Goal: Task Accomplishment & Management: Manage account settings

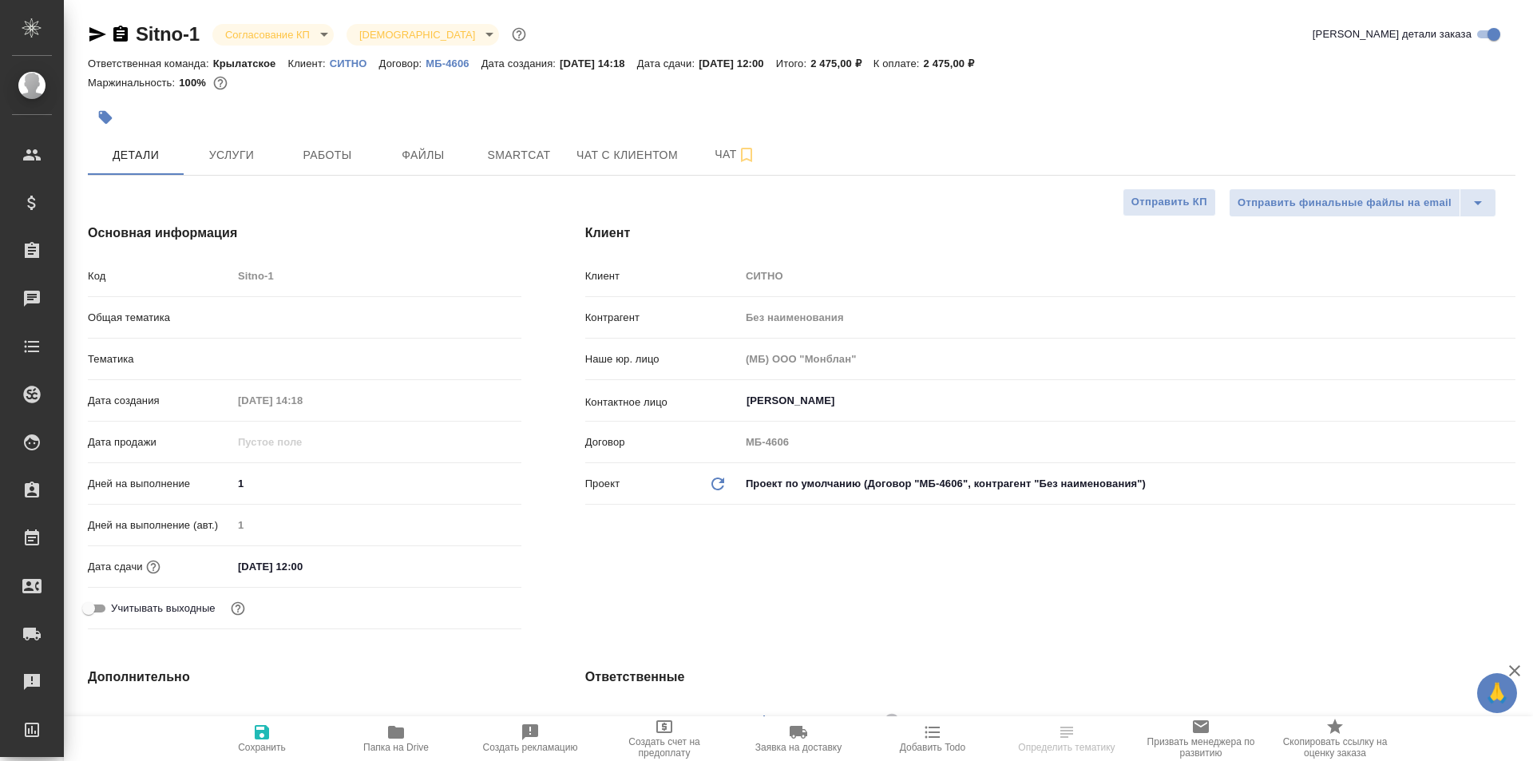
select select "RU"
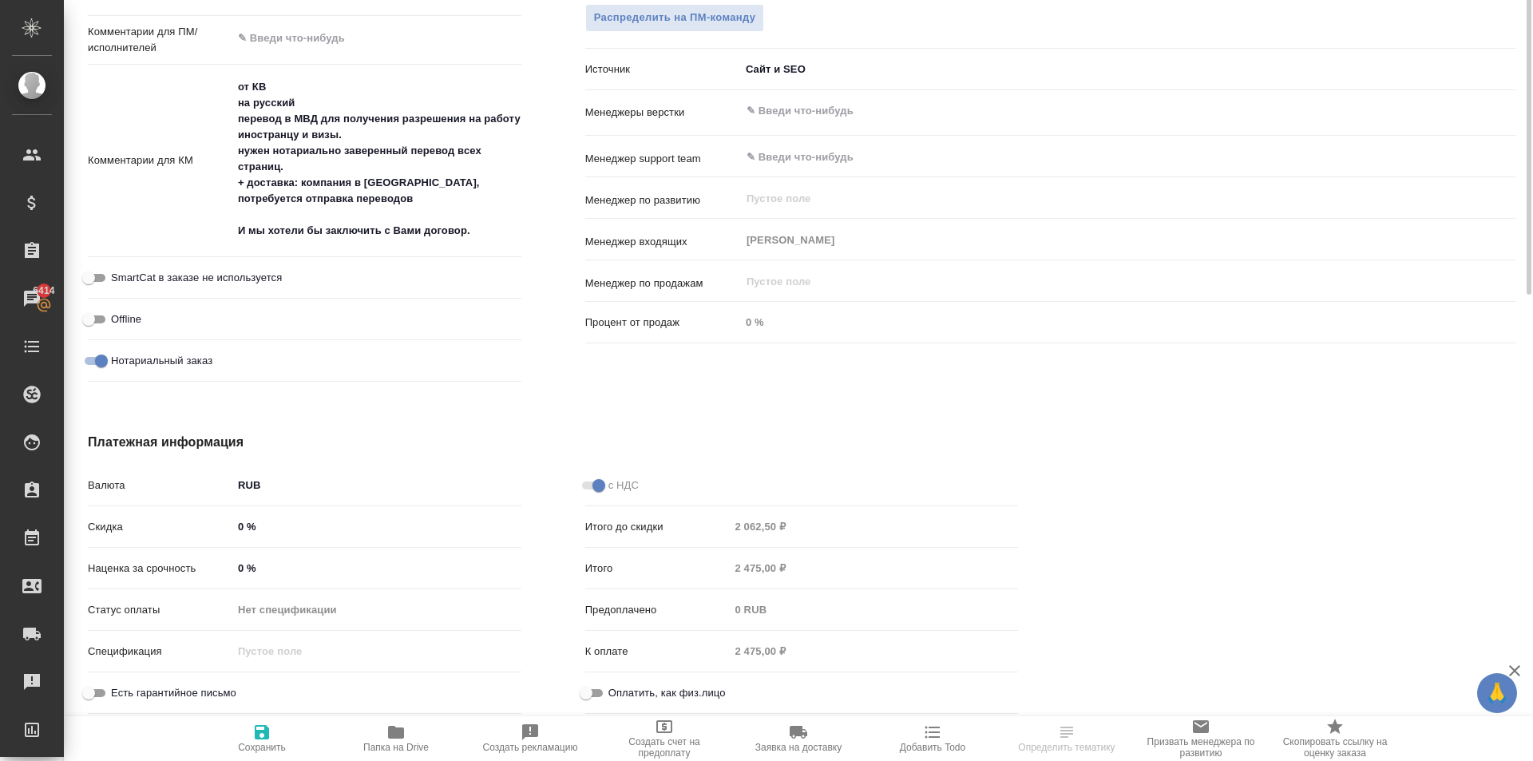
scroll to position [339, 0]
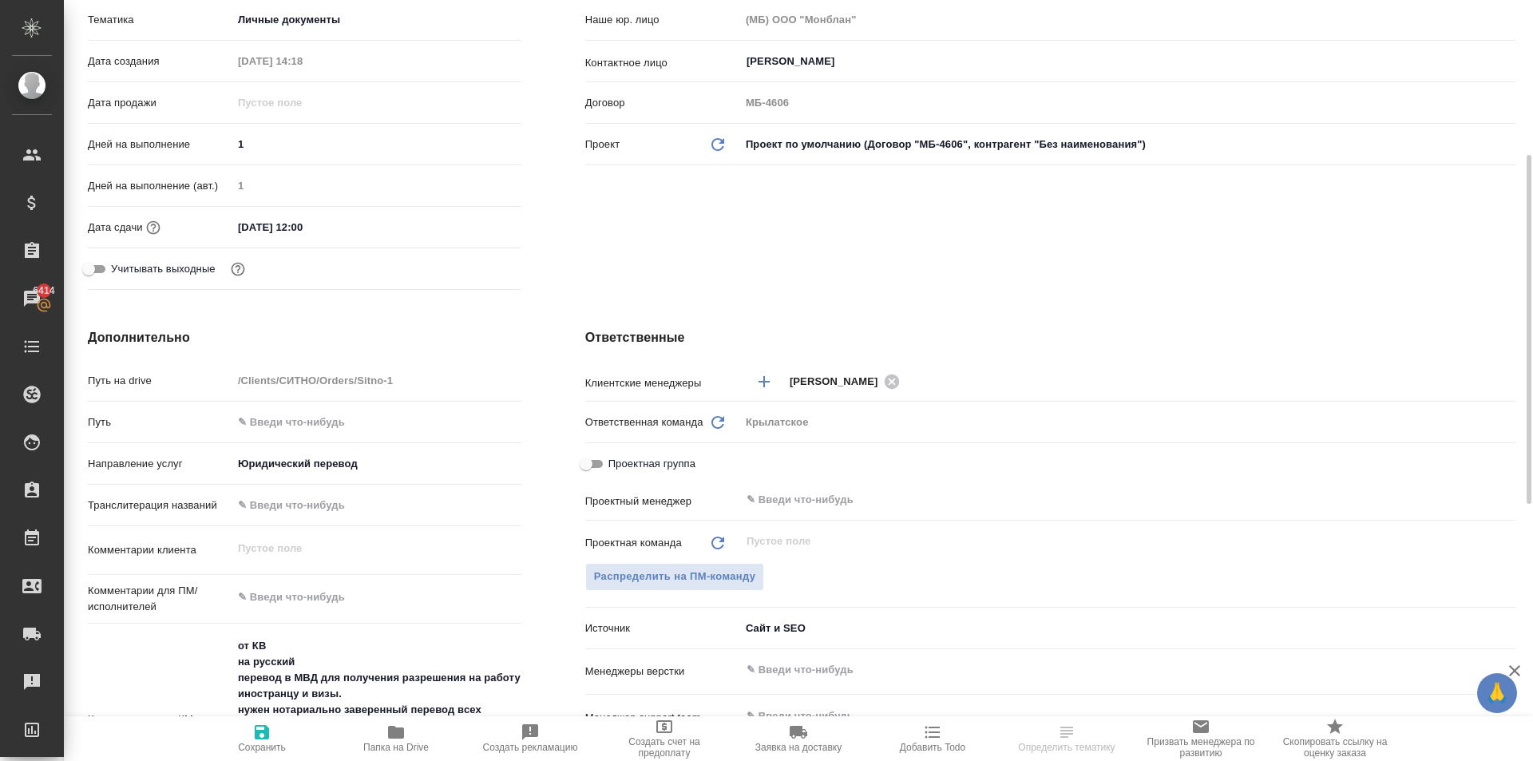
select select "RU"
type textarea "x"
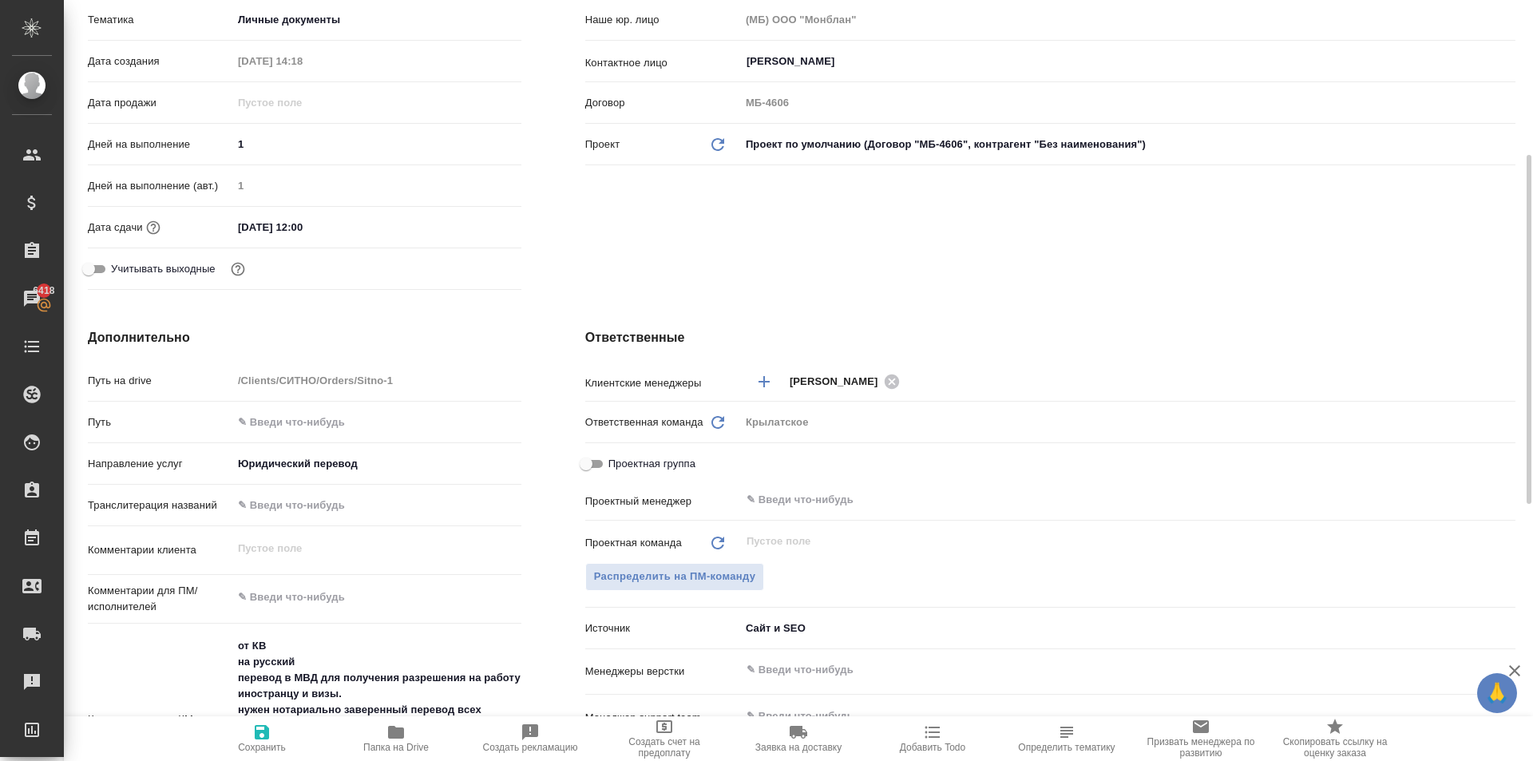
type textarea "x"
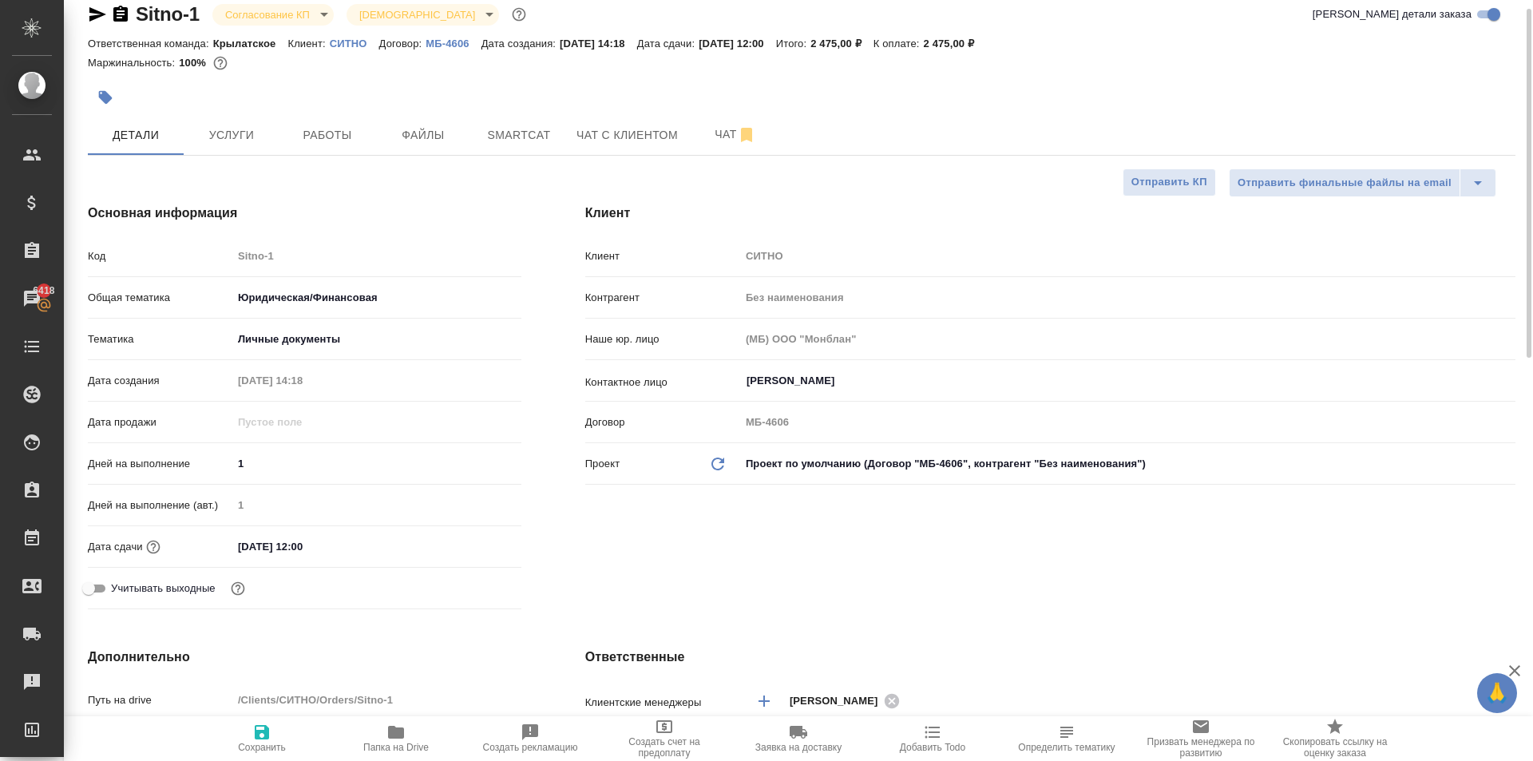
scroll to position [0, 0]
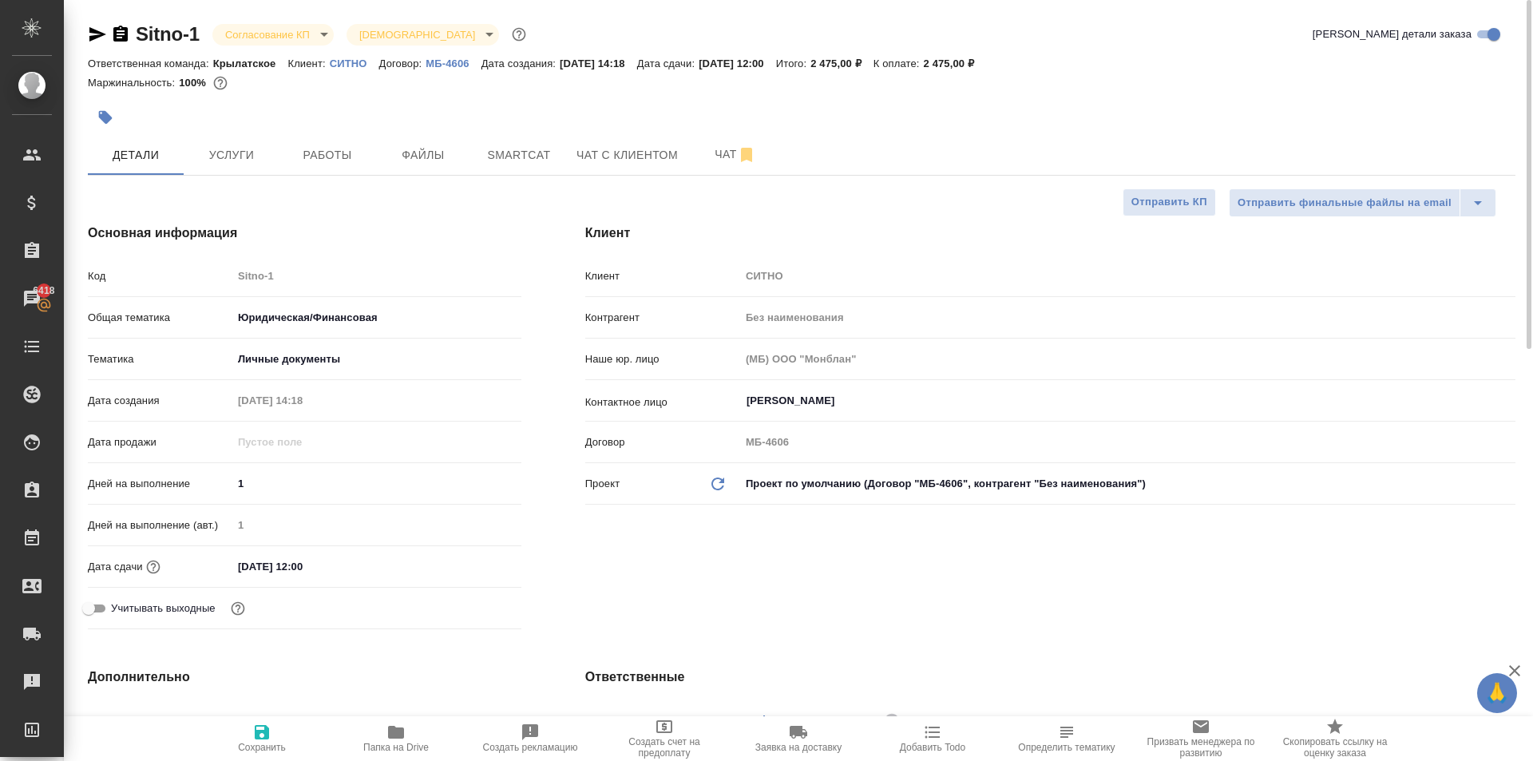
type textarea "x"
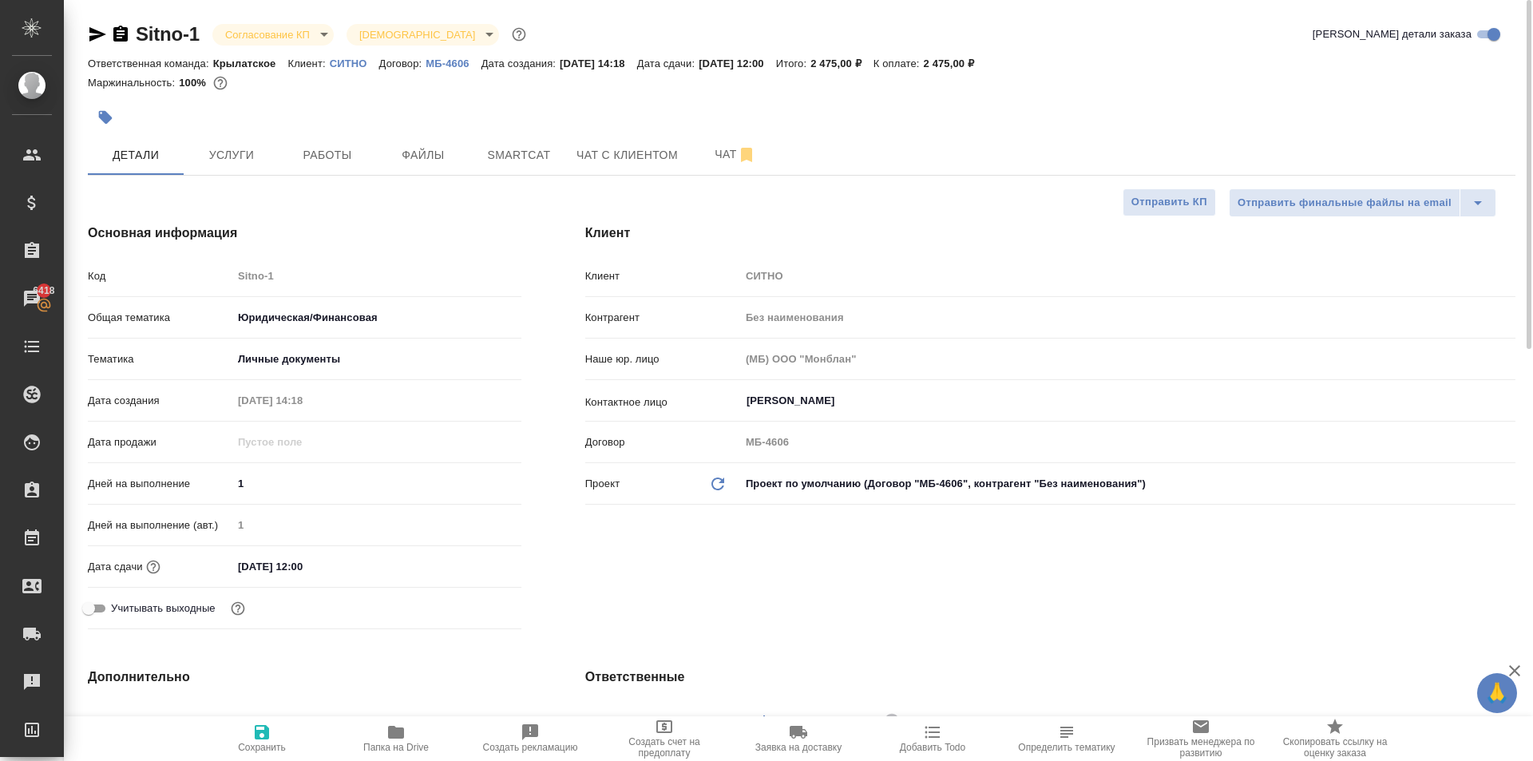
type textarea "x"
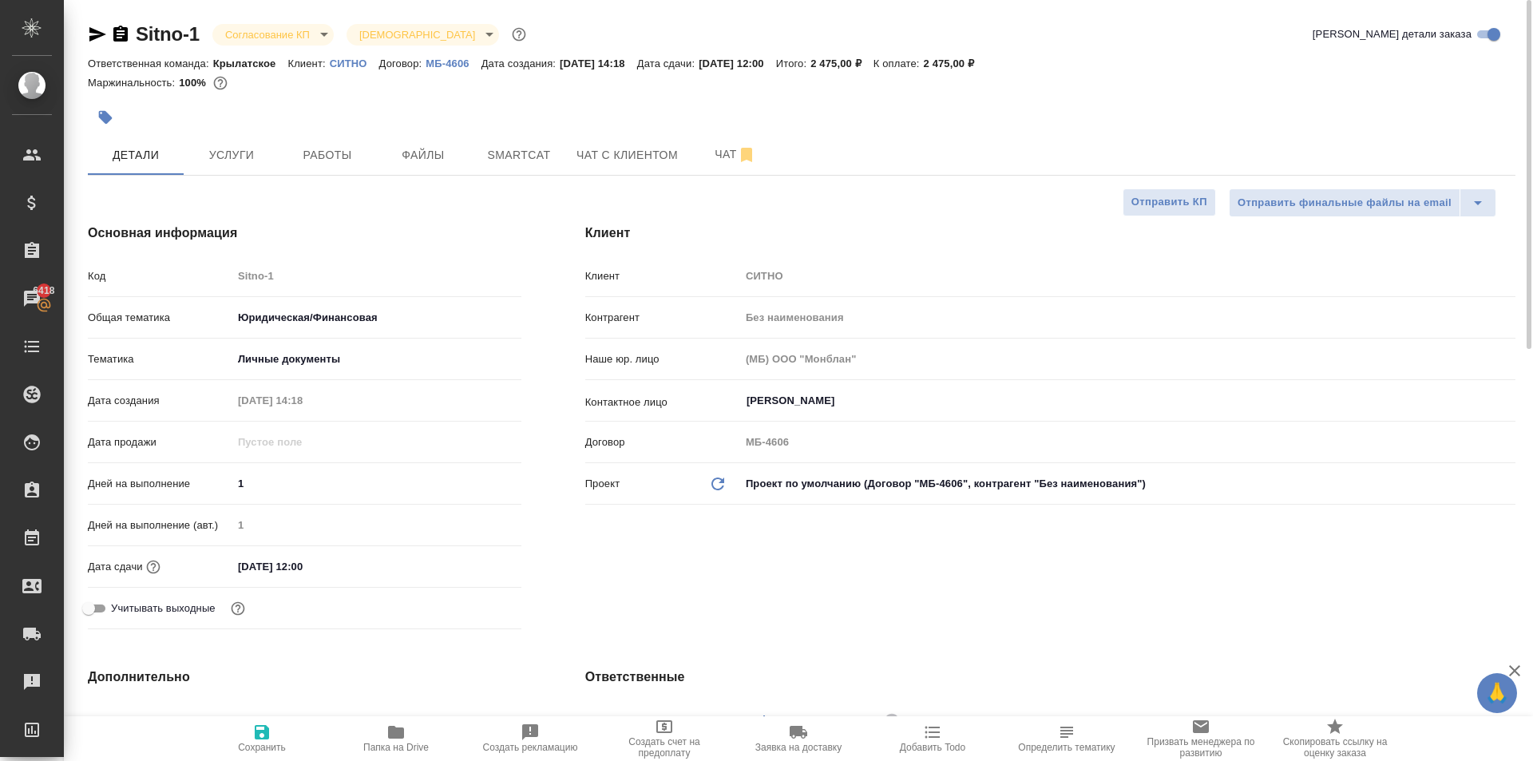
type textarea "x"
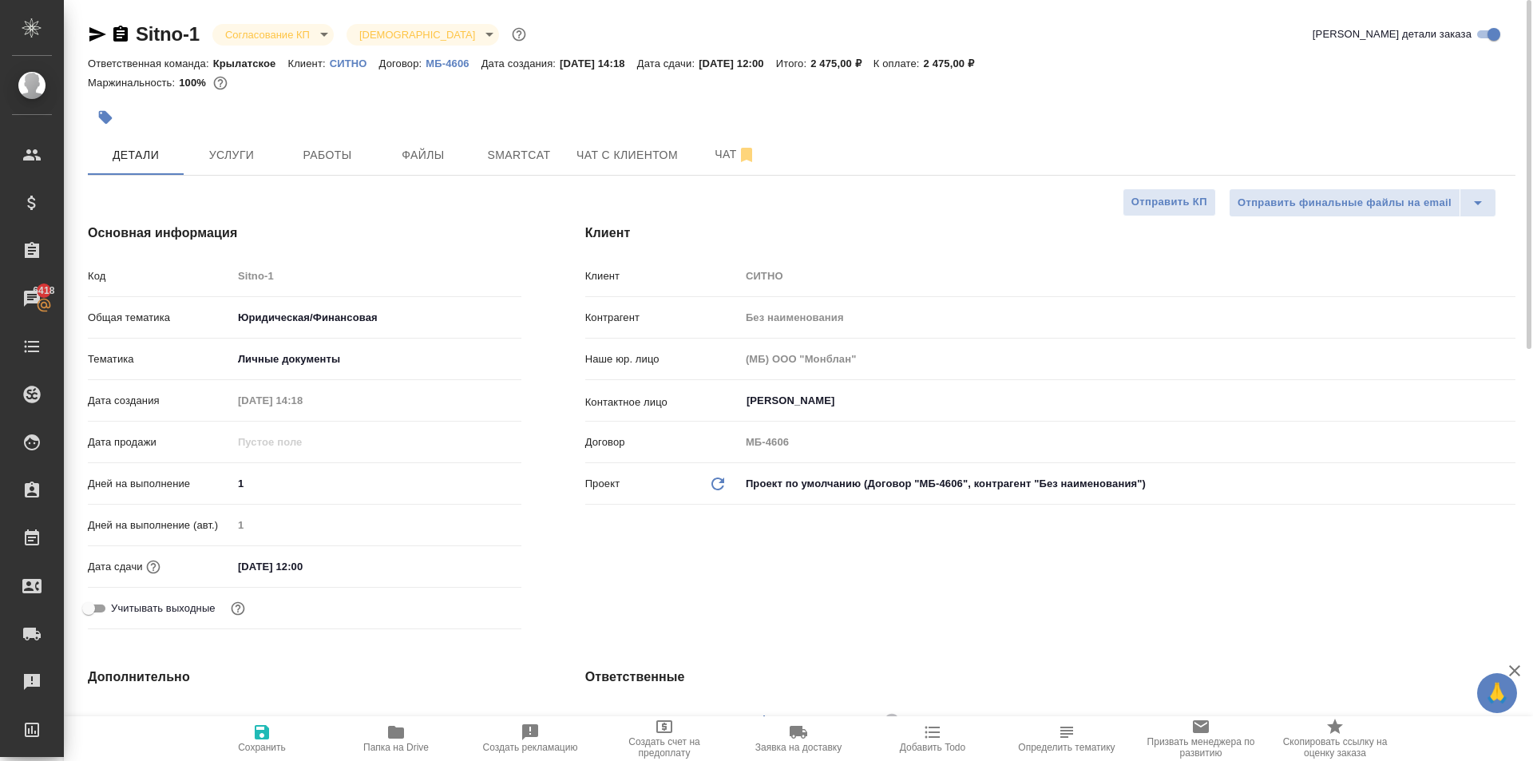
type textarea "x"
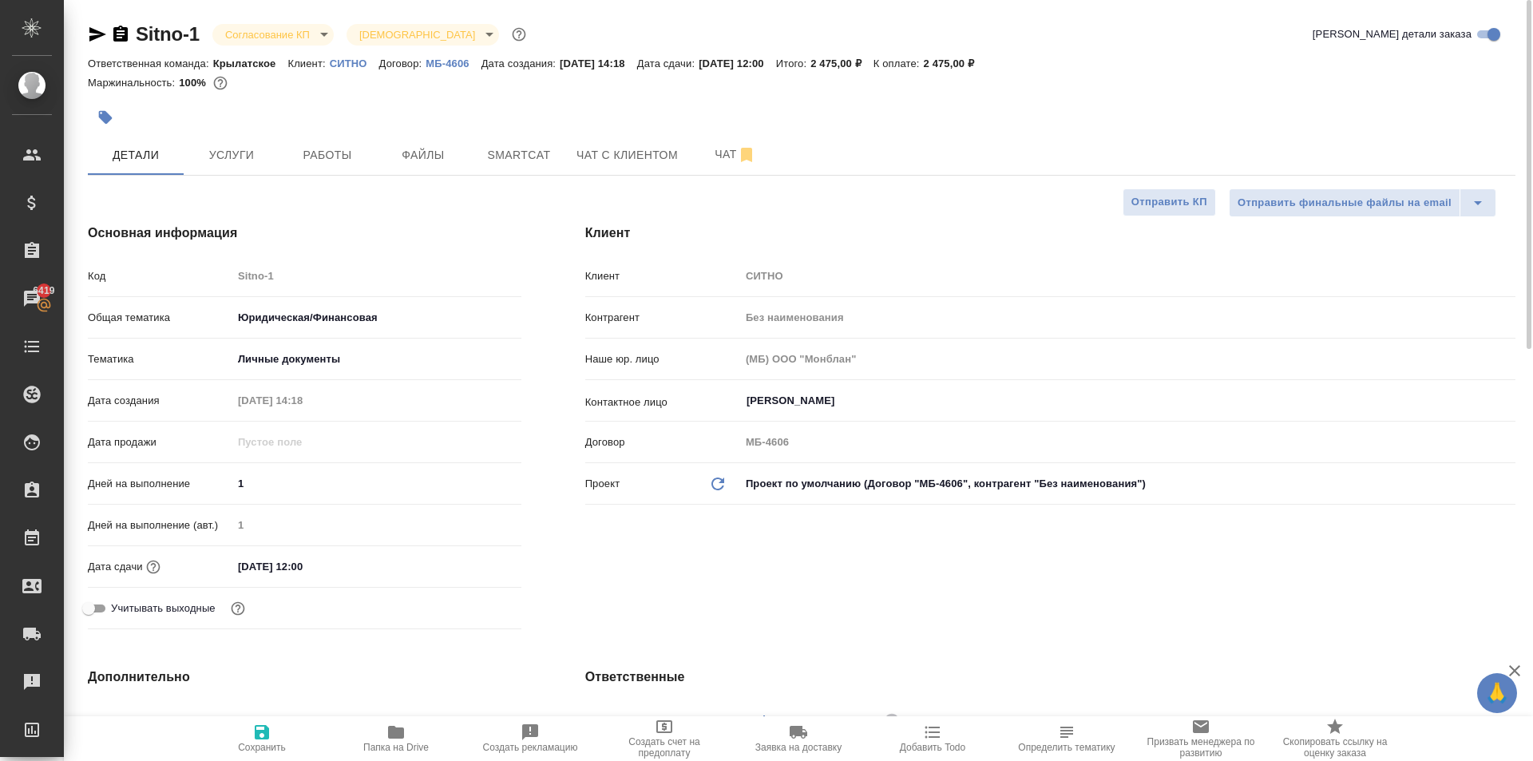
type textarea "x"
click at [248, 174] on button "Услуги" at bounding box center [232, 155] width 96 height 40
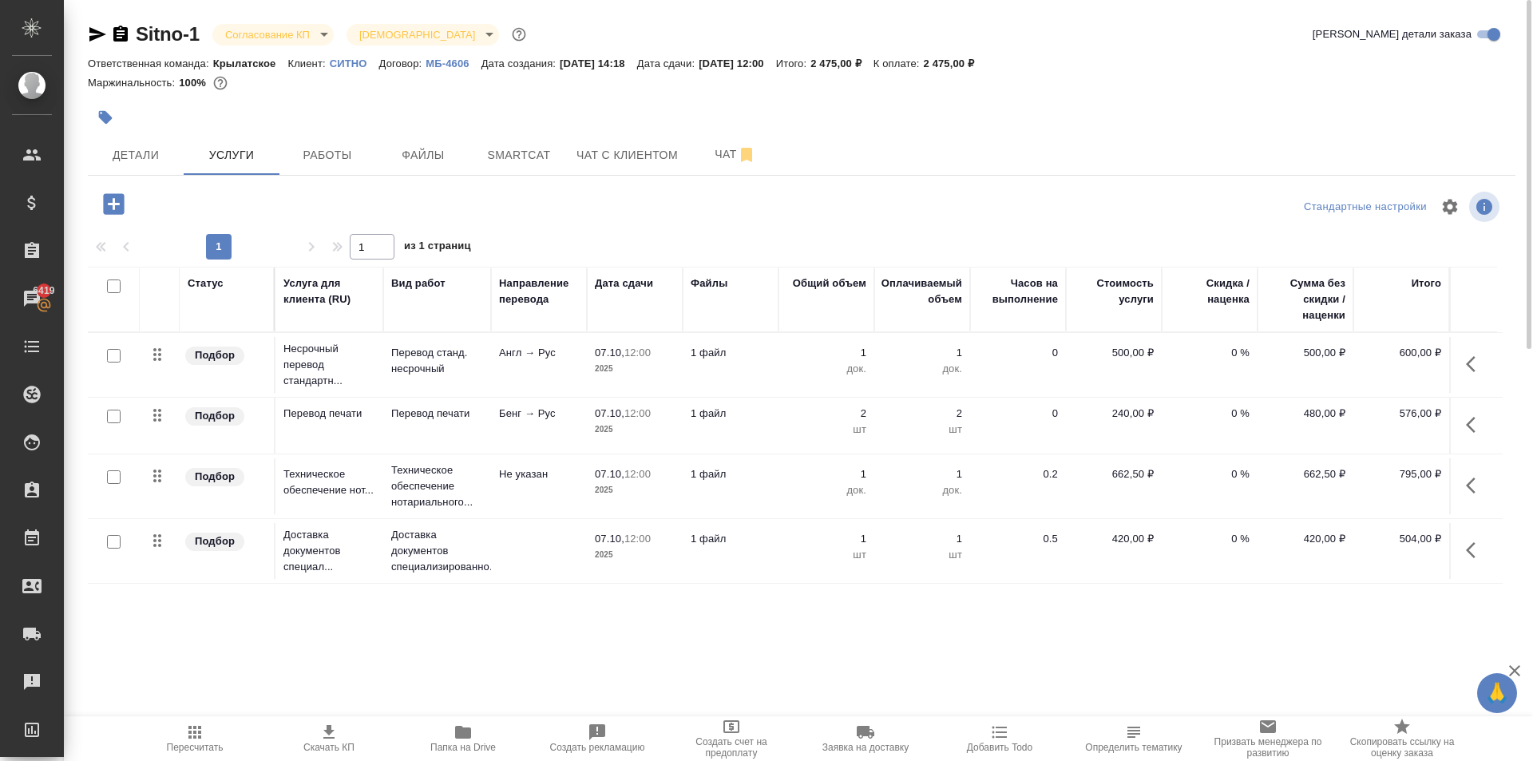
drag, startPoint x: 635, startPoint y: 144, endPoint x: 642, endPoint y: 216, distance: 72.2
click at [642, 216] on div "Sitno-1 Согласование КП kpNegotiation Святая троица holyTrinity Кратко детали з…" at bounding box center [801, 325] width 1445 height 651
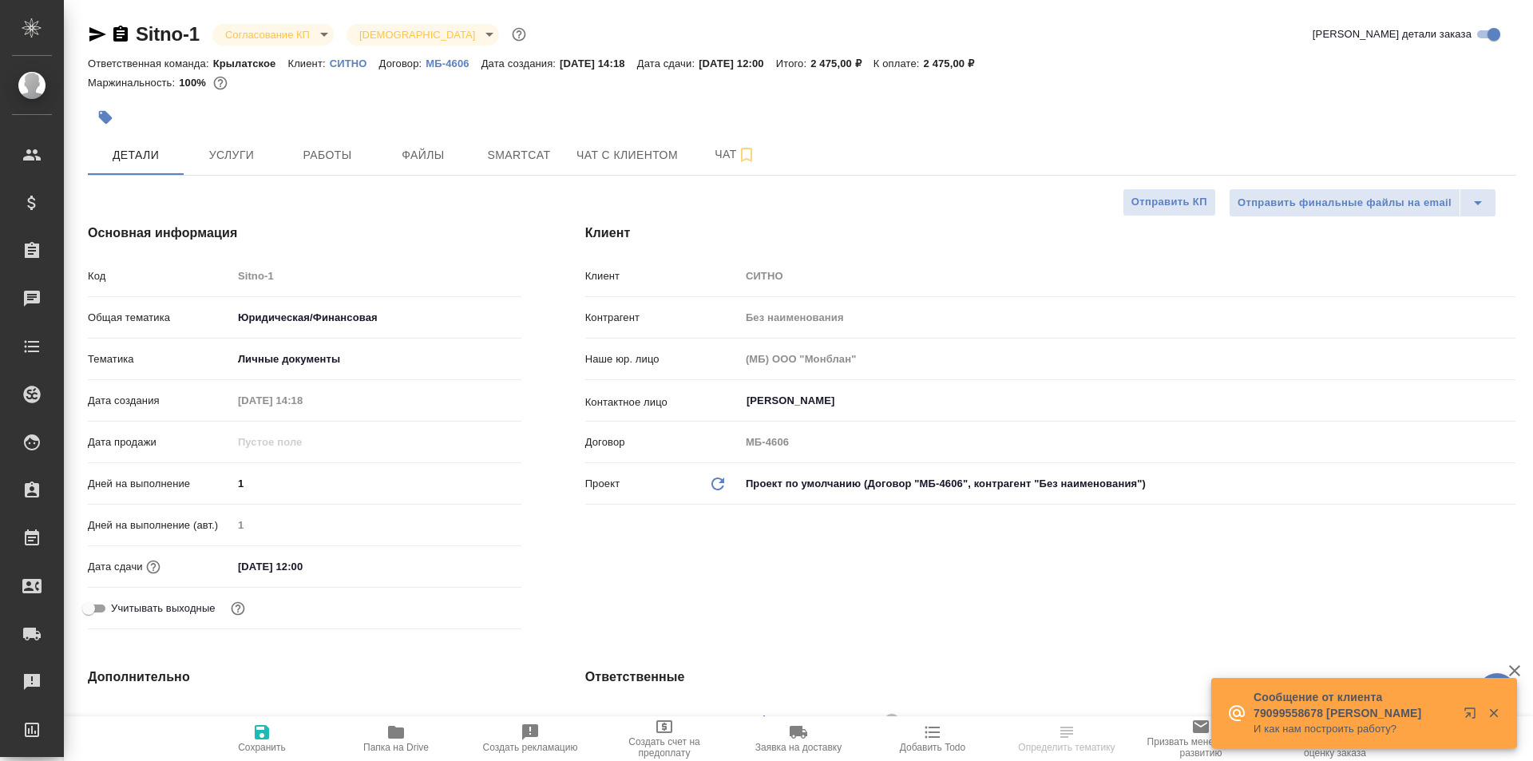
select select "RU"
click at [564, 157] on button "Smartcat" at bounding box center [519, 155] width 96 height 40
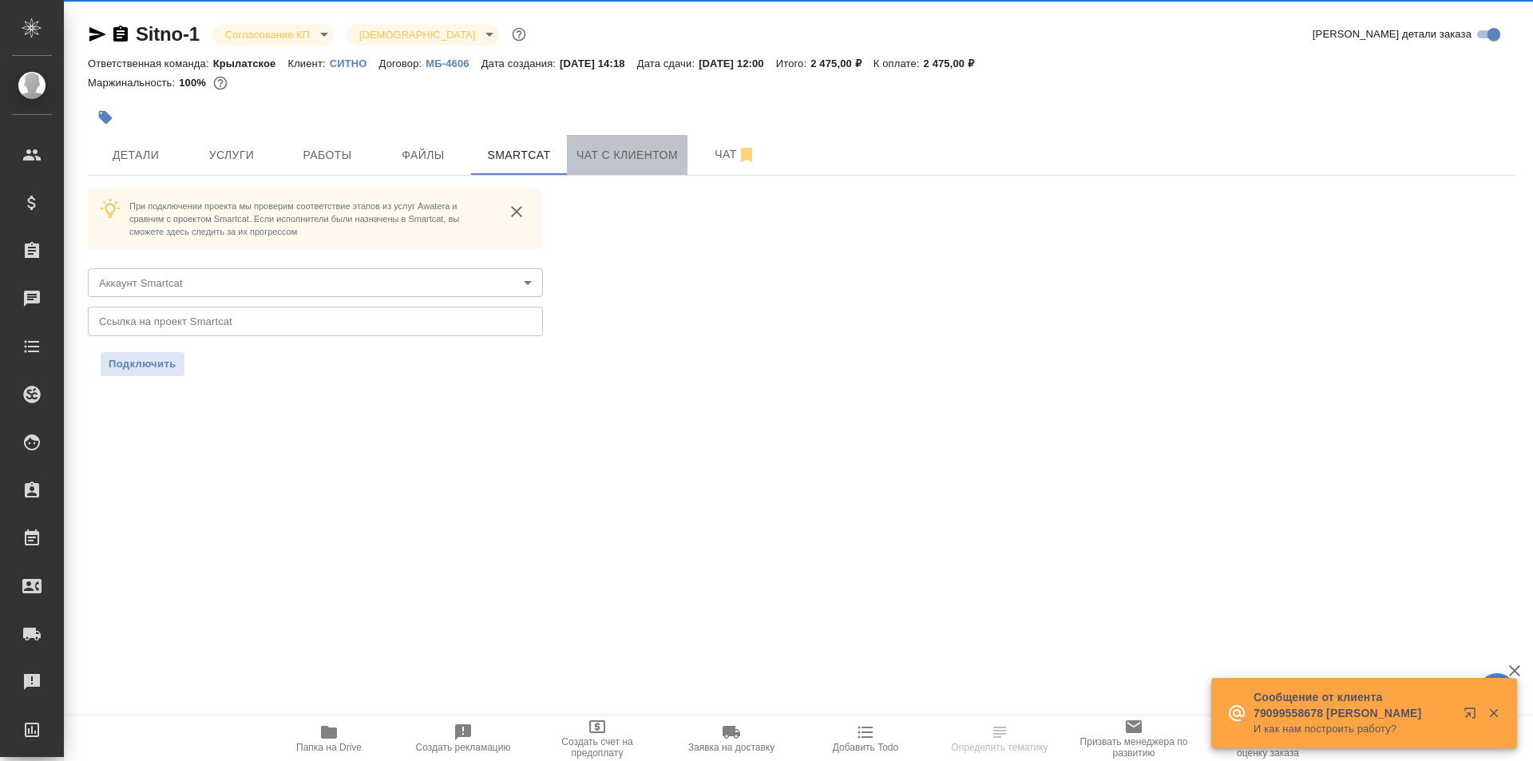
click at [581, 161] on span "Чат с клиентом" at bounding box center [627, 155] width 101 height 20
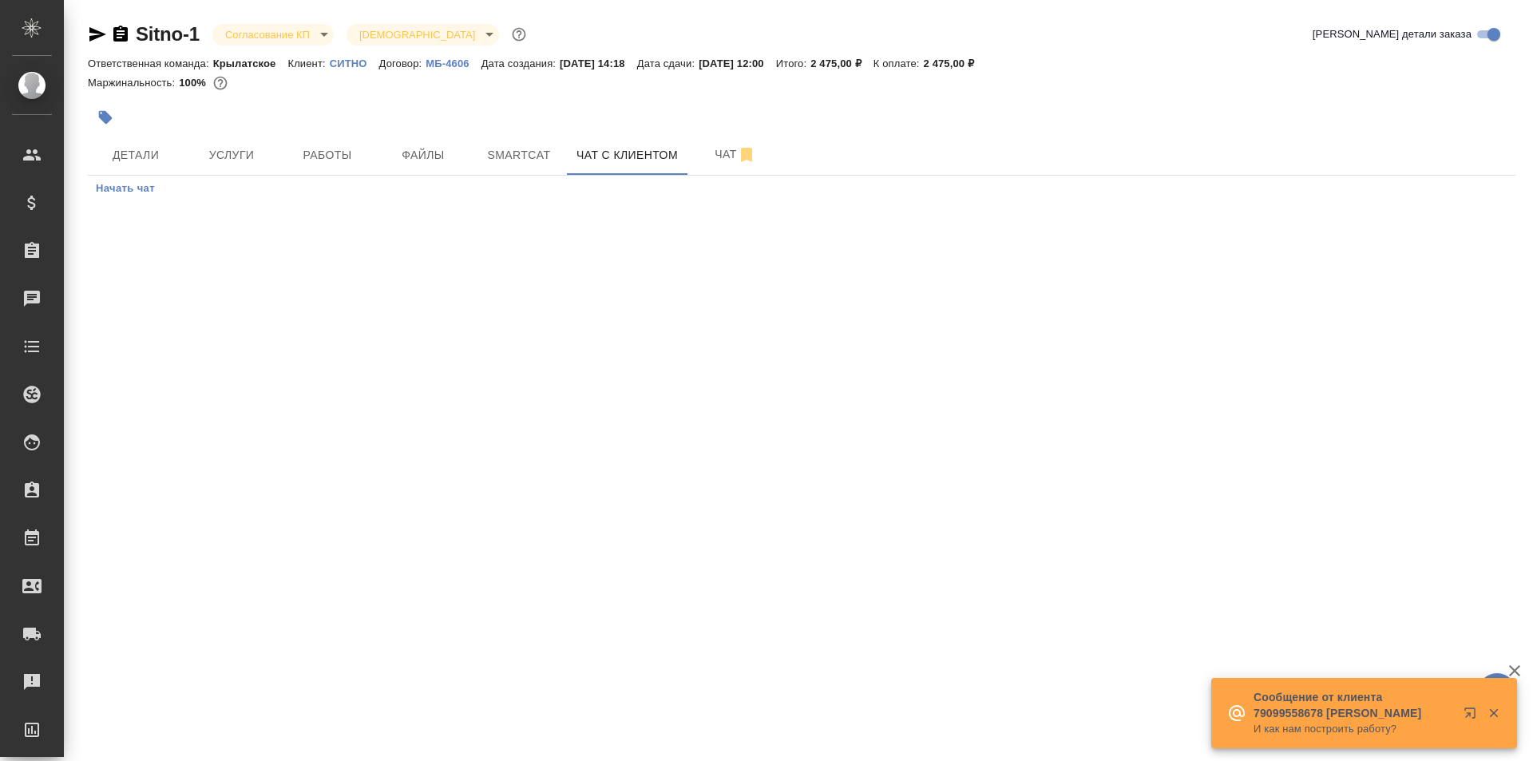
click at [149, 129] on div at bounding box center [564, 117] width 952 height 35
click at [156, 144] on button "Детали" at bounding box center [136, 155] width 96 height 40
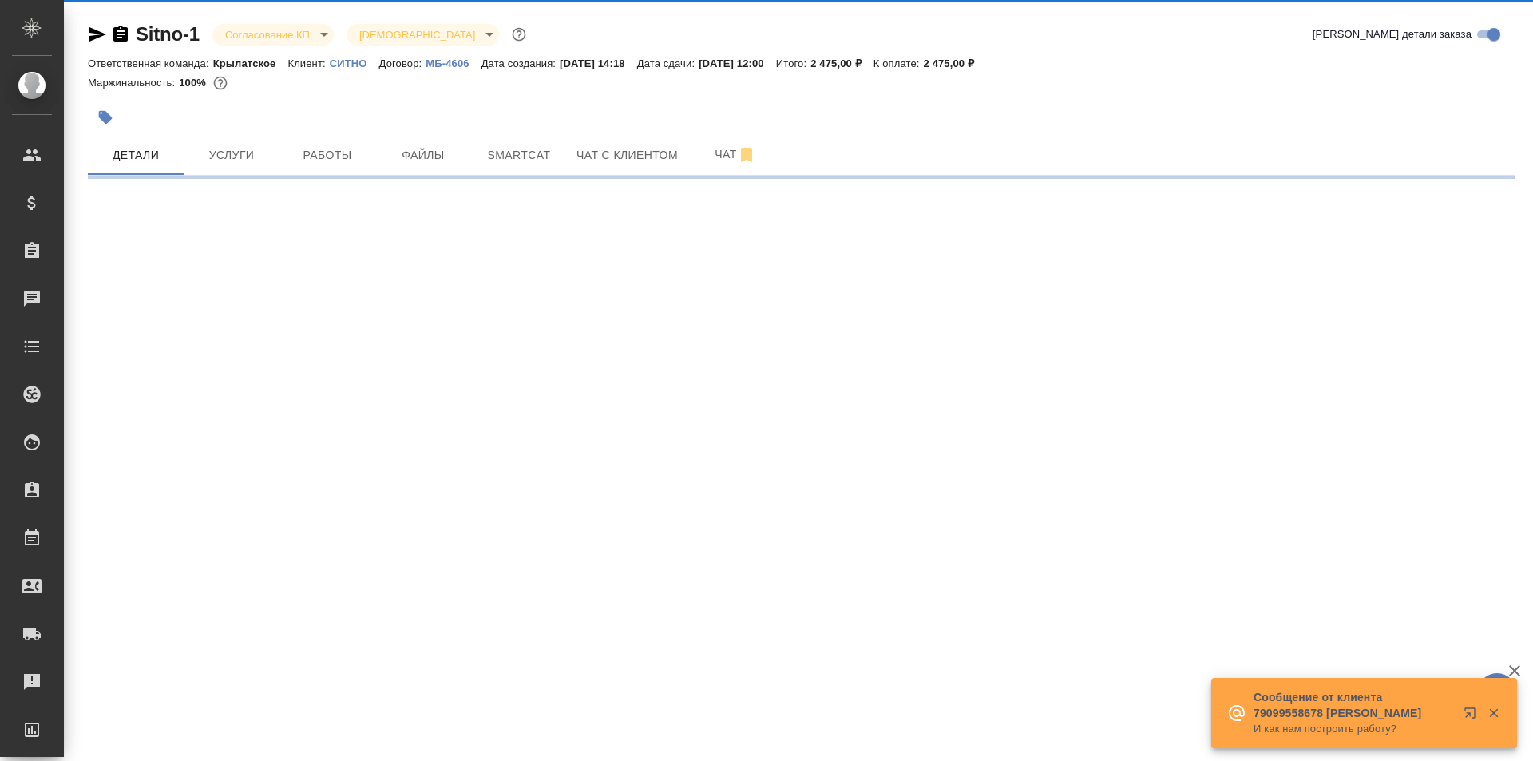
select select "RU"
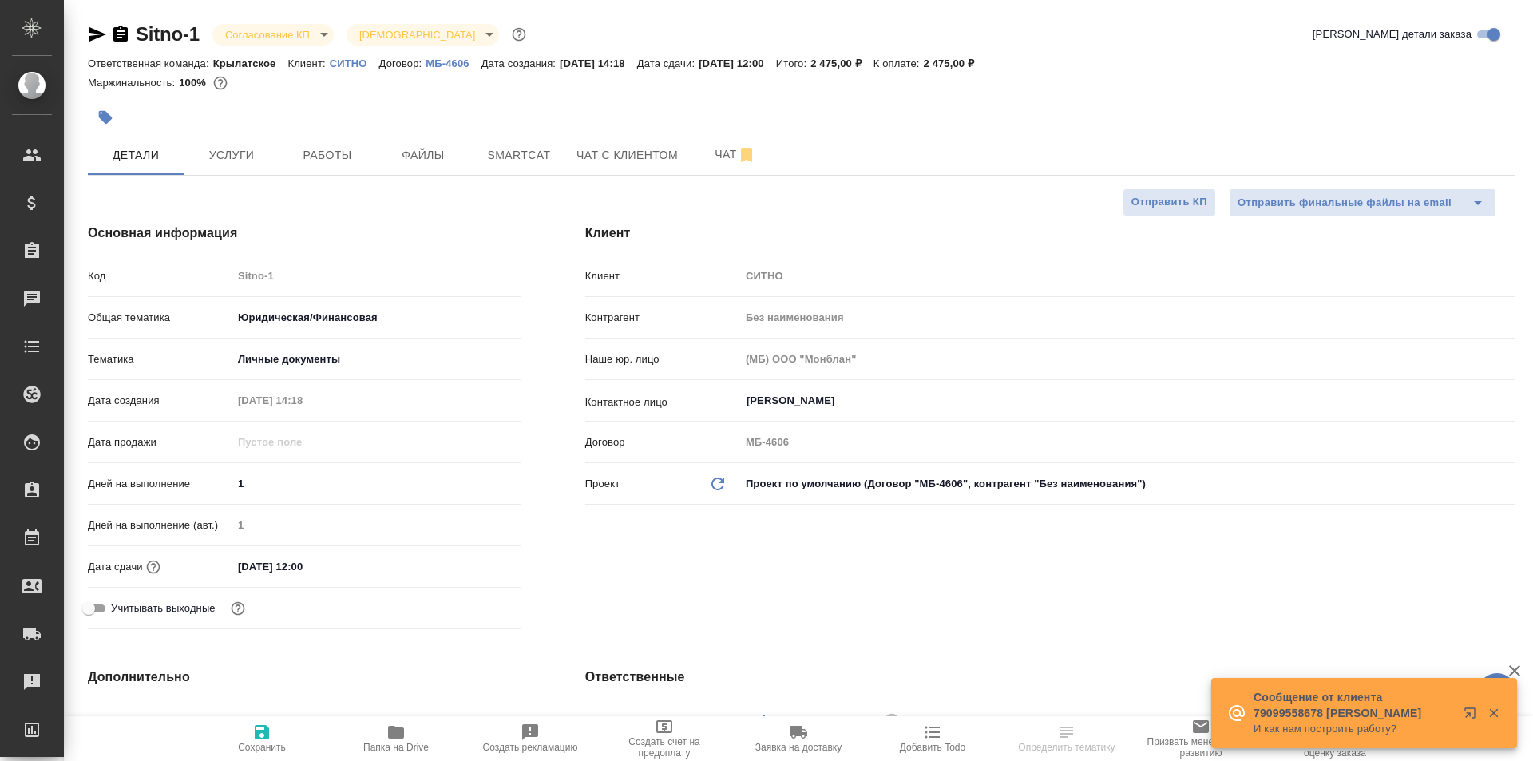
type textarea "x"
select select "RU"
type textarea "x"
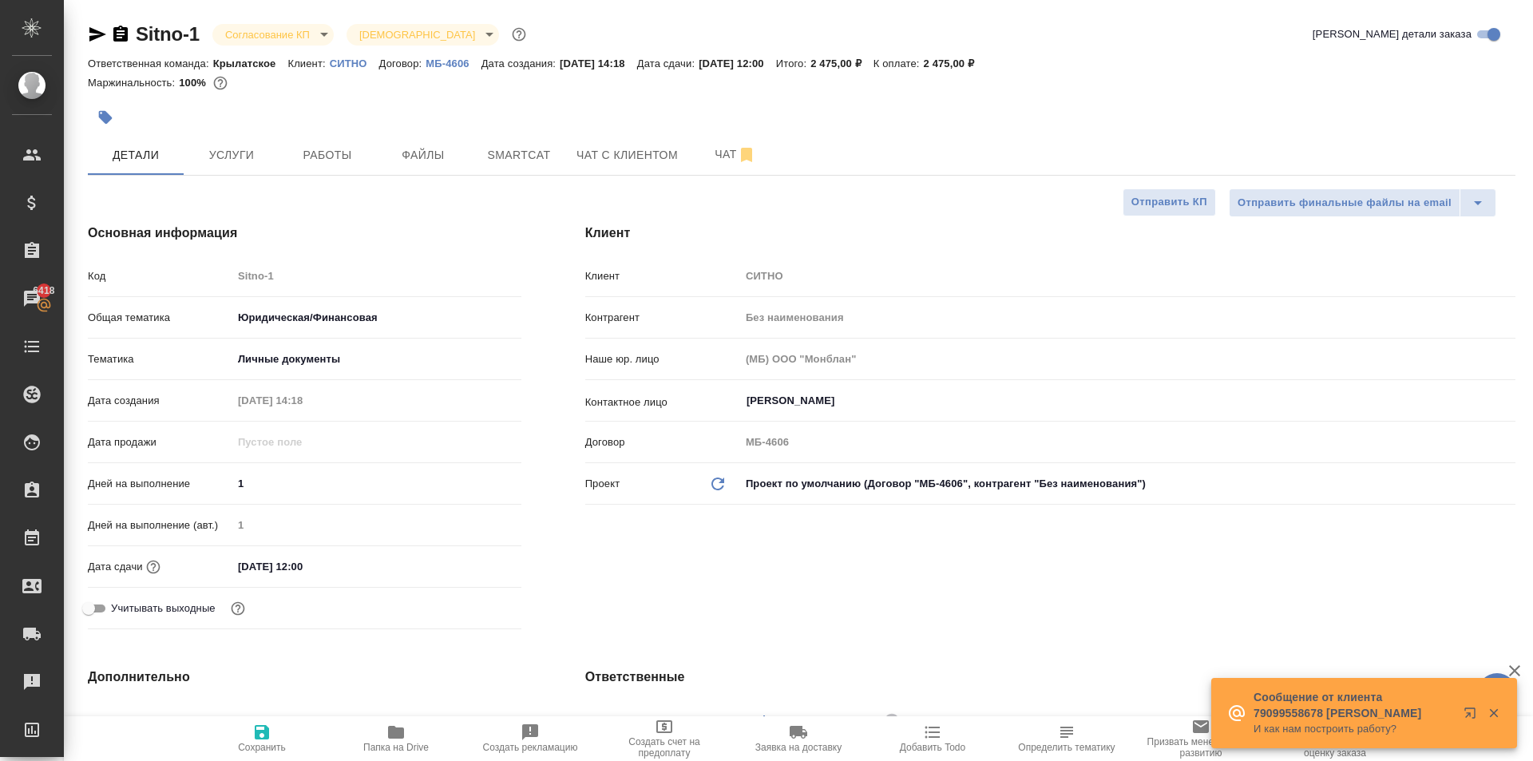
type textarea "x"
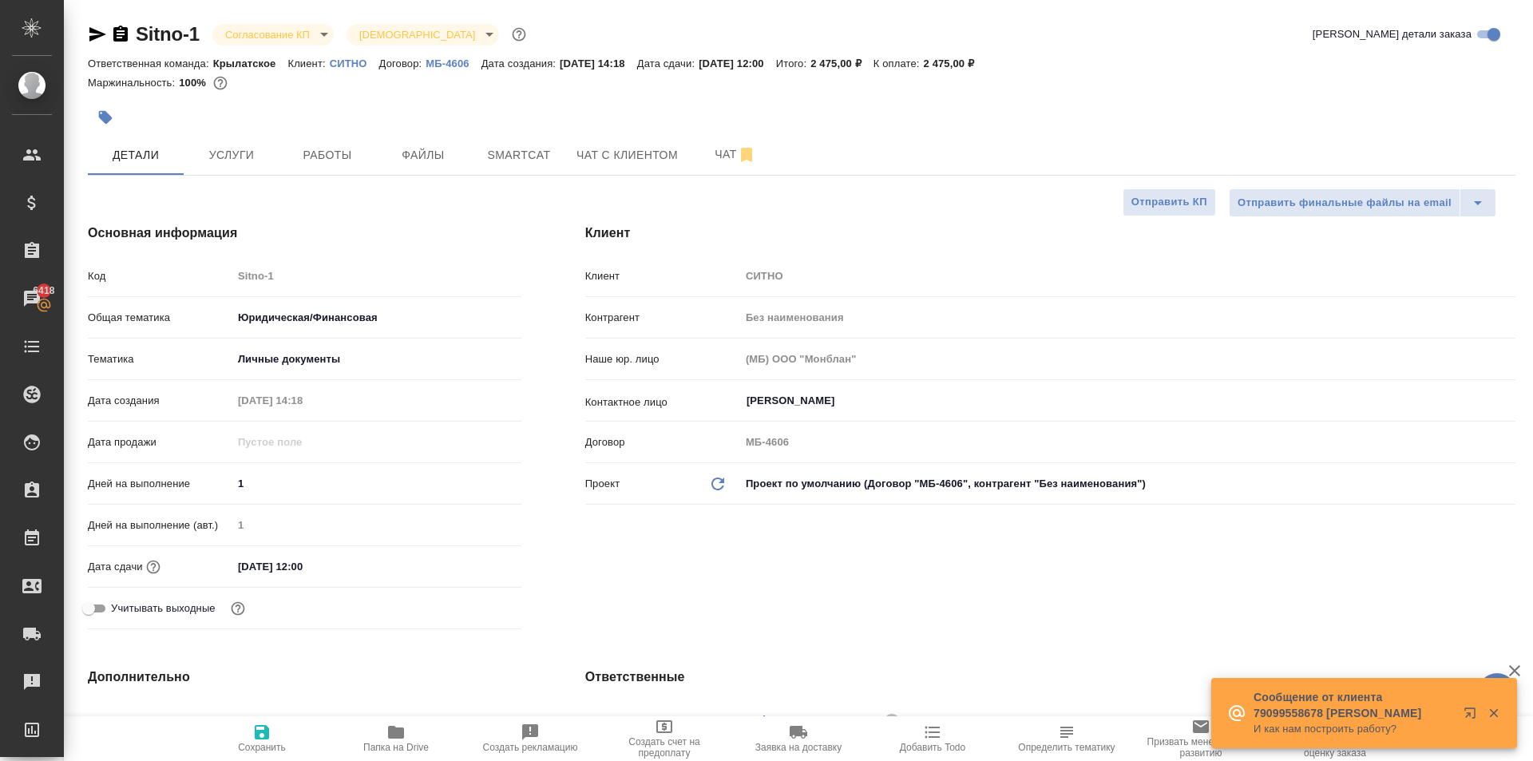
type textarea "x"
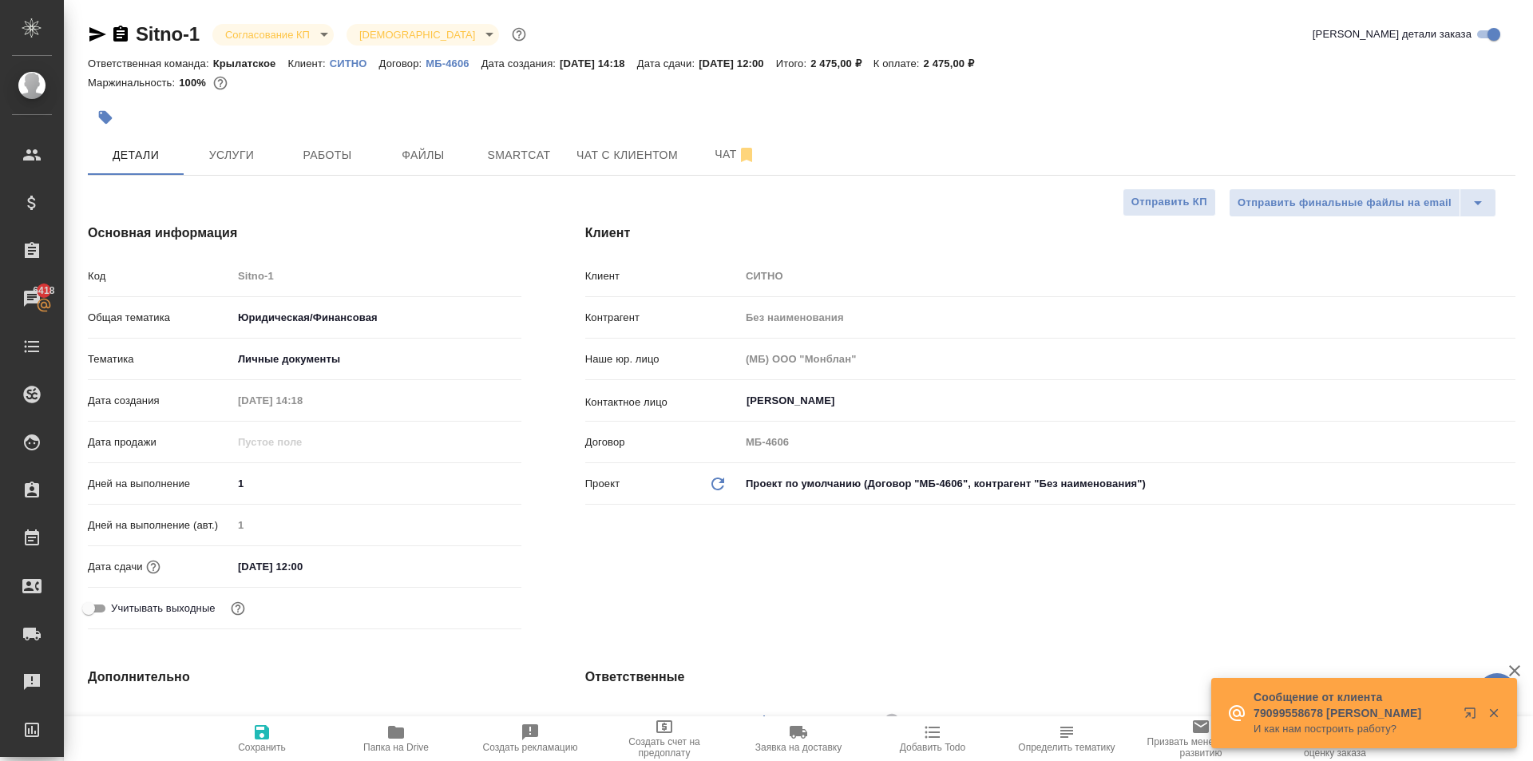
type textarea "x"
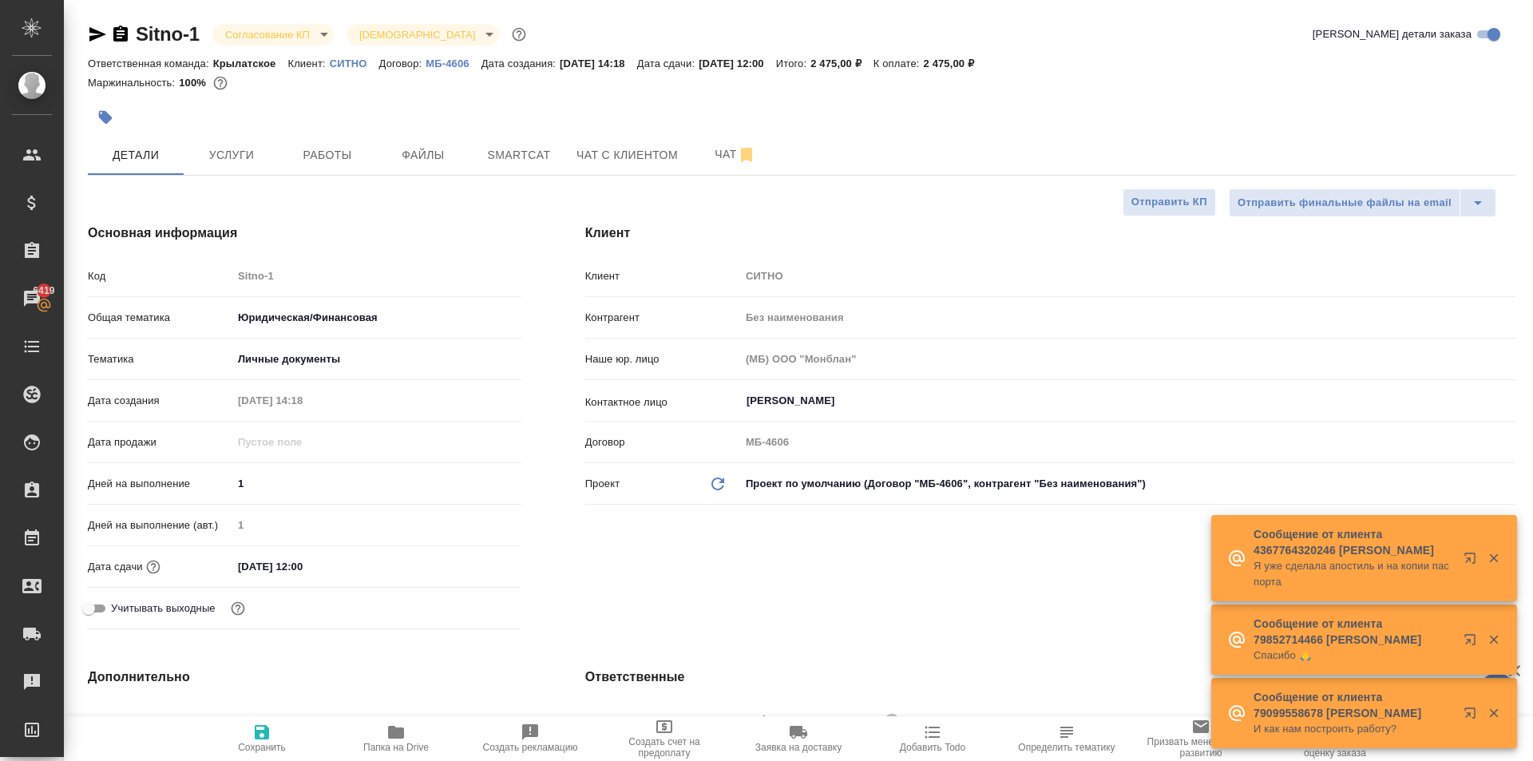
type textarea "x"
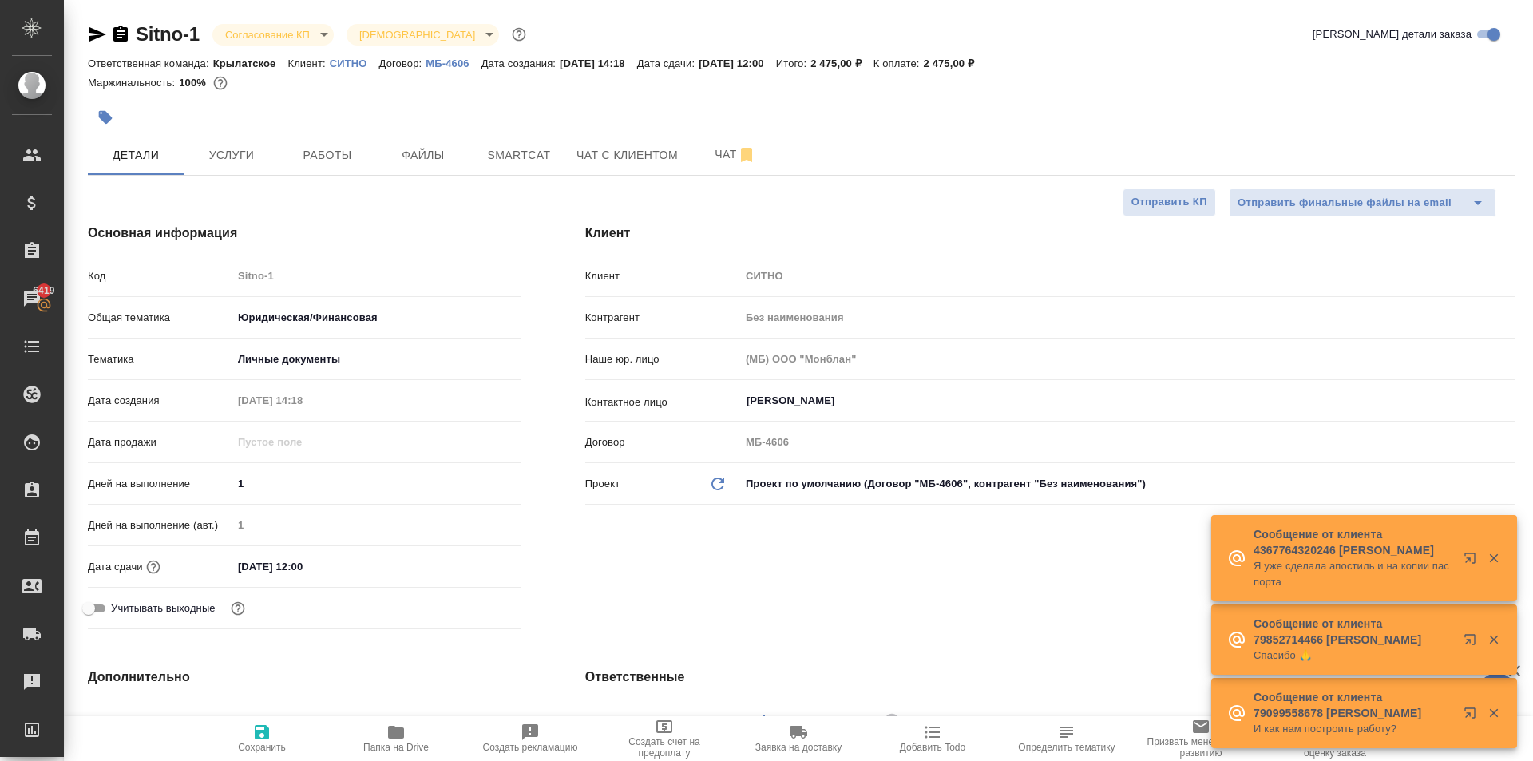
type textarea "x"
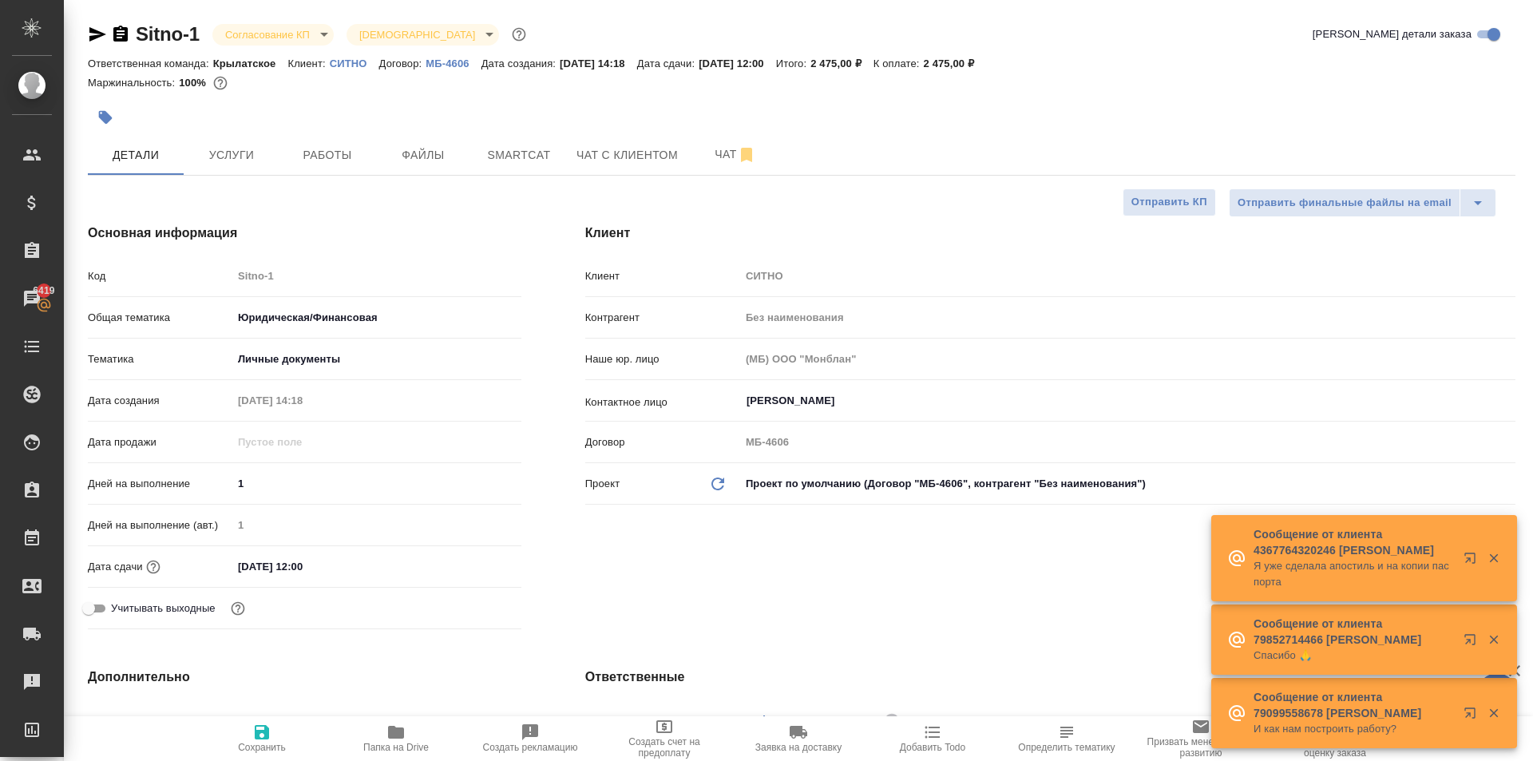
type textarea "x"
click at [342, 59] on p "СИТНО" at bounding box center [355, 63] width 50 height 12
type textarea "x"
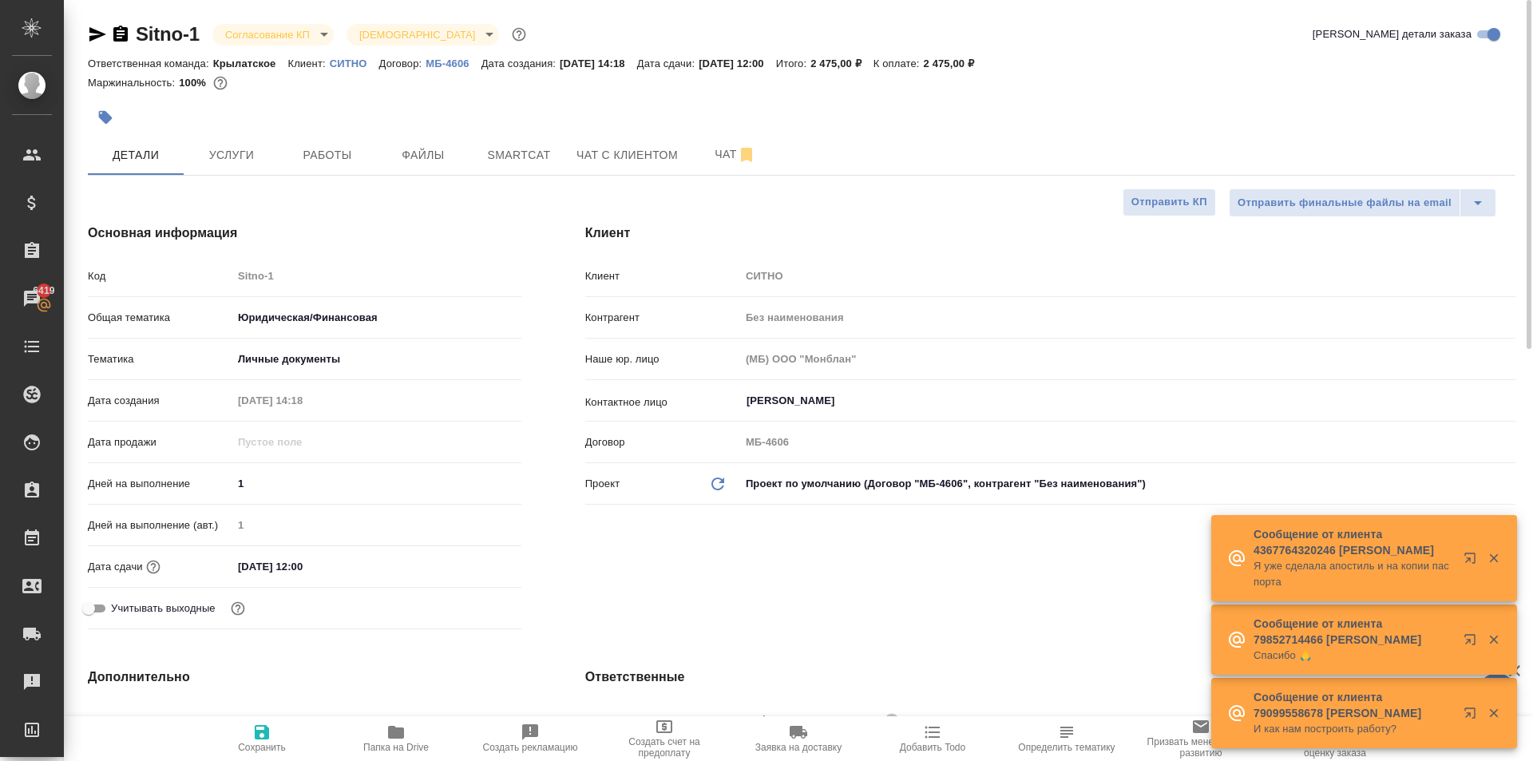
type textarea "x"
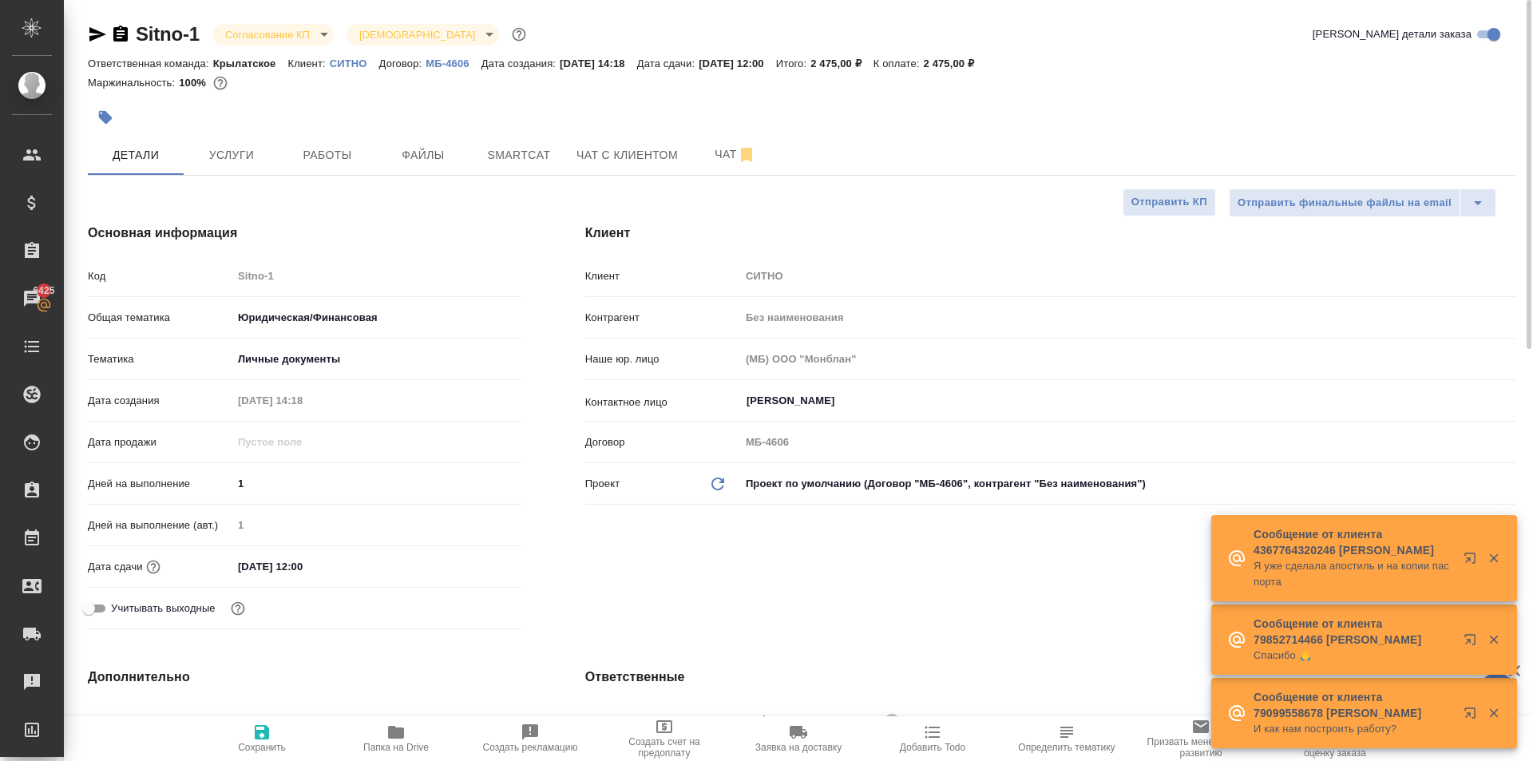
type textarea "x"
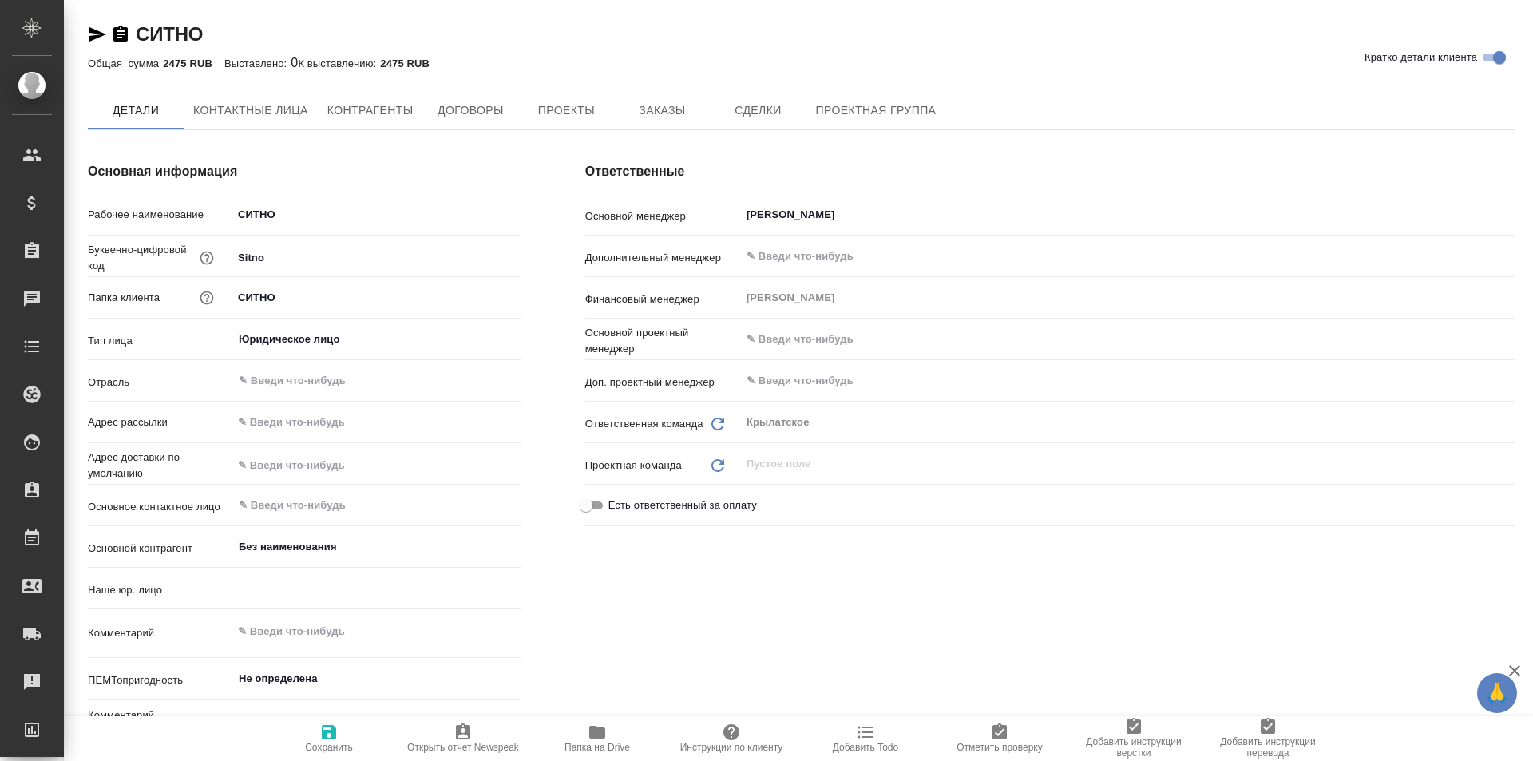
type input "(МБ) ООО "Монблан""
click at [343, 369] on div "​" at bounding box center [376, 382] width 289 height 29
click at [342, 370] on div "​" at bounding box center [376, 382] width 289 height 29
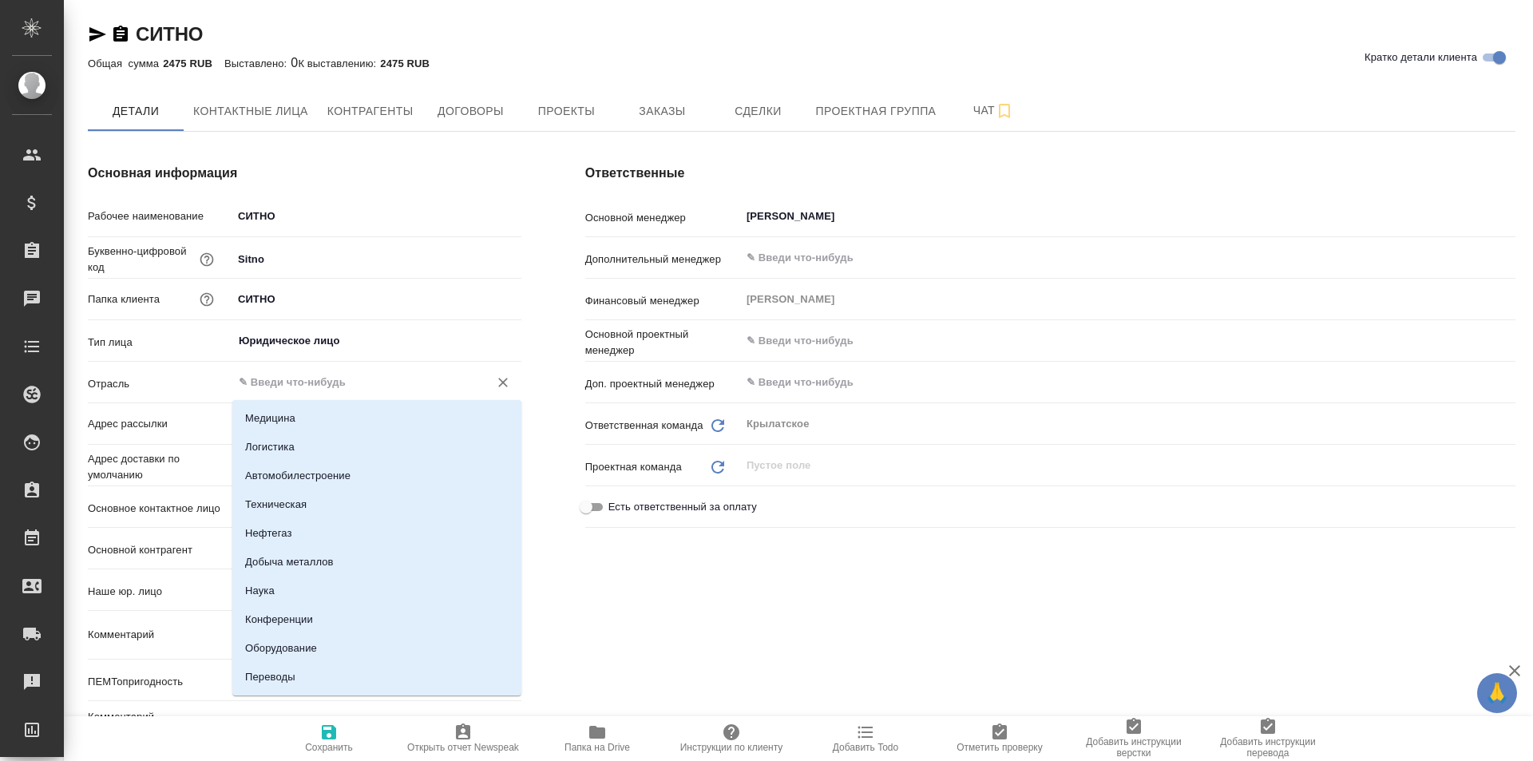
click at [346, 382] on input "text" at bounding box center [350, 382] width 226 height 19
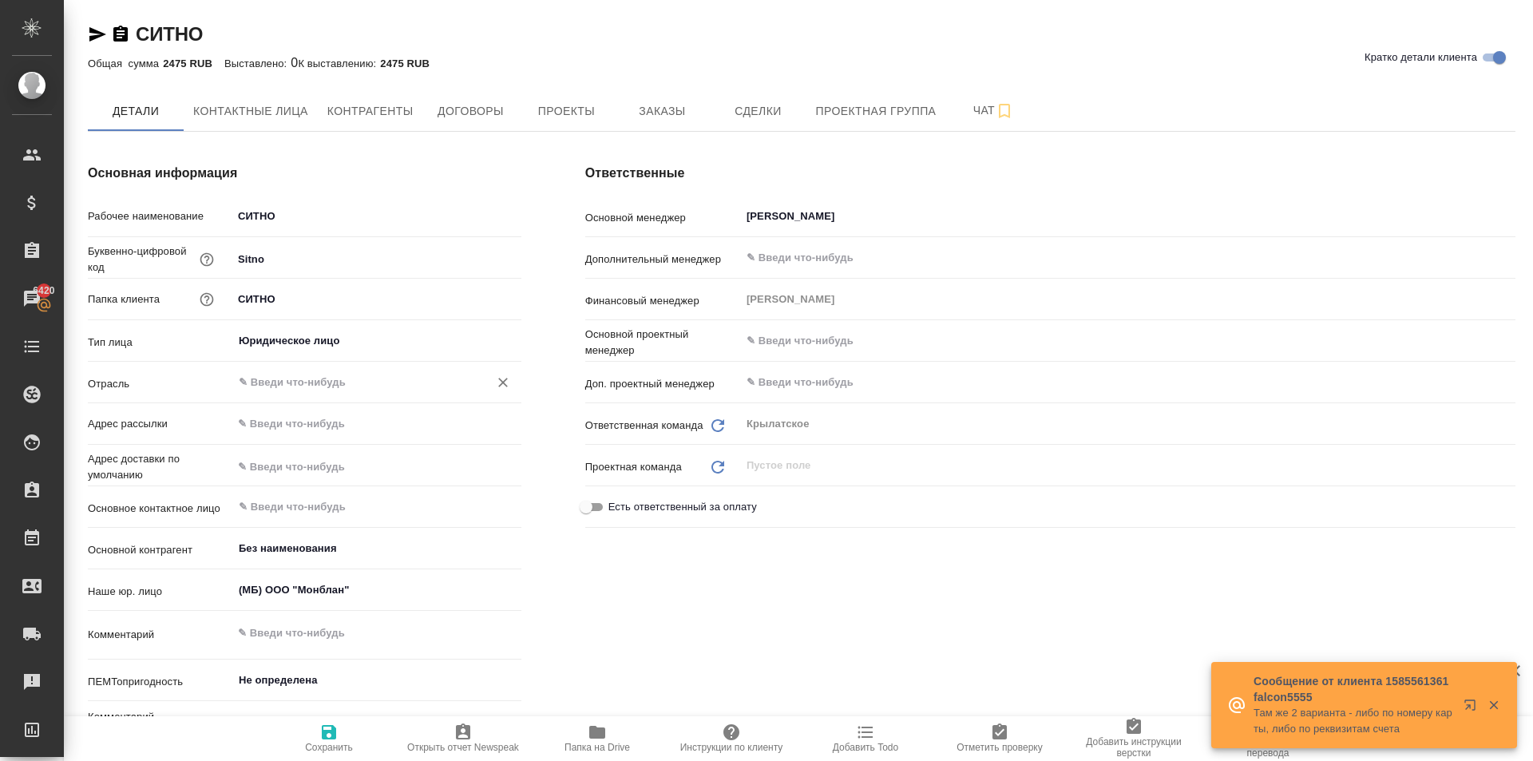
click at [279, 379] on input "text" at bounding box center [350, 382] width 226 height 19
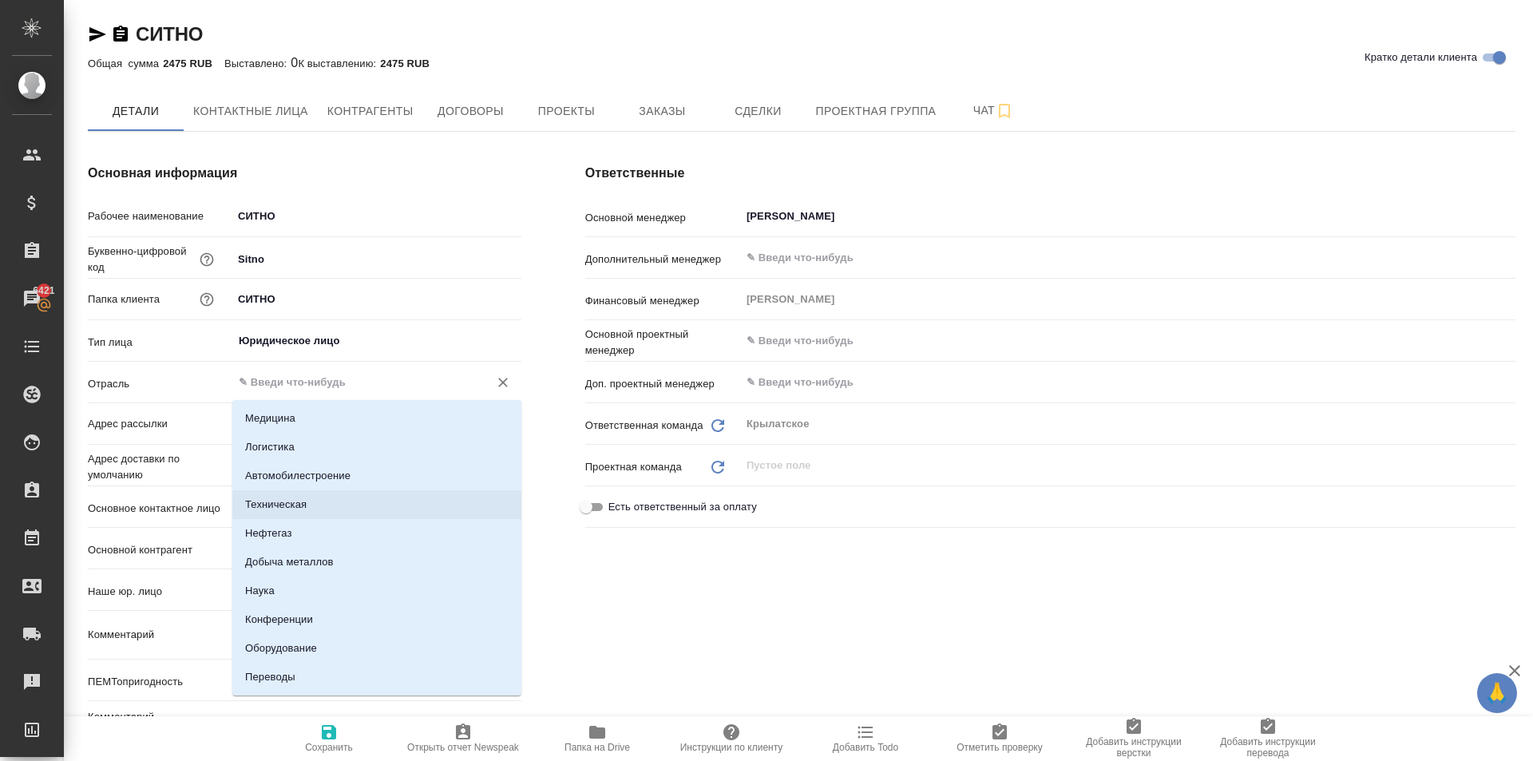
click at [371, 502] on li "Техническая" at bounding box center [376, 504] width 289 height 29
type input "Техническая"
click at [359, 379] on input "Техническая" at bounding box center [350, 382] width 226 height 19
click at [587, 552] on div "Ответственные Основной менеджер Касымов Тимур ​ Дополнительный менеджер ​ Финан…" at bounding box center [1050, 460] width 994 height 656
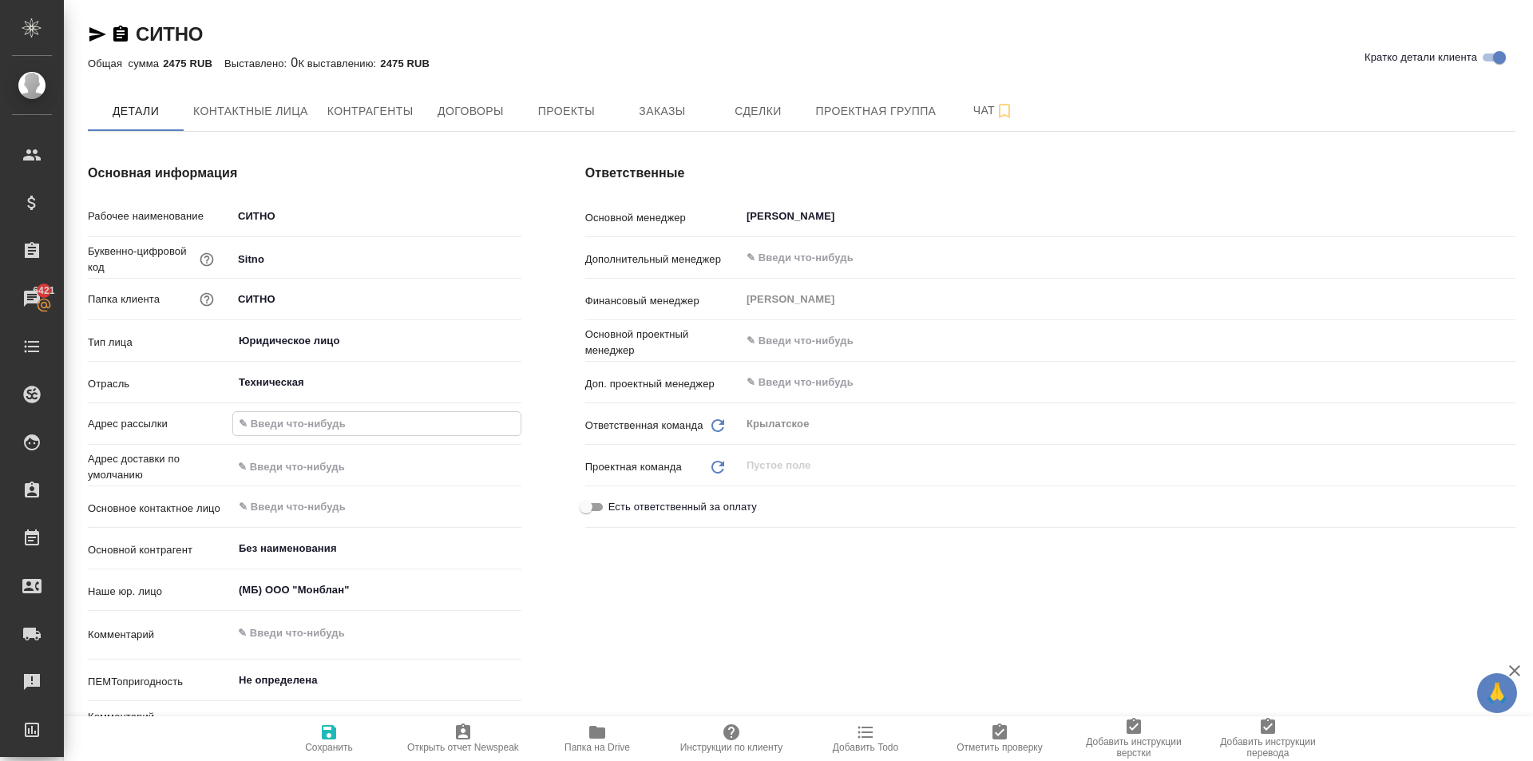
click at [286, 427] on input "text" at bounding box center [376, 423] width 287 height 23
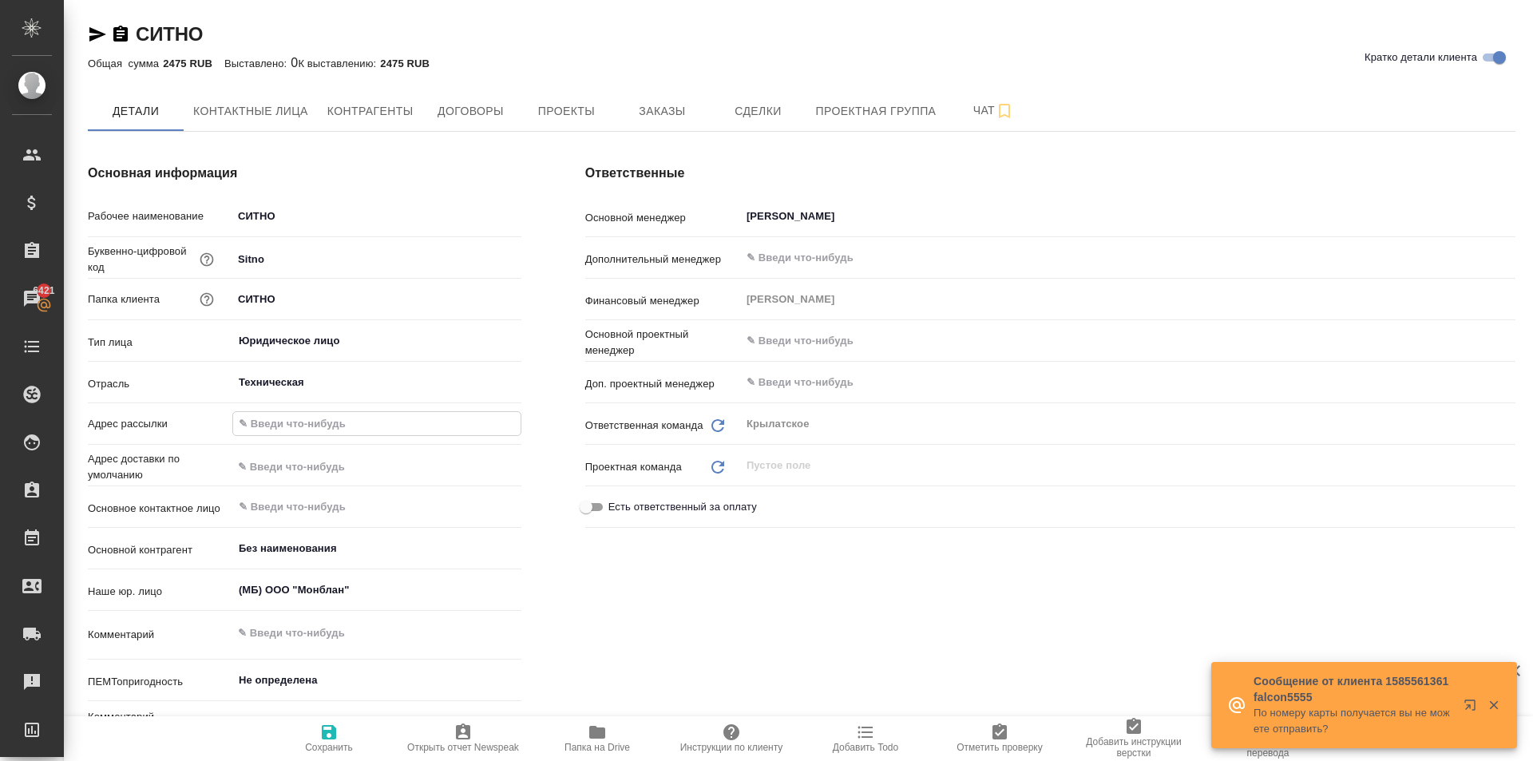
click at [265, 426] on input "text" at bounding box center [376, 423] width 287 height 23
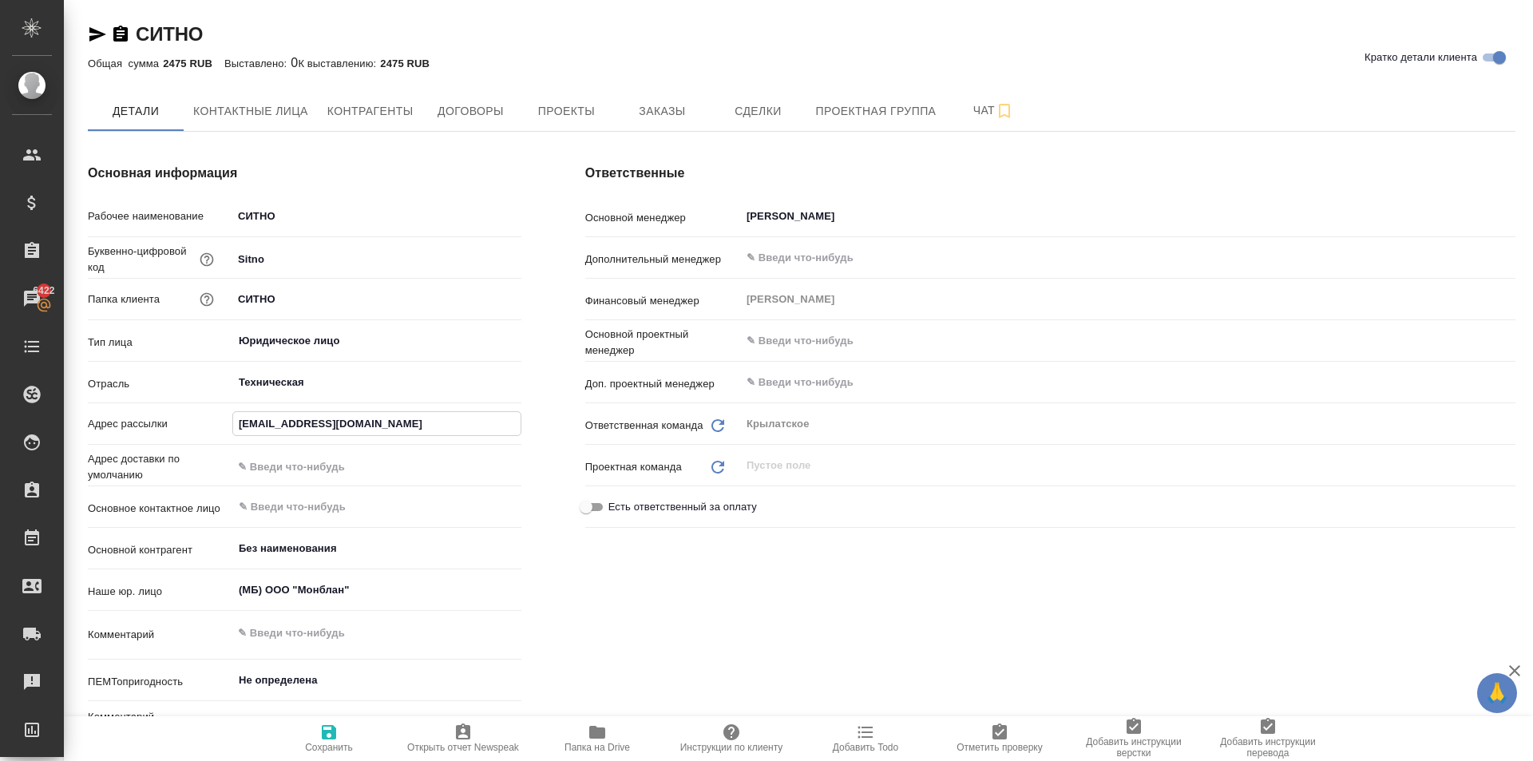
type input "krylatskoe@awatera.com"
click at [338, 730] on icon "button" at bounding box center [328, 732] width 19 height 19
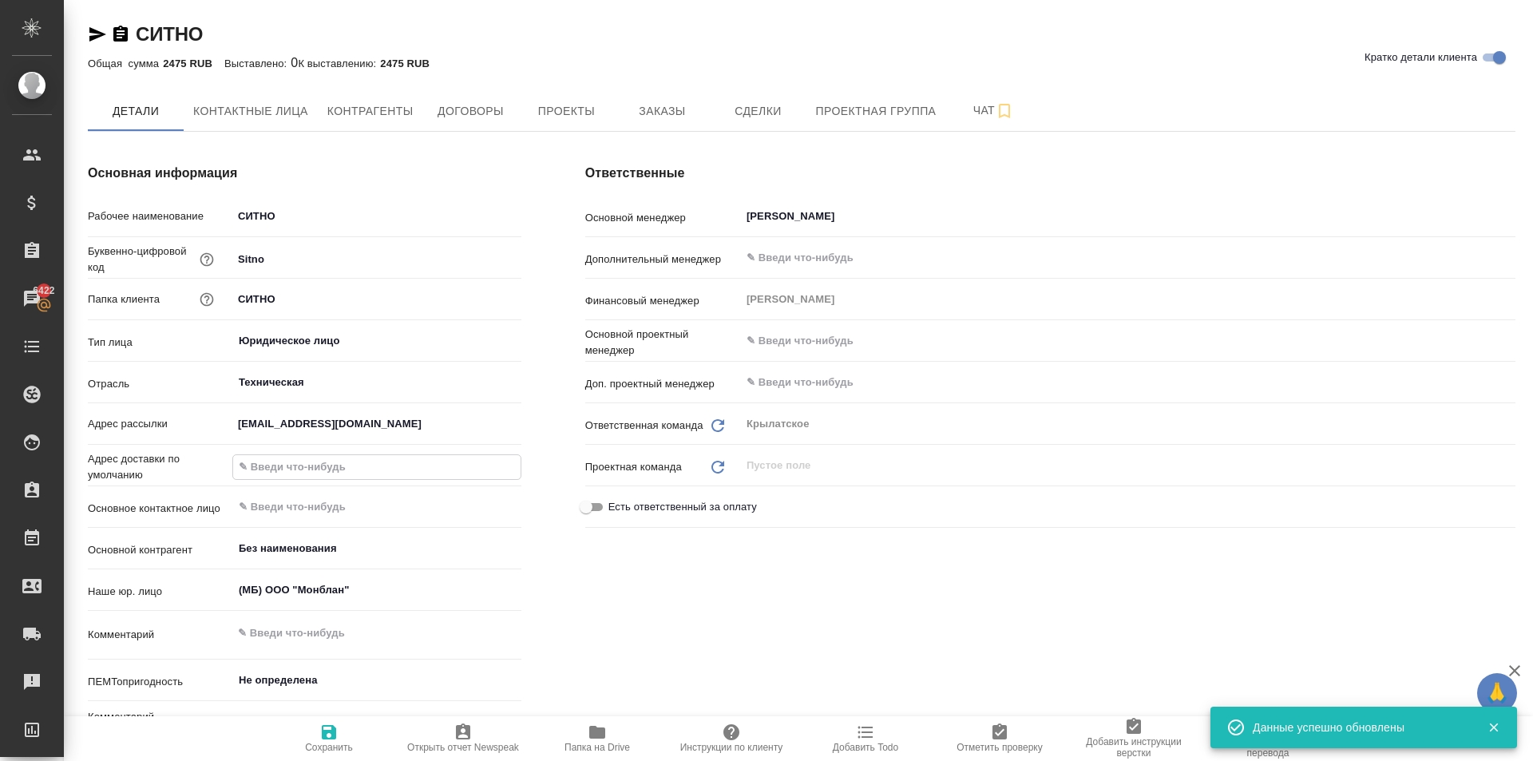
click at [329, 462] on input "text" at bounding box center [376, 466] width 287 height 23
drag, startPoint x: 708, startPoint y: 617, endPoint x: 697, endPoint y: 611, distance: 12.9
click at [700, 613] on div "Ответственные Основной менеджер Касымов Тимур ​ Дополнительный менеджер ​ Финан…" at bounding box center [1050, 460] width 994 height 656
click at [304, 504] on input "text" at bounding box center [350, 507] width 226 height 19
click at [344, 542] on li "Ирина Валентиновна" at bounding box center [376, 543] width 289 height 29
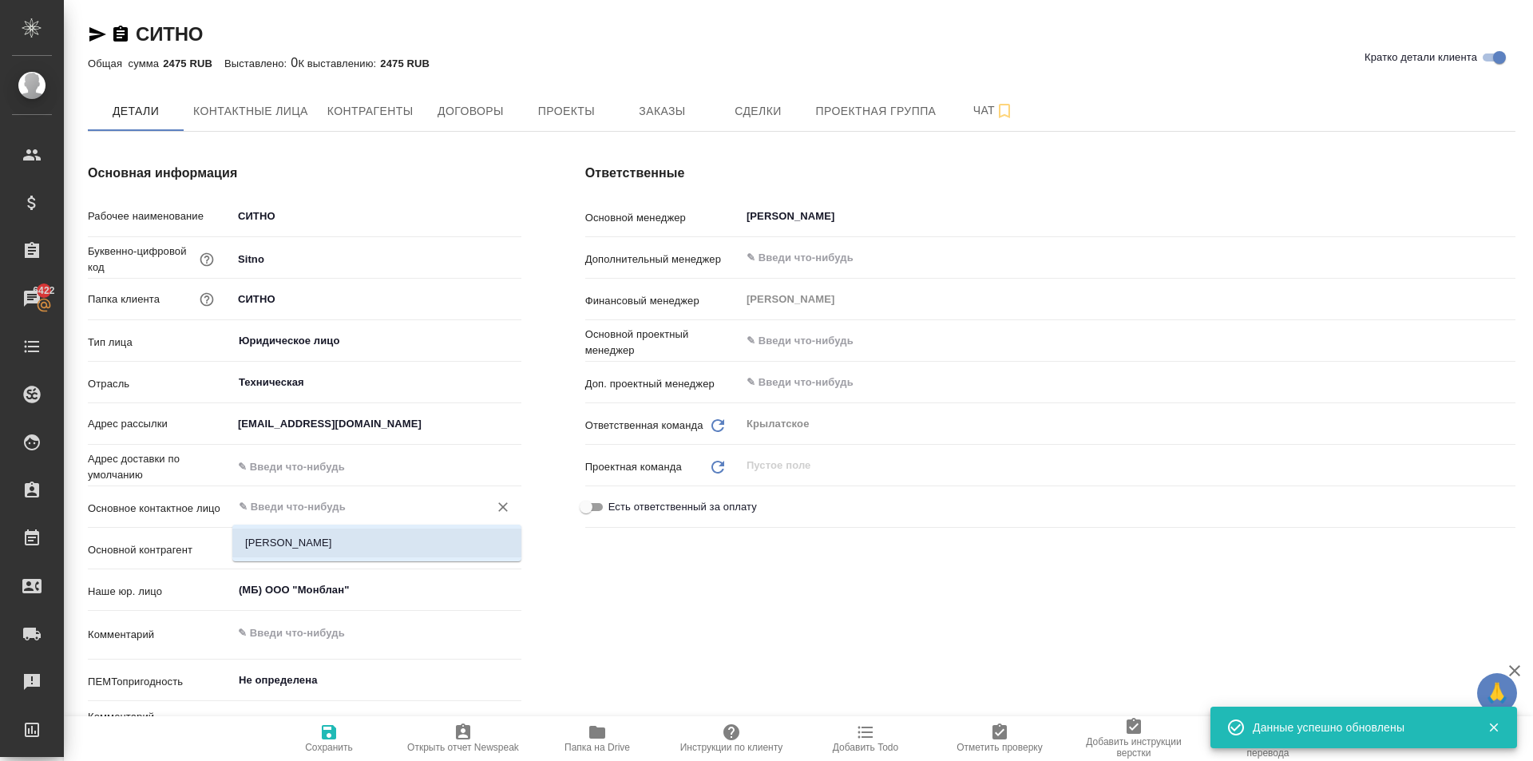
type input "Ирина Валентиновна"
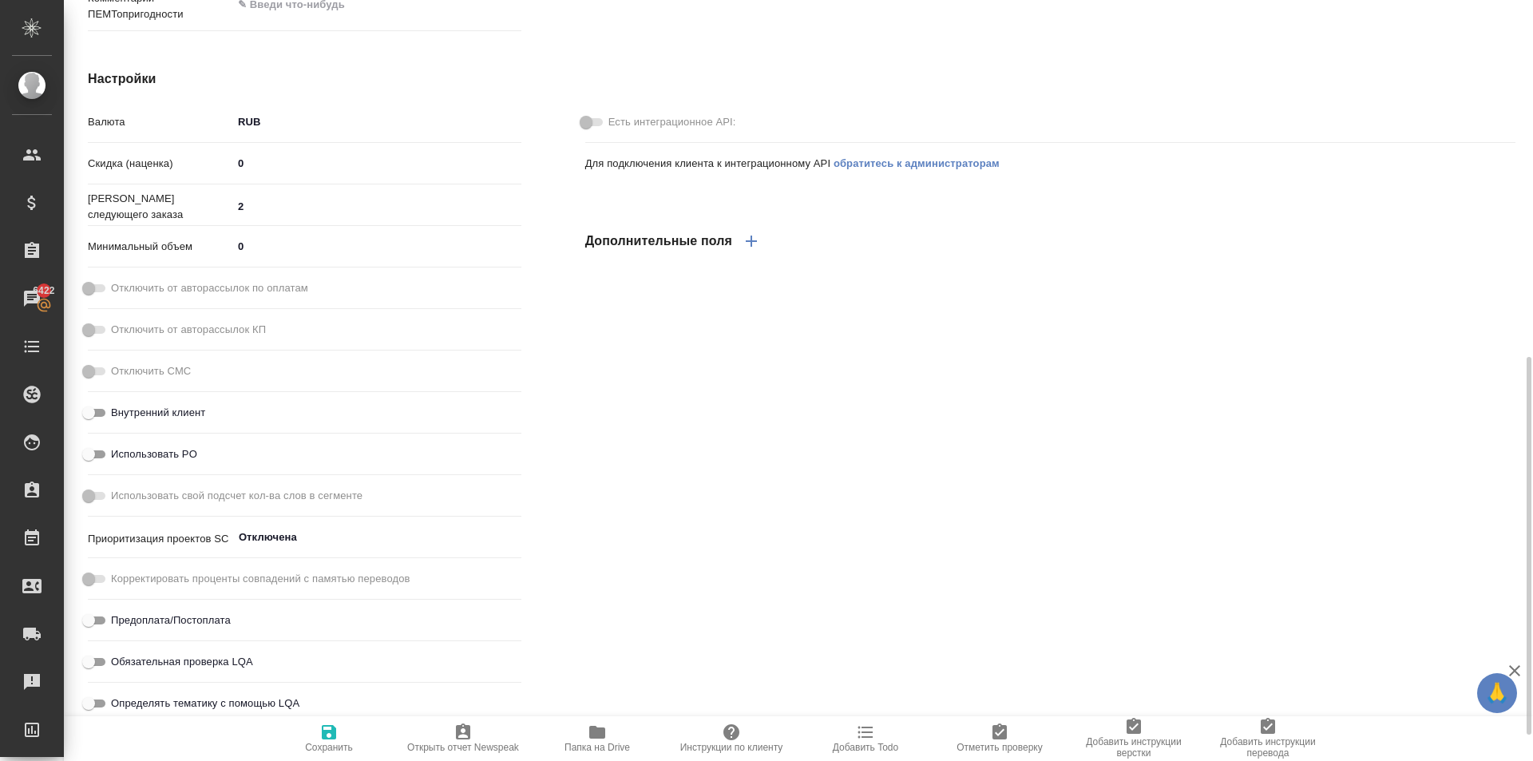
scroll to position [771, 0]
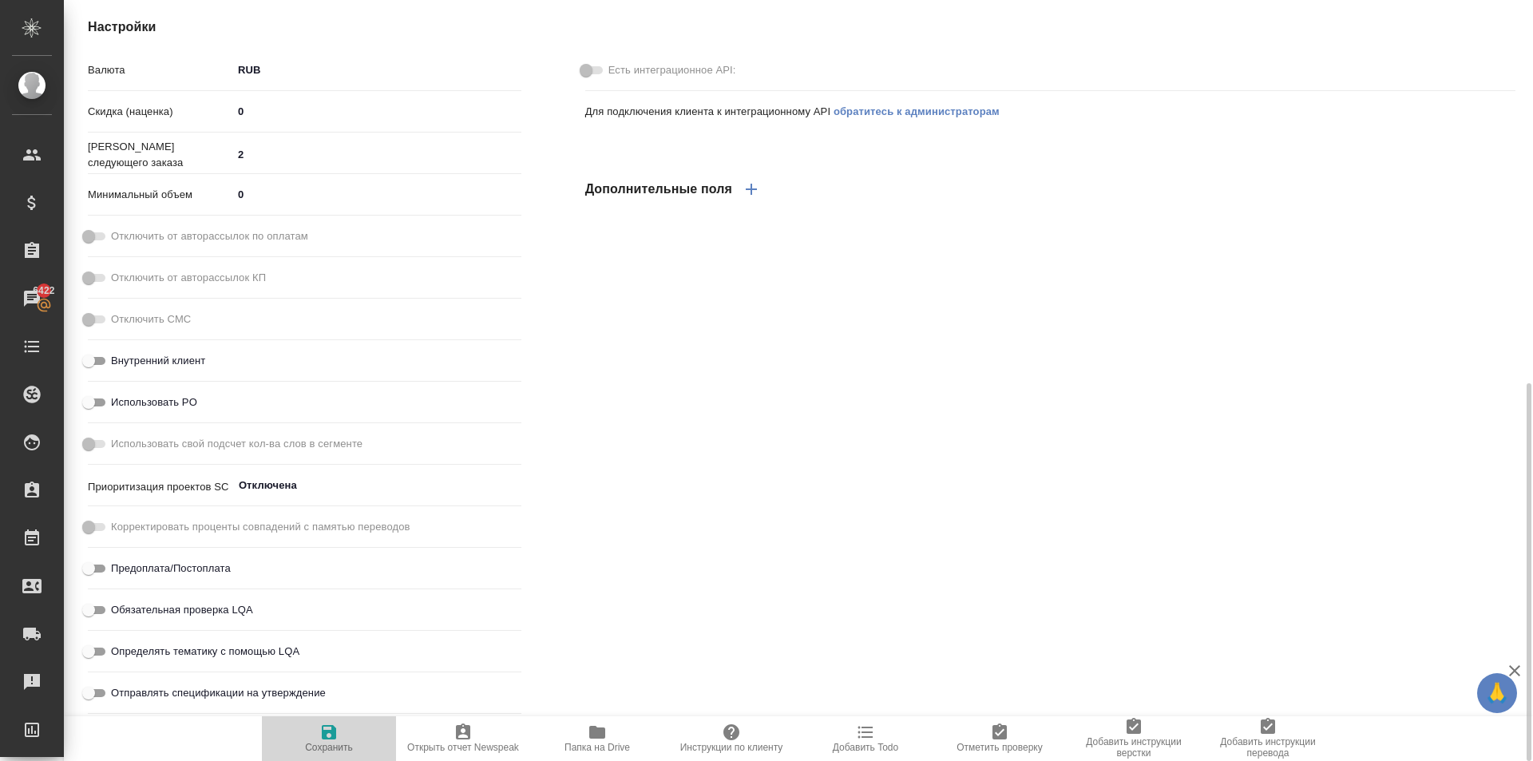
click at [329, 743] on span "Сохранить" at bounding box center [329, 747] width 48 height 11
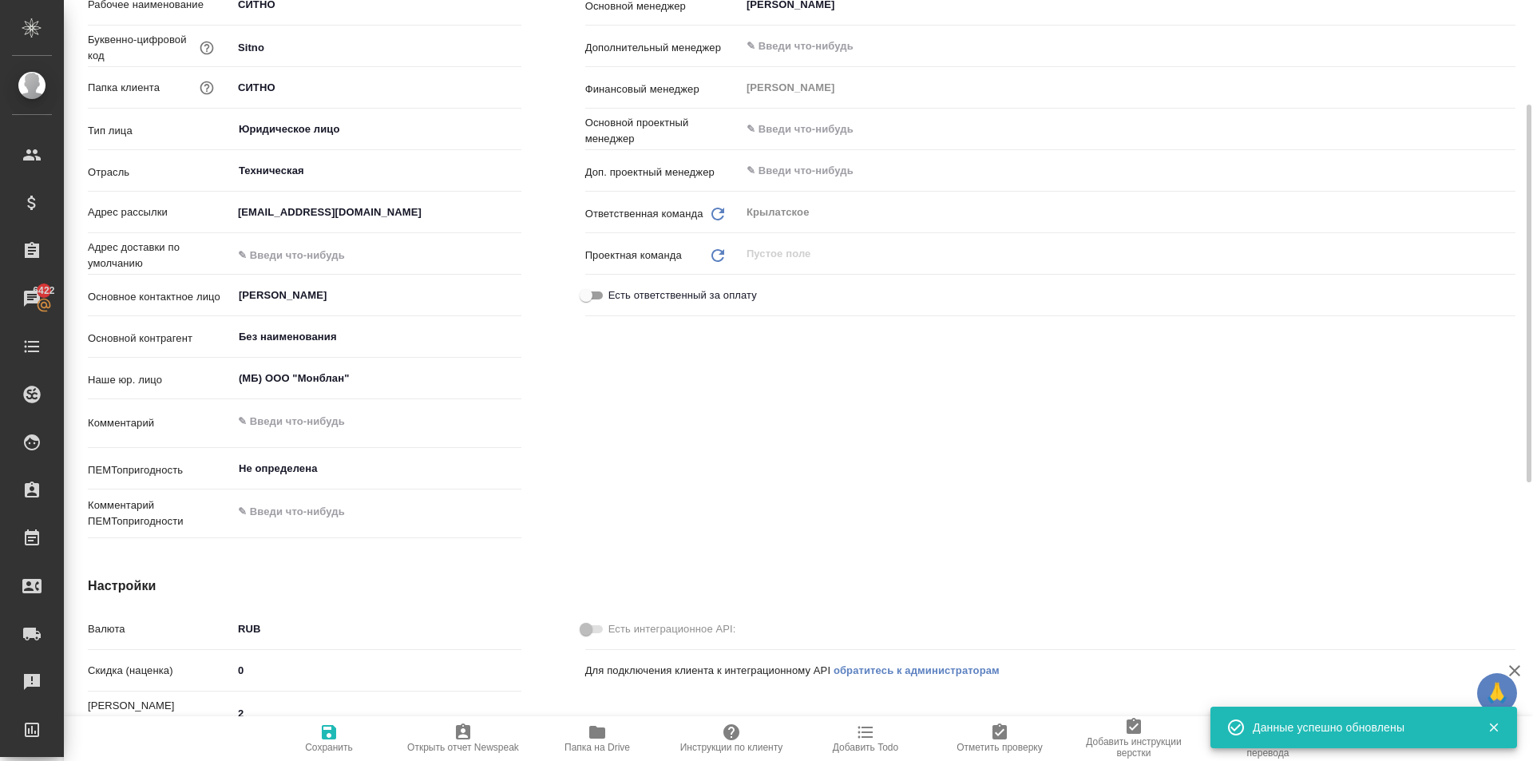
scroll to position [0, 0]
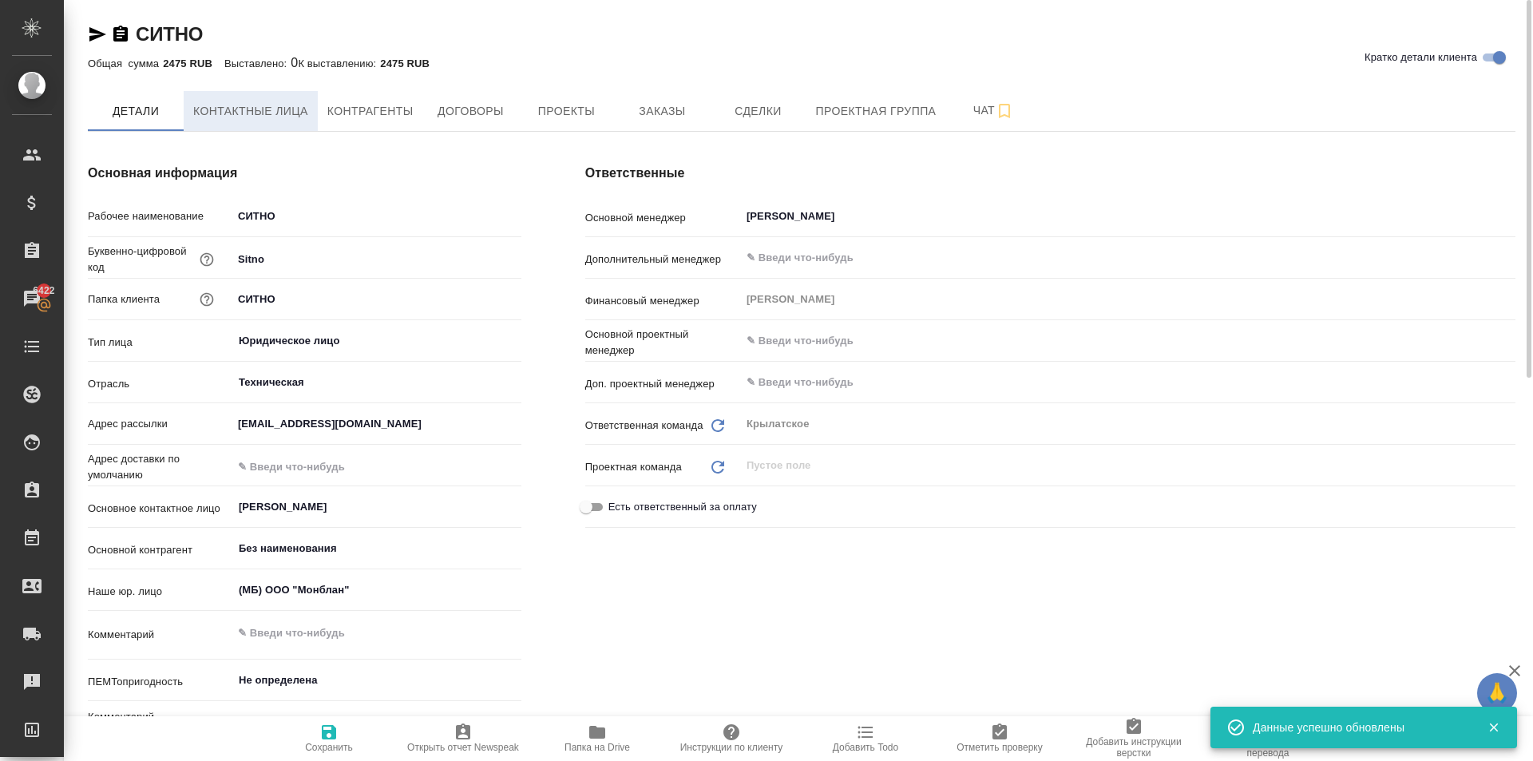
click at [280, 101] on span "Контактные лица" at bounding box center [250, 111] width 115 height 20
select select "RU"
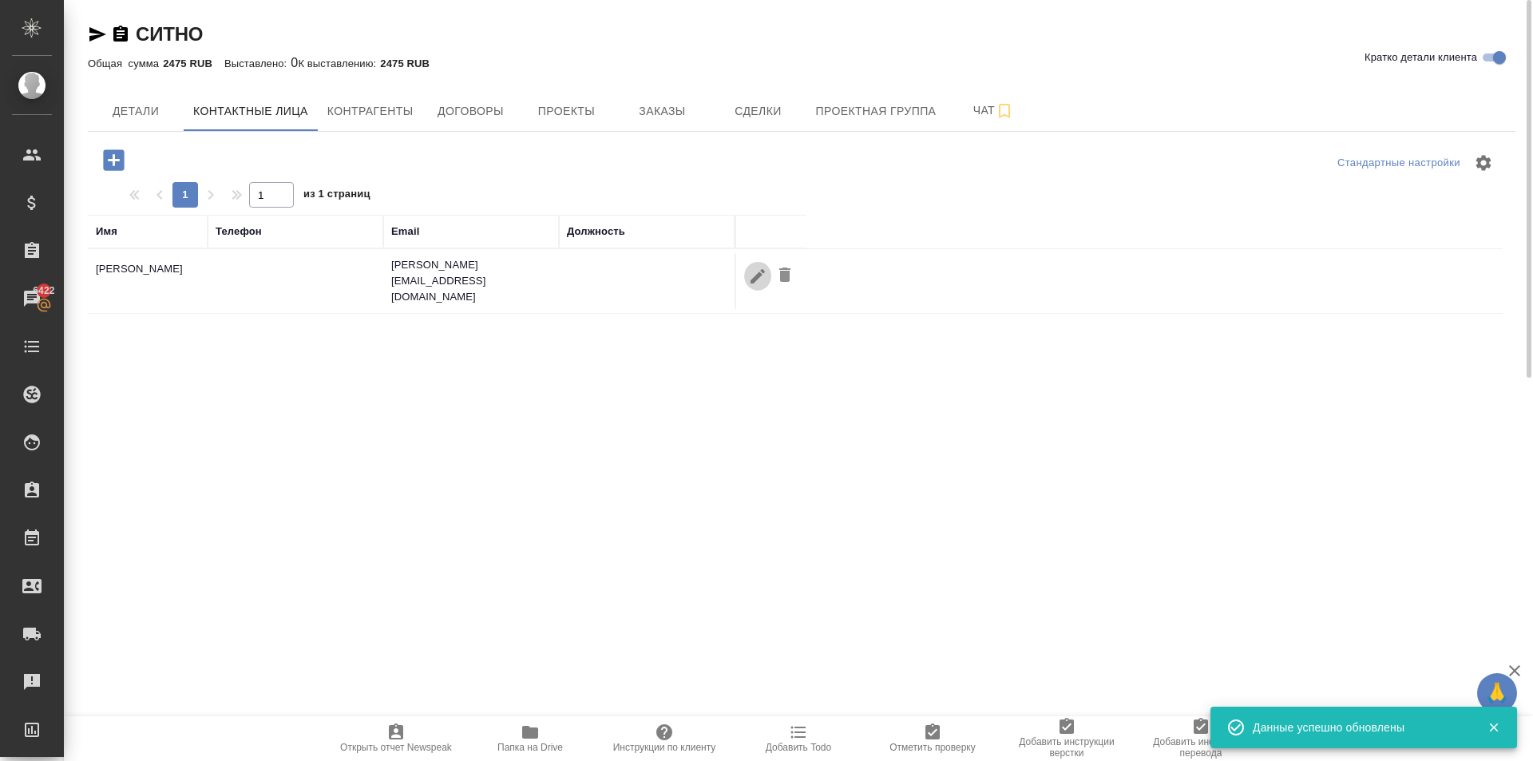
click at [752, 274] on icon "button" at bounding box center [757, 276] width 19 height 19
type input "Ирина Валентиновна"
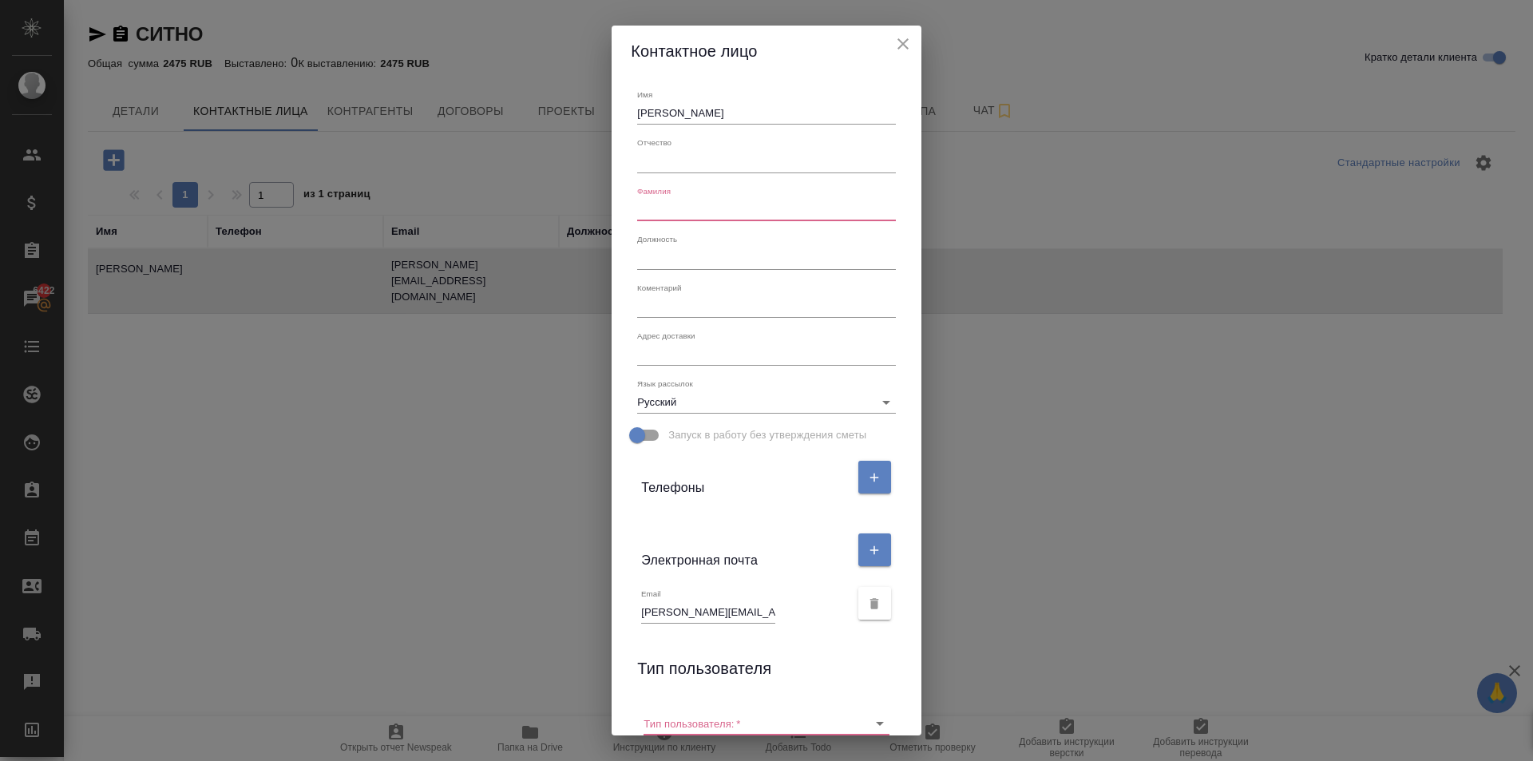
click at [731, 218] on input "text" at bounding box center [766, 210] width 258 height 22
click at [713, 170] on input "text" at bounding box center [766, 161] width 258 height 22
click at [693, 110] on input "Ирина Валентиновна" at bounding box center [766, 113] width 258 height 22
click at [782, 208] on input "text" at bounding box center [766, 210] width 258 height 22
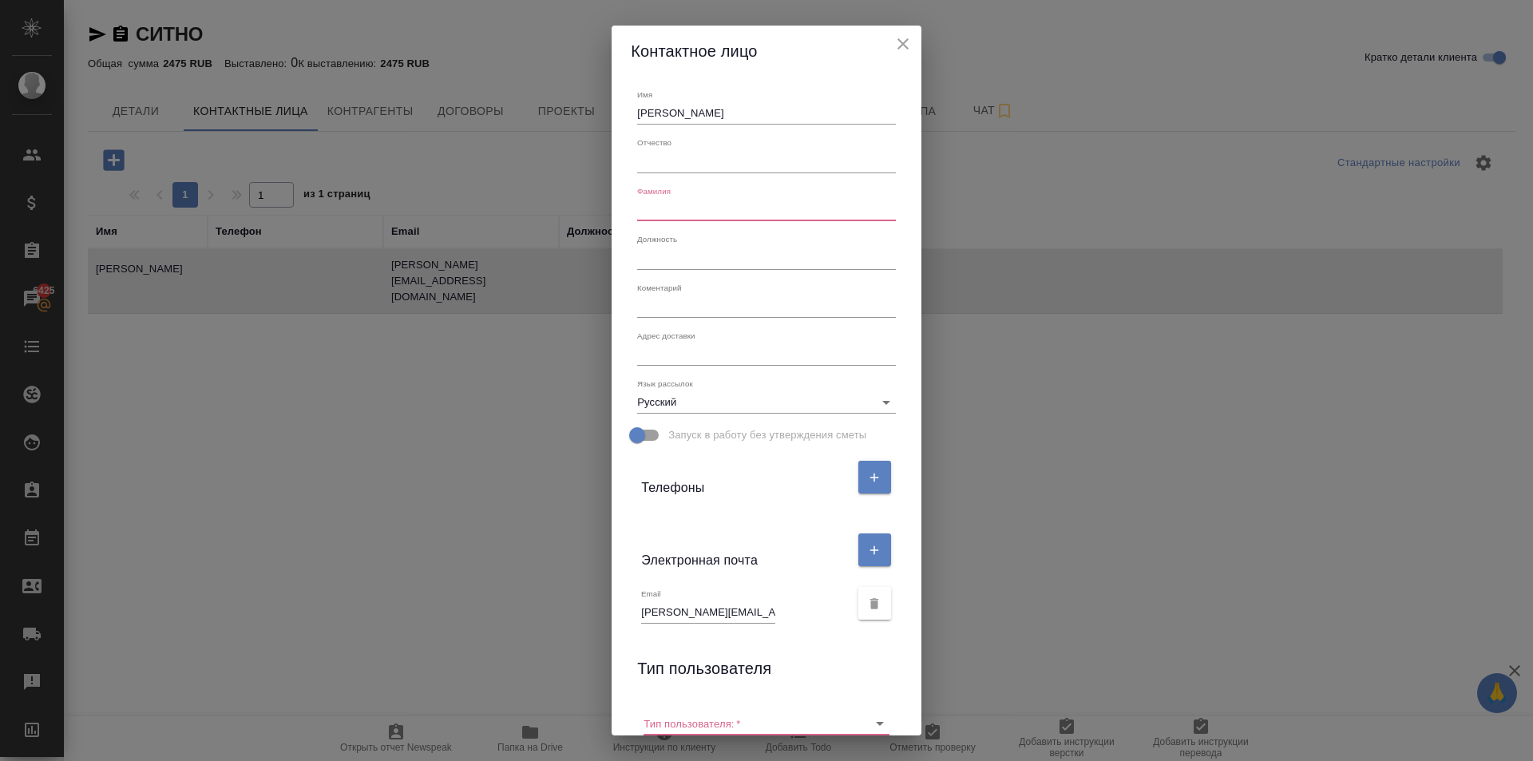
paste input "Валентиновна"
type input "Валентиновна"
click at [712, 106] on input "Ирина Валентиновна" at bounding box center [766, 113] width 258 height 22
type input "Ирина"
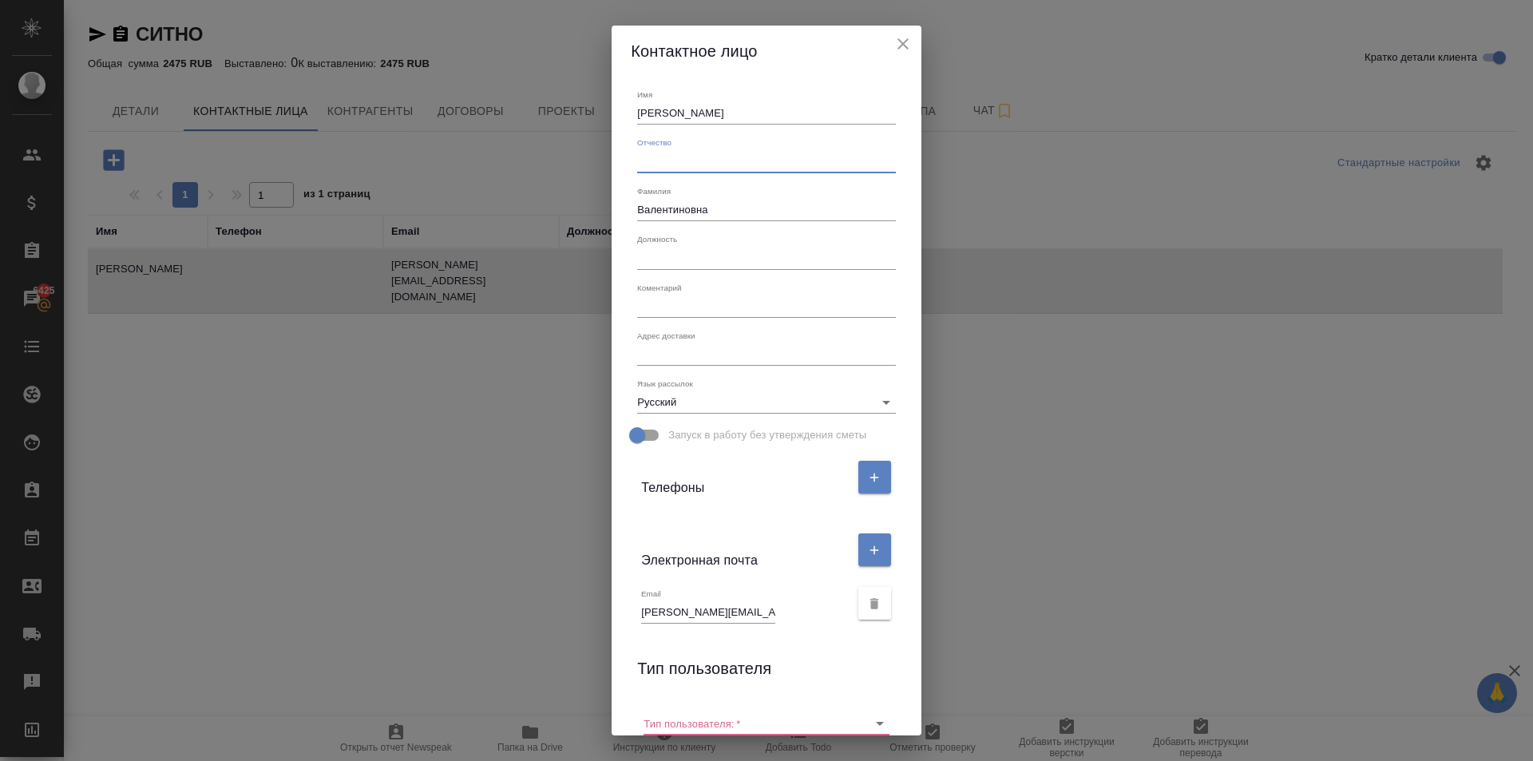
click at [681, 169] on input "text" at bounding box center [766, 161] width 258 height 22
paste input "Александрова"
type input "Александрова"
click at [722, 241] on div "Должность" at bounding box center [766, 251] width 258 height 35
click at [676, 260] on input "text" at bounding box center [766, 258] width 258 height 22
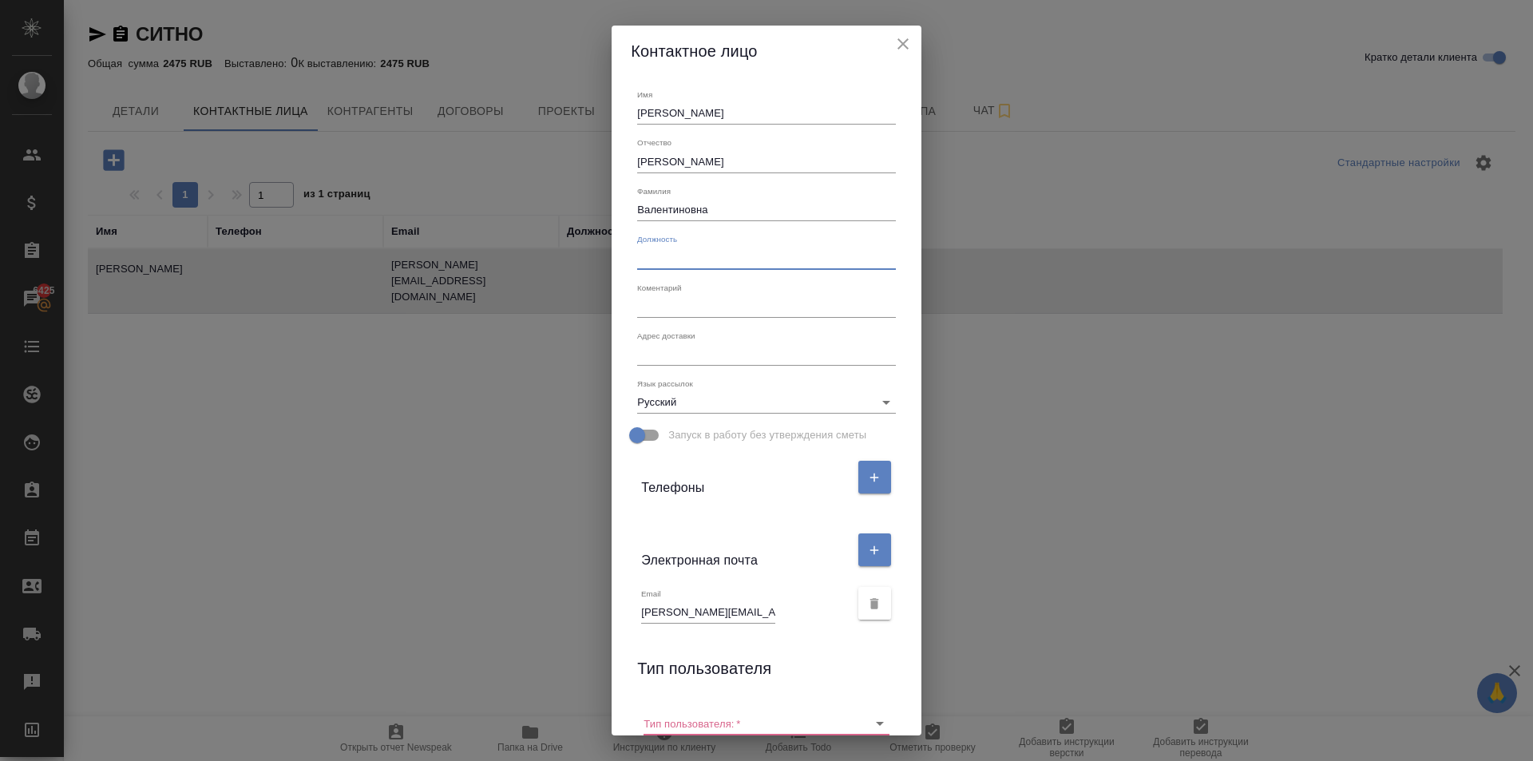
paste input "Главный менеджер по персоналу"
type input "Главный менеджер по персоналу"
click at [764, 355] on textarea at bounding box center [766, 354] width 258 height 12
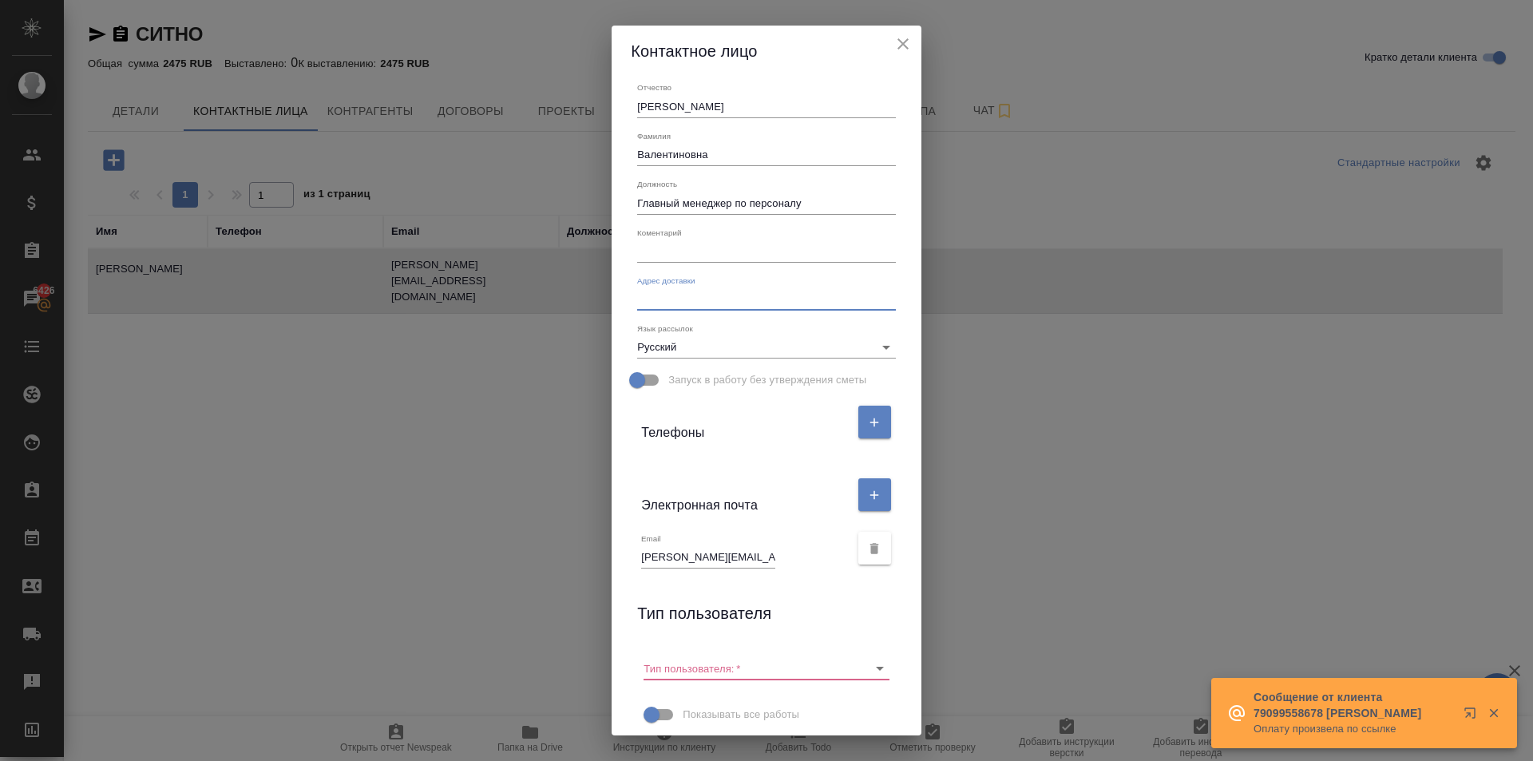
scroll to position [97, 0]
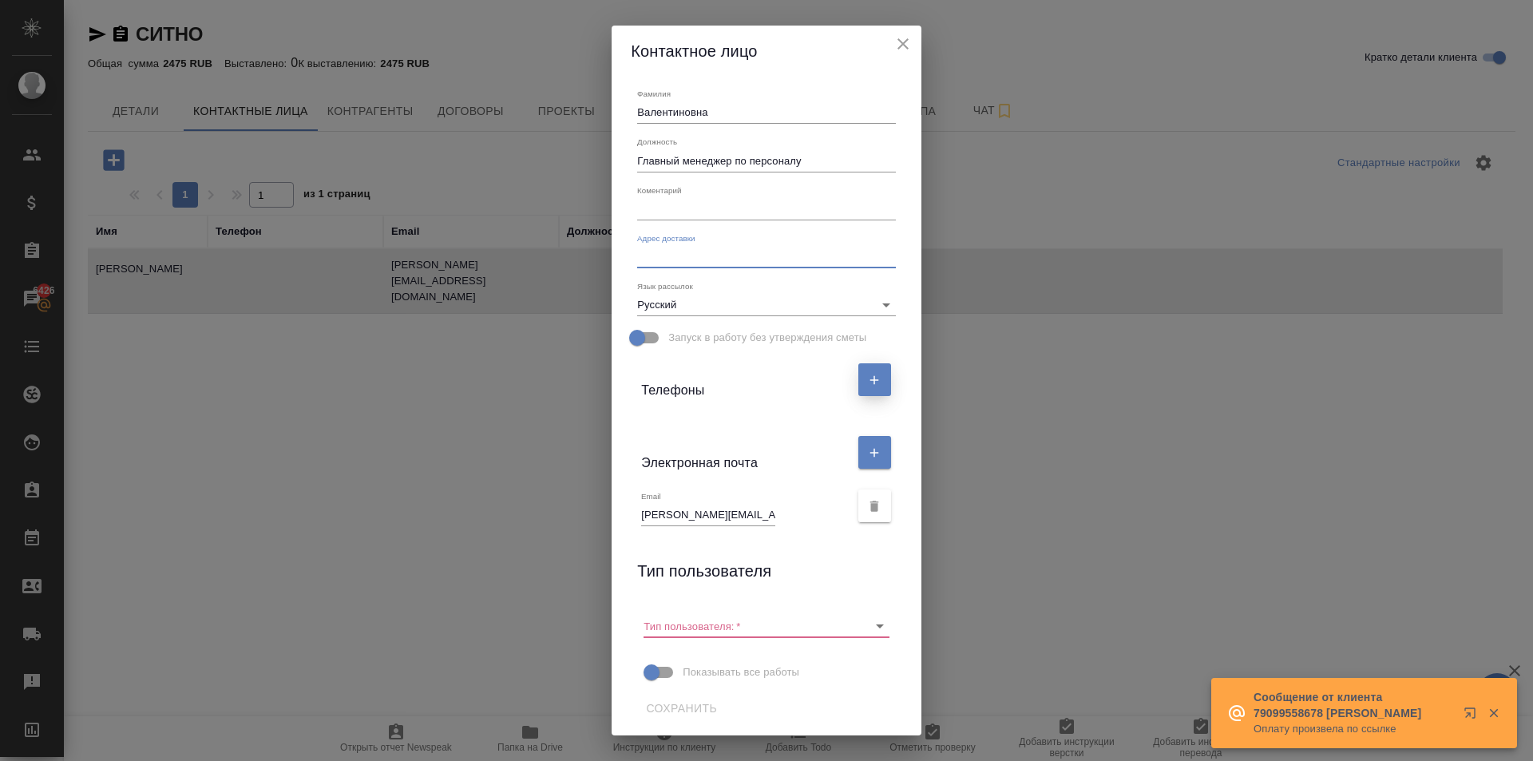
click at [867, 377] on icon "button" at bounding box center [874, 380] width 14 height 14
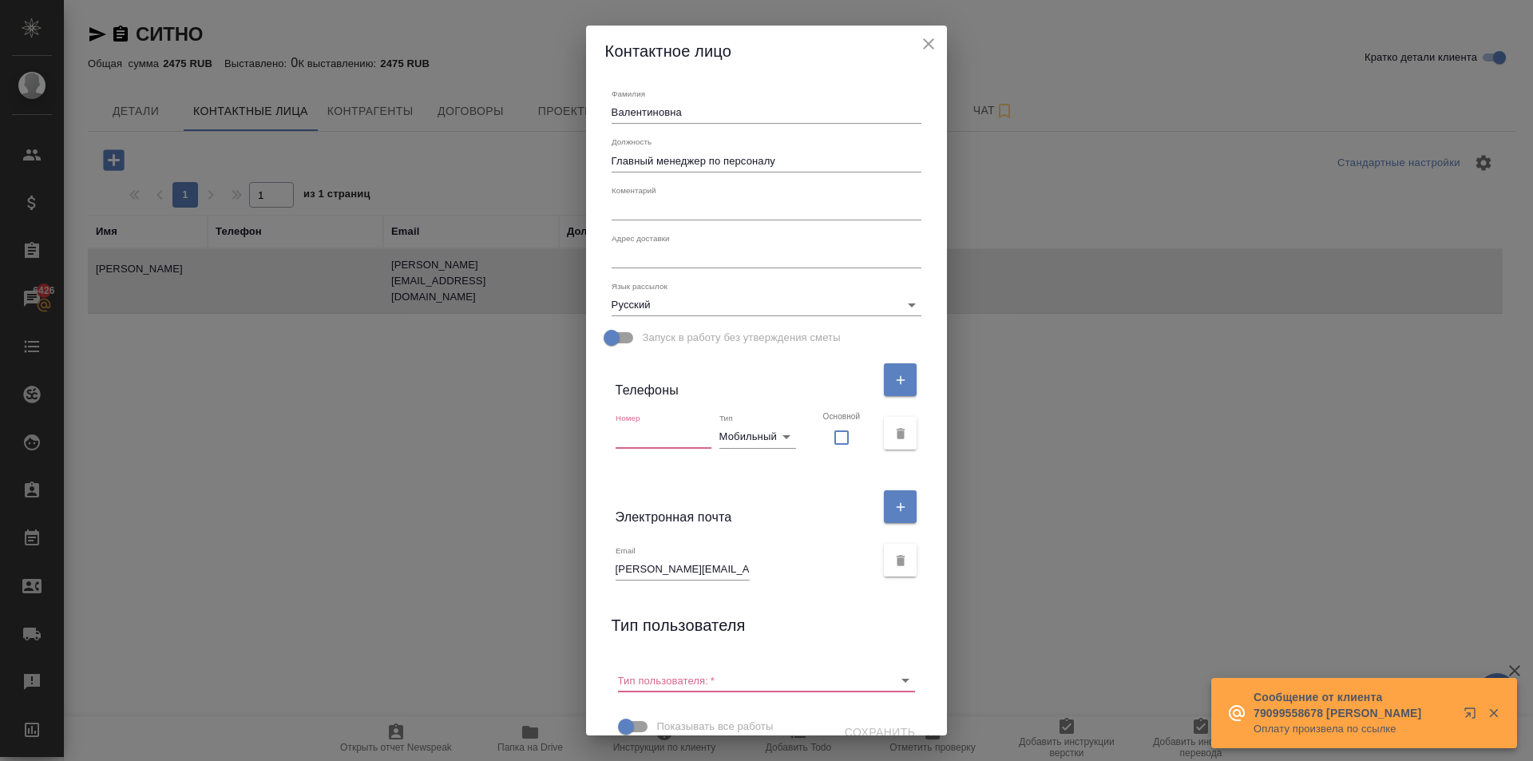
click at [749, 442] on body "🙏 .cls-1 fill:#fff; AWATERA Kasymov Timur Клиенты Спецификации Заказы 6426 Чаты…" at bounding box center [766, 380] width 1533 height 761
drag, startPoint x: 766, startPoint y: 433, endPoint x: 734, endPoint y: 441, distance: 32.9
click at [765, 434] on li "Мобильный" at bounding box center [764, 437] width 83 height 26
click at [696, 441] on input "text" at bounding box center [664, 437] width 96 height 22
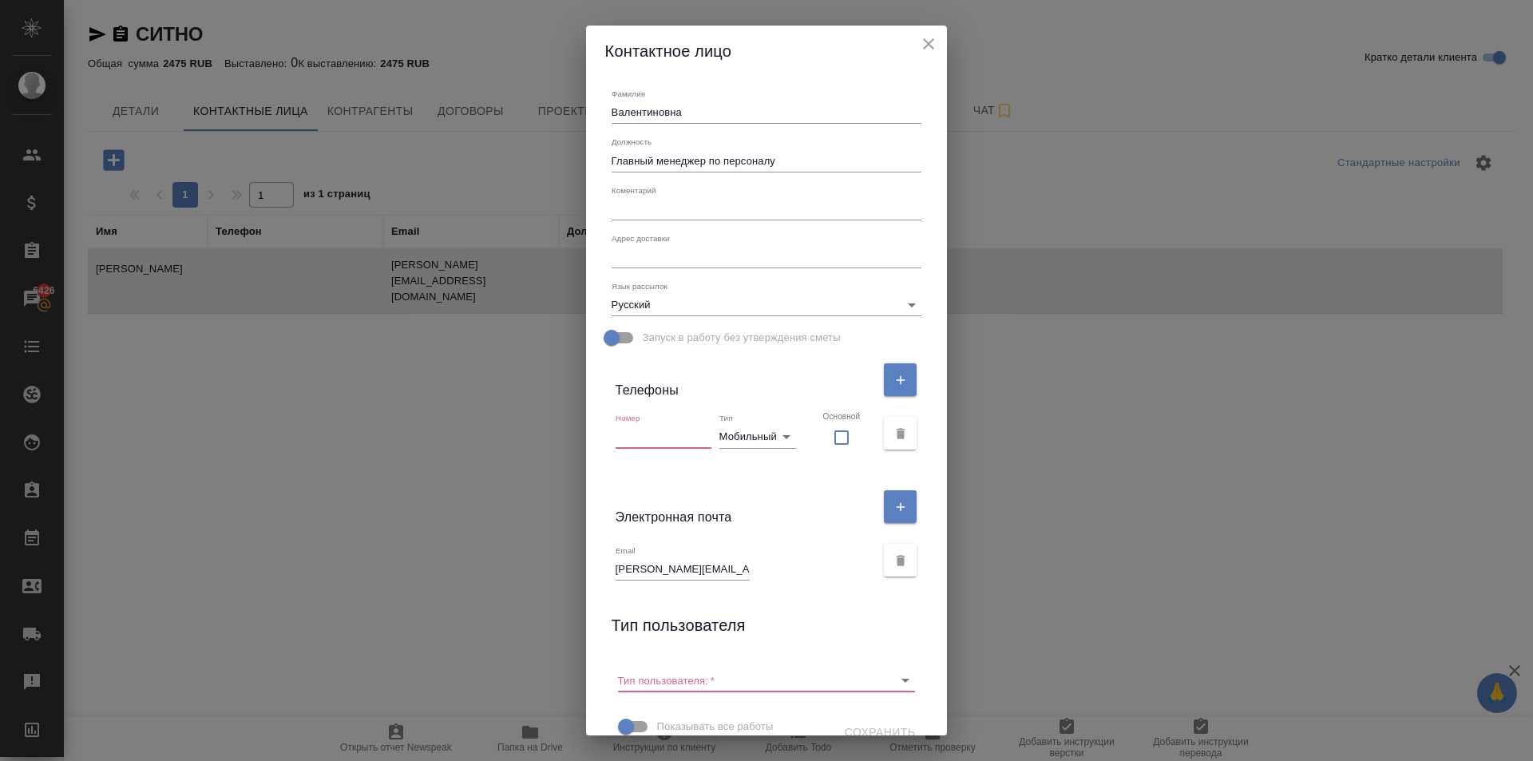
paste input "+7 909 748 22 99"
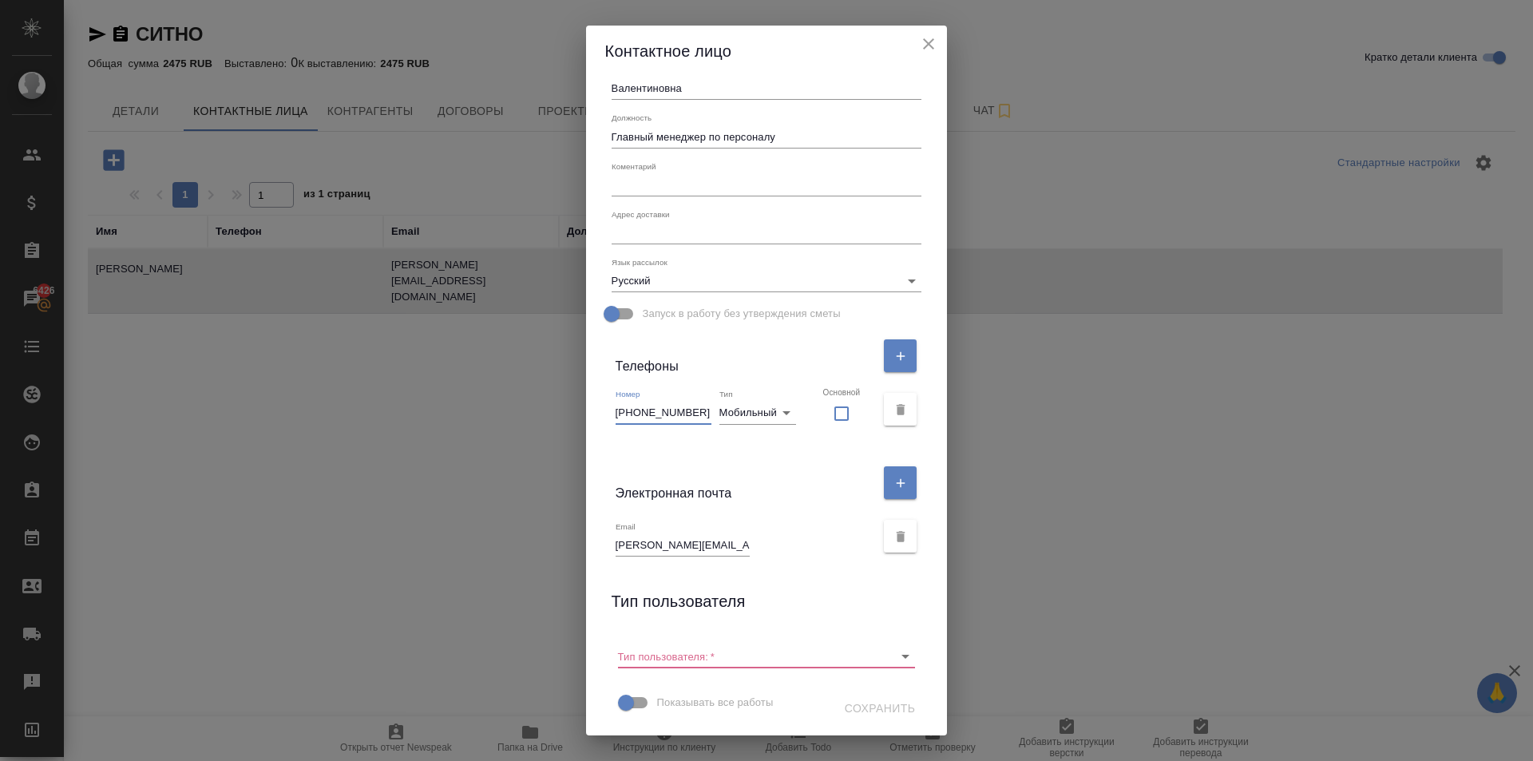
type input "+7 909 748 22 99"
click at [839, 416] on input "checkbox" at bounding box center [842, 414] width 38 height 34
checkbox input "false"
click at [749, 650] on input "Тип пользователя:   *" at bounding box center [741, 656] width 247 height 22
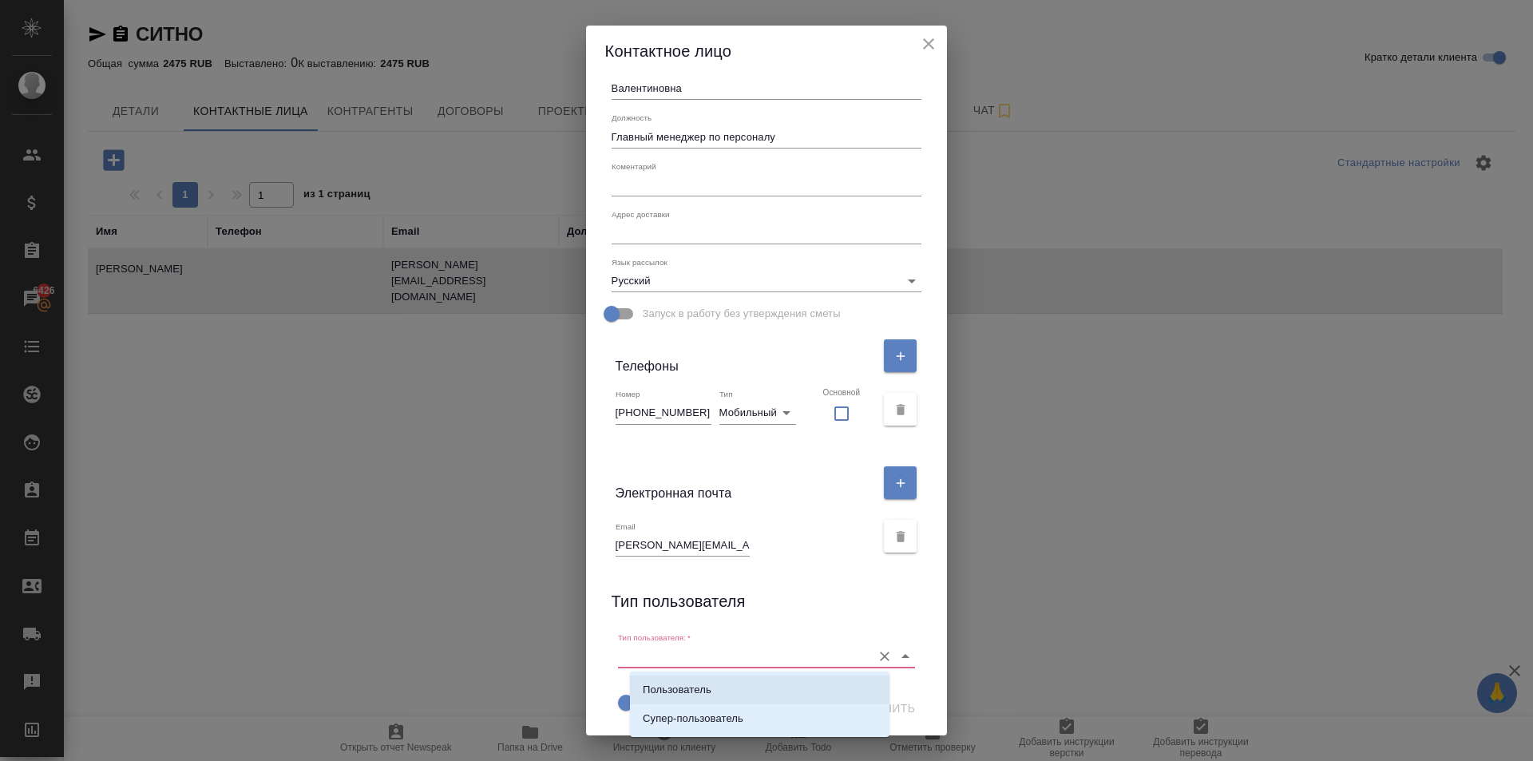
click at [711, 686] on li "Пользователь" at bounding box center [760, 690] width 260 height 29
type input "Пользователь"
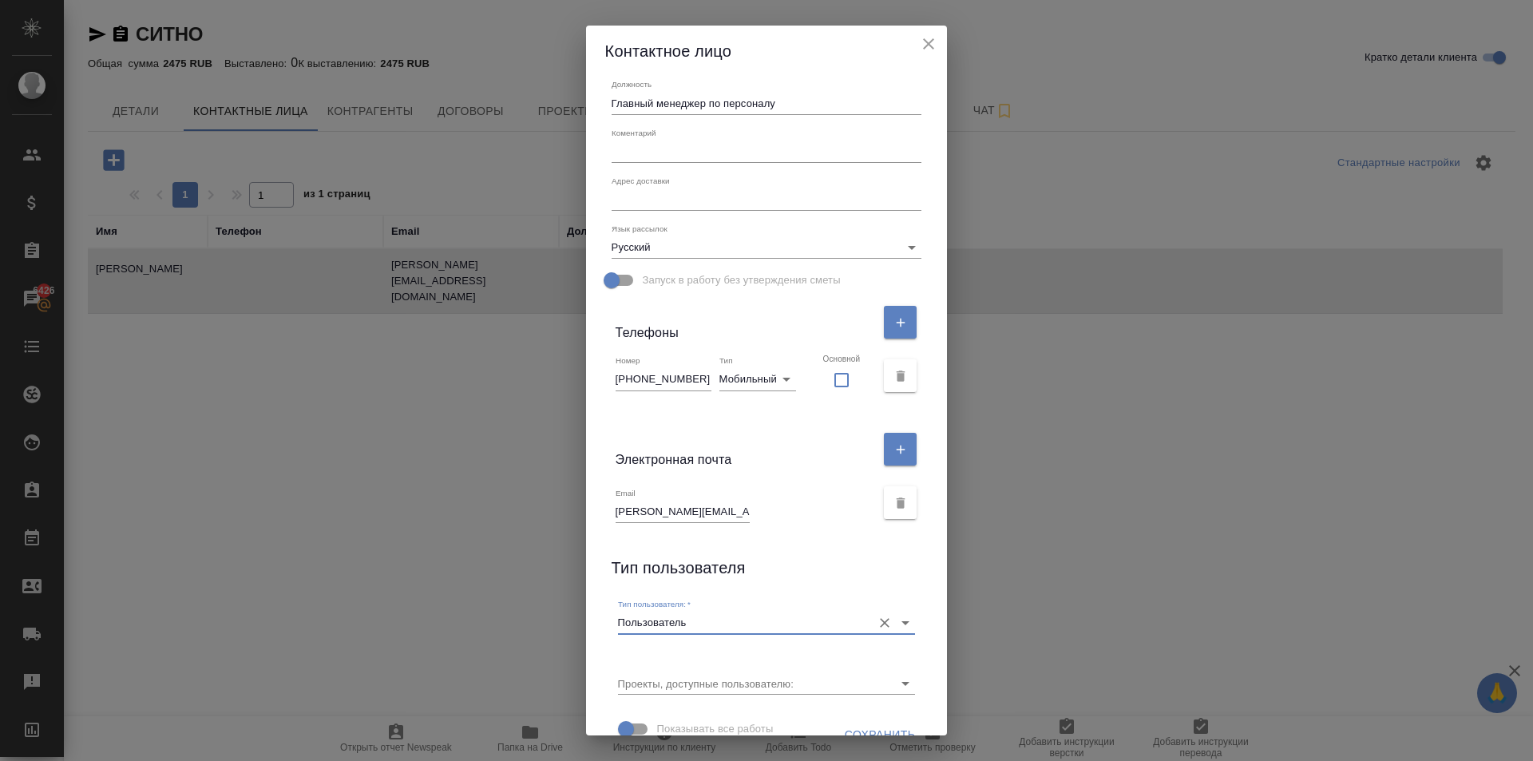
scroll to position [182, 0]
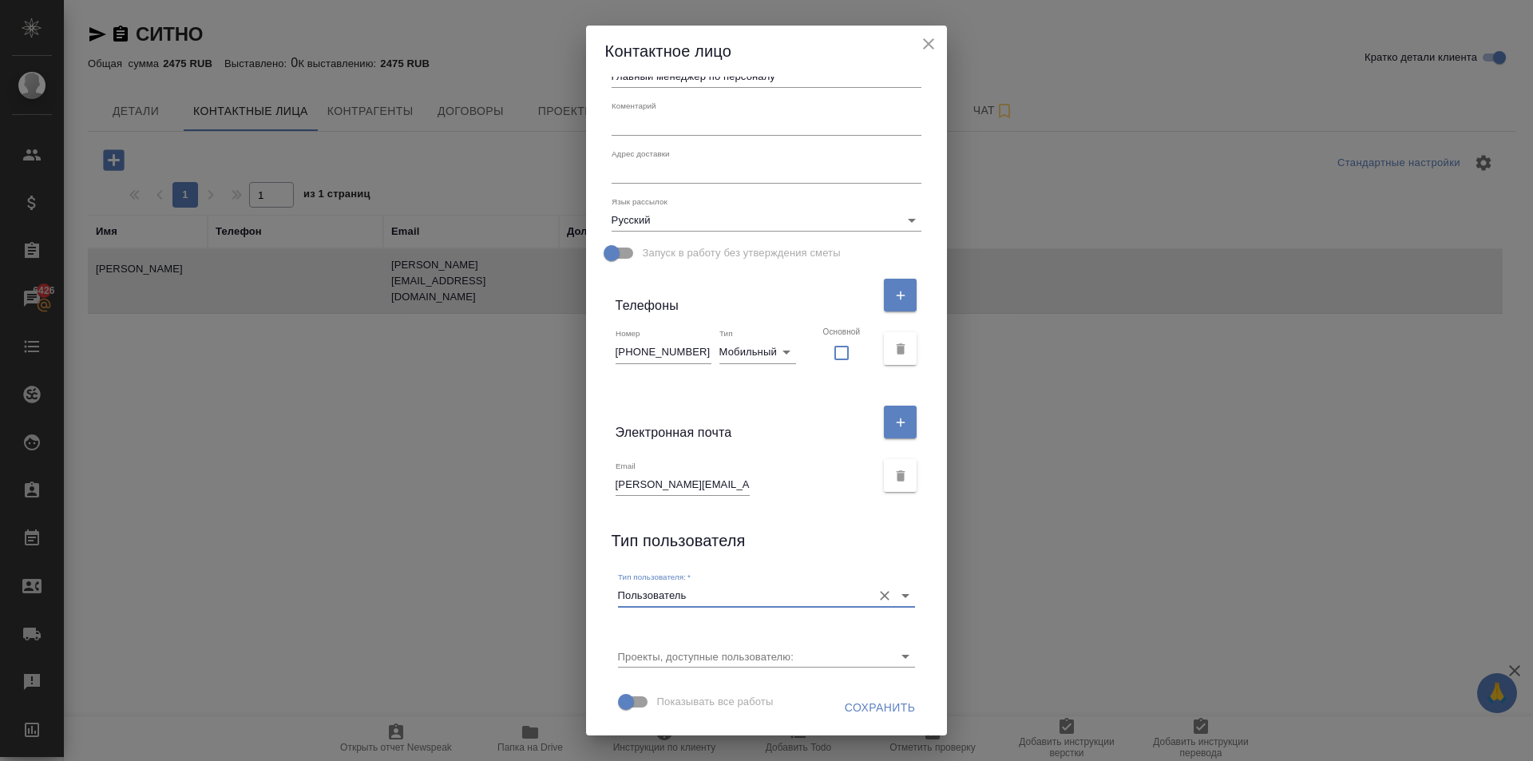
click at [886, 712] on span "Сохранить" at bounding box center [880, 708] width 71 height 20
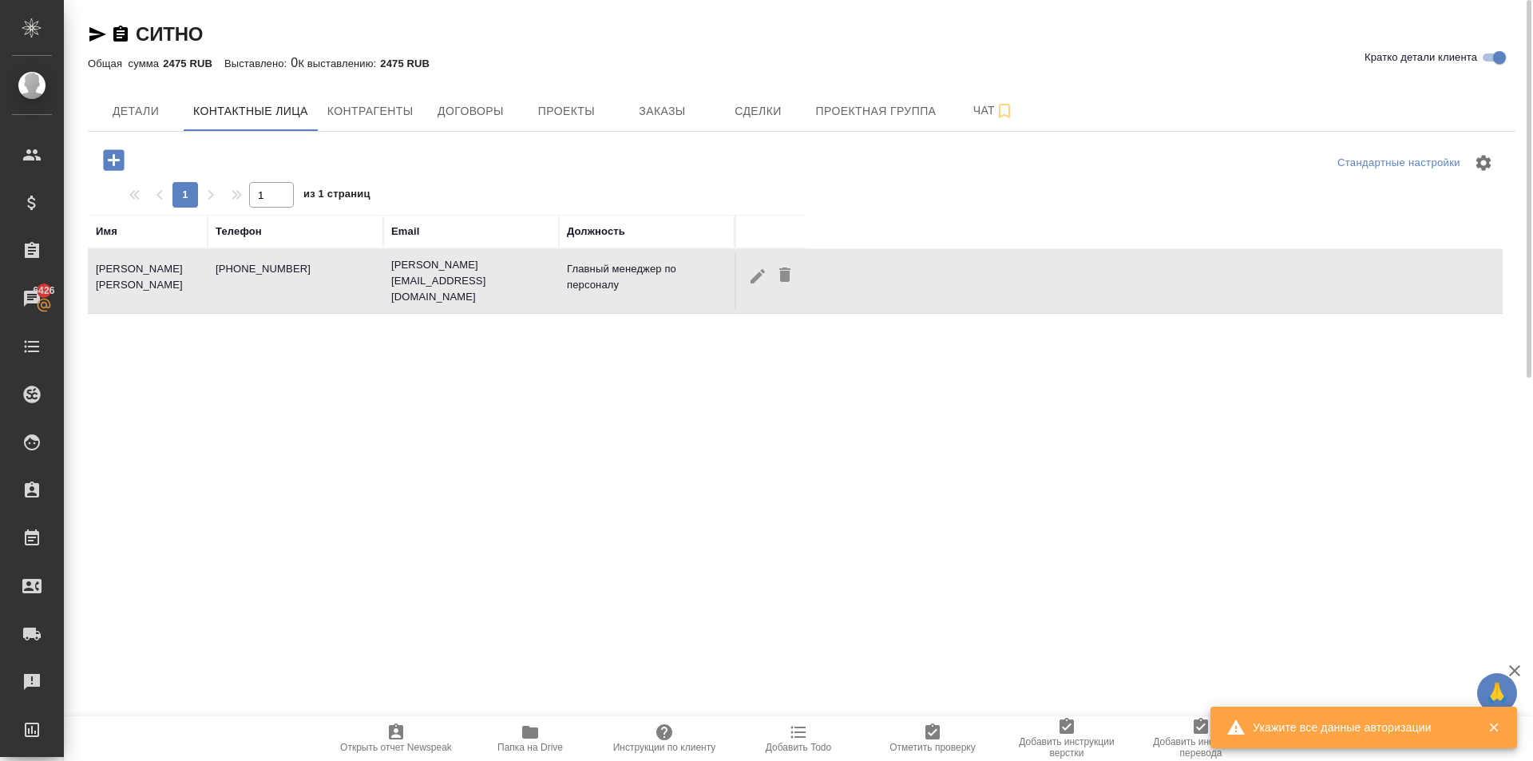
click at [755, 283] on icon "button" at bounding box center [757, 276] width 19 height 19
checkbox input "false"
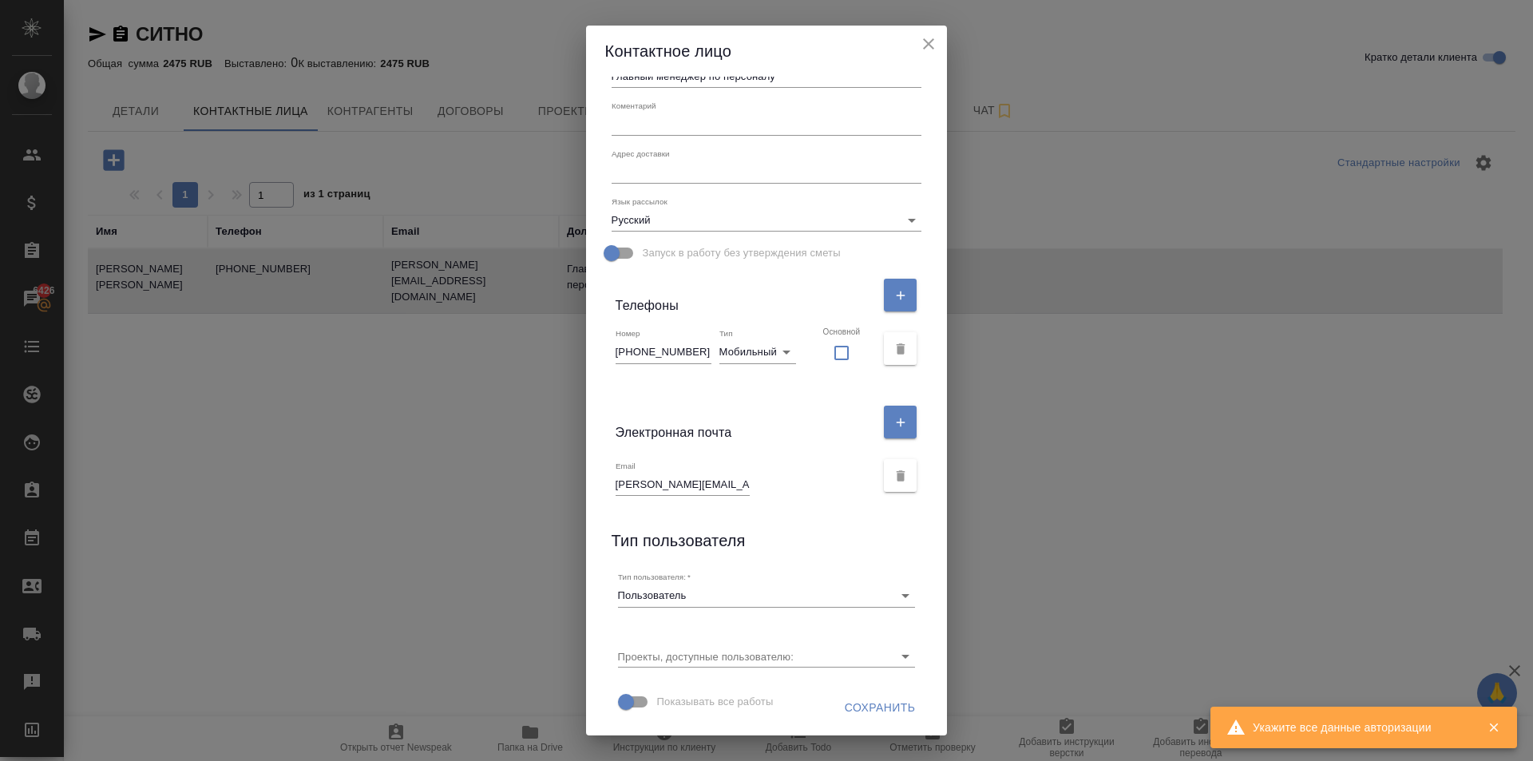
click at [746, 661] on input "Проекты, доступные пользователю:" at bounding box center [741, 656] width 247 height 22
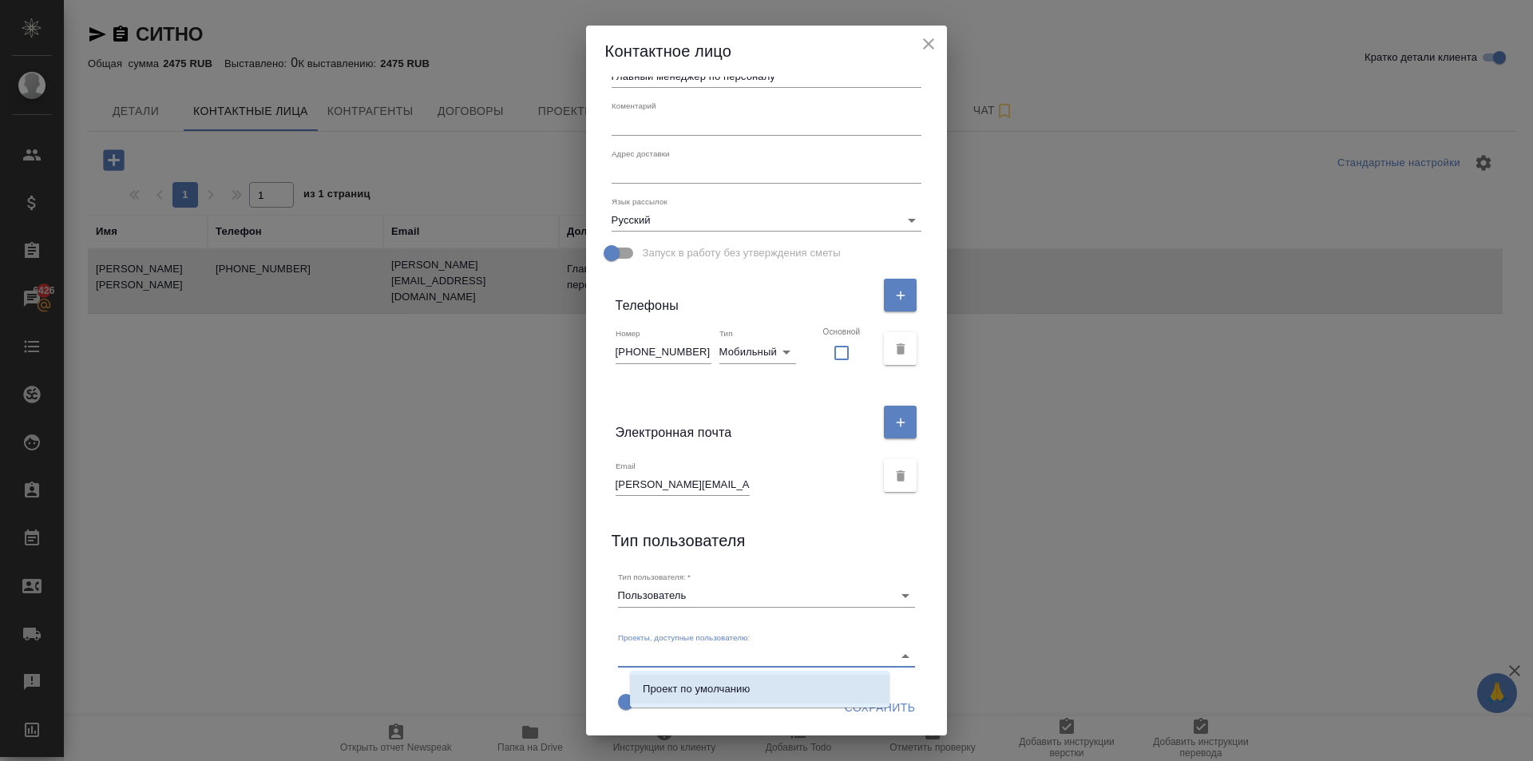
click at [781, 632] on div "Проекты, доступные пользователю:" at bounding box center [767, 649] width 298 height 35
click at [888, 625] on div "Проекты, доступные пользователю:" at bounding box center [767, 644] width 298 height 47
click at [896, 653] on icon "Close" at bounding box center [905, 656] width 19 height 19
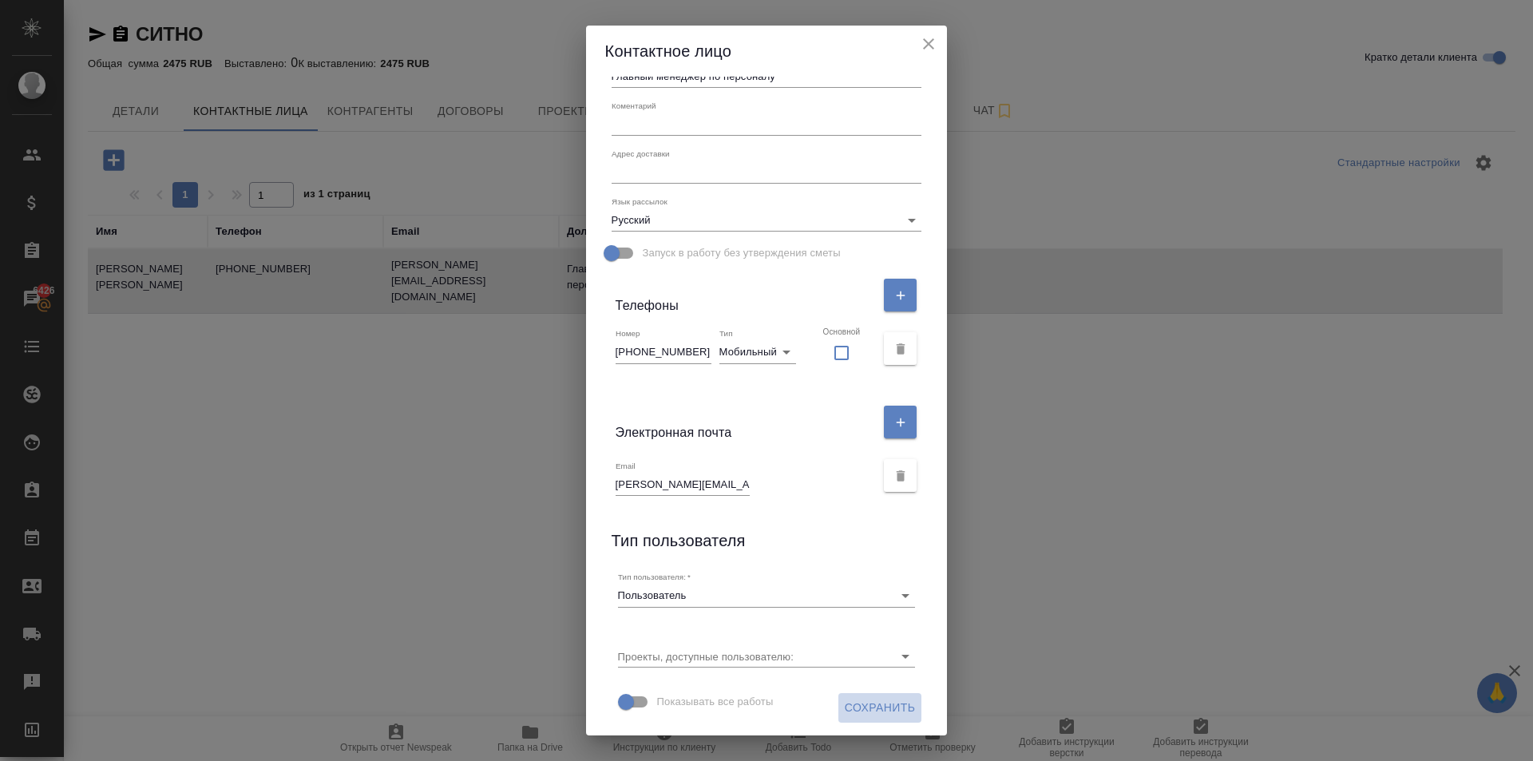
click at [873, 698] on span "Сохранить" at bounding box center [880, 708] width 71 height 20
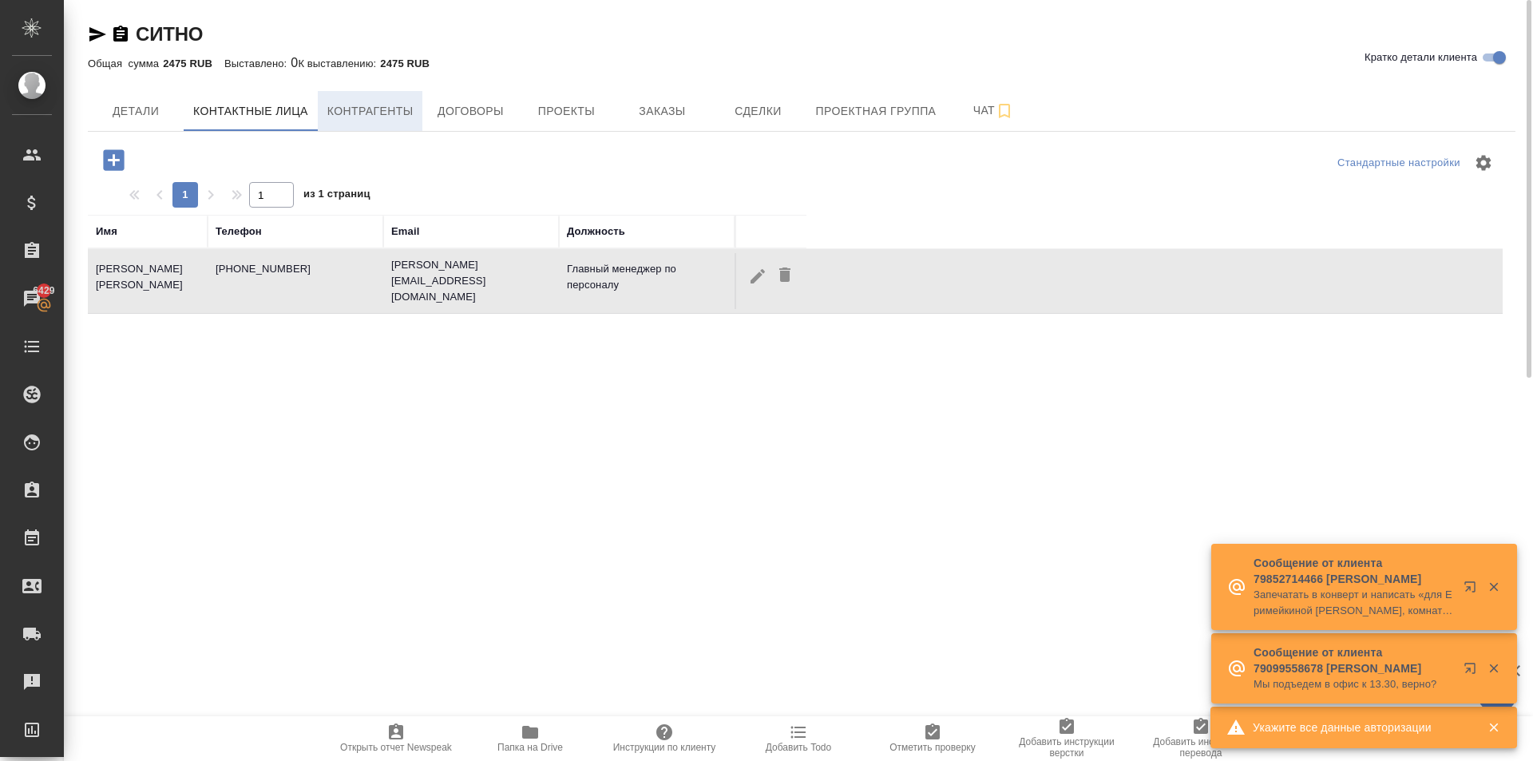
click at [355, 119] on span "Контрагенты" at bounding box center [370, 111] width 86 height 20
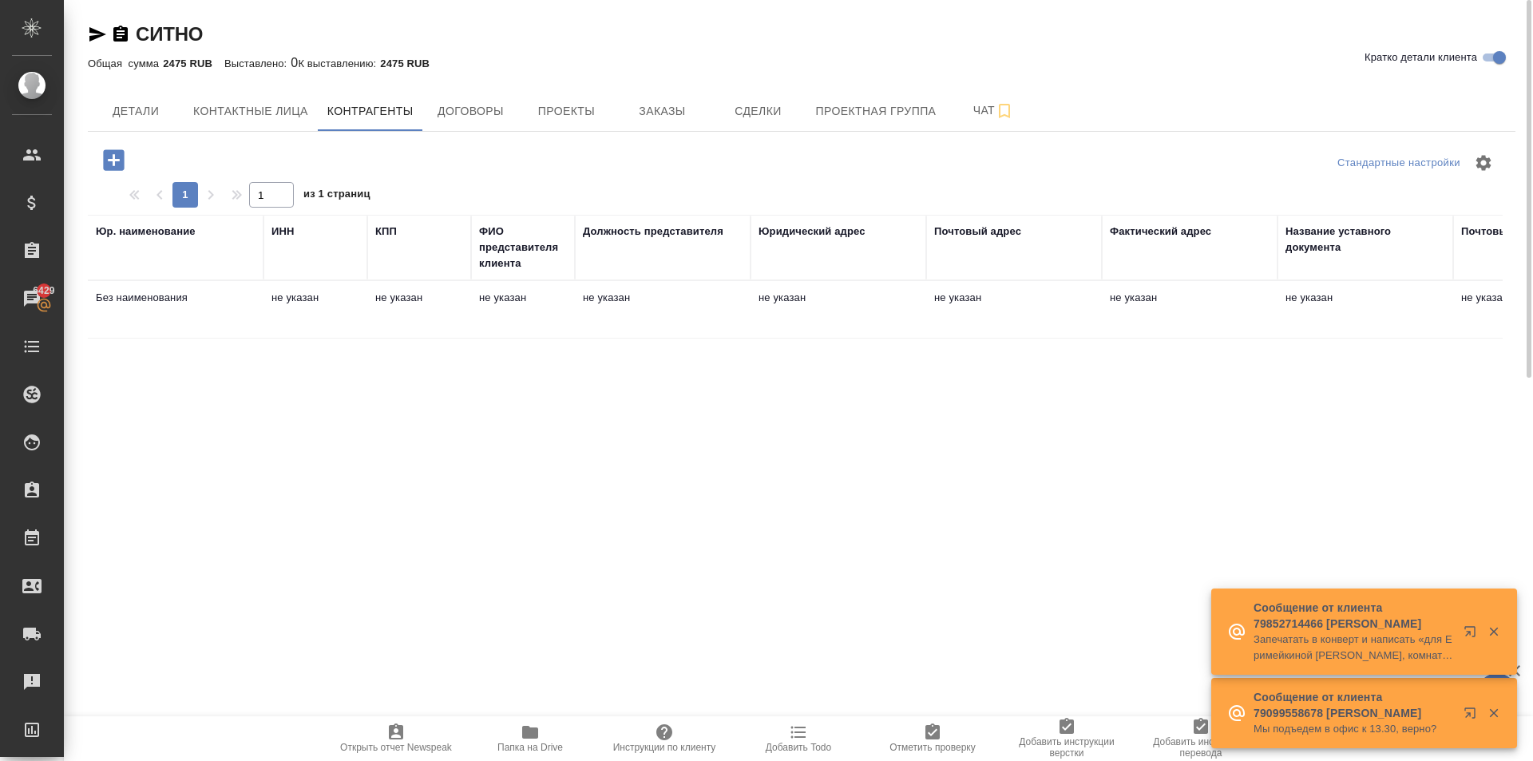
click at [1314, 299] on td "не указан" at bounding box center [1366, 310] width 176 height 56
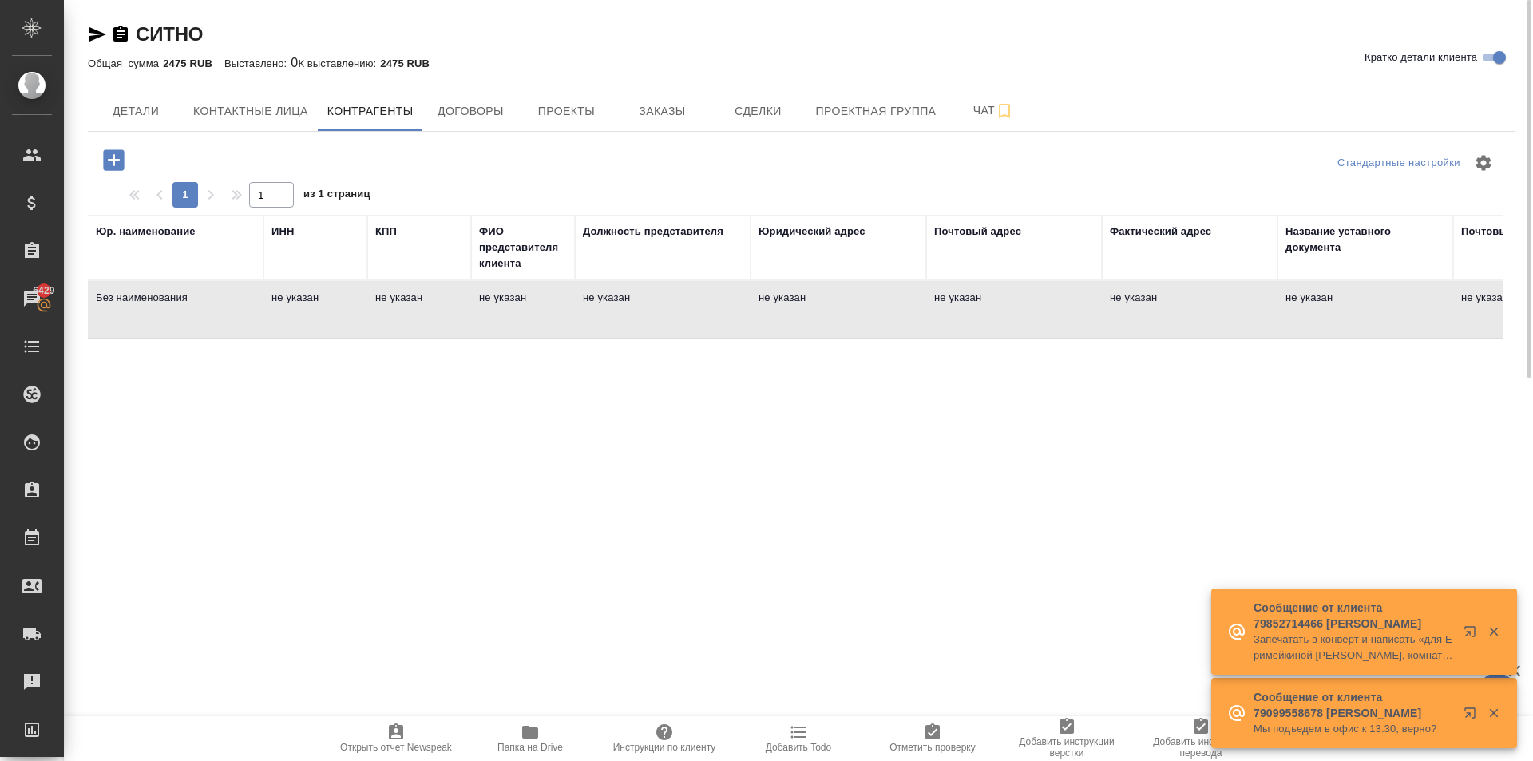
click at [1314, 299] on td "не указан" at bounding box center [1366, 310] width 176 height 56
type textarea "Без наименования"
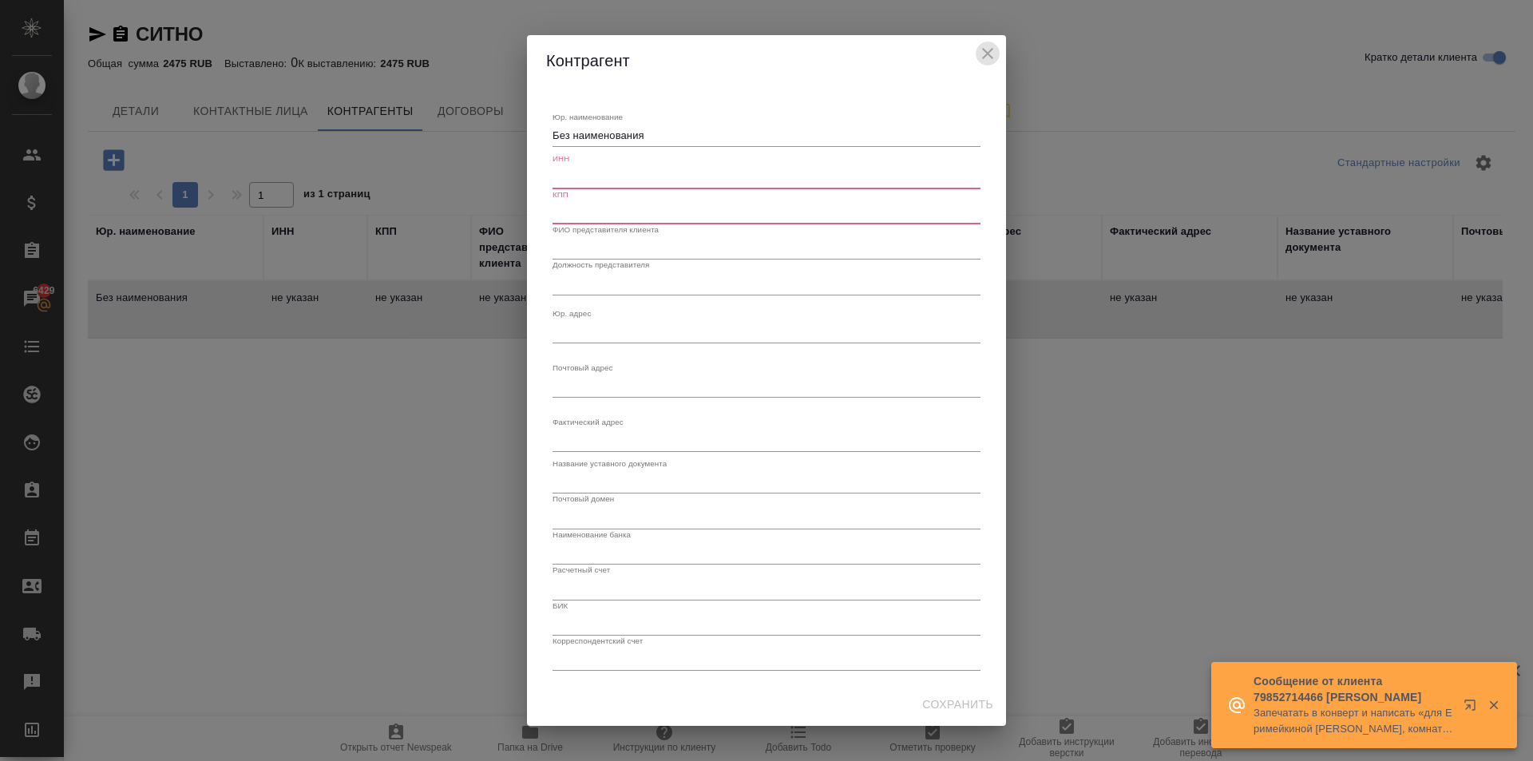
drag, startPoint x: 985, startPoint y: 60, endPoint x: 976, endPoint y: 60, distance: 8.8
click at [984, 58] on icon "close" at bounding box center [987, 53] width 19 height 19
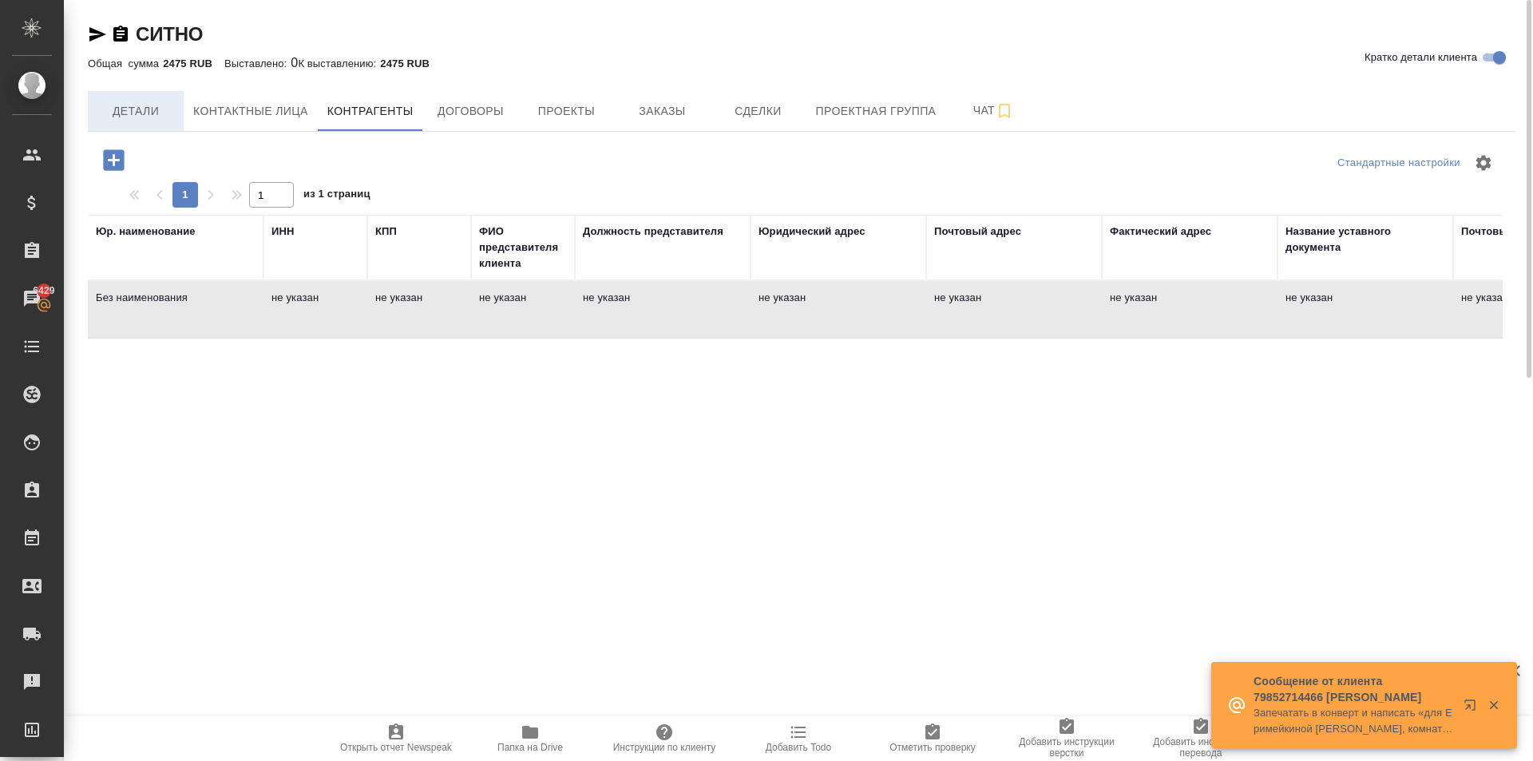
click at [161, 113] on span "Детали" at bounding box center [135, 111] width 77 height 20
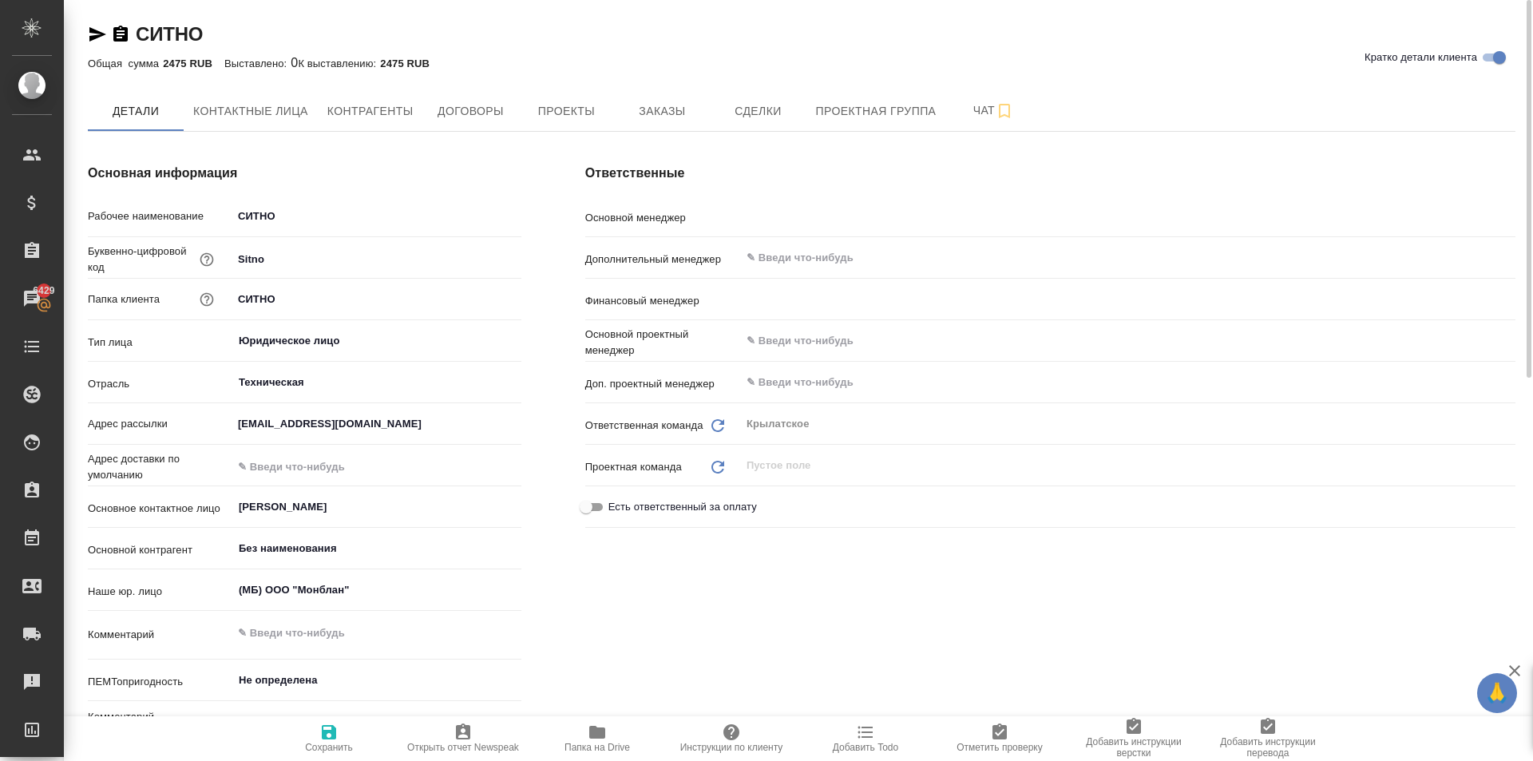
type textarea "x"
type input "[PERSON_NAME]"
type input "Левченко Юлия"
type textarea "x"
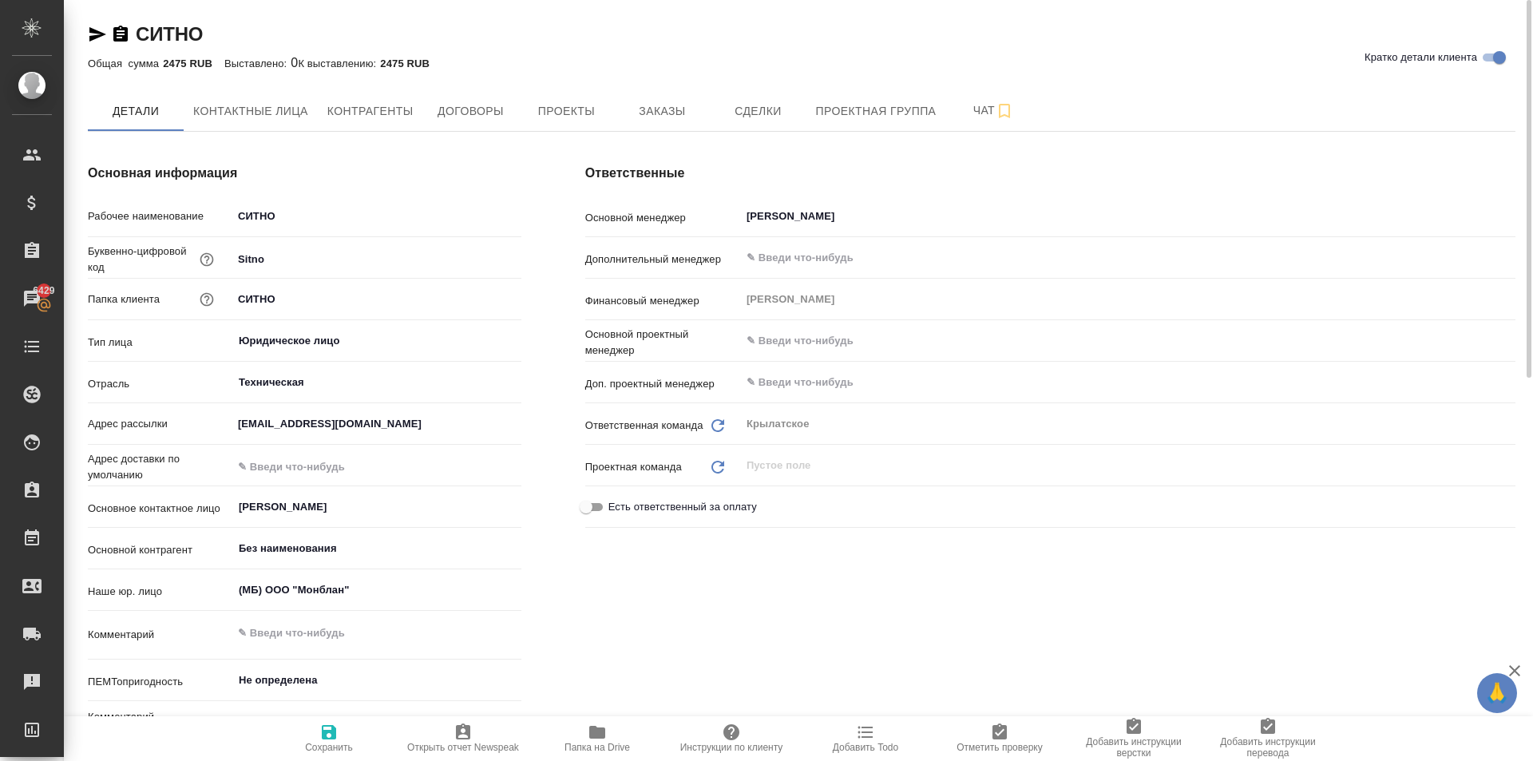
type textarea "x"
drag, startPoint x: 311, startPoint y: 207, endPoint x: 197, endPoint y: 200, distance: 114.4
click at [197, 200] on div "Основная информация Рабочее наименование СИТНО Буквенно-цифровой код Sitno Папк…" at bounding box center [305, 460] width 498 height 656
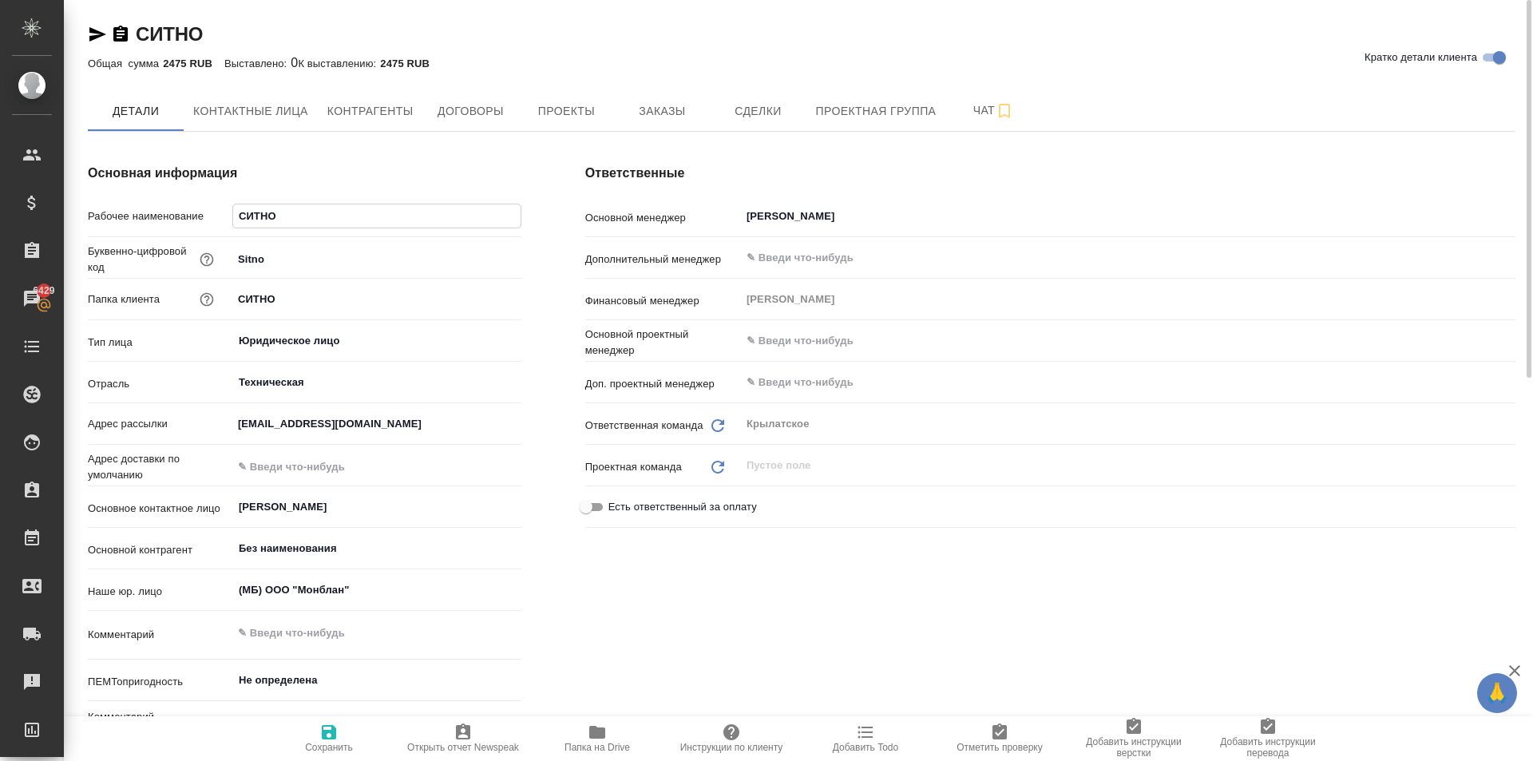
paste input "ОО «МПК»"
type input "ООО «МПК»"
type textarea "x"
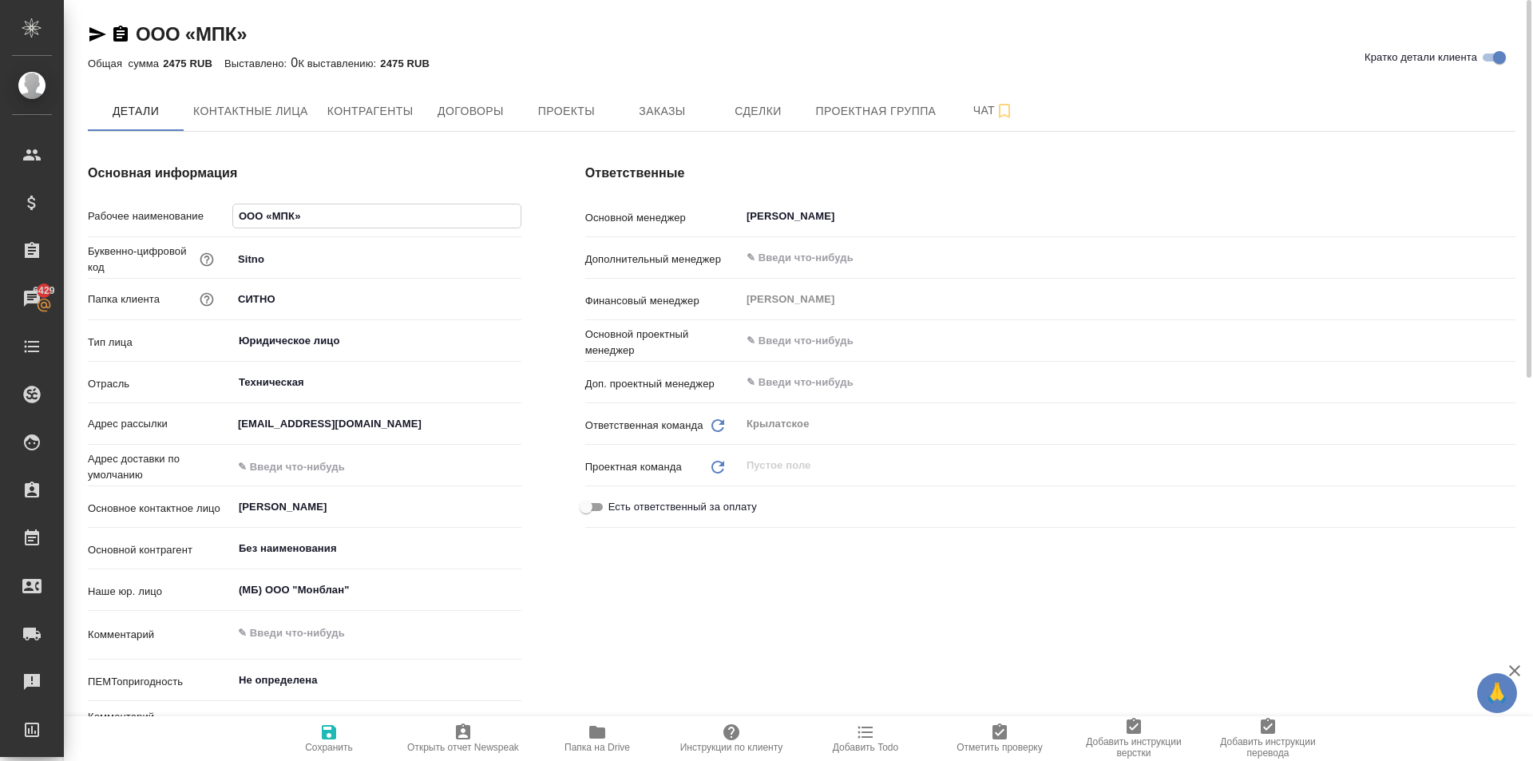
type textarea "x"
type input "ООО «МПК»"
click at [315, 751] on span "Сохранить" at bounding box center [329, 747] width 48 height 11
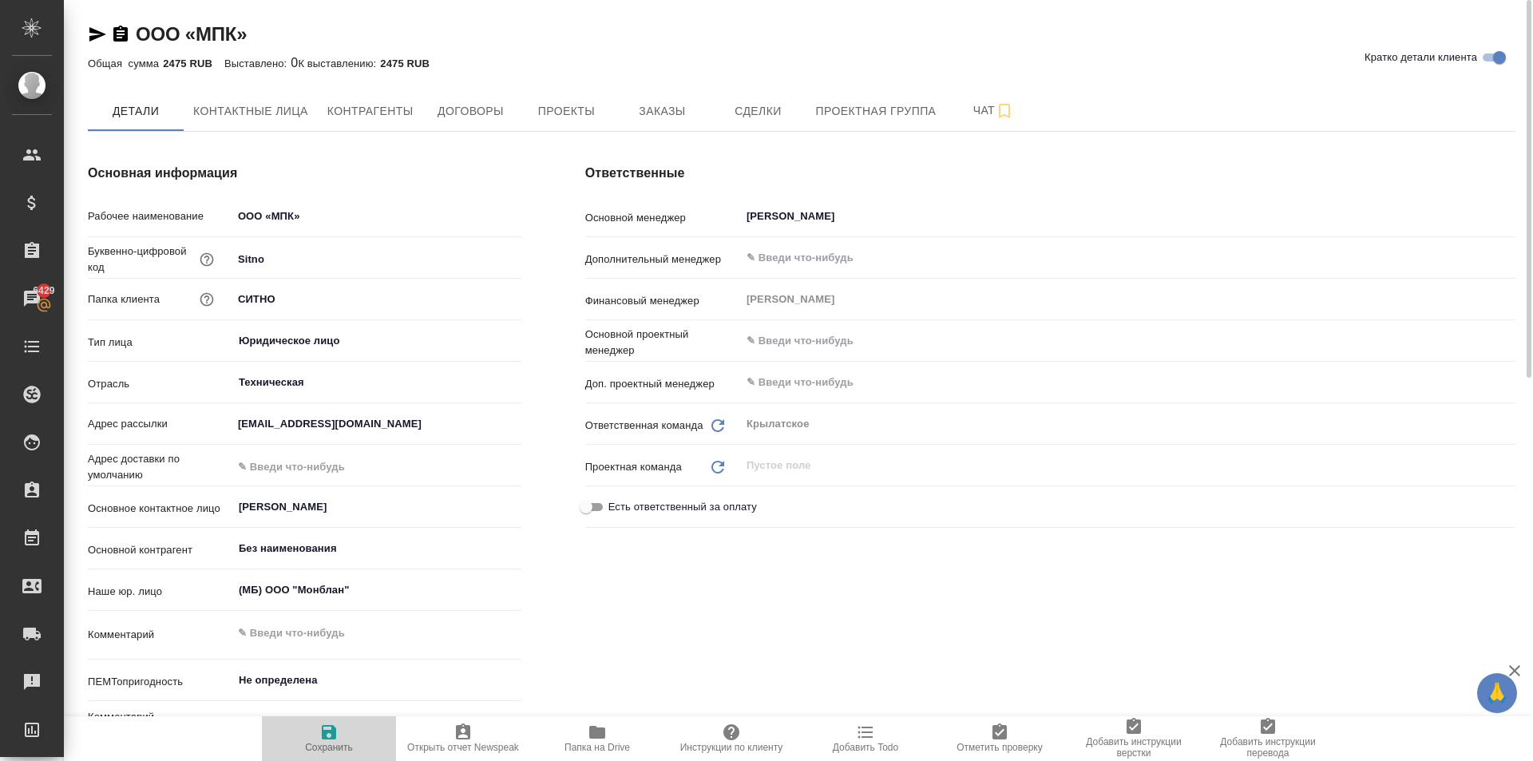
type textarea "x"
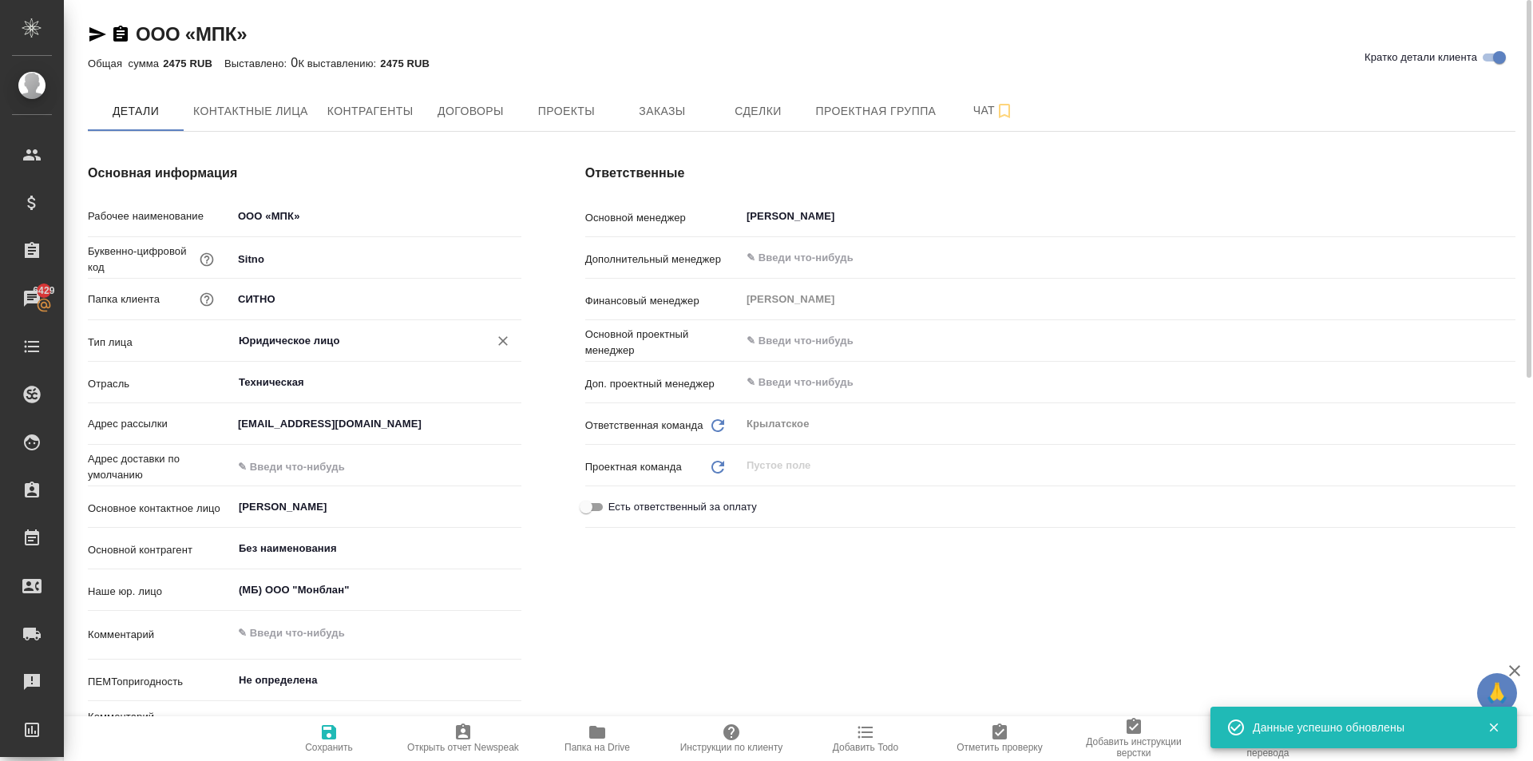
type textarea "x"
drag, startPoint x: 312, startPoint y: 303, endPoint x: 199, endPoint y: 280, distance: 115.6
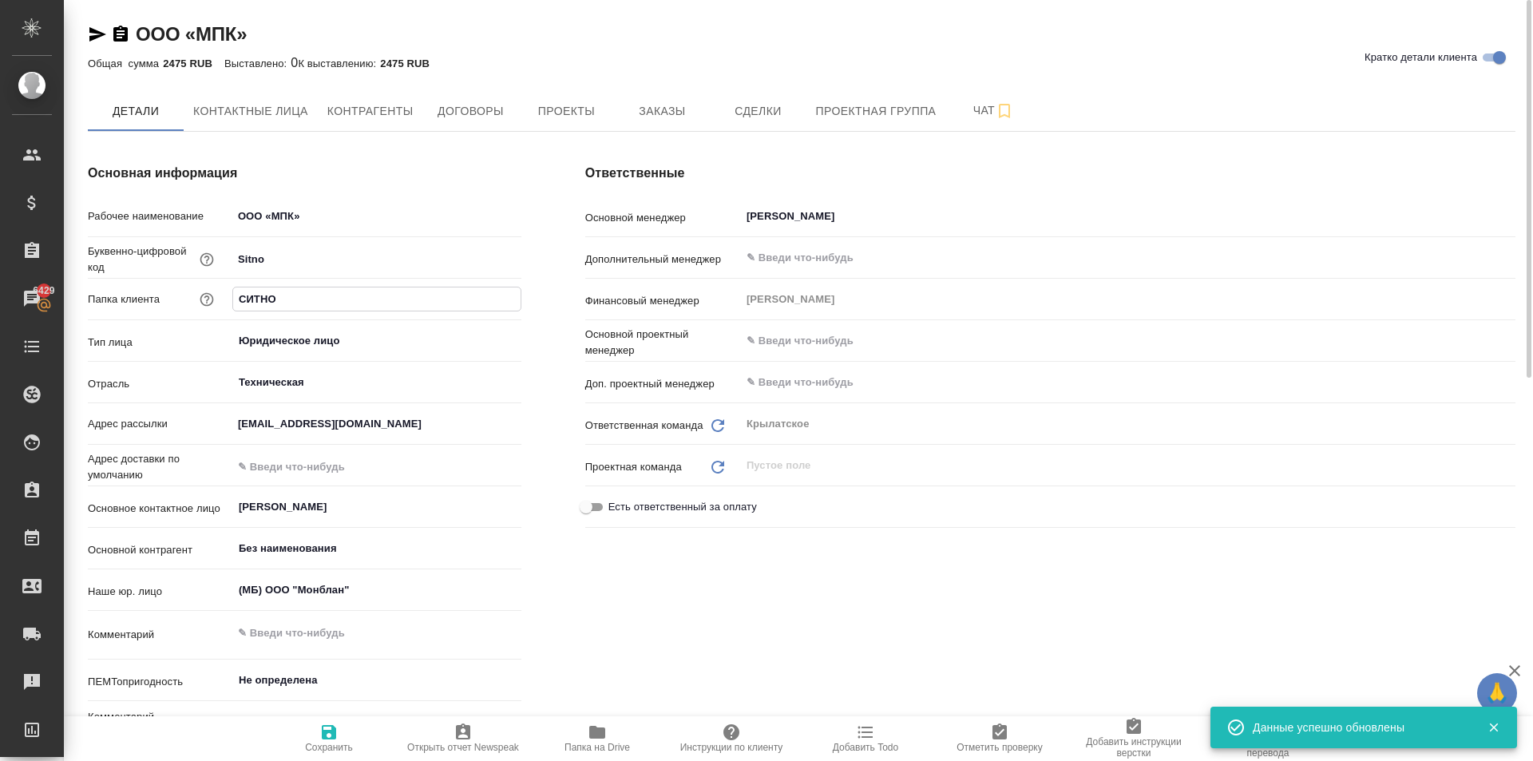
click at [199, 280] on div "Рабочее наименование ООО «МПК» Буквенно-цифровой код Sitno Папка клиента СИТНО …" at bounding box center [305, 479] width 434 height 554
paste input "ОО «МПК»"
type input "ООО «МПК»"
type textarea "x"
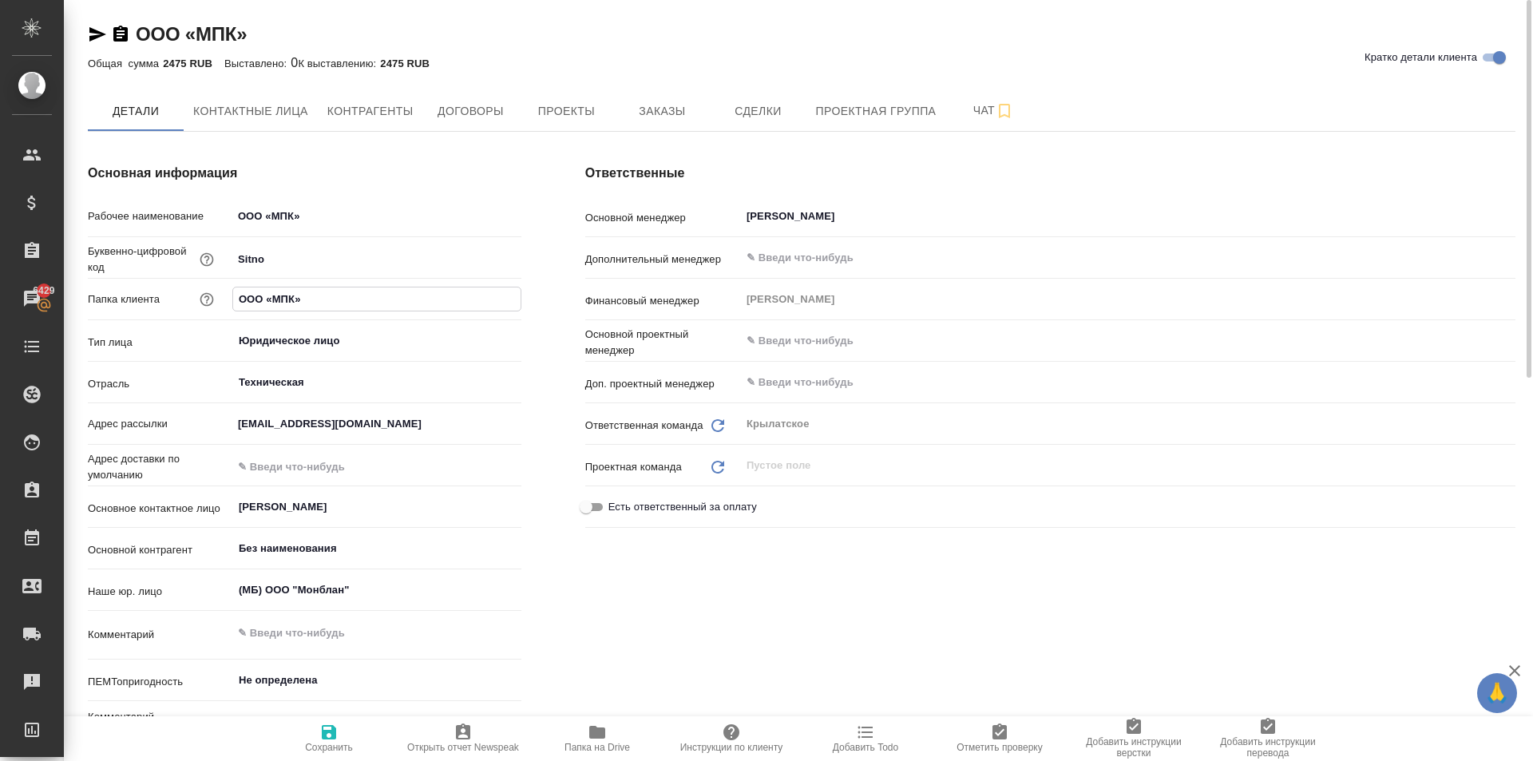
type input "ООО «МПК»"
click at [551, 575] on div "Основная информация Рабочее наименование ООО «МПК» Буквенно-цифровой код Sitno …" at bounding box center [305, 460] width 498 height 656
click at [344, 751] on button "Сохранить" at bounding box center [329, 738] width 134 height 45
type textarea "x"
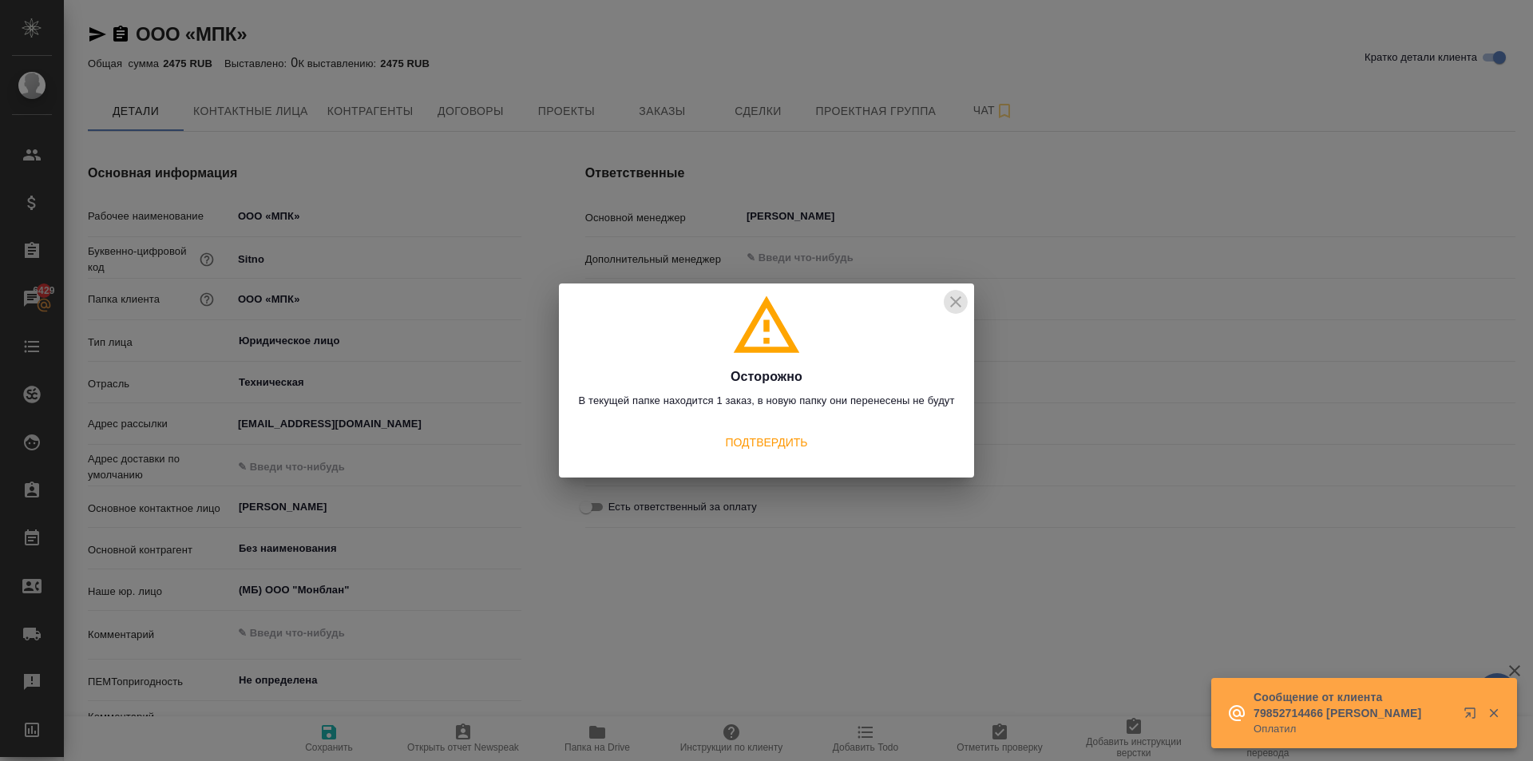
click at [958, 307] on icon "close" at bounding box center [955, 301] width 19 height 19
type textarea "x"
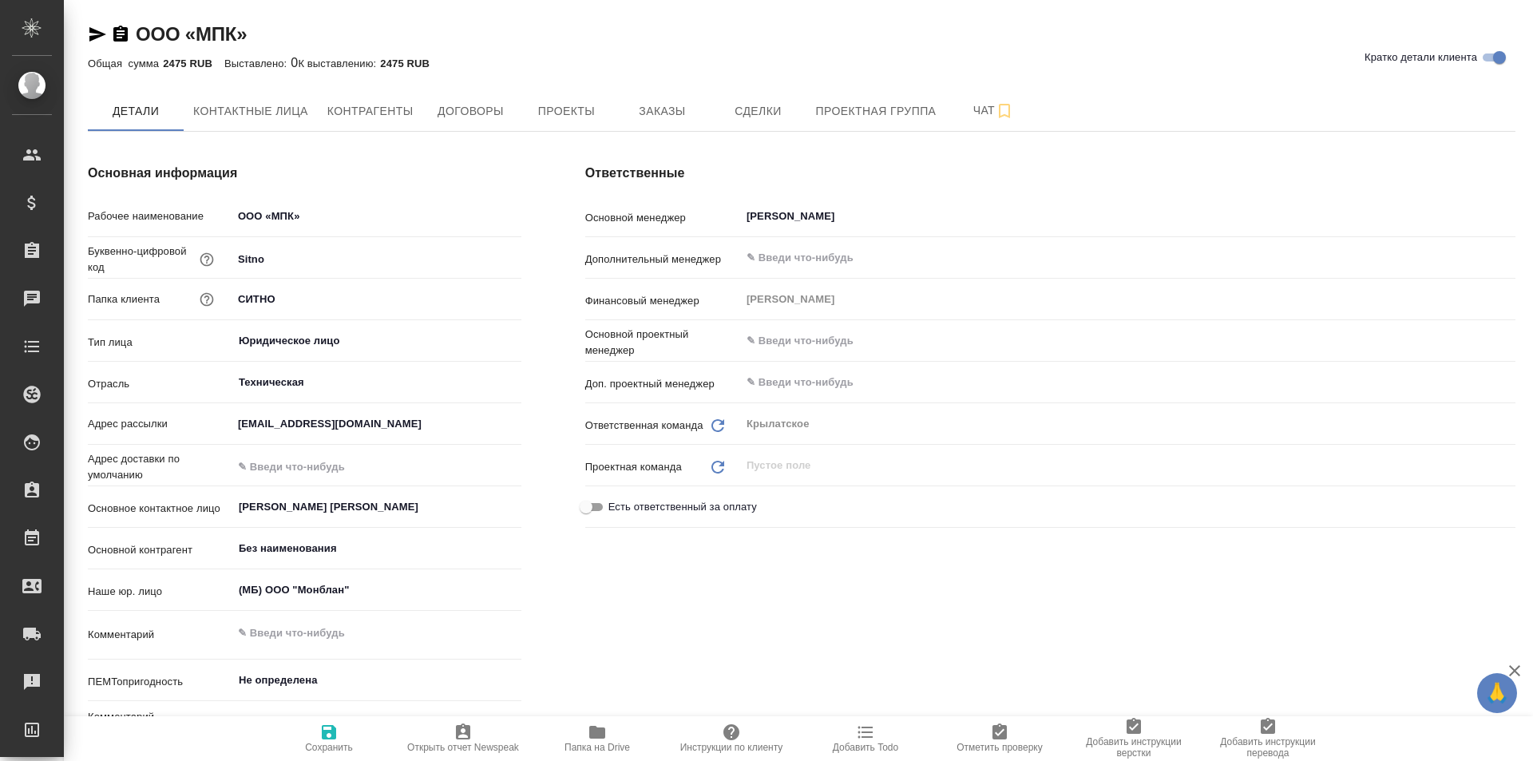
click at [622, 738] on span "Папка на Drive" at bounding box center [597, 738] width 115 height 30
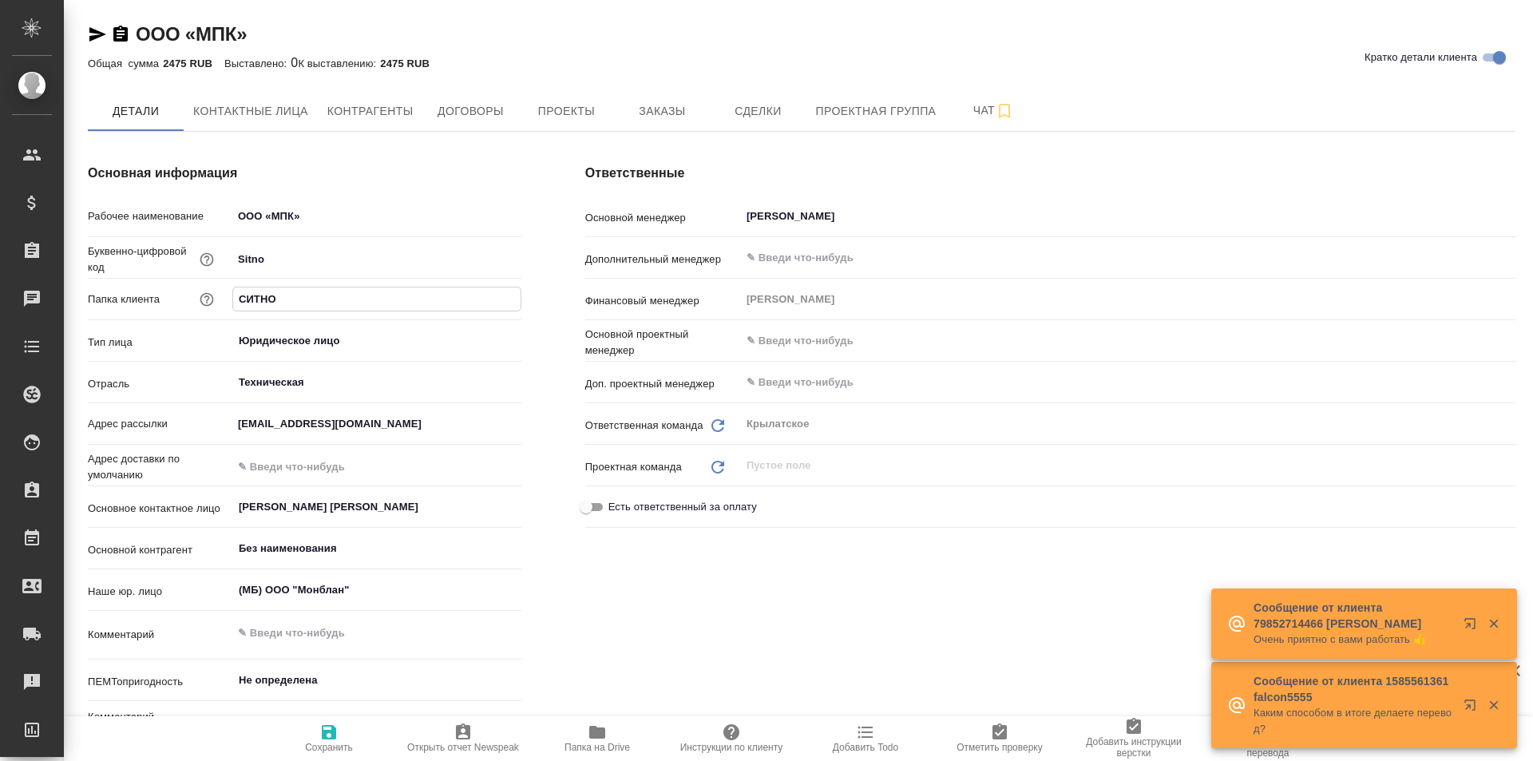
drag, startPoint x: 289, startPoint y: 305, endPoint x: 187, endPoint y: 287, distance: 103.7
click at [181, 281] on div "Рабочее наименование ООО «МПК» Буквенно-цифровой код Sitno Папка клиента СИТНО …" at bounding box center [305, 479] width 434 height 554
paste input "ОО «МПК»"
type input "ООО «МПК»"
click at [295, 735] on span "Сохранить" at bounding box center [329, 738] width 115 height 30
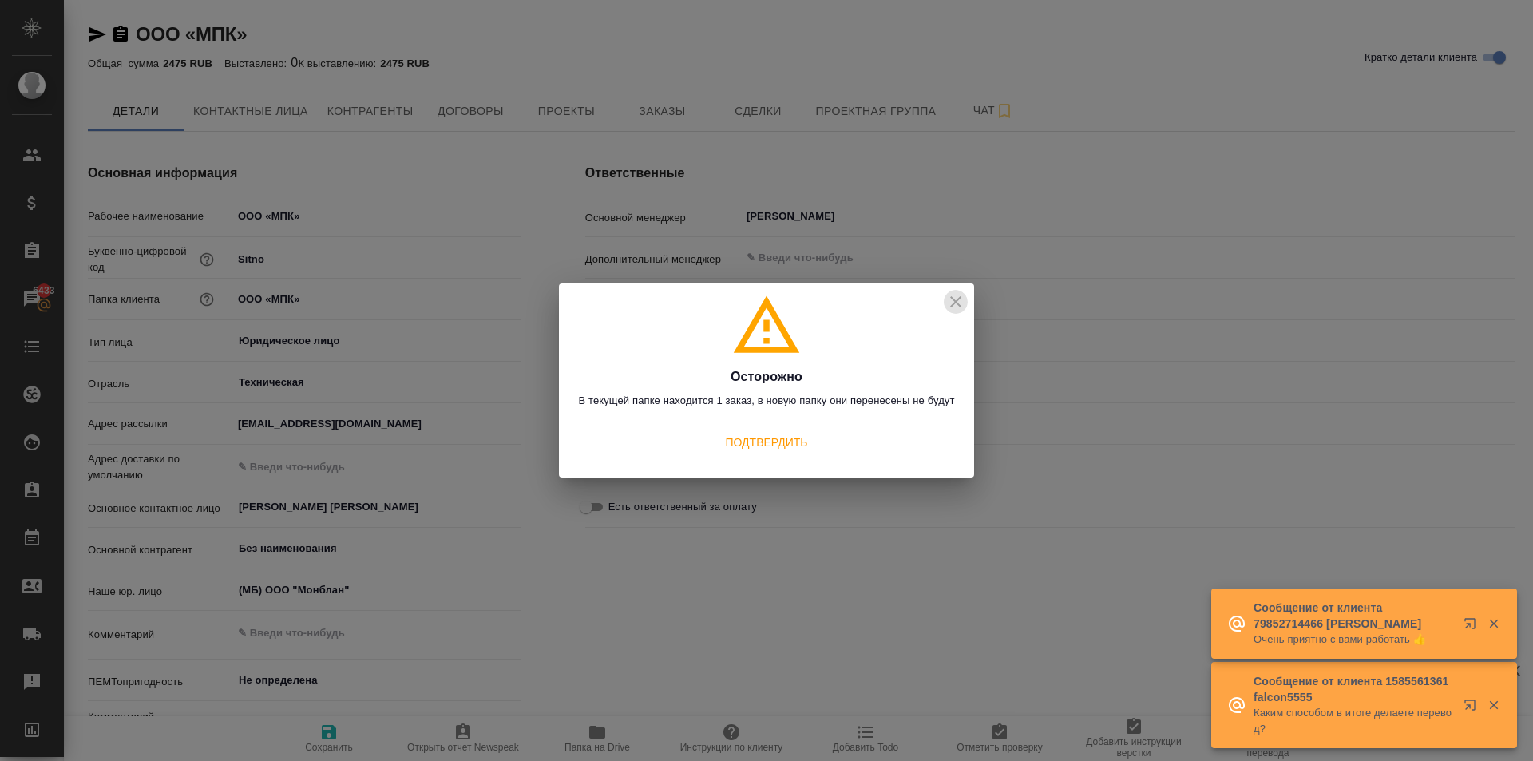
click at [962, 297] on icon "close" at bounding box center [955, 301] width 19 height 19
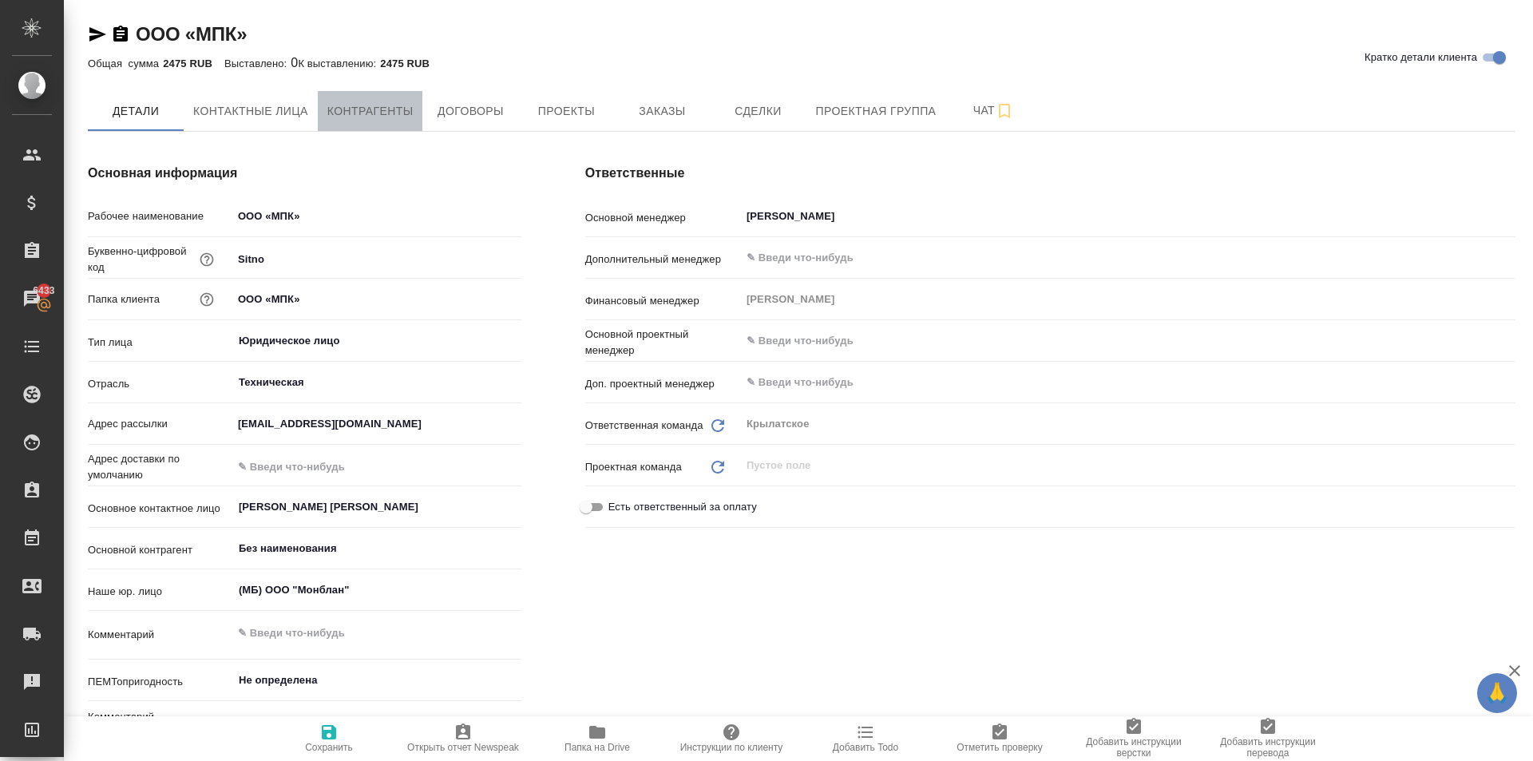
click at [376, 109] on span "Контрагенты" at bounding box center [370, 111] width 86 height 20
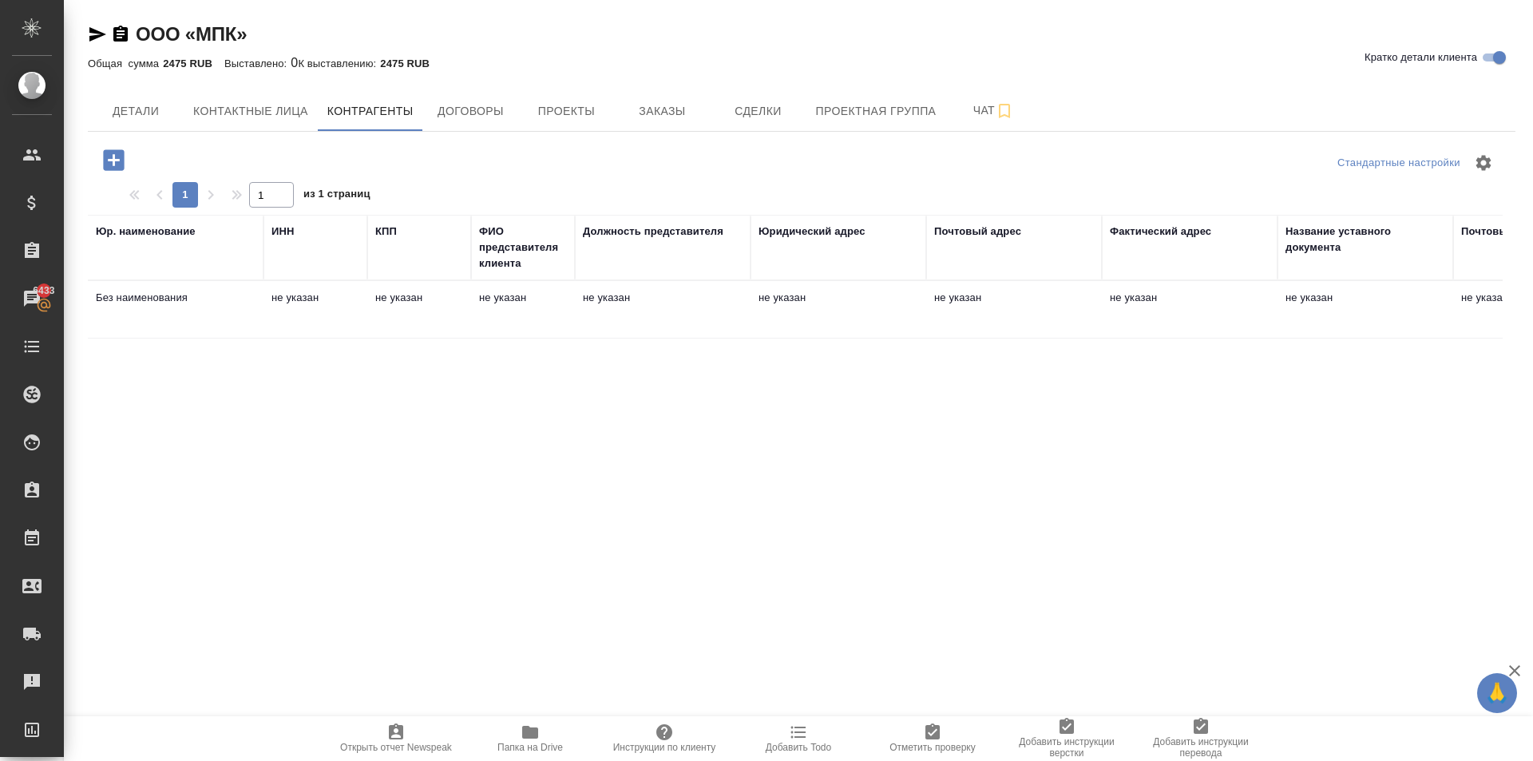
click at [379, 306] on td "не указан" at bounding box center [419, 310] width 104 height 56
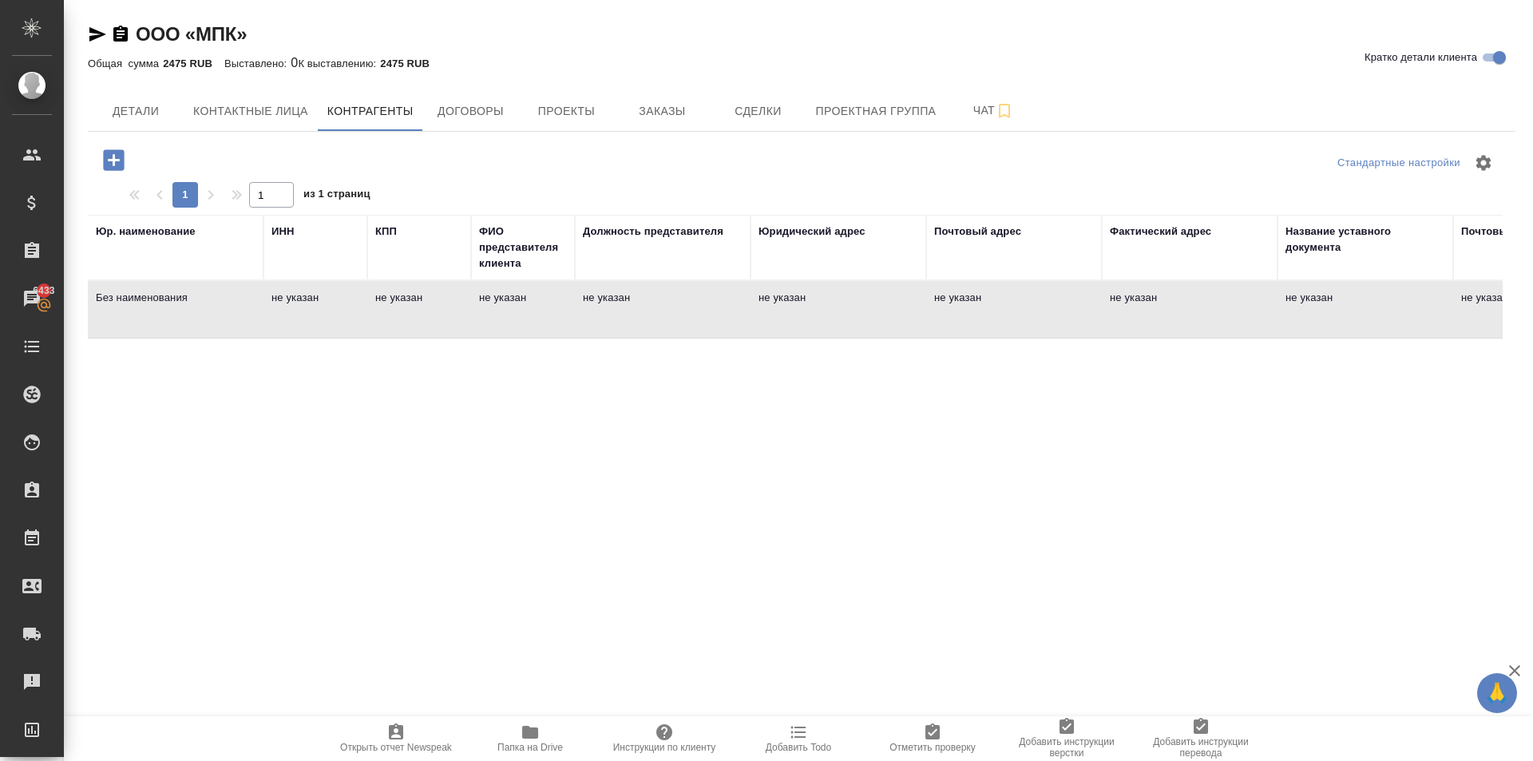
click at [379, 306] on td "не указан" at bounding box center [419, 310] width 104 height 56
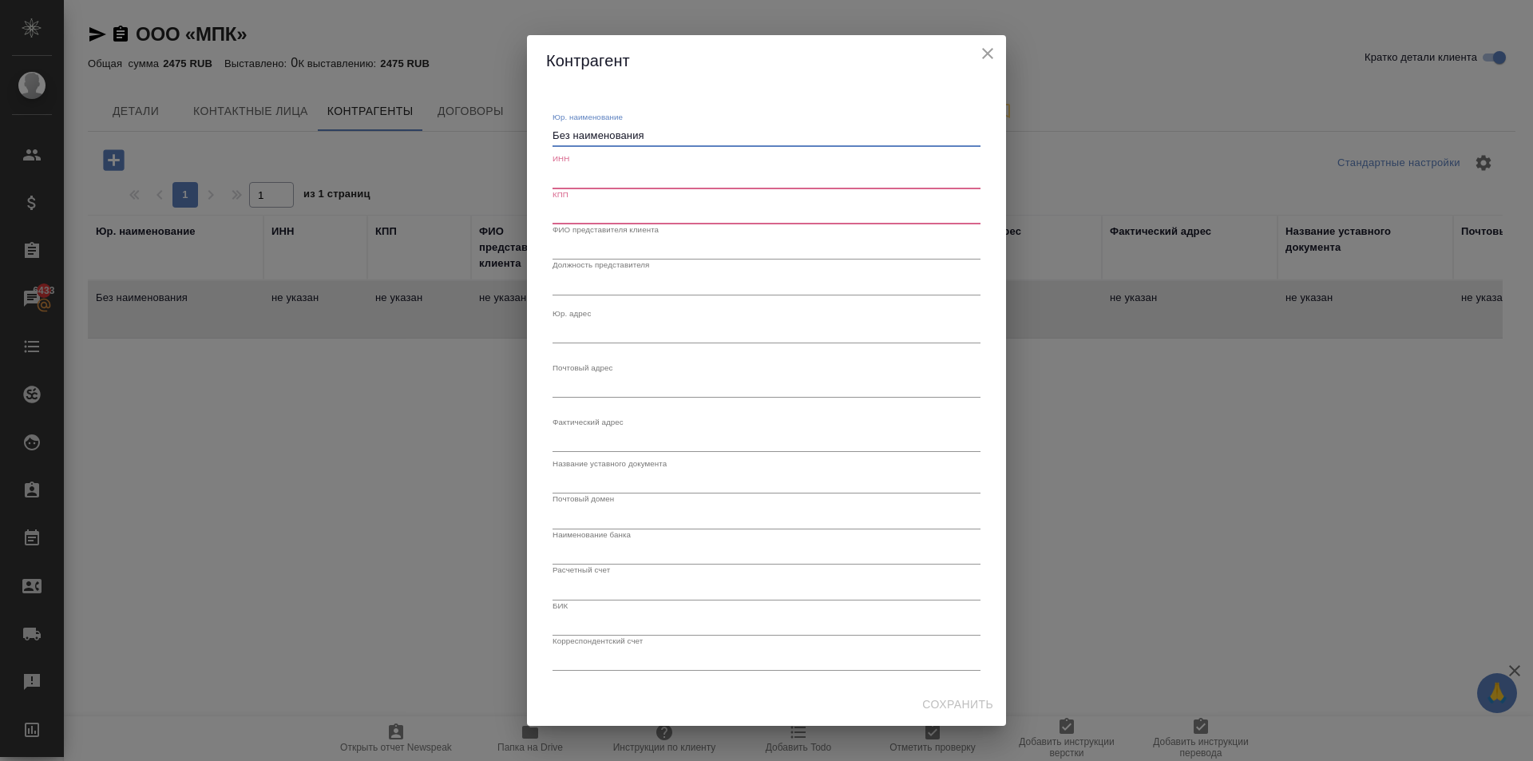
drag, startPoint x: 659, startPoint y: 141, endPoint x: 522, endPoint y: 117, distance: 138.6
click at [522, 117] on div "Контрагент Юр. наименование Без наименования x ИНН КПП ФИО представителя клиент…" at bounding box center [766, 380] width 1533 height 761
paste textarea "бщество с ограниченной ответственностью «Магнитогорский птицеводческий комплекс»"
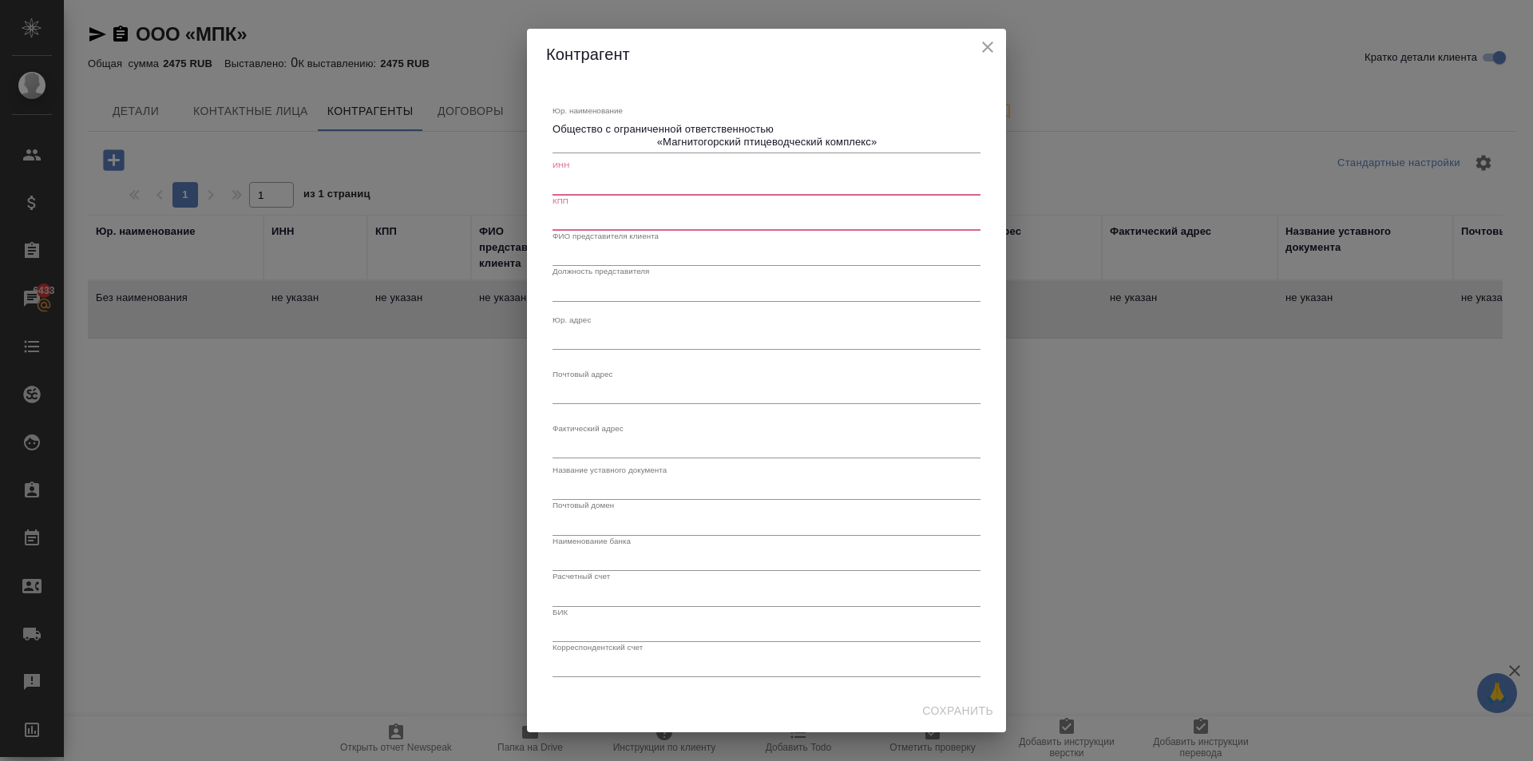
click at [656, 149] on div "Общество с ограниченной ответственностью «Магнитогорский птицеводческий комплек…" at bounding box center [767, 135] width 428 height 35
click at [655, 142] on textarea "Общество с ограниченной ответственностью «Магнитогорский птицеводческий комплек…" at bounding box center [767, 135] width 428 height 25
click at [644, 145] on textarea "Общество с ограниченной ответственностью«Магнитогорский птицеводческий комплекс»" at bounding box center [767, 135] width 428 height 25
click at [773, 127] on textarea "Общество с ограниченной ответственностью«Магнитогорский птицеводческий комплекс»" at bounding box center [767, 135] width 428 height 25
click at [688, 152] on div "Общество с ограниченной ответственностью «Магнитогорский птицеводческий комплек…" at bounding box center [767, 135] width 428 height 35
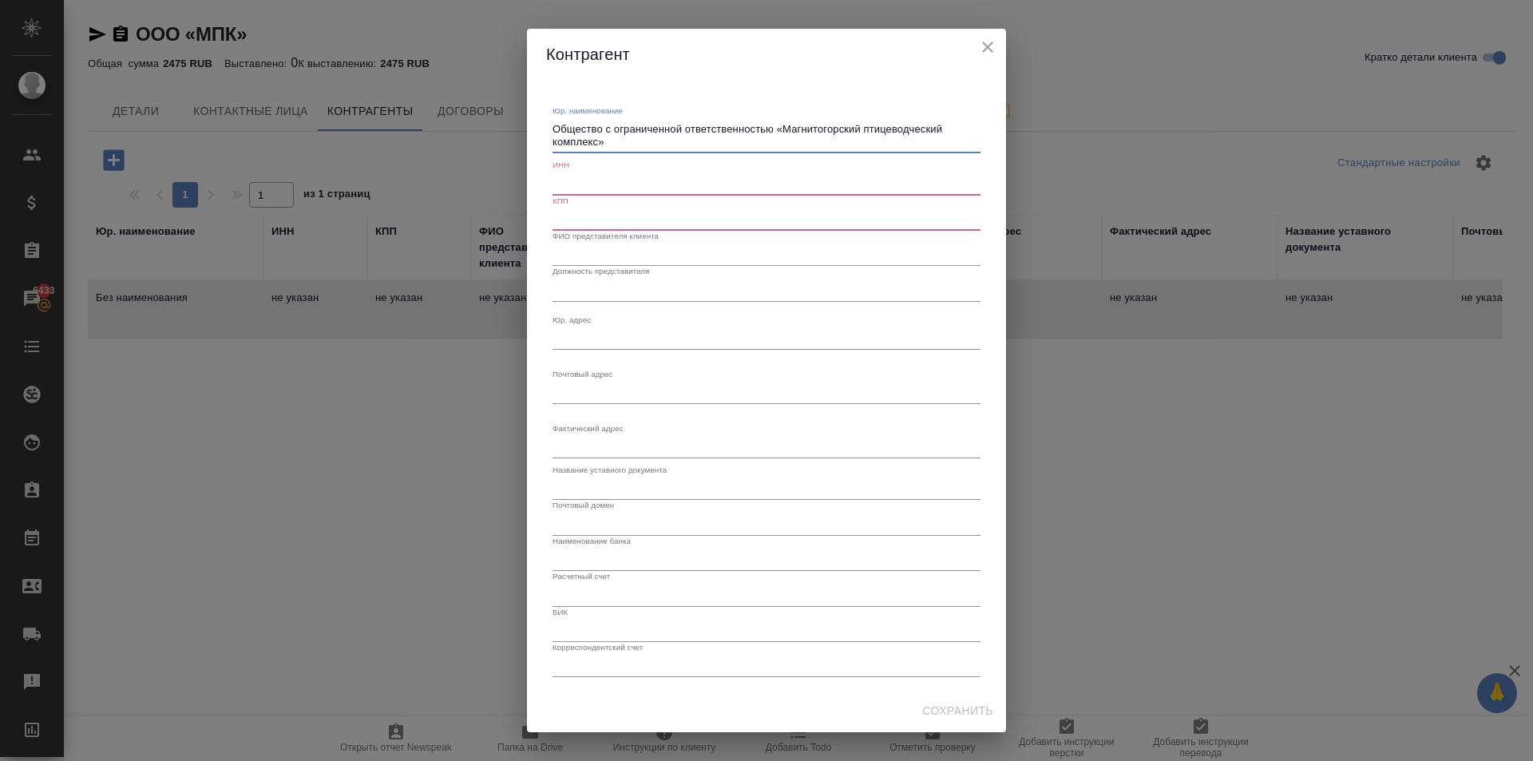
click at [664, 141] on textarea "Общество с ограниченной ответственностью «Магнитогорский птицеводческий комплек…" at bounding box center [767, 135] width 428 height 25
click at [562, 133] on textarea "Общество с ограниченной ответственностью «Магнитогорский птицеводческий комплек…" at bounding box center [767, 135] width 428 height 25
click at [553, 129] on textarea "Общество с ограниченной ответственностью «Магнитогорский птицеводческий комплек…" at bounding box center [767, 135] width 428 height 25
click at [634, 228] on input "text" at bounding box center [767, 219] width 428 height 22
click at [632, 143] on textarea "Общество с ограниченной ответственностью «Магнитогорский птицеводческий комплек…" at bounding box center [767, 135] width 428 height 25
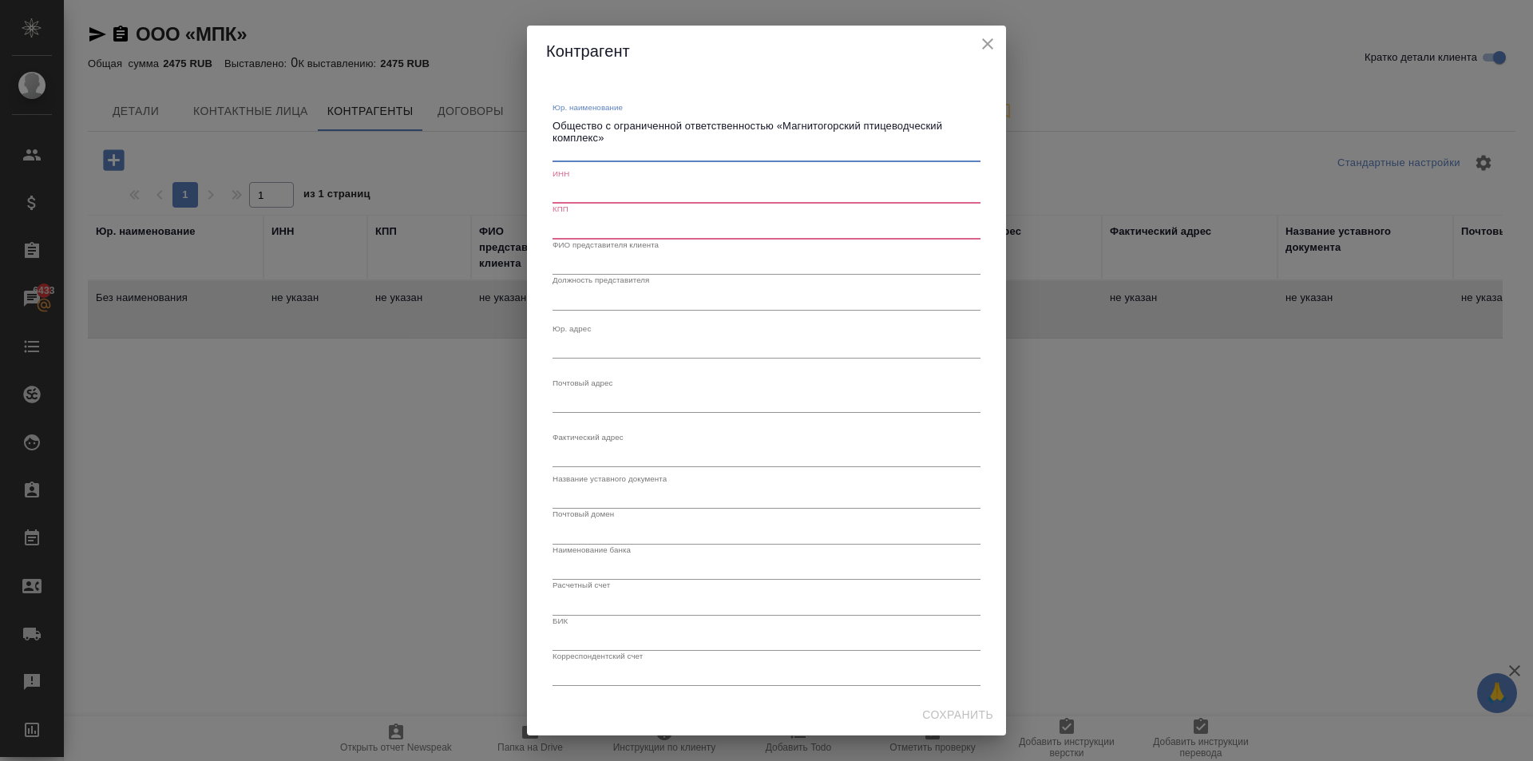
type textarea "Общество с ограниченной ответственностью «Магнитогорский птицеводческий комплек…"
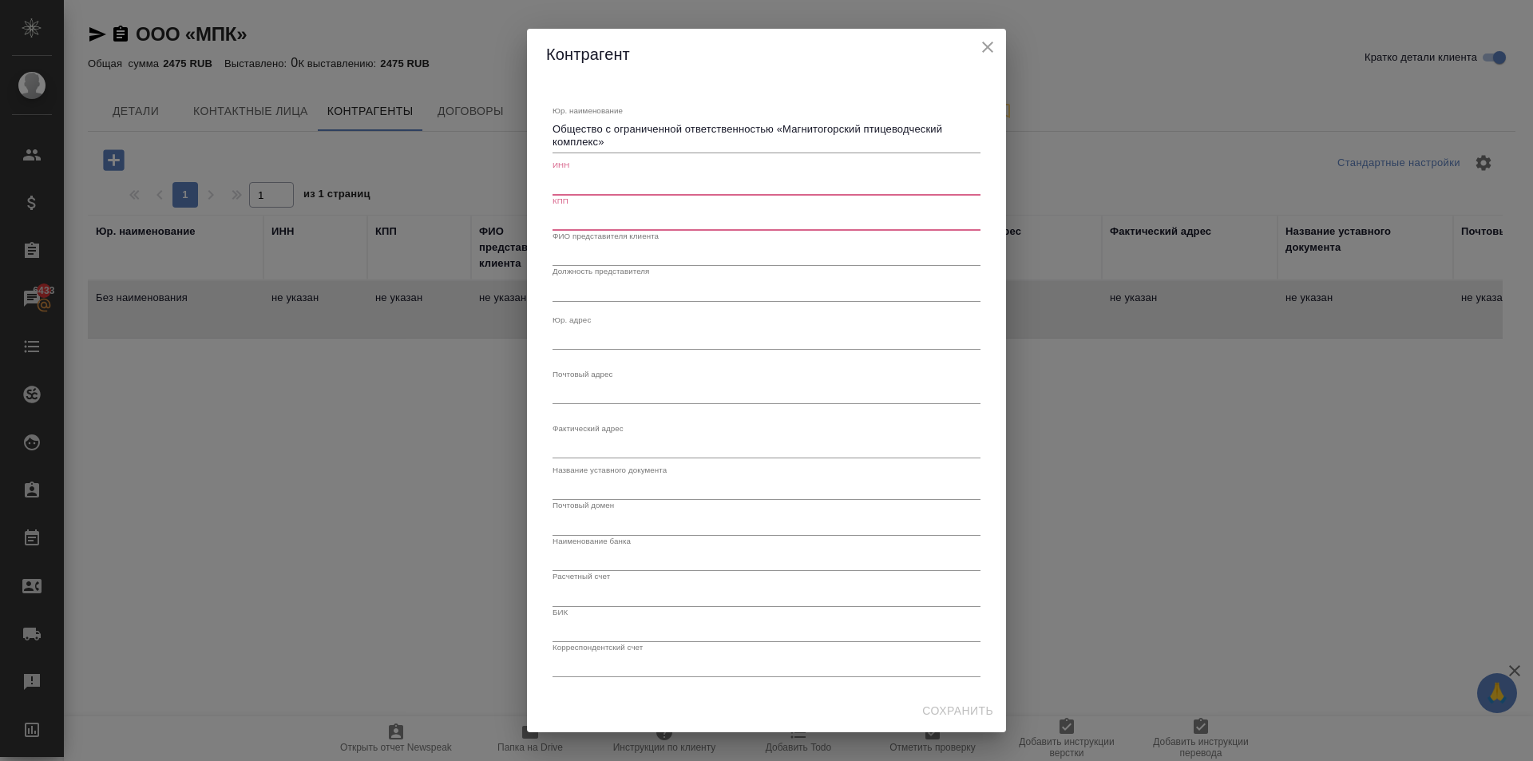
click at [607, 163] on div "ИНН" at bounding box center [767, 177] width 428 height 35
click at [617, 178] on input "text" at bounding box center [767, 183] width 428 height 22
paste input "7425007693"
type input "7425007693"
click at [657, 226] on input "text" at bounding box center [767, 219] width 428 height 22
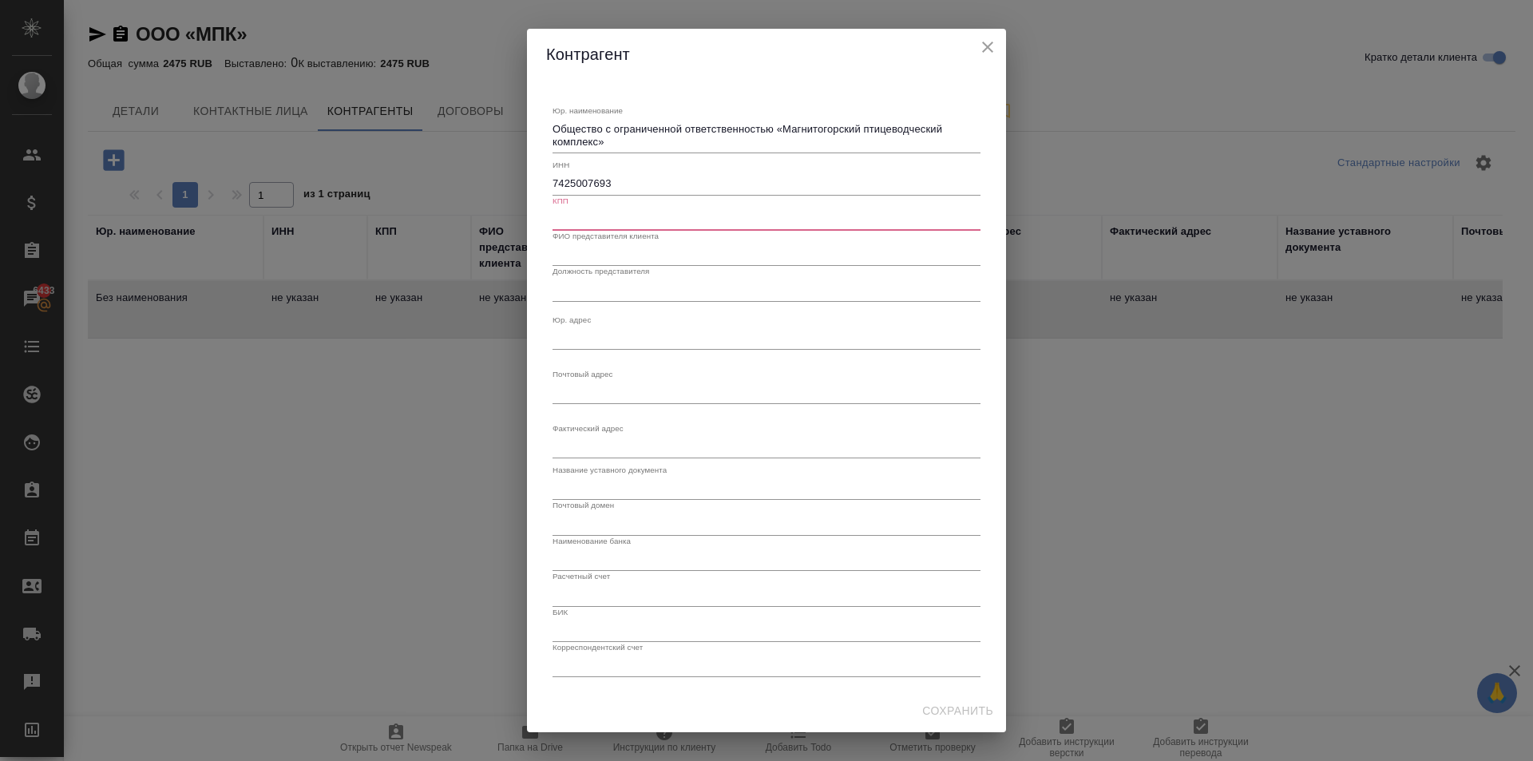
paste input "745501001"
type input "745501001"
click at [646, 256] on input "text" at bounding box center [767, 255] width 428 height 22
paste input "Мясников Дмитрий Александрович"
type input "Мясников Дмитрий Александрович"
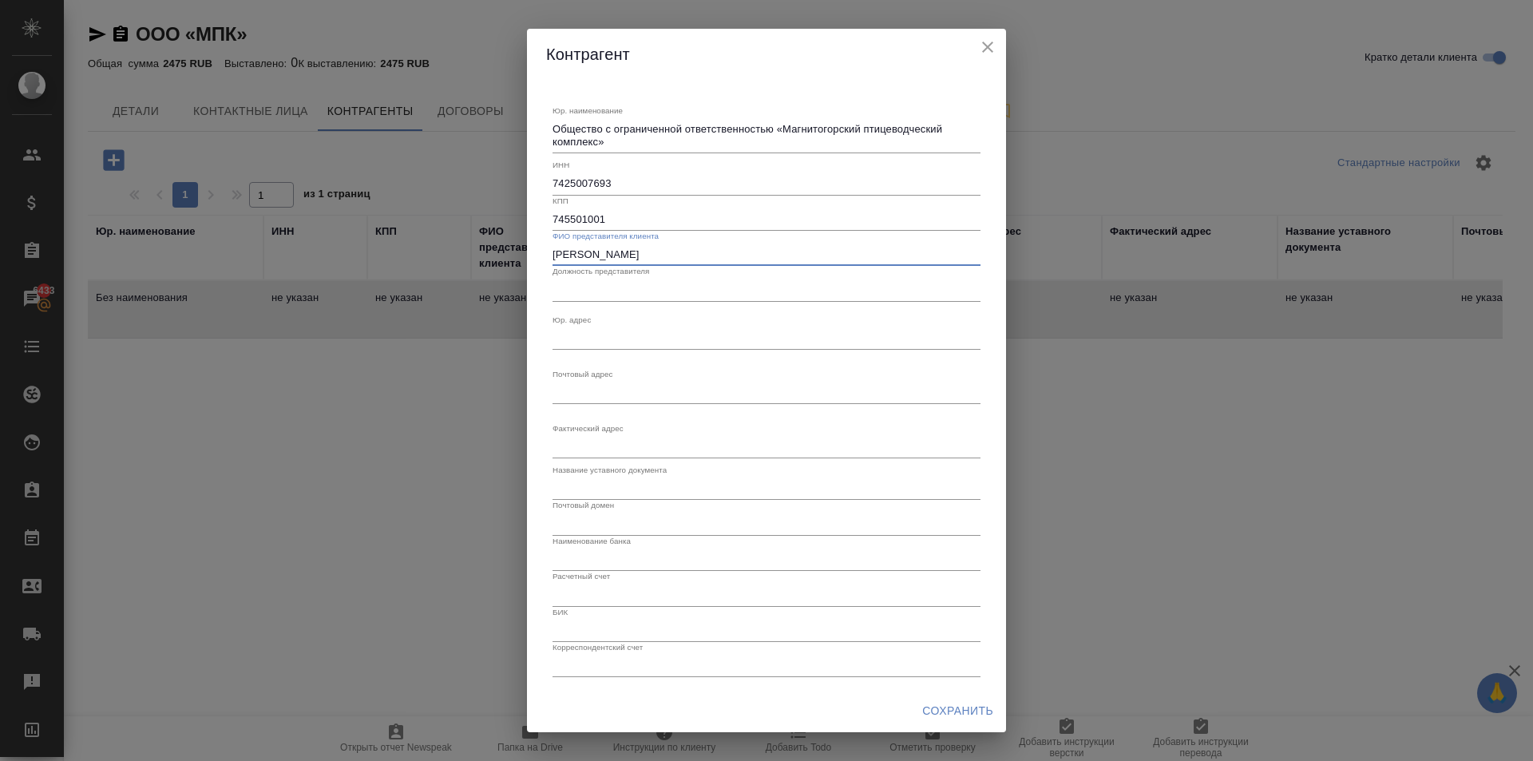
click at [652, 297] on input "text" at bounding box center [767, 290] width 428 height 22
paste input "Лицо, уполномоченное на подписание договоров"
type input "Лицо, уполномоченное на подписание договоров"
click at [619, 344] on div "x" at bounding box center [767, 338] width 428 height 22
paste textarea "457410 Челябинская область, Агаповский район, п Буранный, ул Автомобилистов 12А"
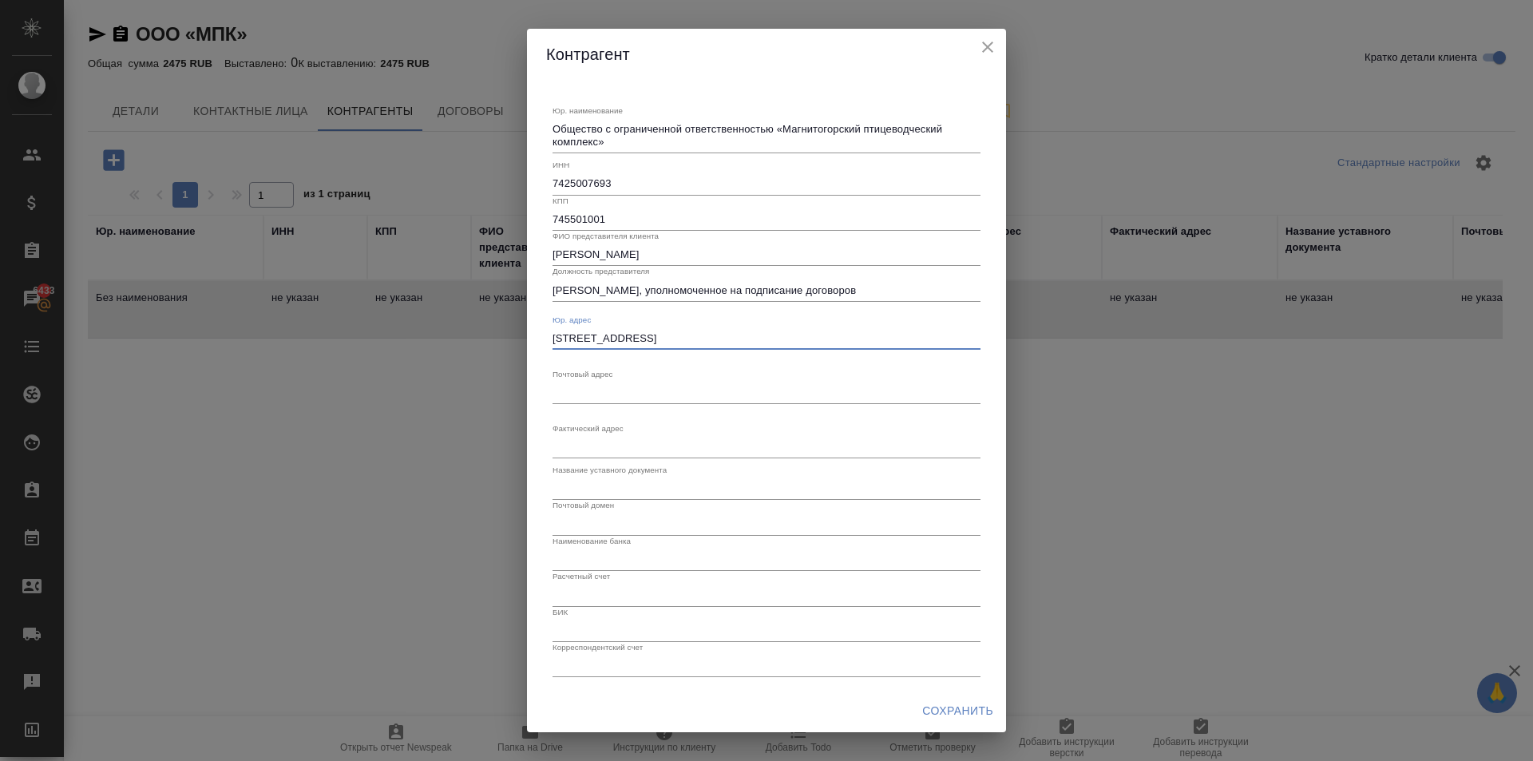
type textarea "457410 Челябинская область, Агаповский район, п Буранный, ул Автомобилистов 12А"
click at [617, 391] on textarea "Юр. наименование" at bounding box center [767, 393] width 428 height 12
click at [585, 485] on input "text" at bounding box center [767, 489] width 428 height 22
paste input "действующий на основании доверенности"
type input "действующий на основании доверенности"
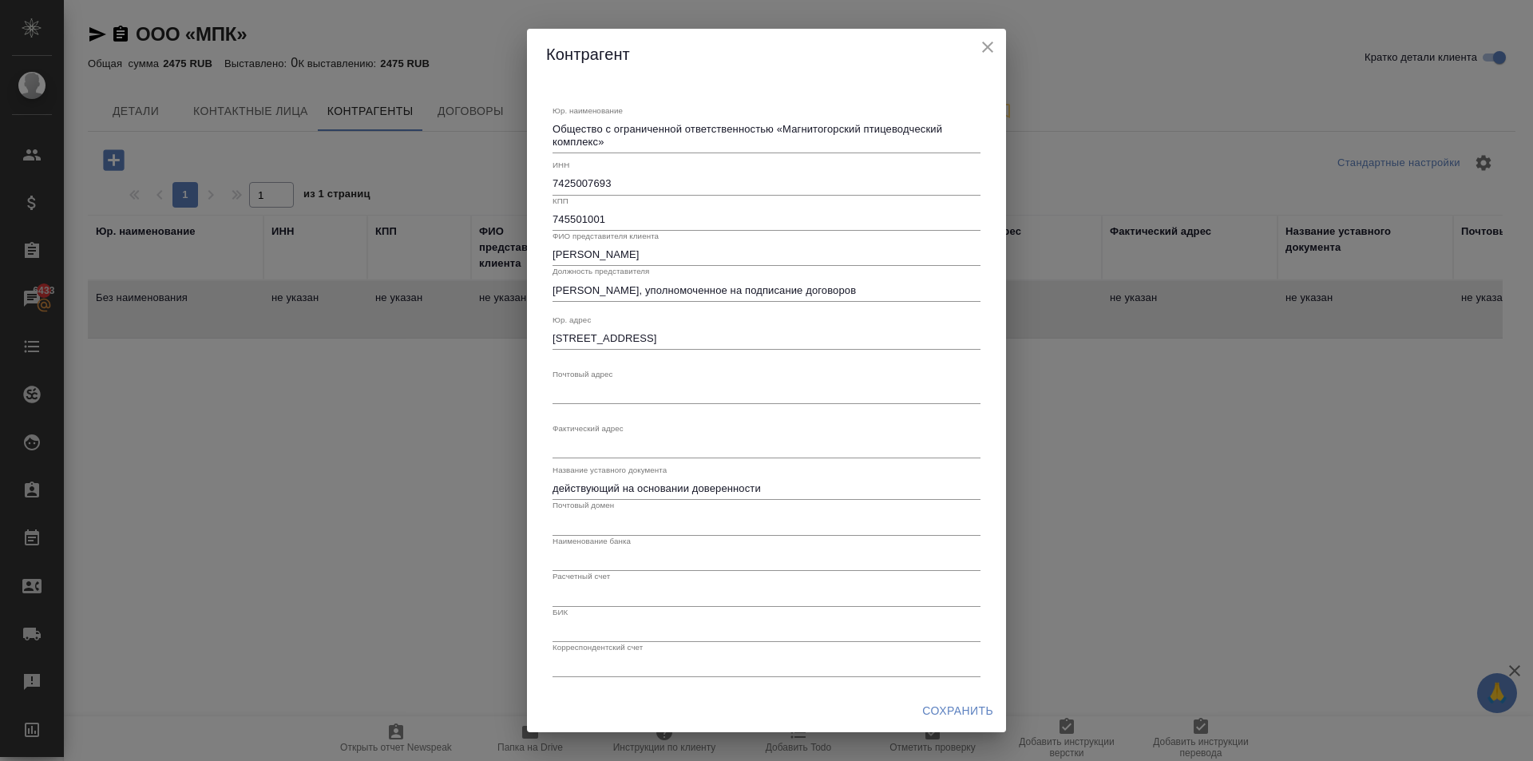
click at [601, 536] on div "Наименование банка" at bounding box center [767, 553] width 428 height 35
click at [593, 526] on input "text" at bounding box center [767, 524] width 428 height 22
click at [595, 562] on input "text" at bounding box center [767, 560] width 428 height 22
paste input "Челябинское отделение № 8597 Сбербанка РОССИИ"
type input "Челябинское отделение № 8597 Сбербанка РОССИИ"
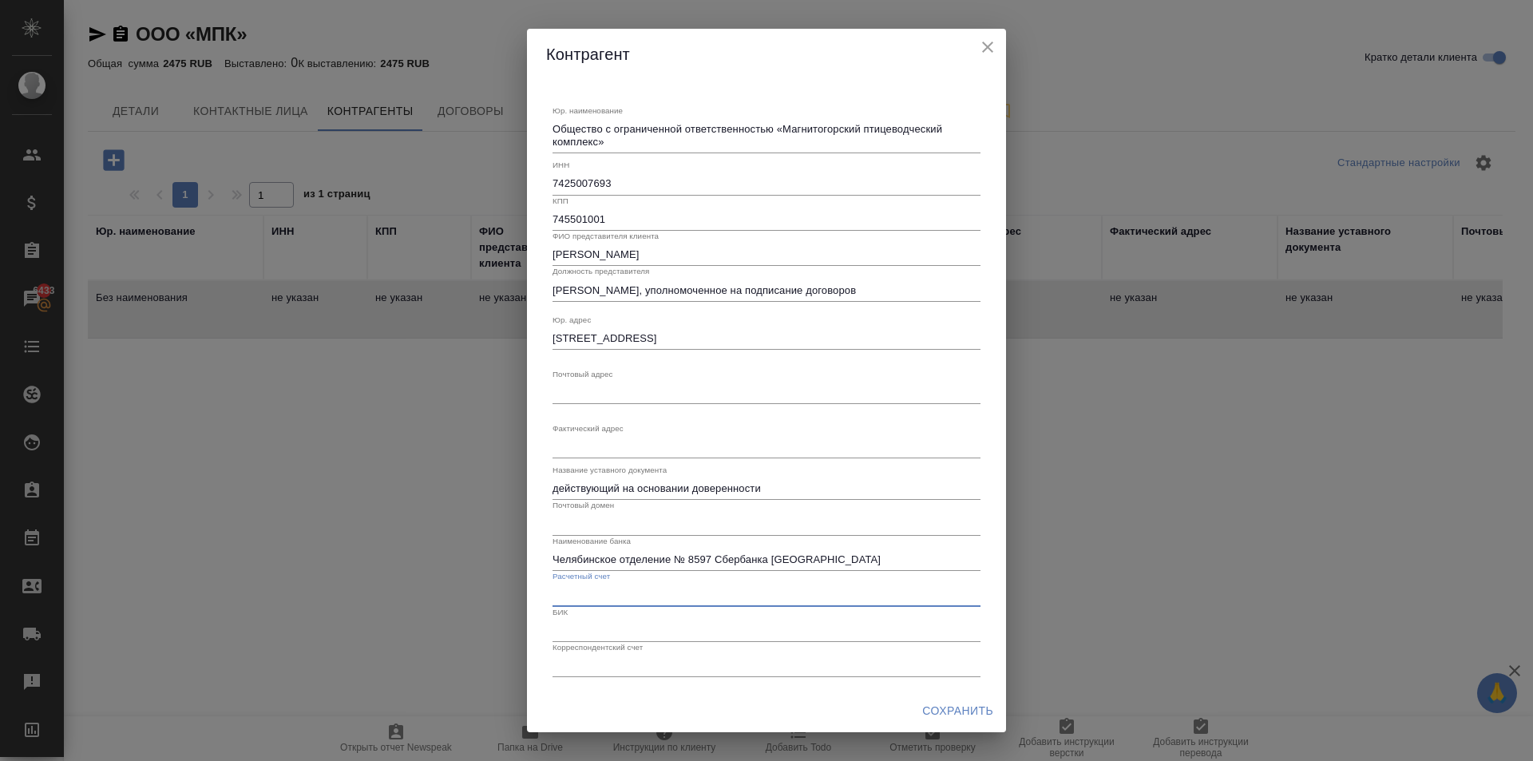
click at [612, 605] on input "text" at bounding box center [767, 595] width 428 height 22
paste input "40702810572330109138"
type input "40702810572330109138"
click at [598, 632] on input "text" at bounding box center [767, 631] width 428 height 22
paste input "047501602"
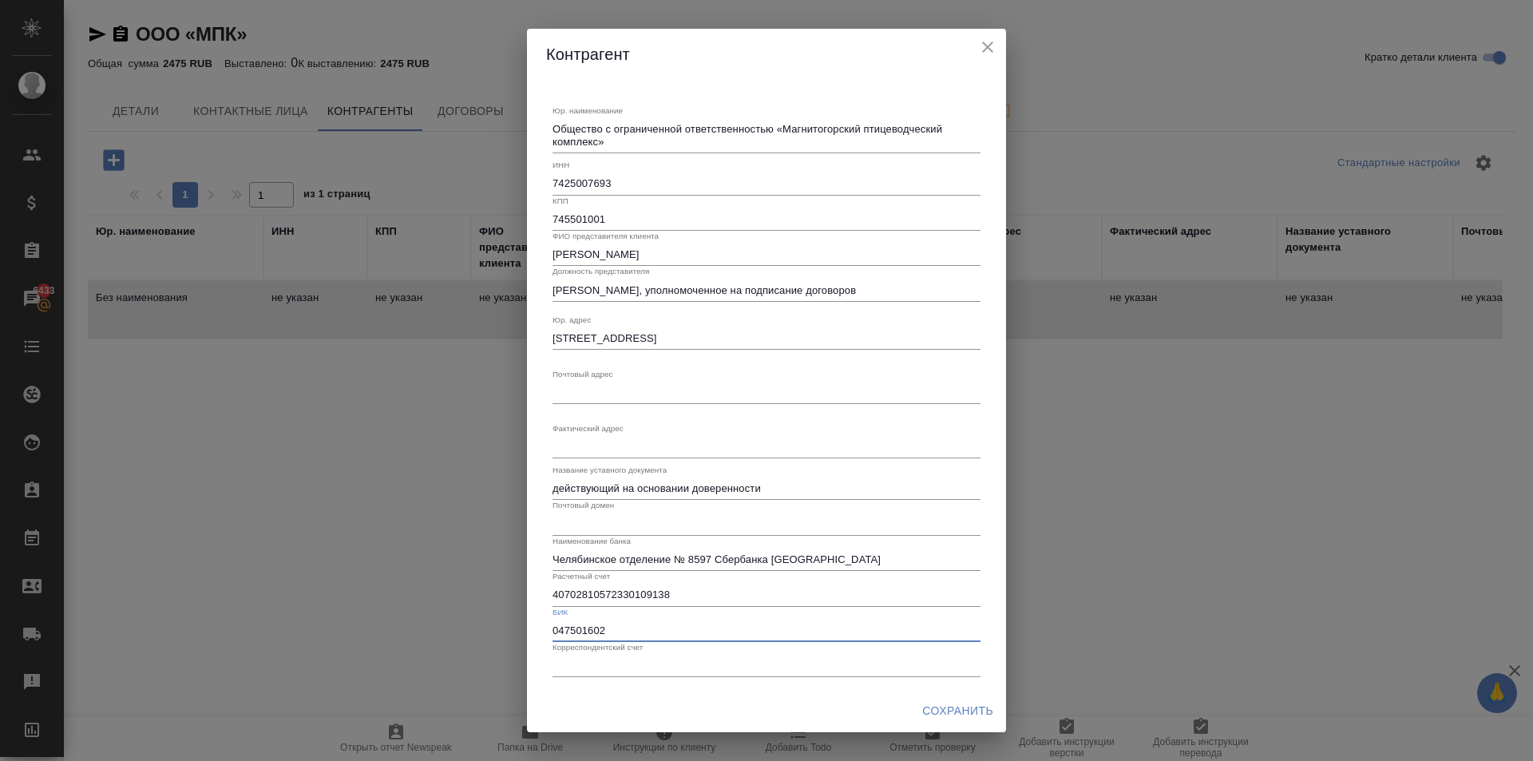
type input "047501602"
click at [585, 676] on input "text" at bounding box center [767, 666] width 428 height 22
paste input "30101810700000000602"
type input "30101810700000000602"
click at [985, 707] on span "Сохранить" at bounding box center [957, 711] width 71 height 20
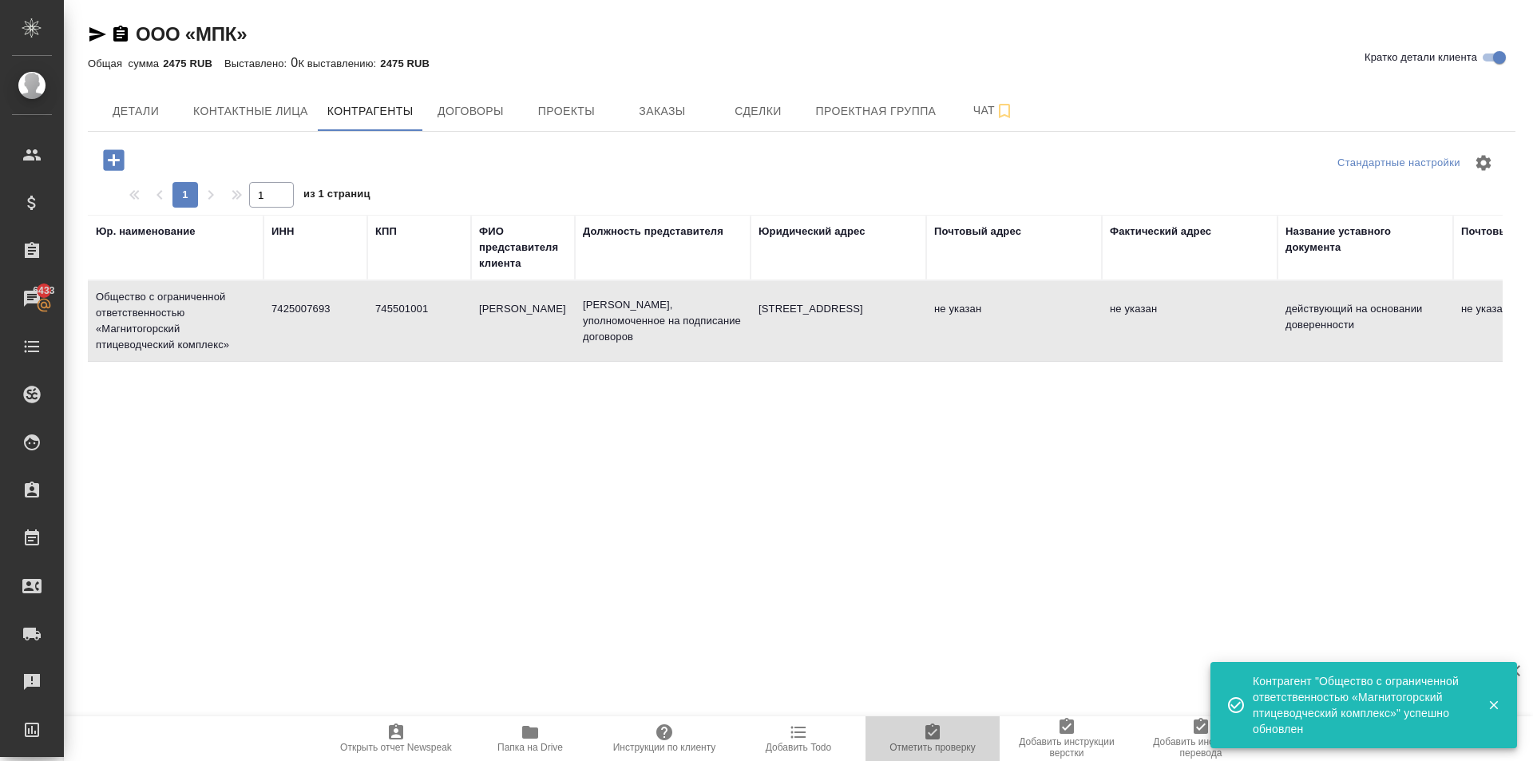
click at [959, 732] on span "Отметить проверку" at bounding box center [932, 738] width 115 height 30
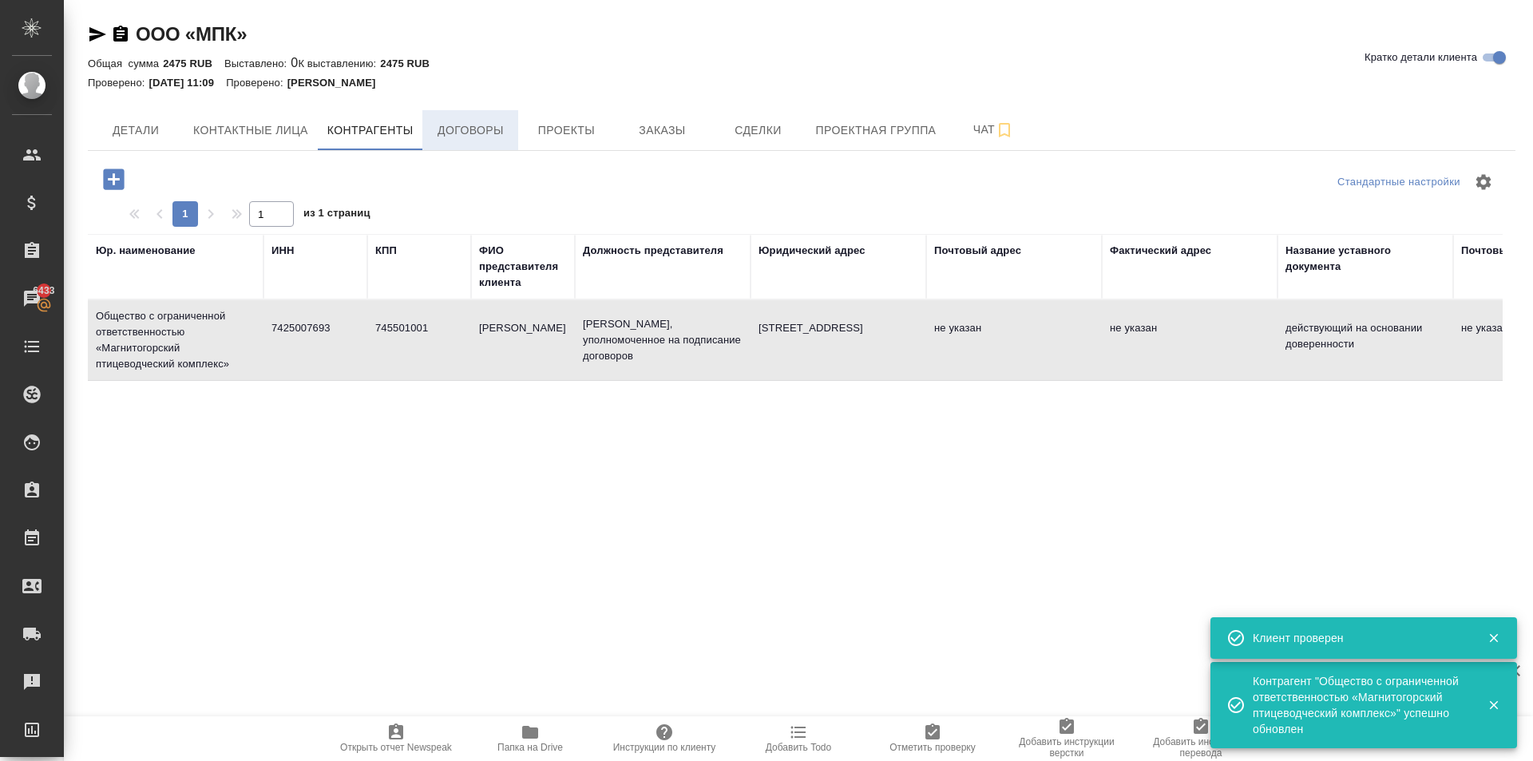
click at [486, 113] on button "Договоры" at bounding box center [470, 130] width 96 height 40
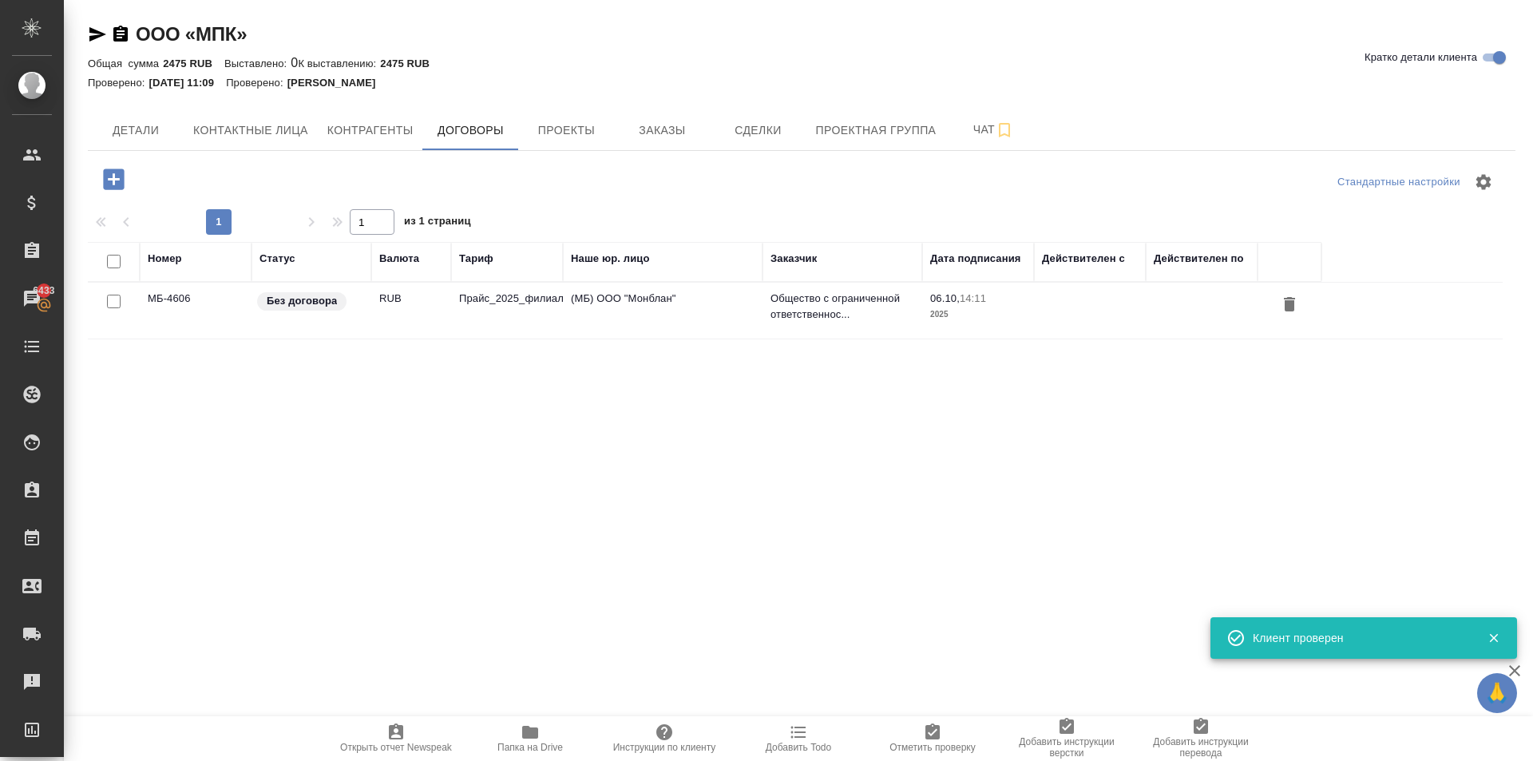
click at [521, 316] on td "Прайс_2025_филиалы" at bounding box center [507, 311] width 112 height 56
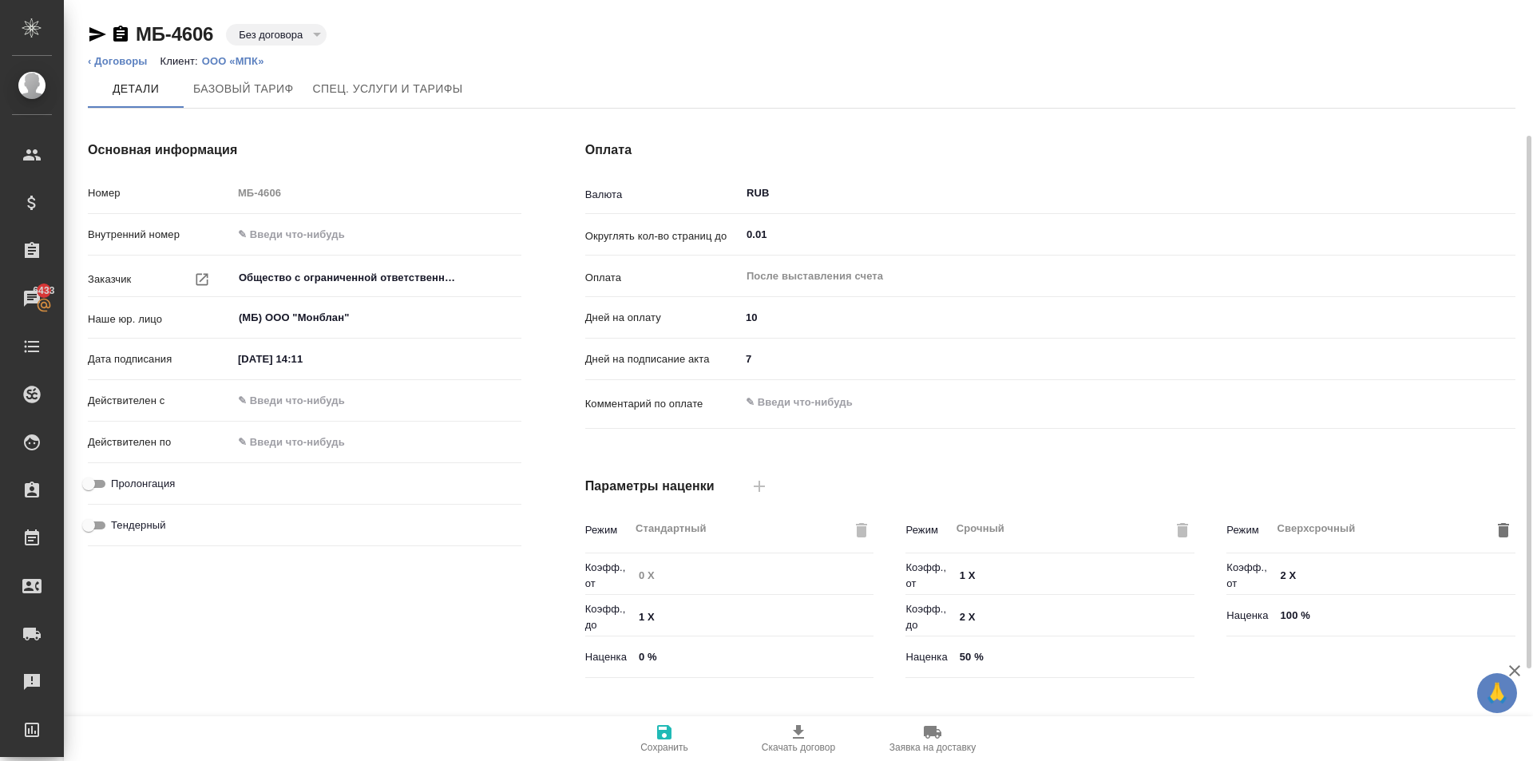
scroll to position [325, 0]
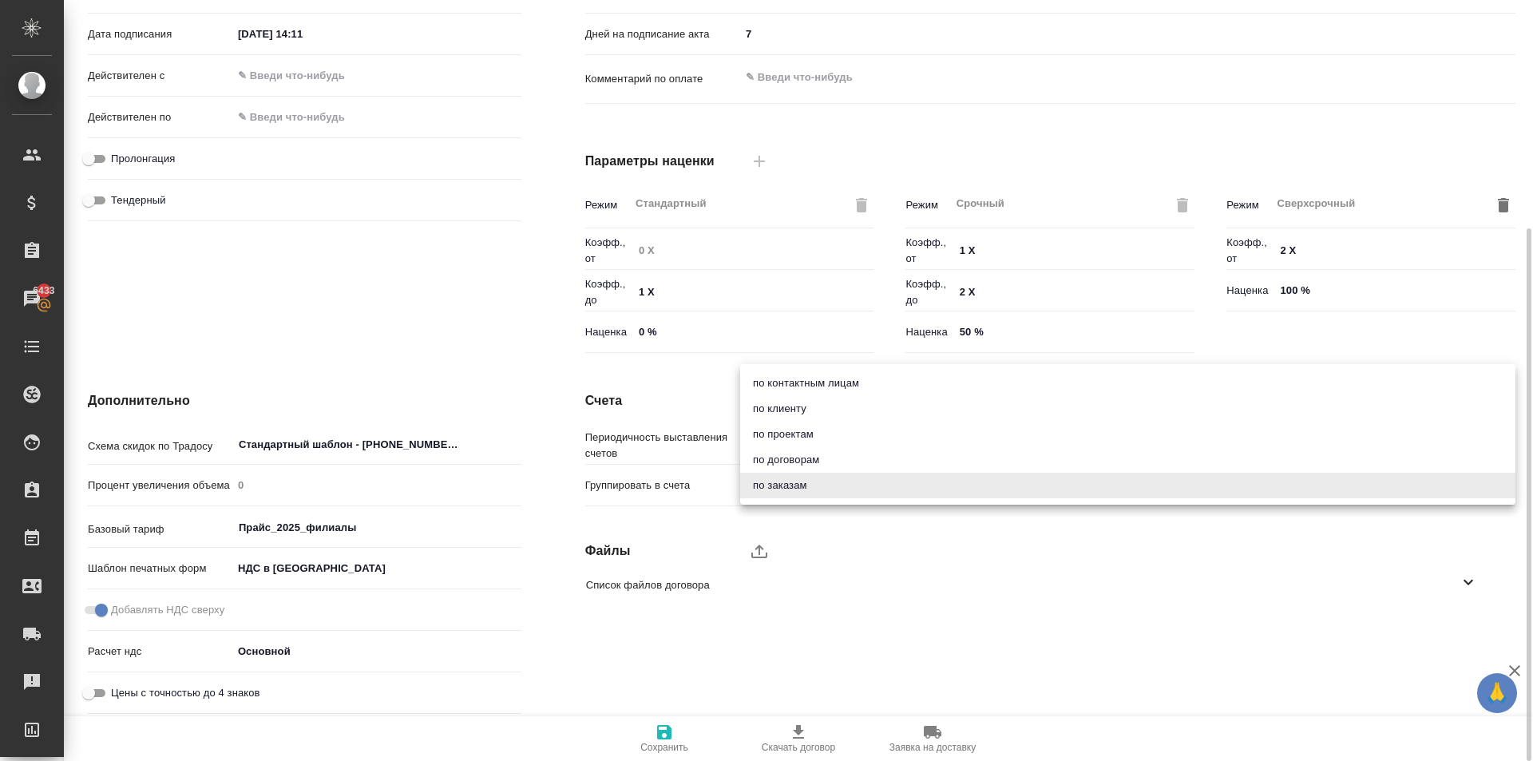
click at [811, 472] on body "🙏 .cls-1 fill:#fff; AWATERA [PERSON_NAME] Спецификации Заказы 6433 Чаты Todo Пр…" at bounding box center [766, 380] width 1533 height 761
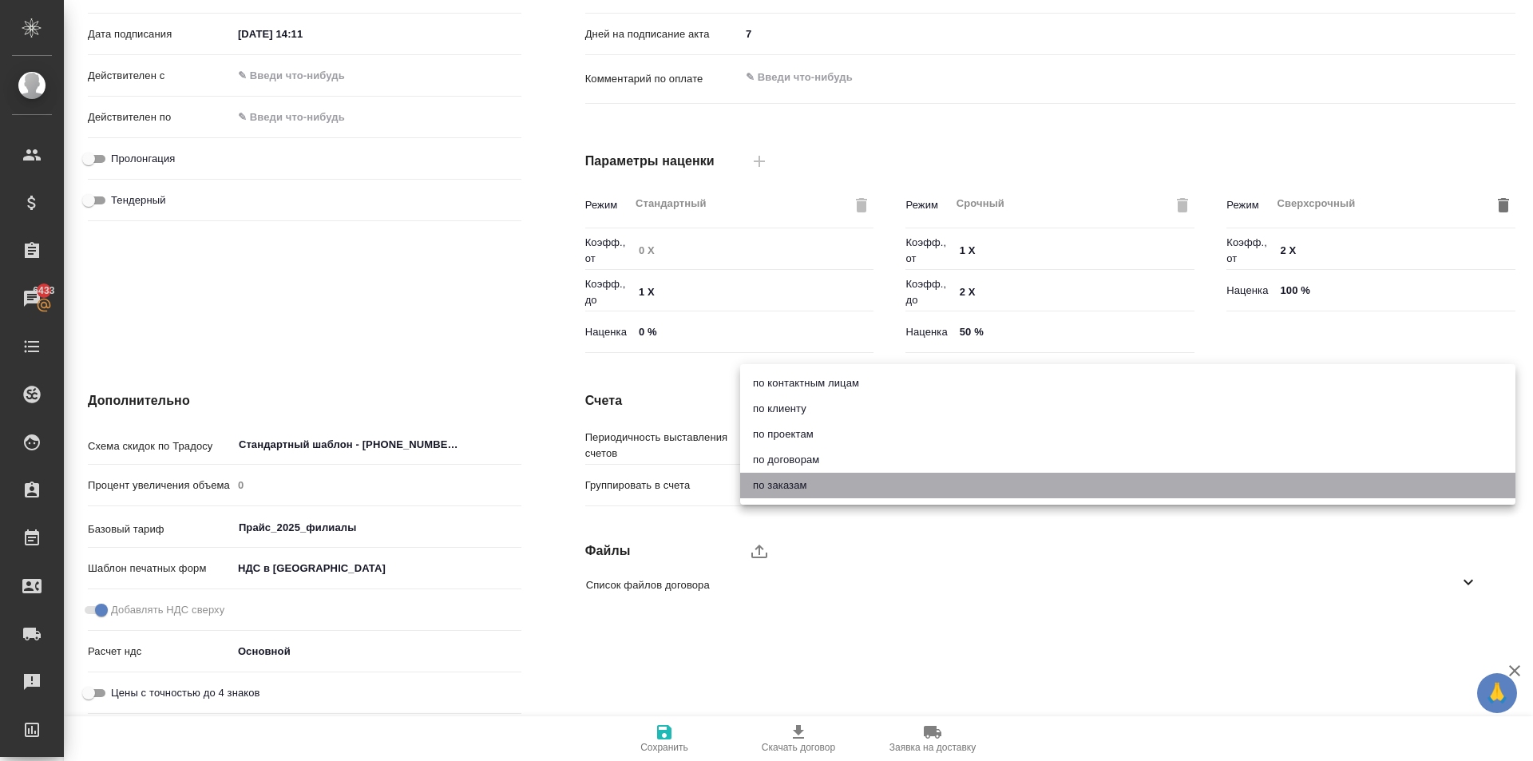
click at [829, 477] on li "по заказам" at bounding box center [1127, 486] width 775 height 26
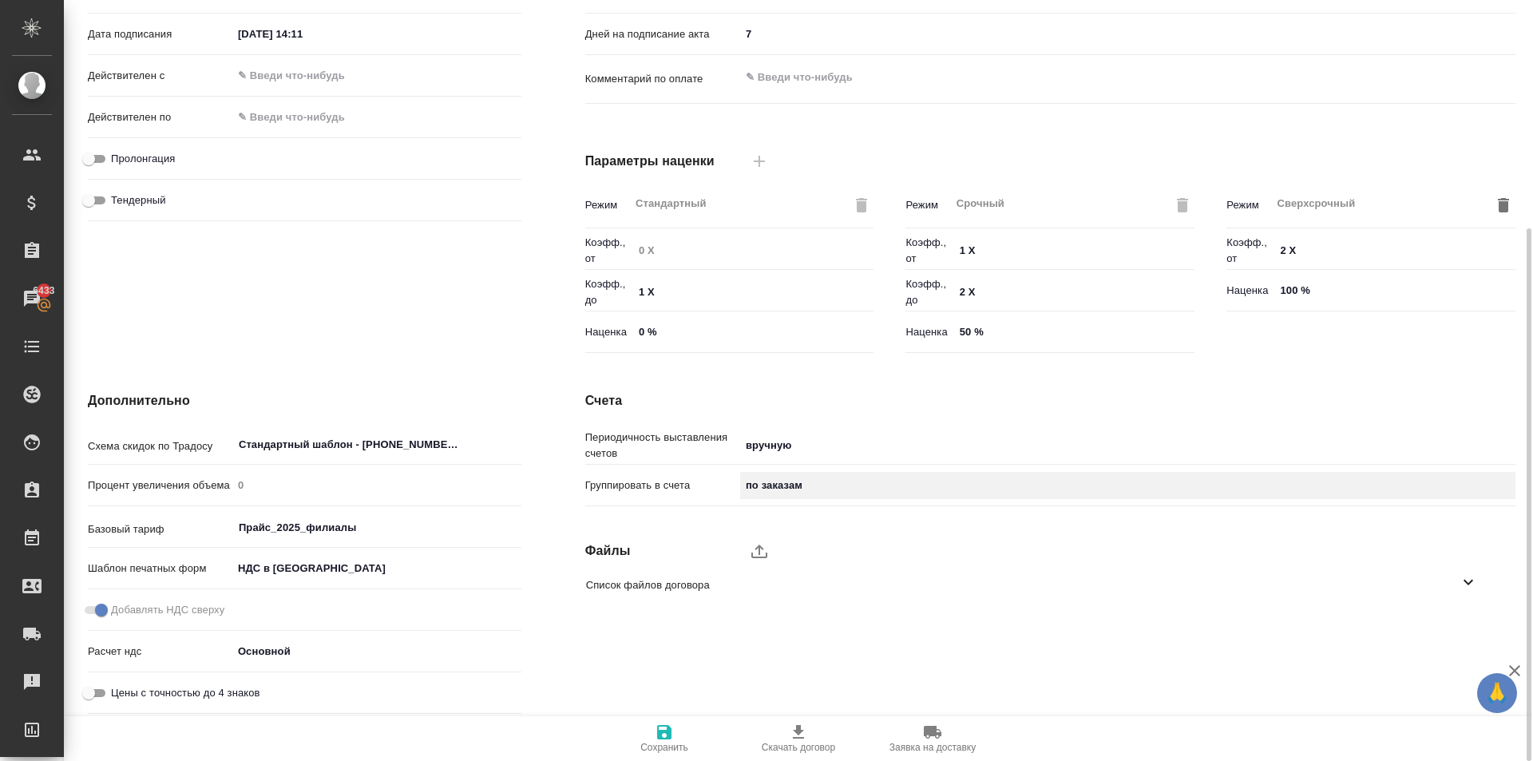
scroll to position [0, 0]
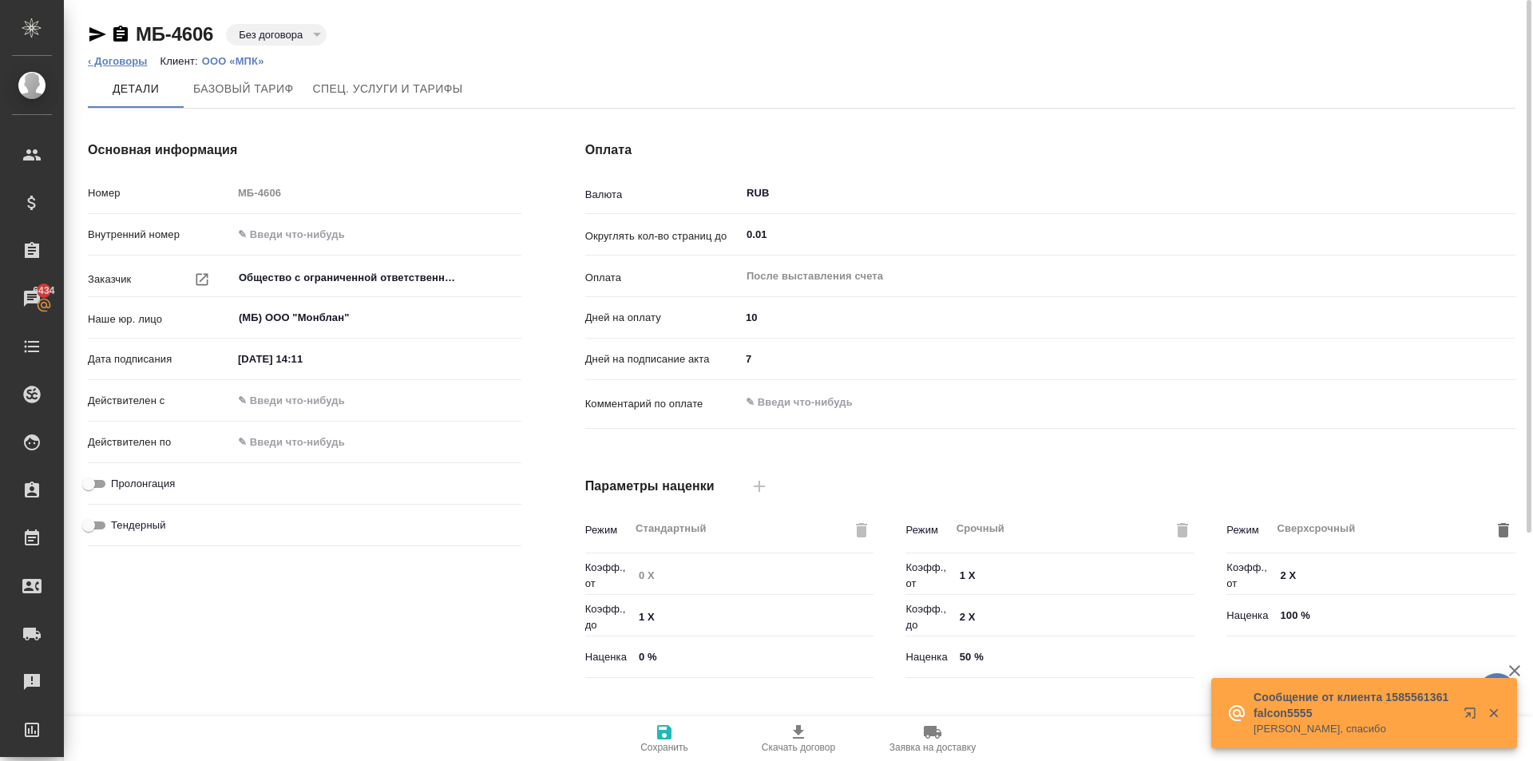
click at [139, 60] on link "‹ Договоры" at bounding box center [118, 61] width 60 height 12
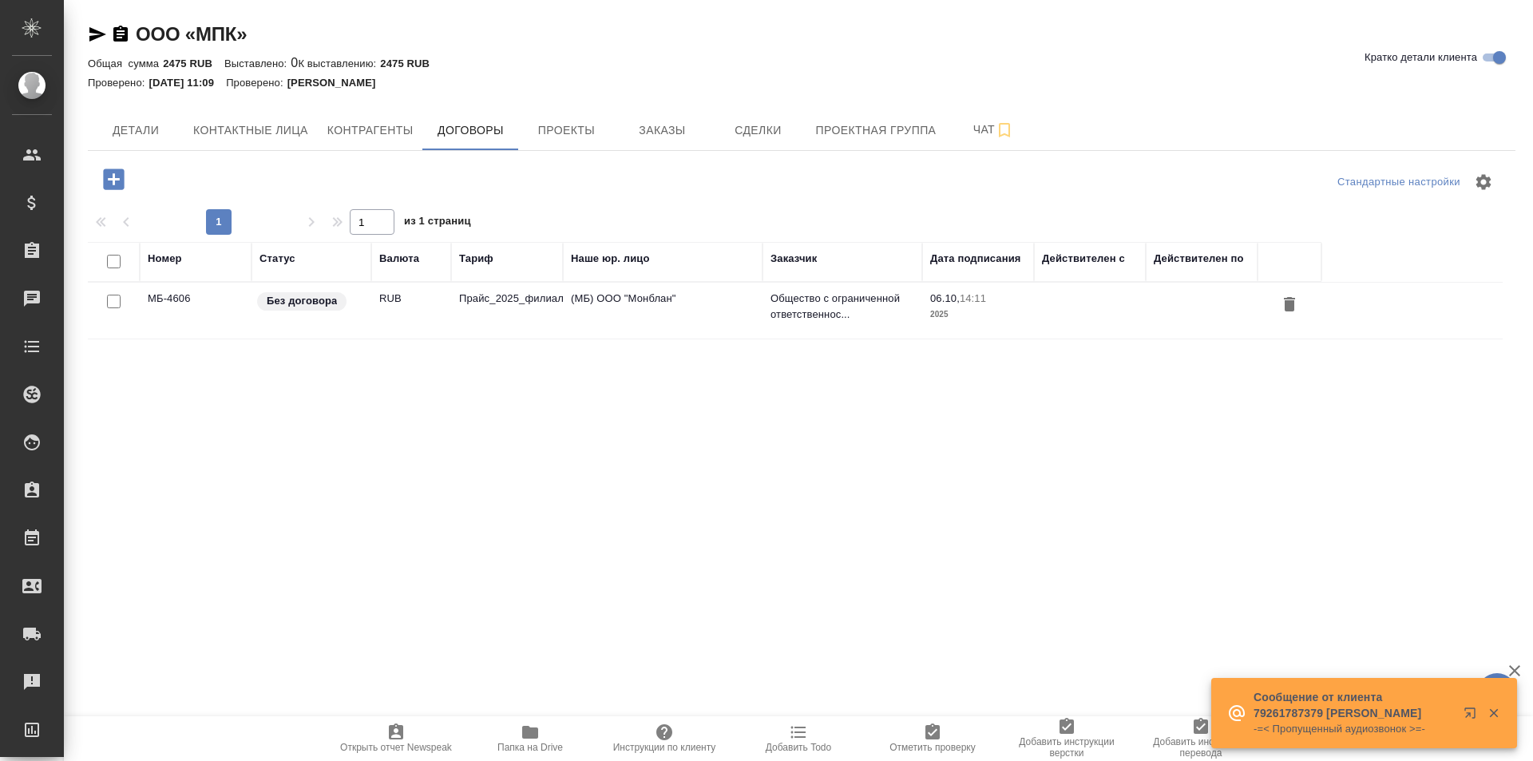
click at [573, 109] on div "ООО «МПК» Кратко детали клиента Общая сумма 2475 RUB Выставлено: 0 К выставлени…" at bounding box center [801, 321] width 1445 height 642
click at [575, 113] on button "Проекты" at bounding box center [566, 130] width 96 height 40
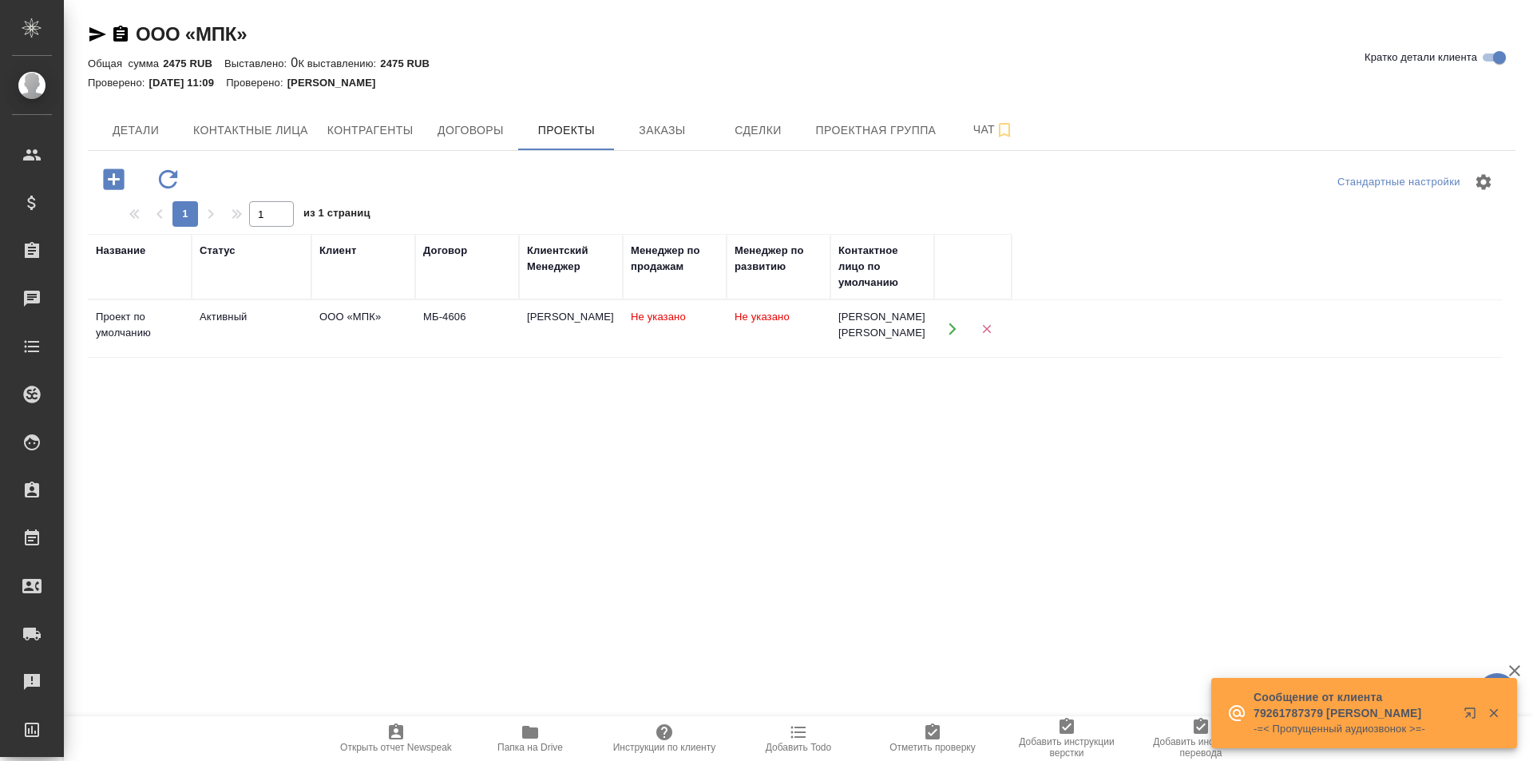
click at [530, 323] on div "[PERSON_NAME]" at bounding box center [571, 317] width 88 height 16
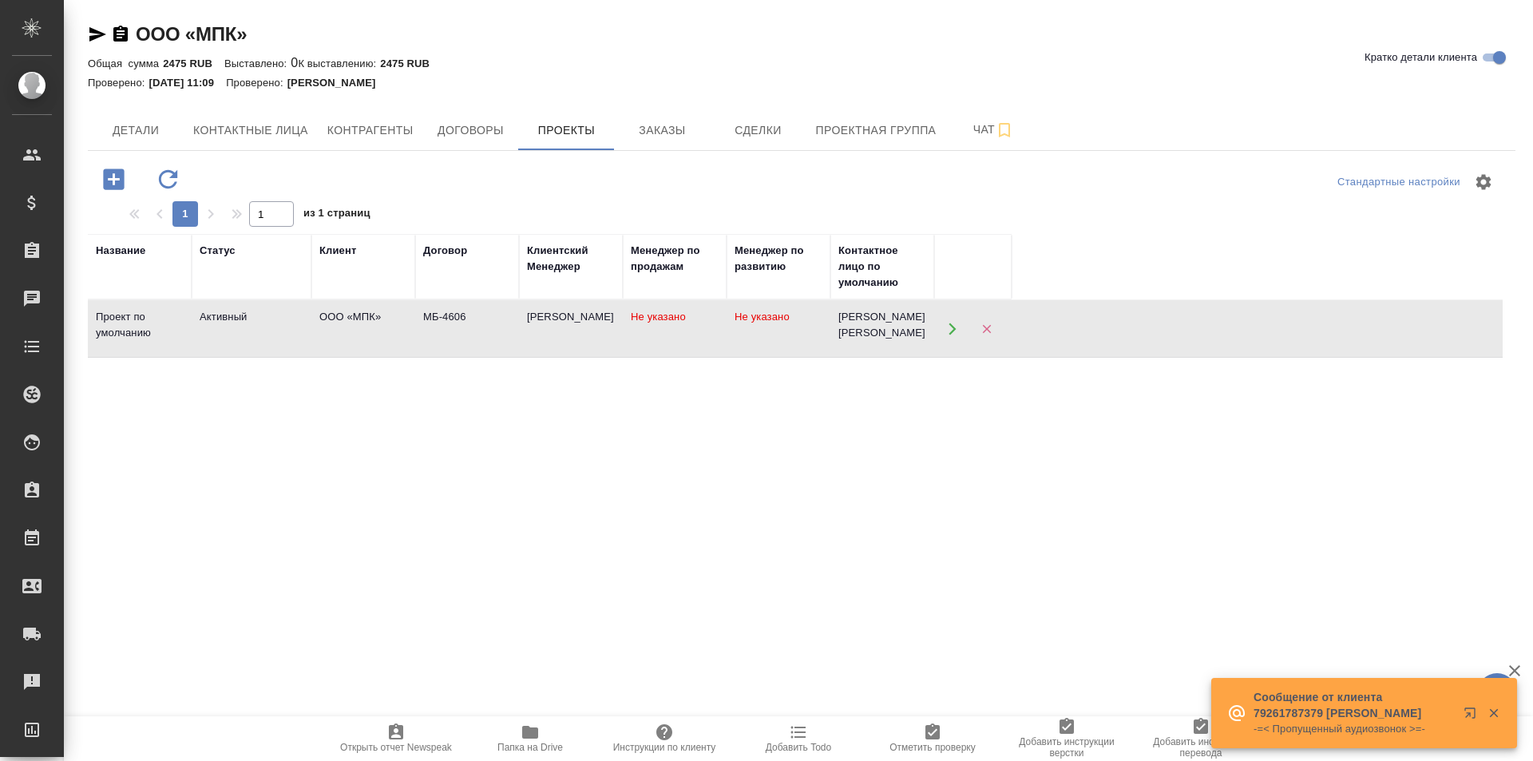
click at [530, 323] on div "[PERSON_NAME]" at bounding box center [571, 317] width 88 height 16
click at [787, 137] on span "Сделки" at bounding box center [758, 131] width 77 height 20
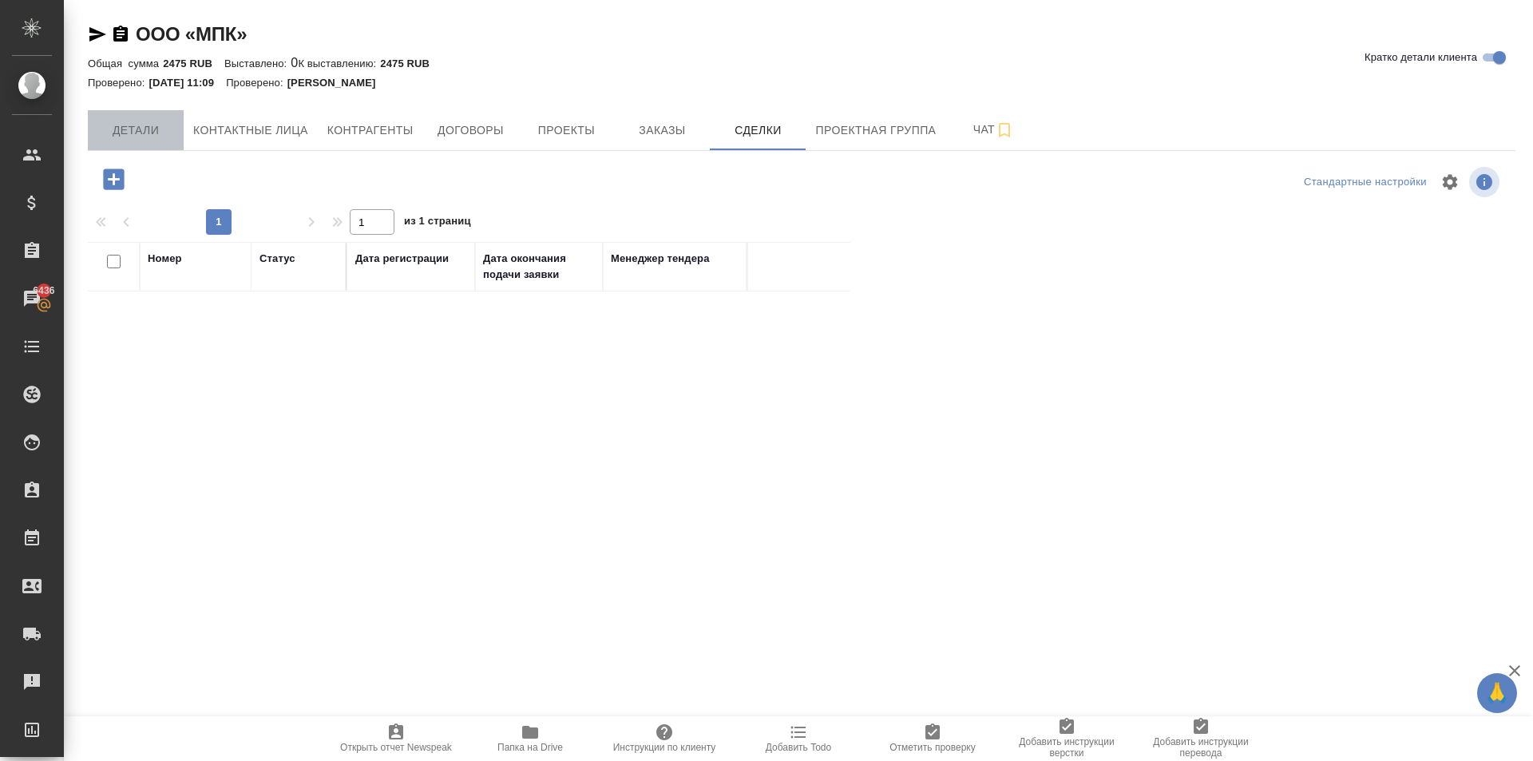
click at [128, 115] on button "Детали" at bounding box center [136, 130] width 96 height 40
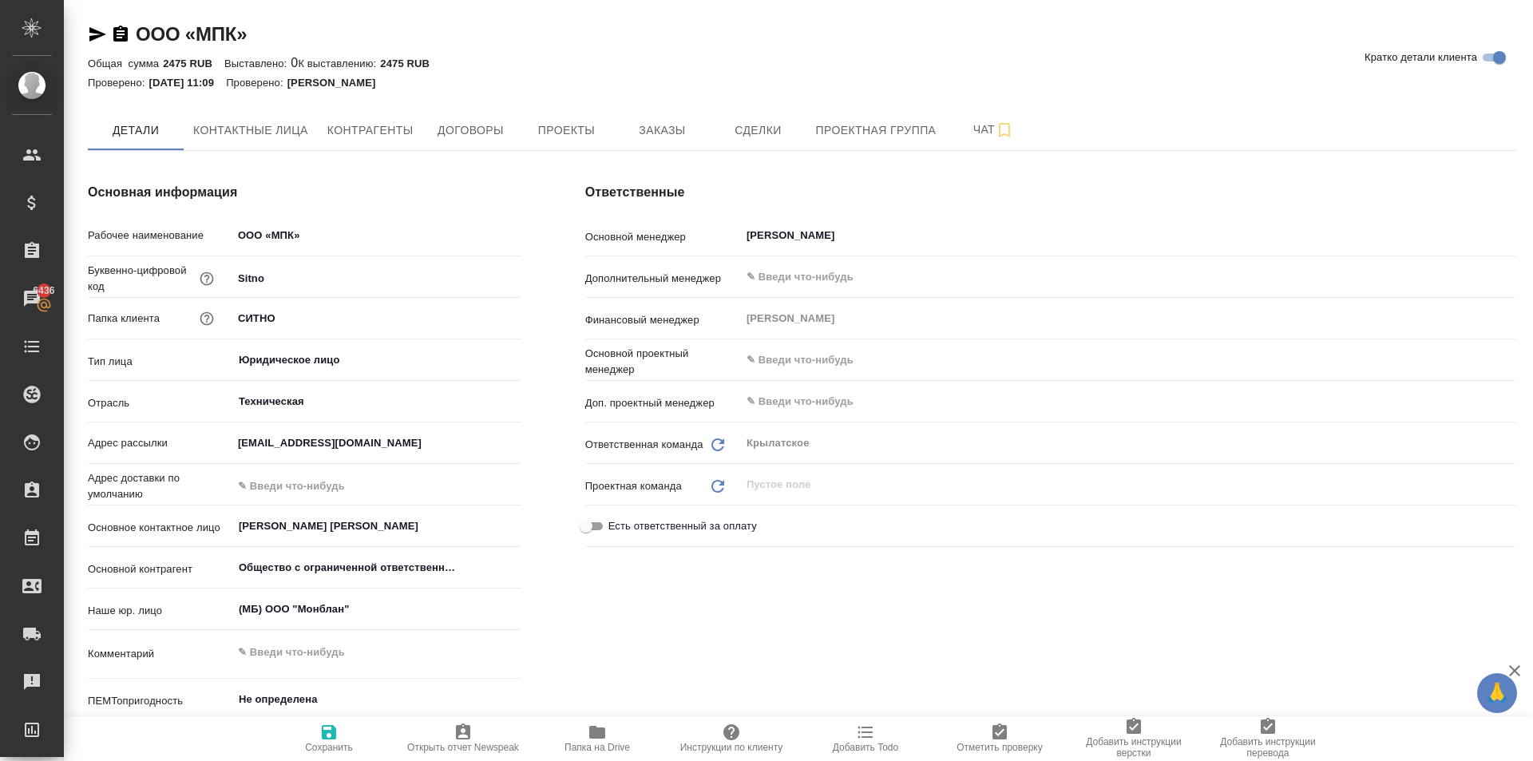
type textarea "x"
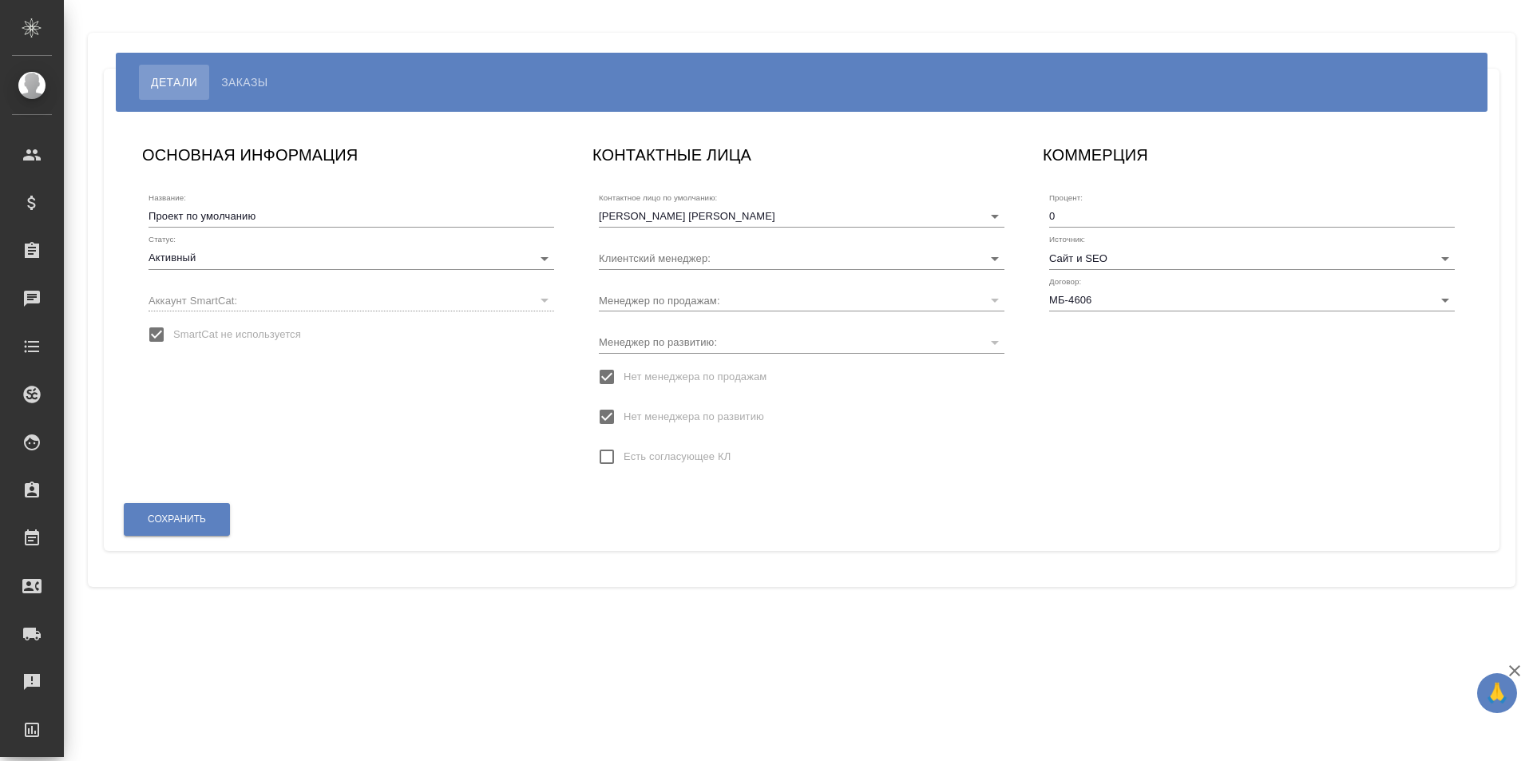
type input "[PERSON_NAME]"
drag, startPoint x: 287, startPoint y: 214, endPoint x: 100, endPoint y: 216, distance: 186.9
click at [100, 216] on div "Детали Заказы ОСНОВНАЯ ИНФОРМАЦИЯ Название: Проект по умолчанию Статус: Активны…" at bounding box center [802, 310] width 1428 height 554
paste input "ОО «МПК»"
type input "ООО «МПК»"
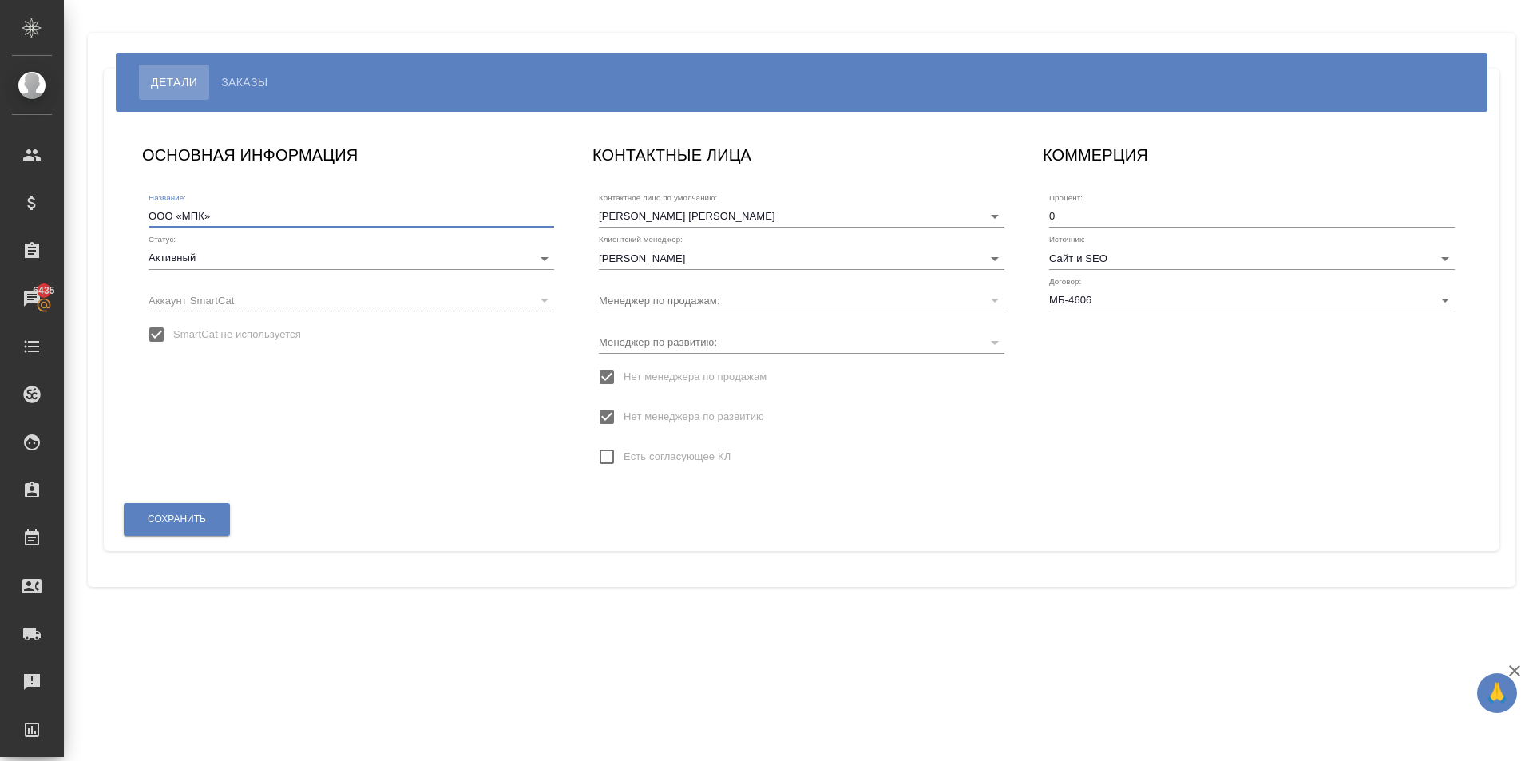
click at [206, 490] on div "ОСНОВНАЯ ИНФОРМАЦИЯ Название: ООО «МПК» Статус: Активный active Аккаунт SmartCa…" at bounding box center [351, 314] width 450 height 376
click at [215, 527] on button "Сохранить" at bounding box center [177, 519] width 106 height 33
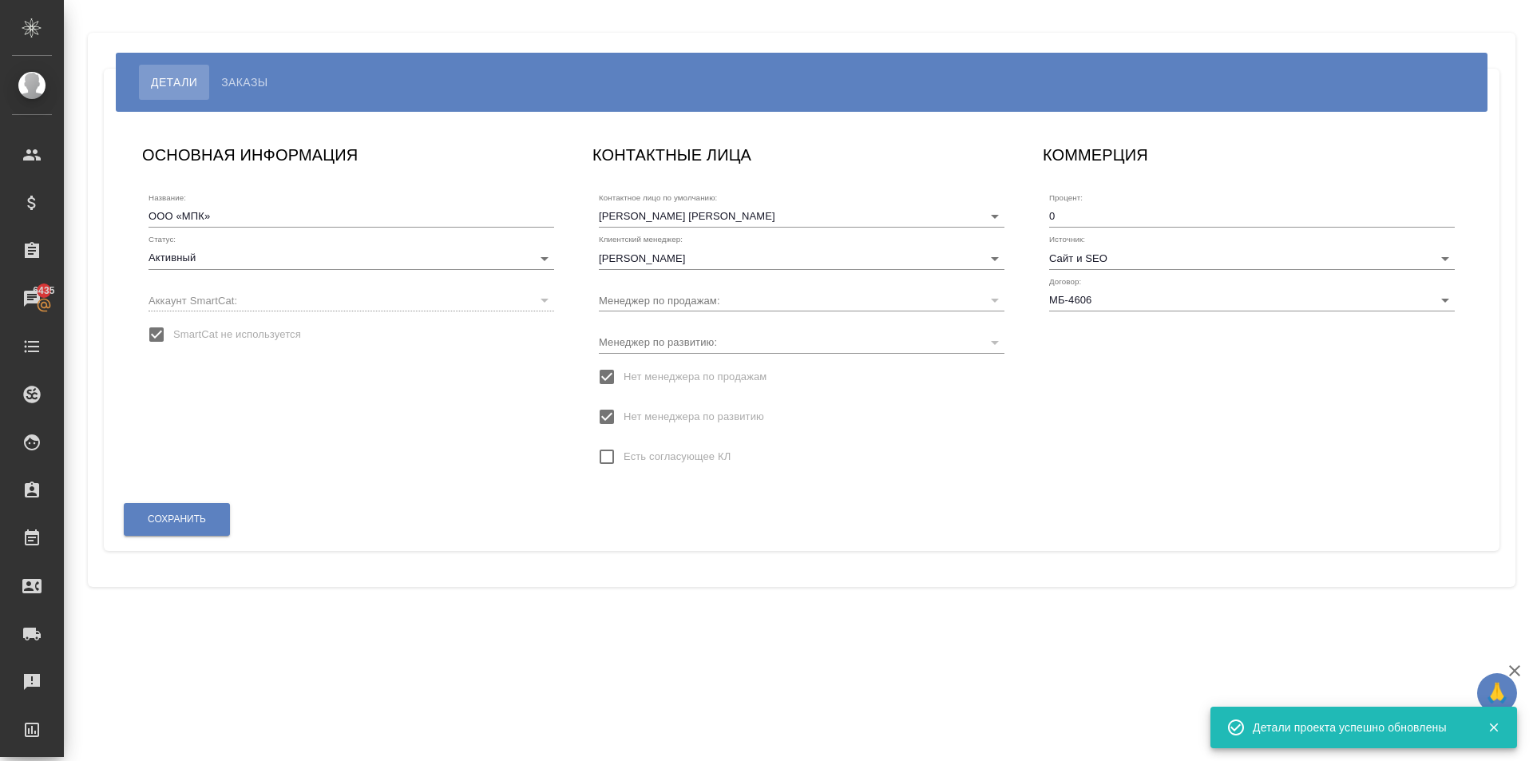
click at [263, 336] on span "SmartCat не используется" at bounding box center [237, 335] width 128 height 16
click at [173, 336] on input "SmartCat не используется" at bounding box center [157, 335] width 34 height 34
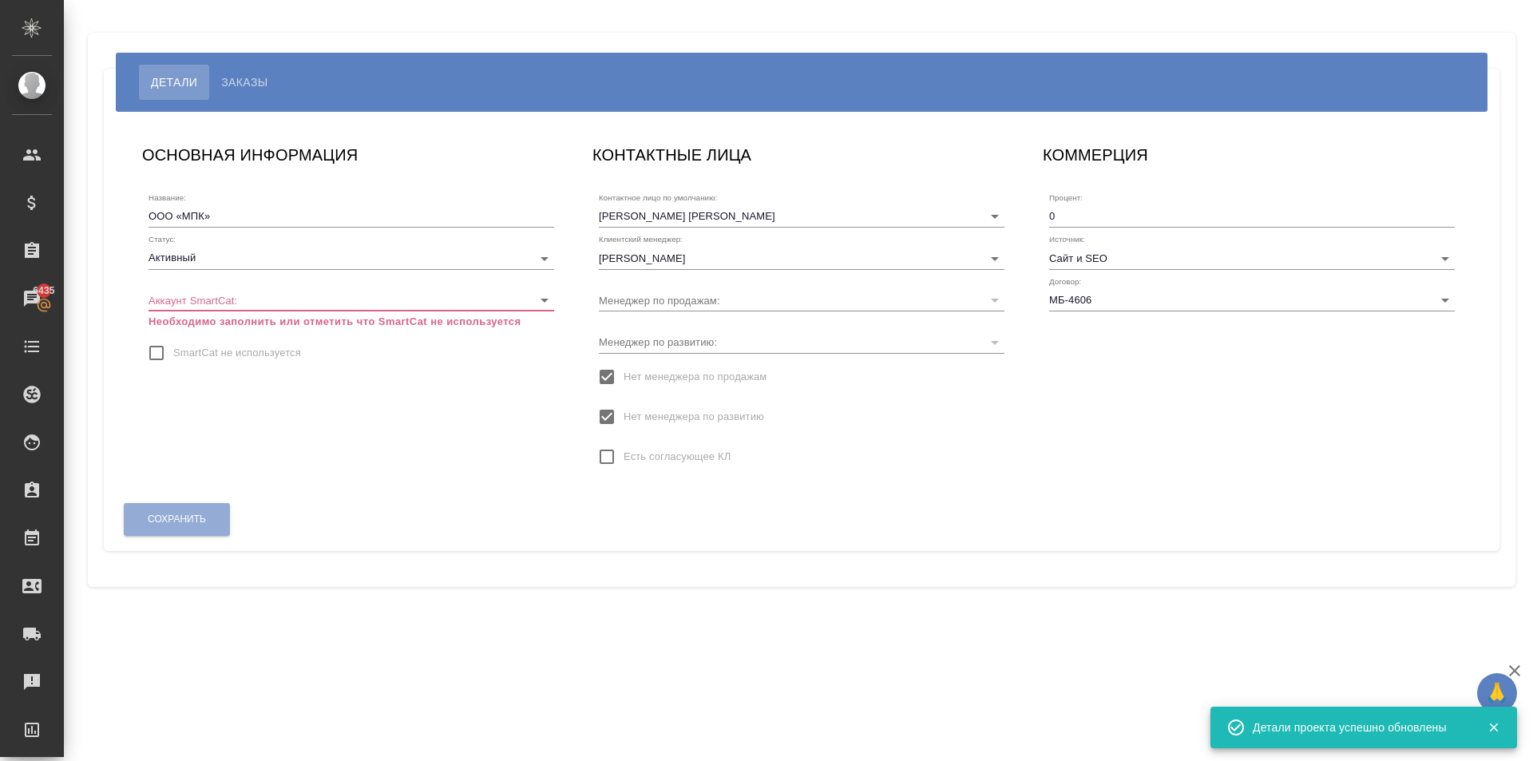
click at [279, 299] on body "🙏 .cls-1 fill:#fff; AWATERA Kasymov Timur Клиенты Спецификации Заказы 6435 Чаты…" at bounding box center [766, 380] width 1533 height 761
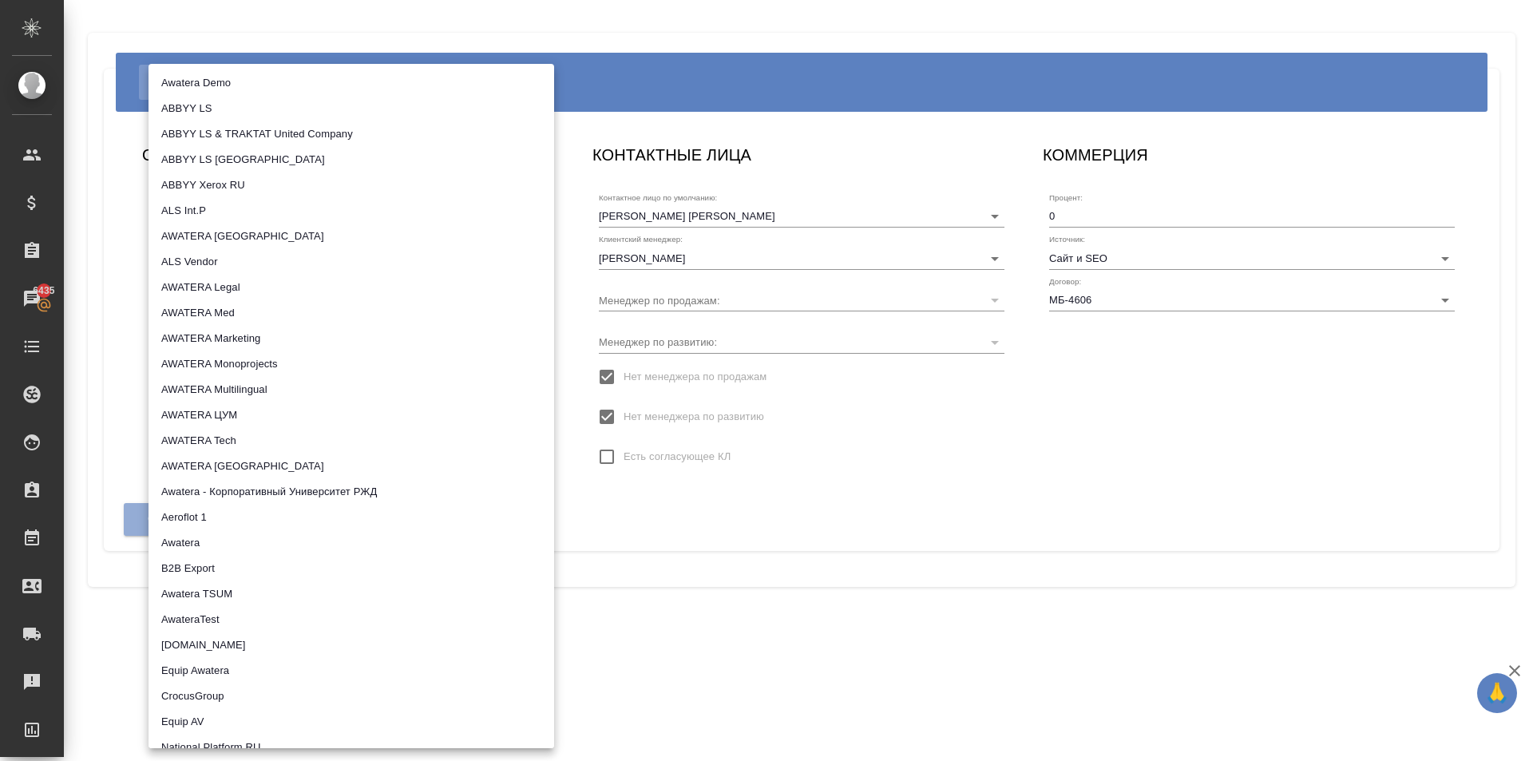
click at [660, 538] on div at bounding box center [766, 380] width 1533 height 761
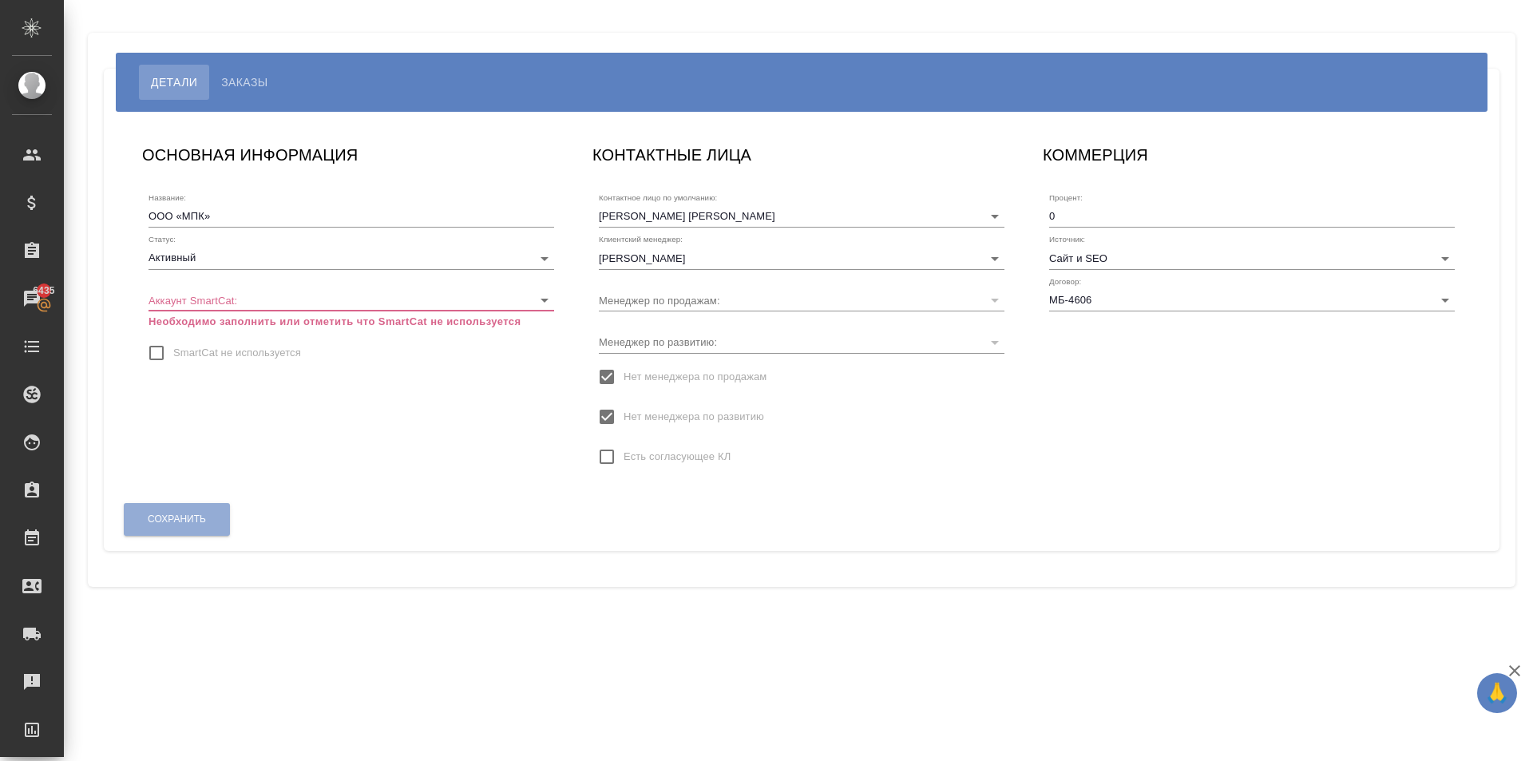
click at [256, 355] on span "SmartCat не используется" at bounding box center [237, 353] width 128 height 16
click at [173, 355] on input "SmartCat не используется" at bounding box center [157, 353] width 34 height 34
checkbox input "true"
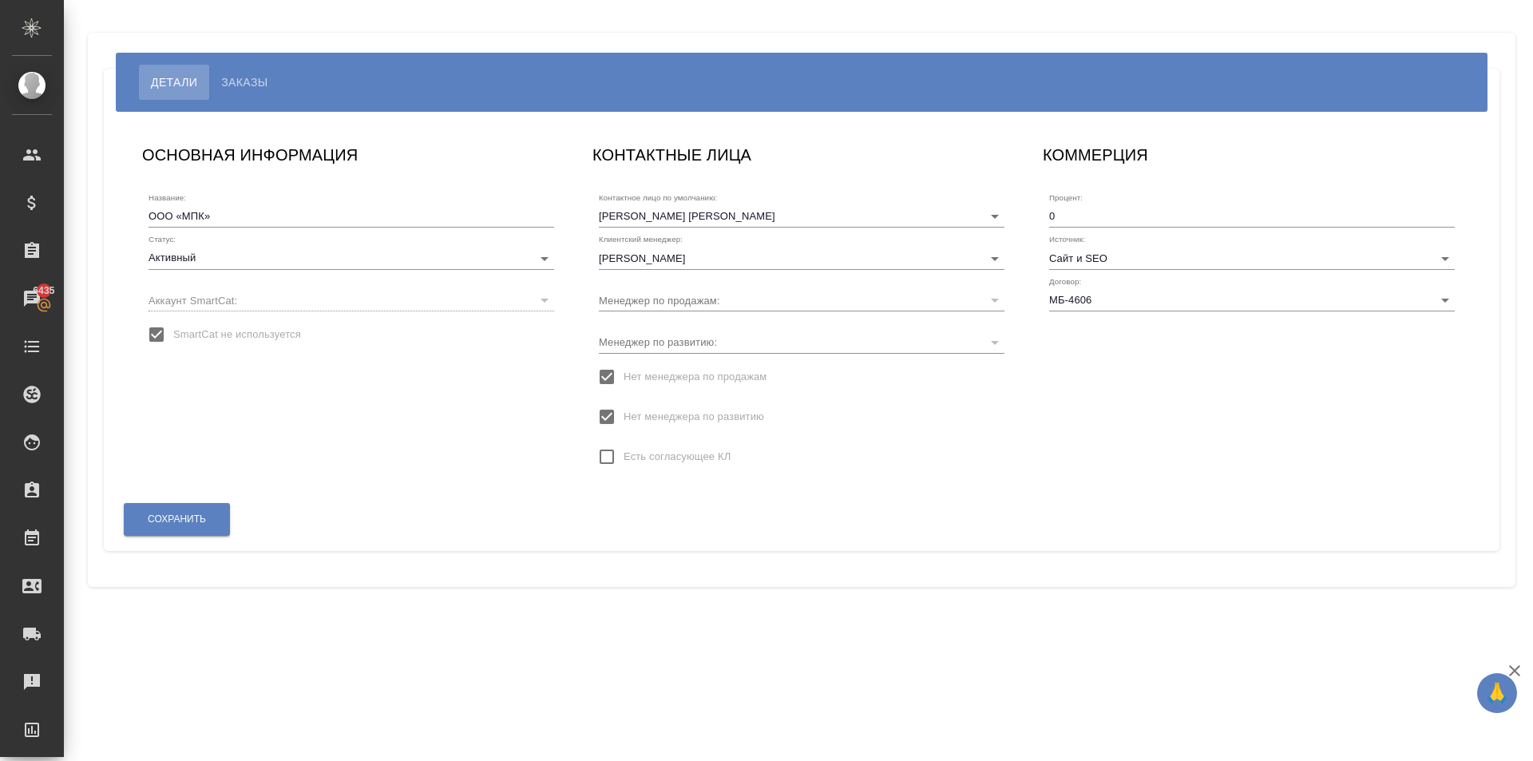
click at [177, 560] on div "Детали Заказы ОСНОВНАЯ ИНФОРМАЦИЯ Название: ООО «МПК» Статус: Активный active А…" at bounding box center [802, 310] width 1428 height 554
click at [182, 506] on button "Сохранить" at bounding box center [177, 519] width 106 height 33
click at [233, 507] on div "Сохранить" at bounding box center [802, 520] width 1370 height 54
click at [214, 512] on button "Сохранить" at bounding box center [177, 519] width 106 height 33
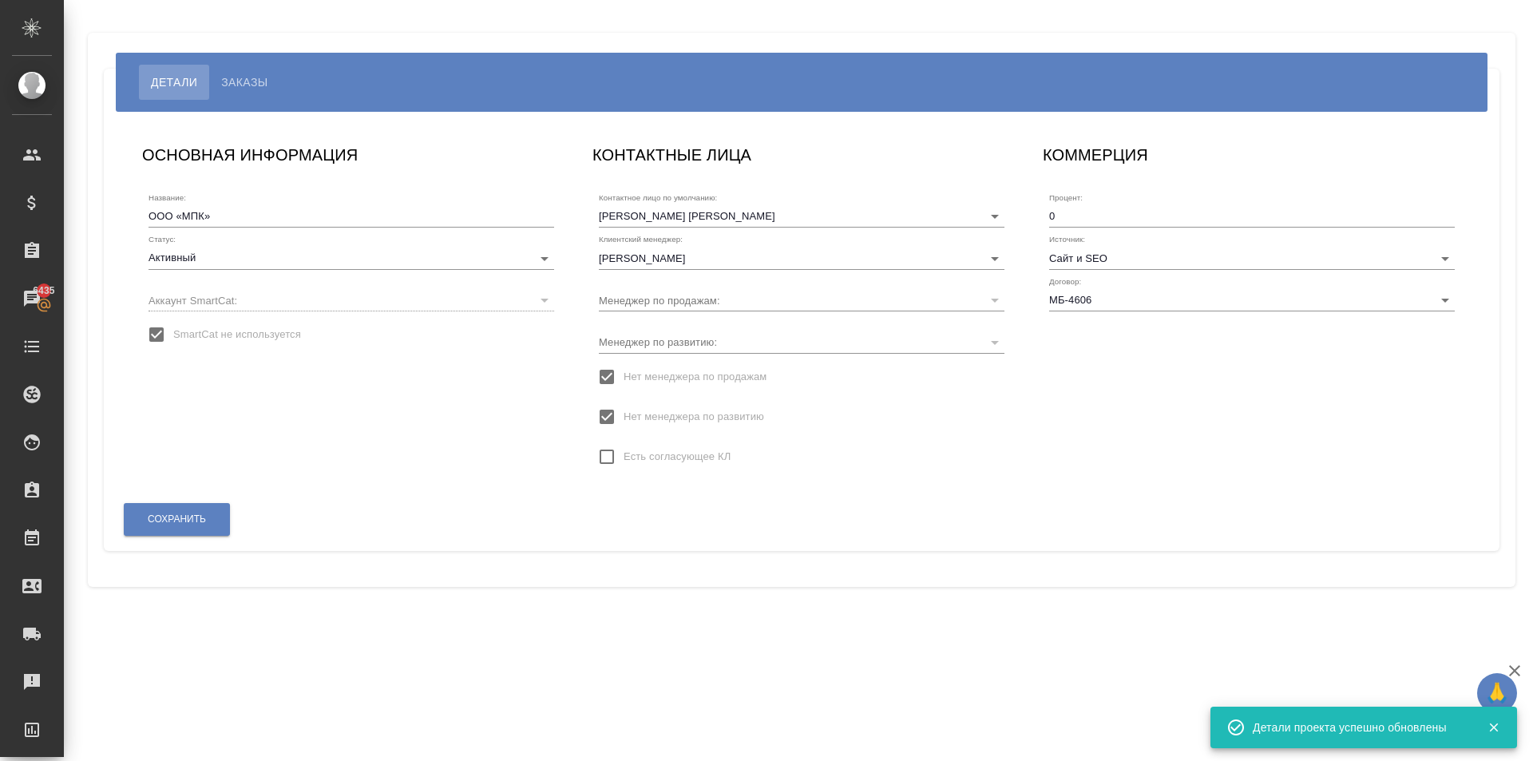
click at [215, 69] on button "Заказы" at bounding box center [244, 82] width 70 height 35
click at [229, 74] on span "Заказы" at bounding box center [244, 82] width 46 height 19
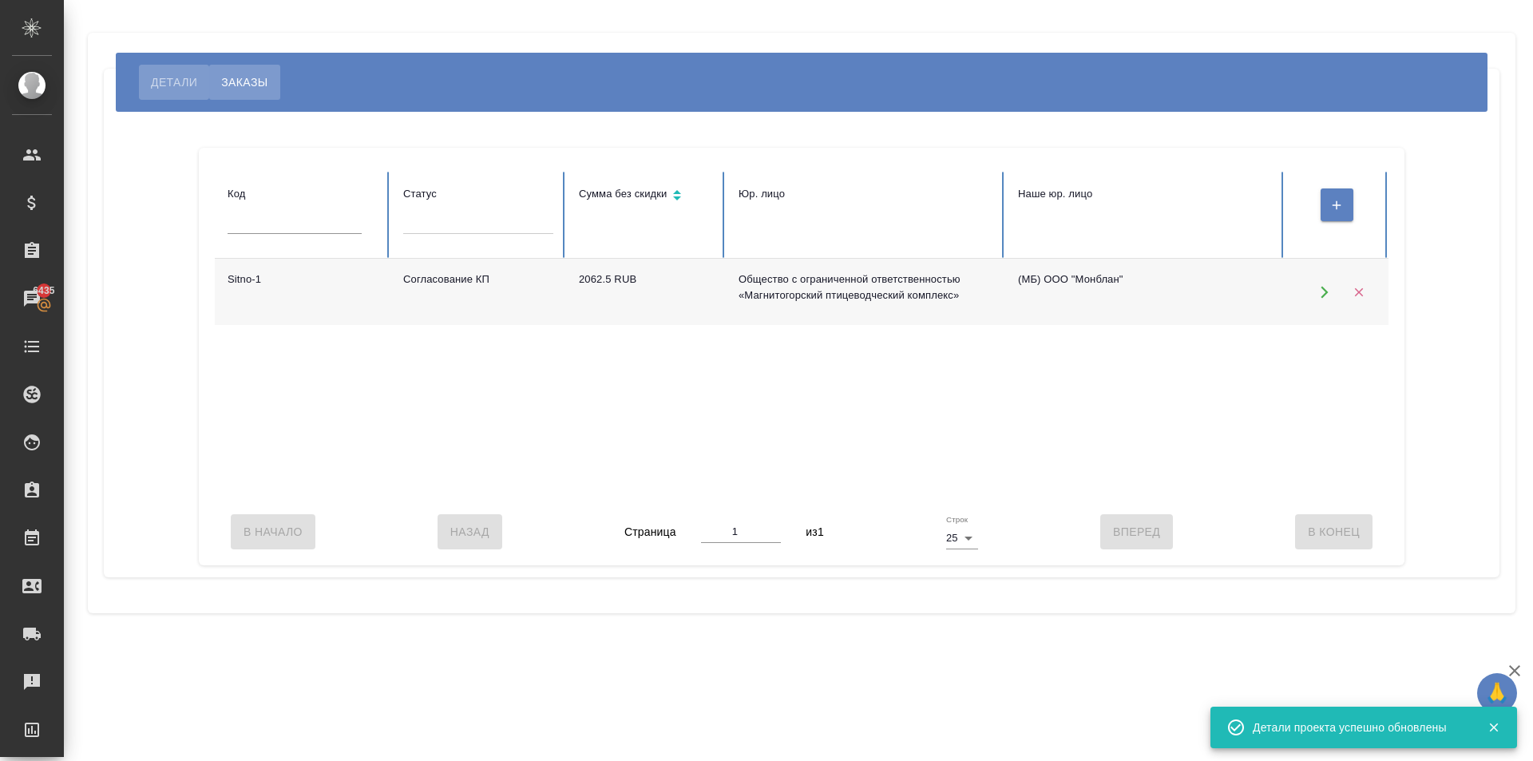
click at [188, 77] on span "Детали" at bounding box center [174, 82] width 46 height 19
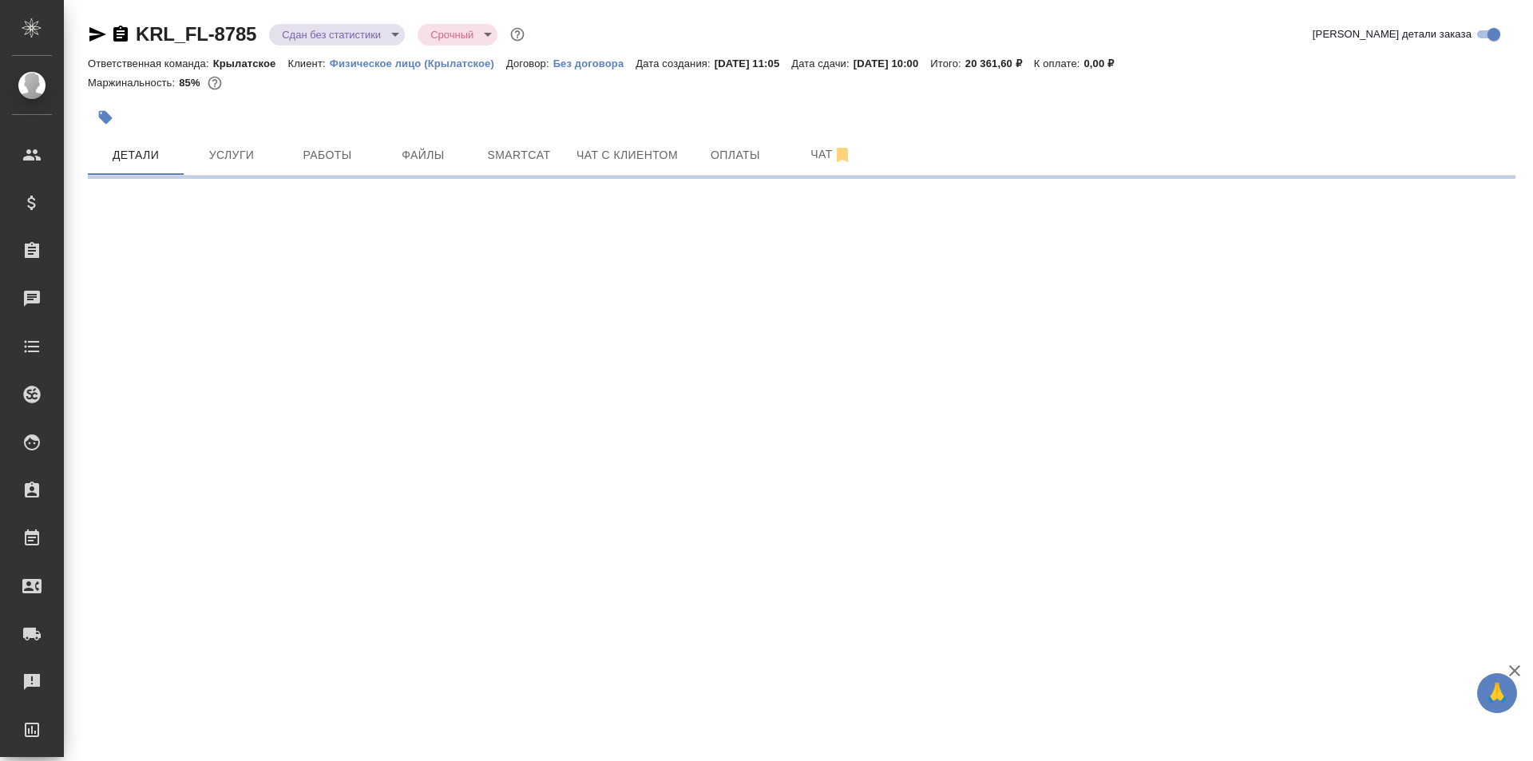
select select "RU"
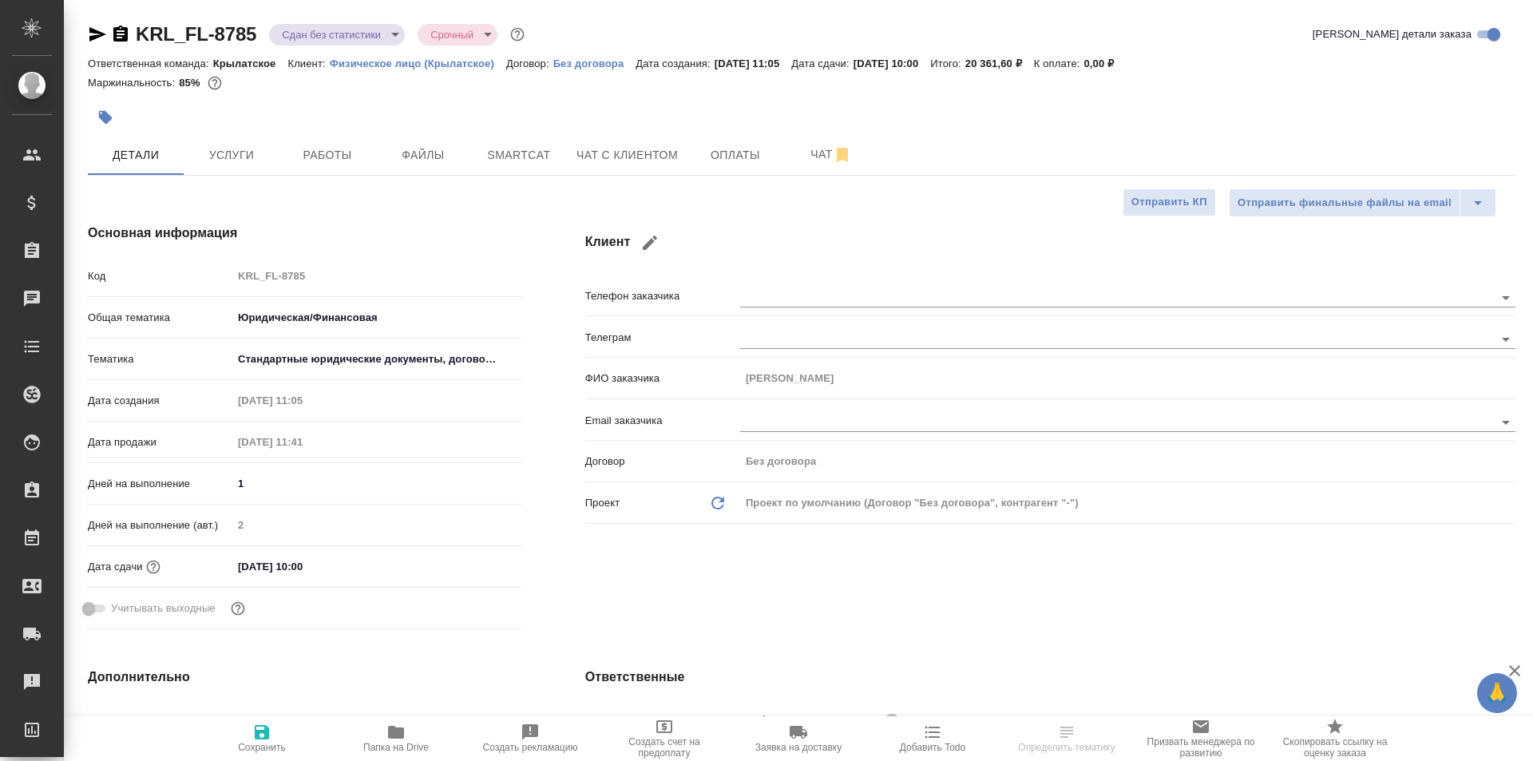
type textarea "x"
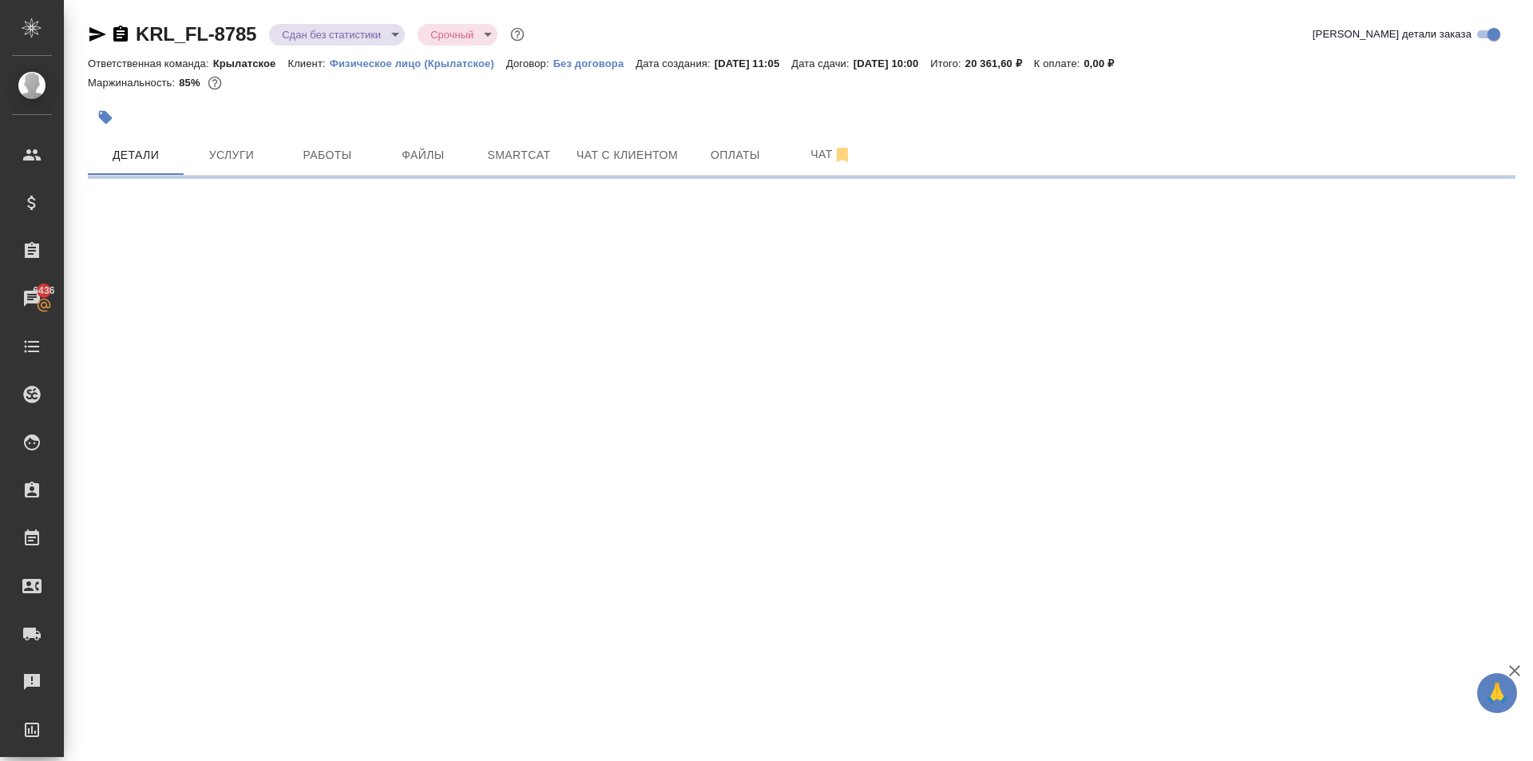
select select "RU"
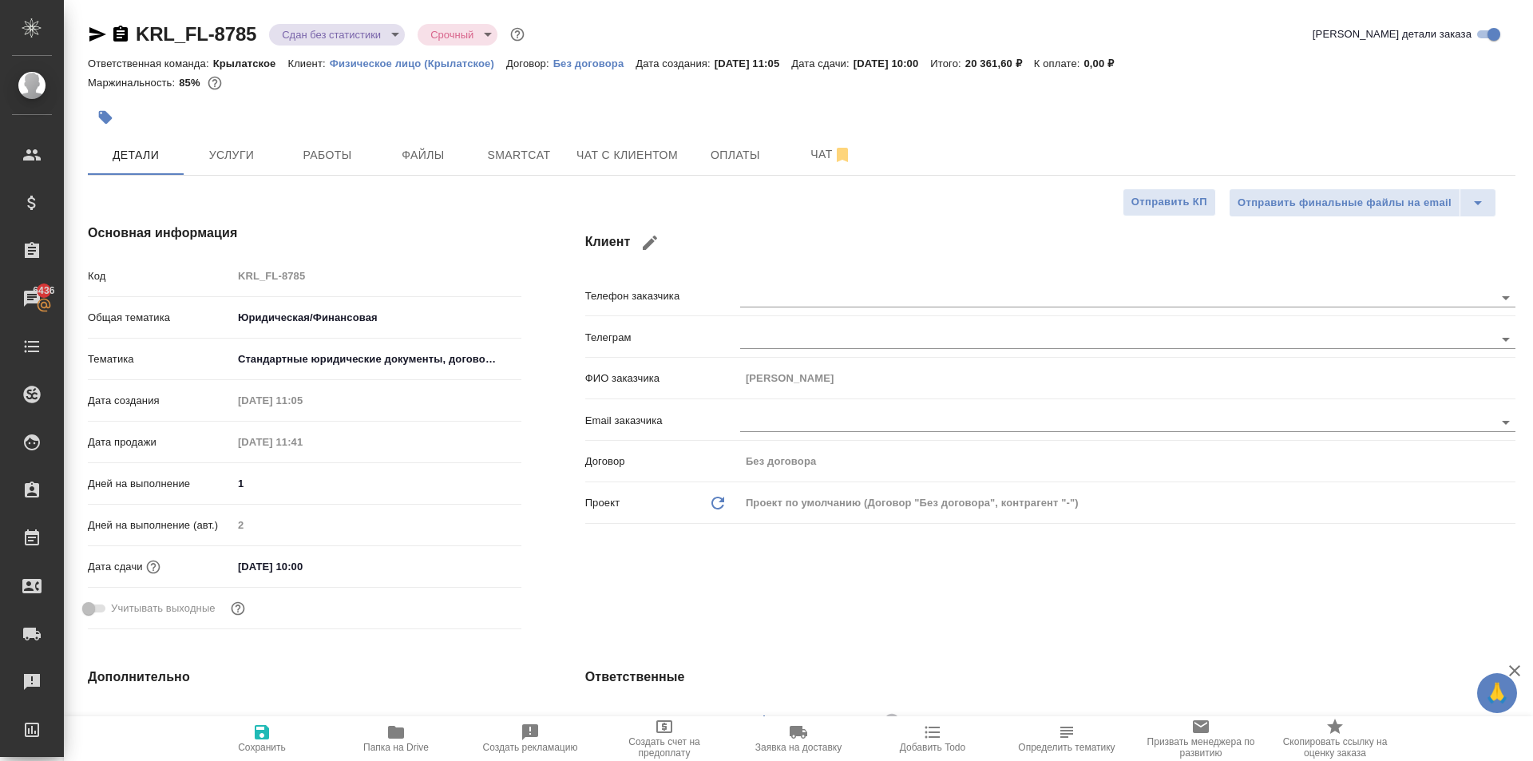
type textarea "x"
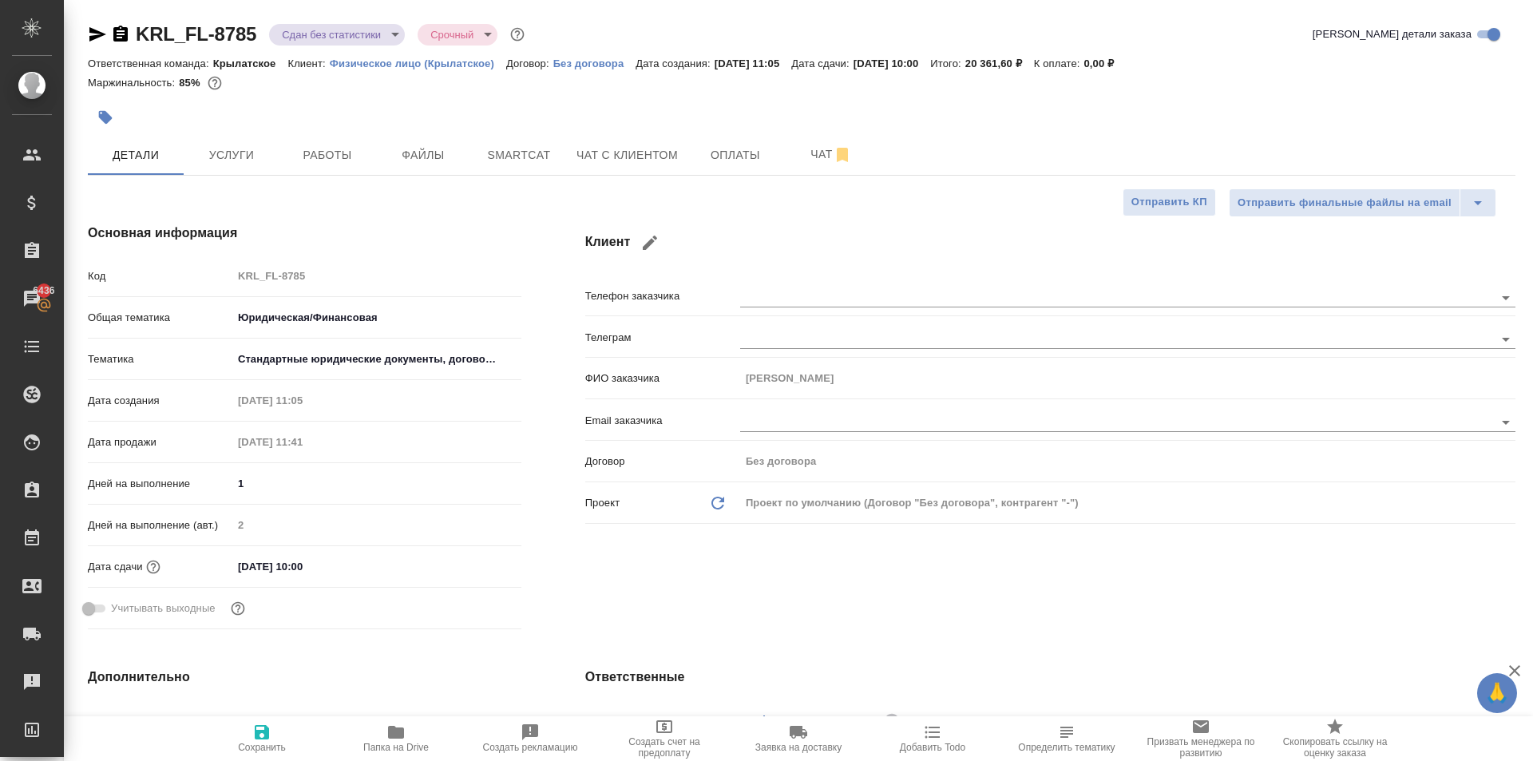
type textarea "x"
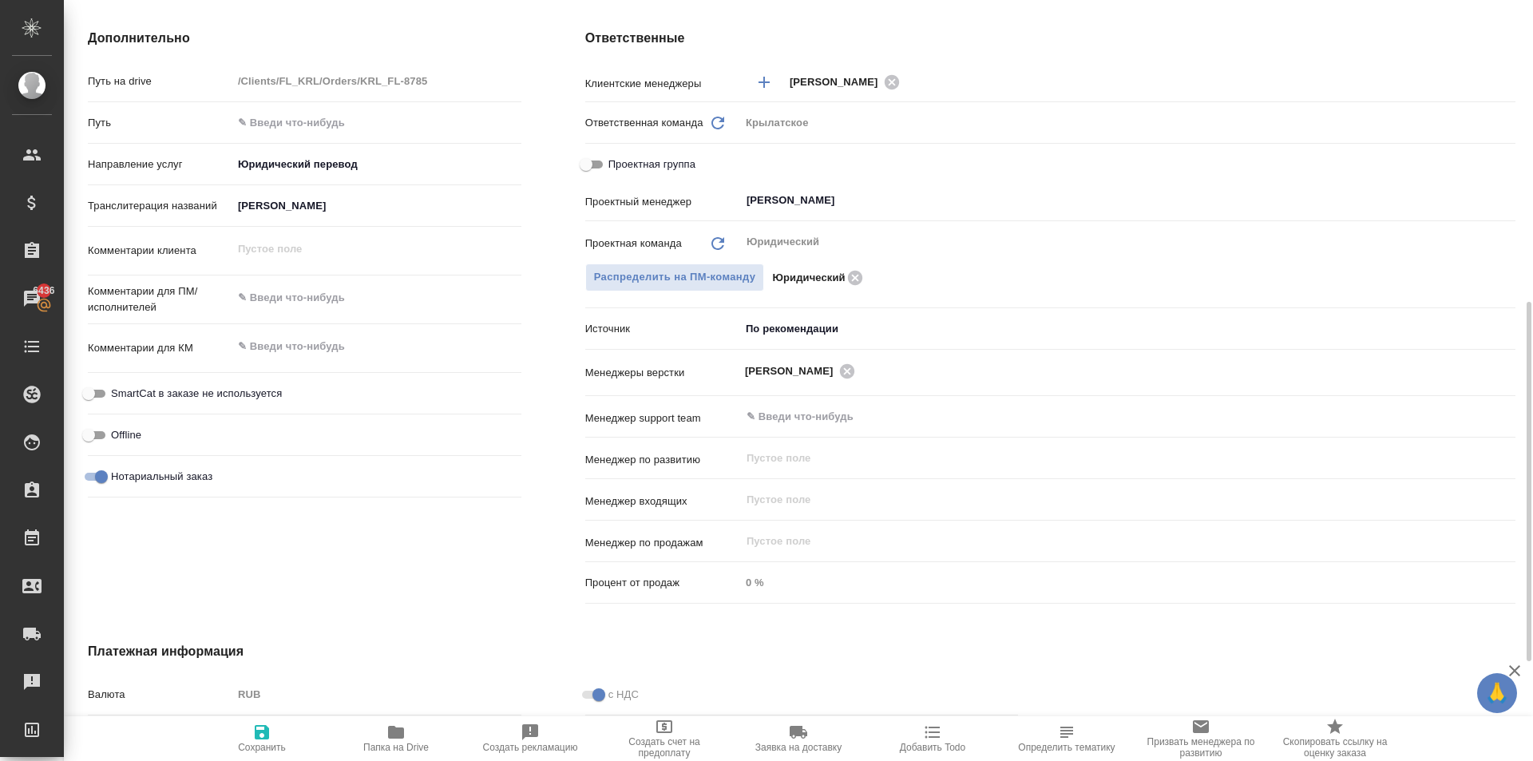
scroll to position [80, 0]
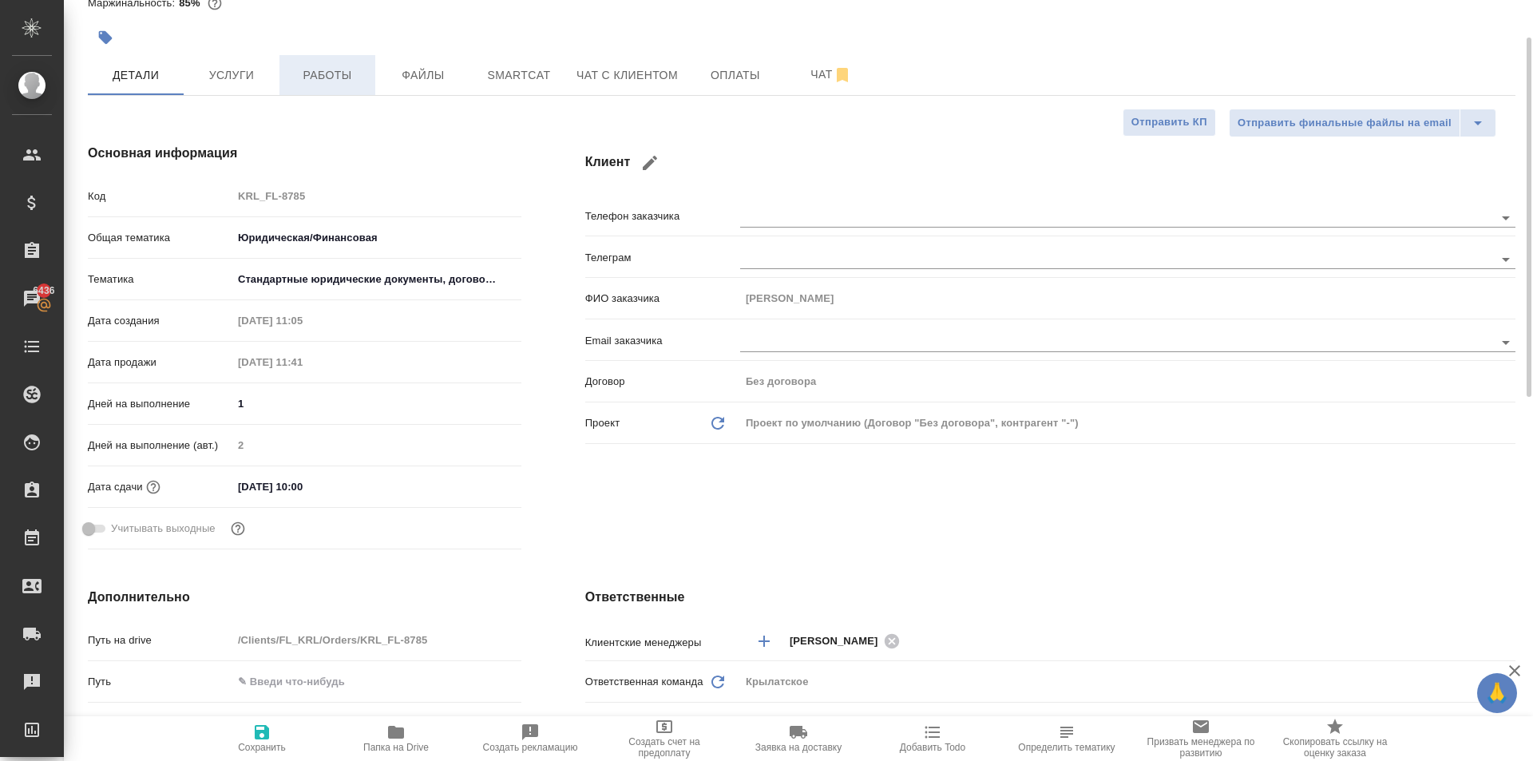
click at [303, 66] on span "Работы" at bounding box center [327, 75] width 77 height 20
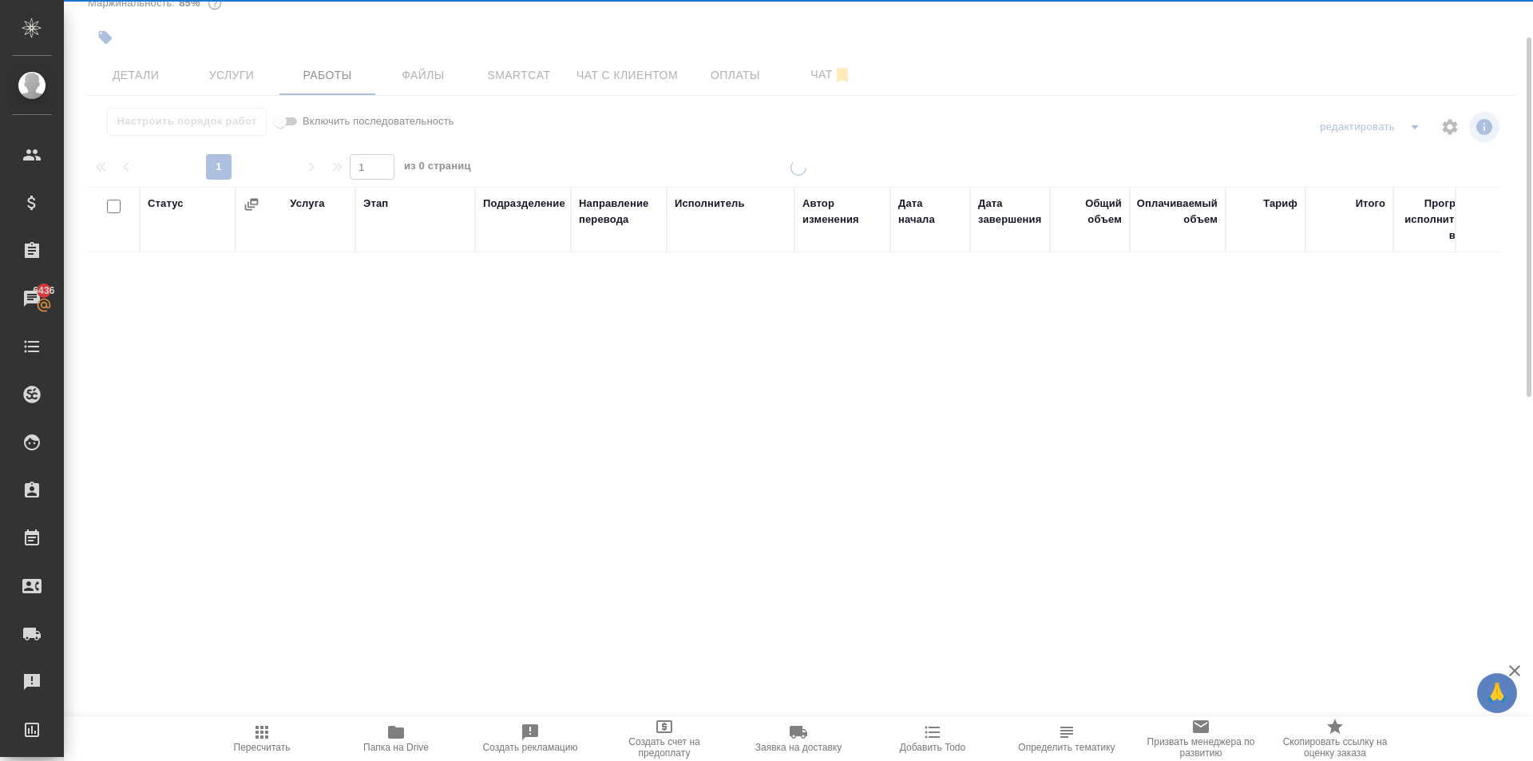
click at [279, 739] on span "Пересчитать" at bounding box center [261, 738] width 115 height 30
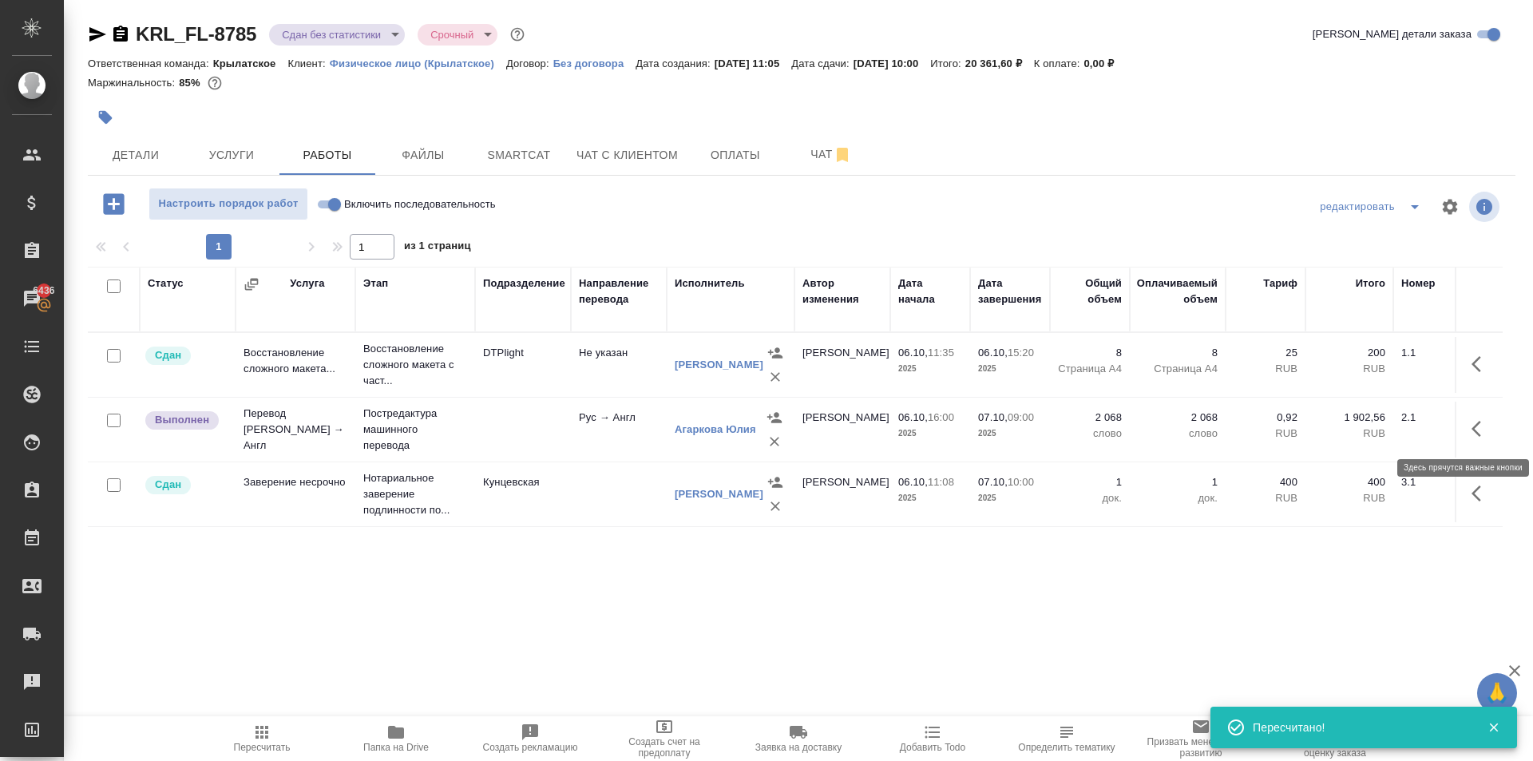
click at [1477, 422] on icon "button" at bounding box center [1481, 428] width 19 height 19
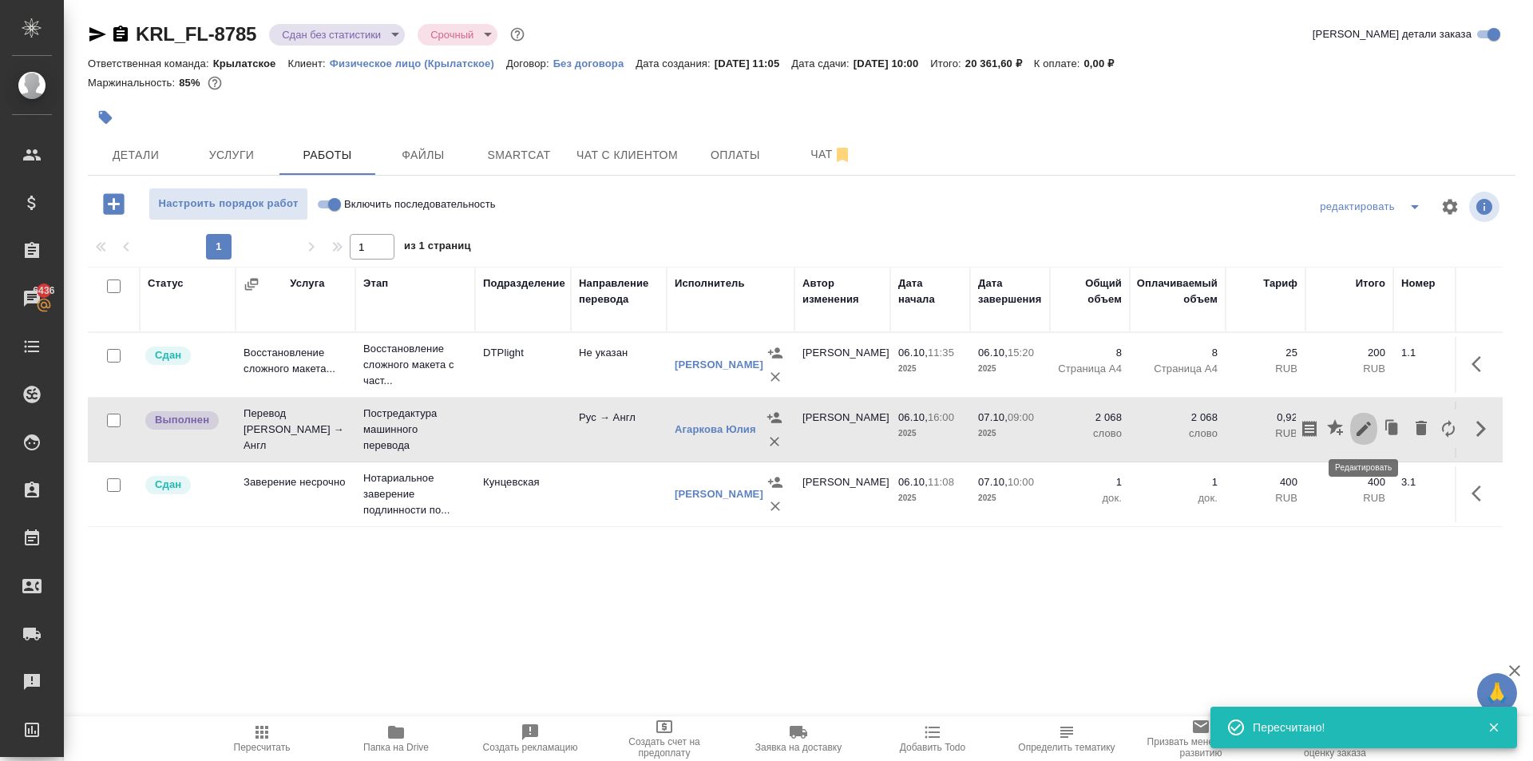
click at [1369, 442] on button "button" at bounding box center [1363, 429] width 27 height 38
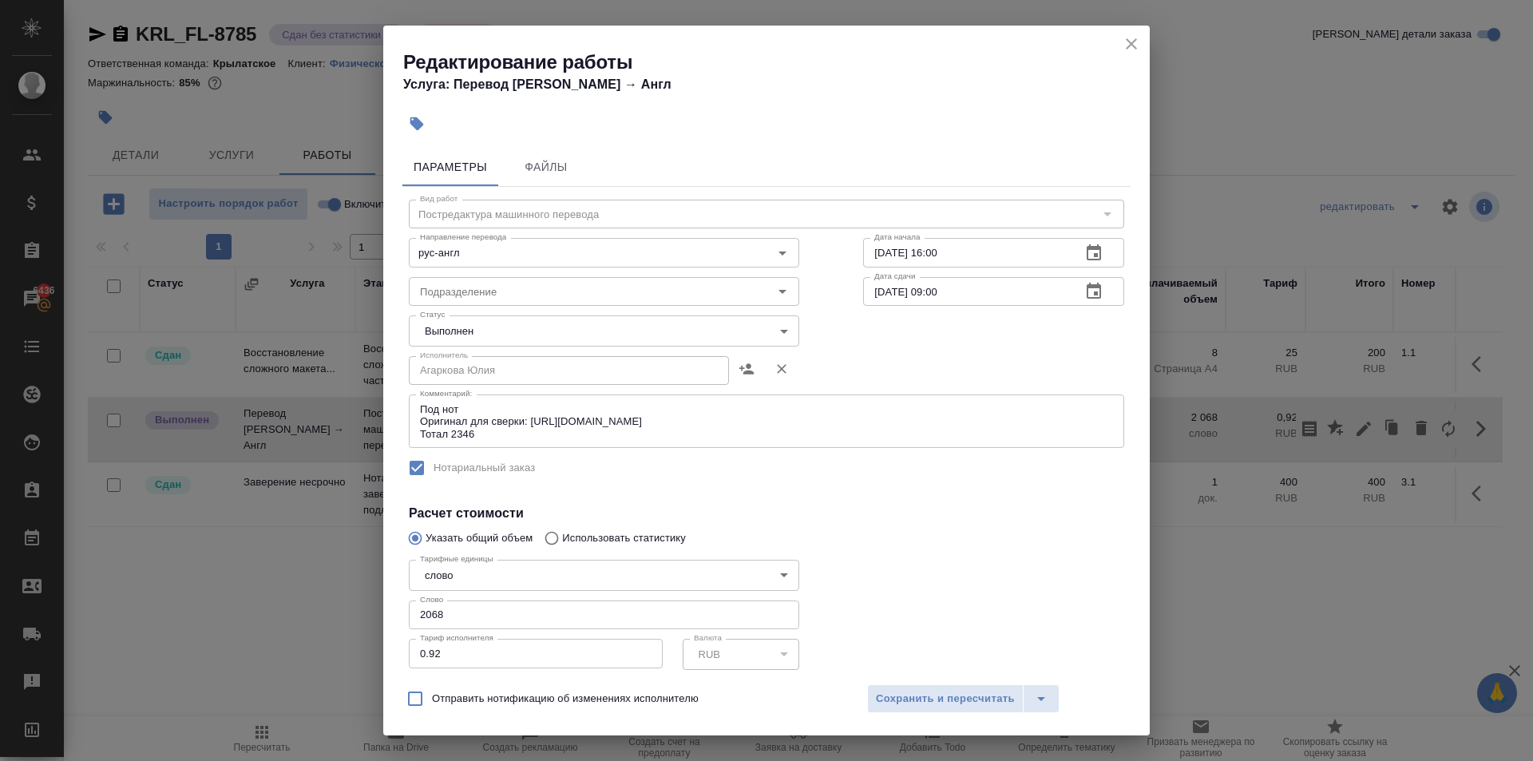
click at [1125, 41] on icon "close" at bounding box center [1131, 43] width 19 height 19
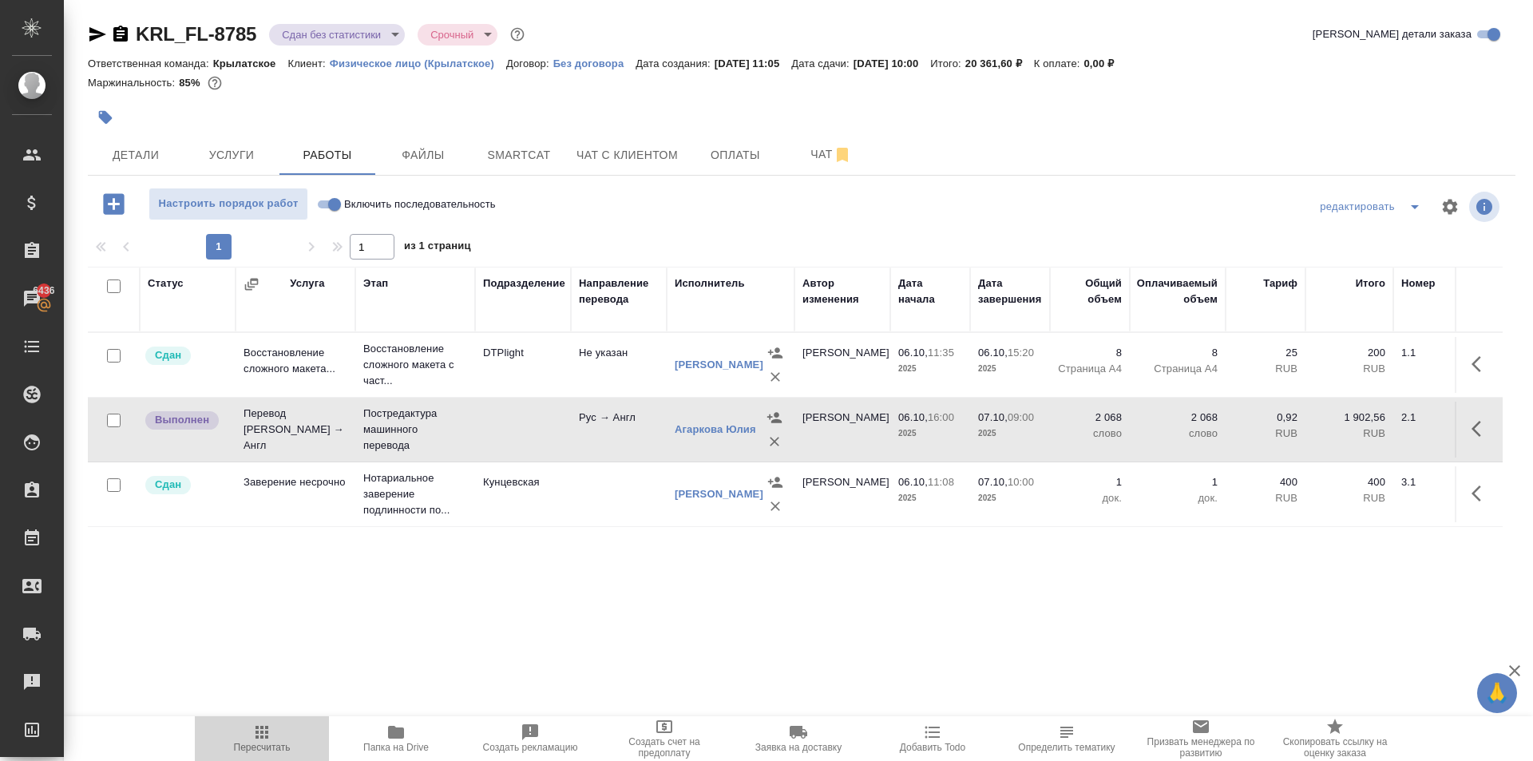
click at [252, 750] on span "Пересчитать" at bounding box center [262, 747] width 57 height 11
click at [372, 726] on span "Папка на Drive" at bounding box center [396, 738] width 115 height 30
click at [268, 722] on button "Пересчитать" at bounding box center [262, 738] width 134 height 45
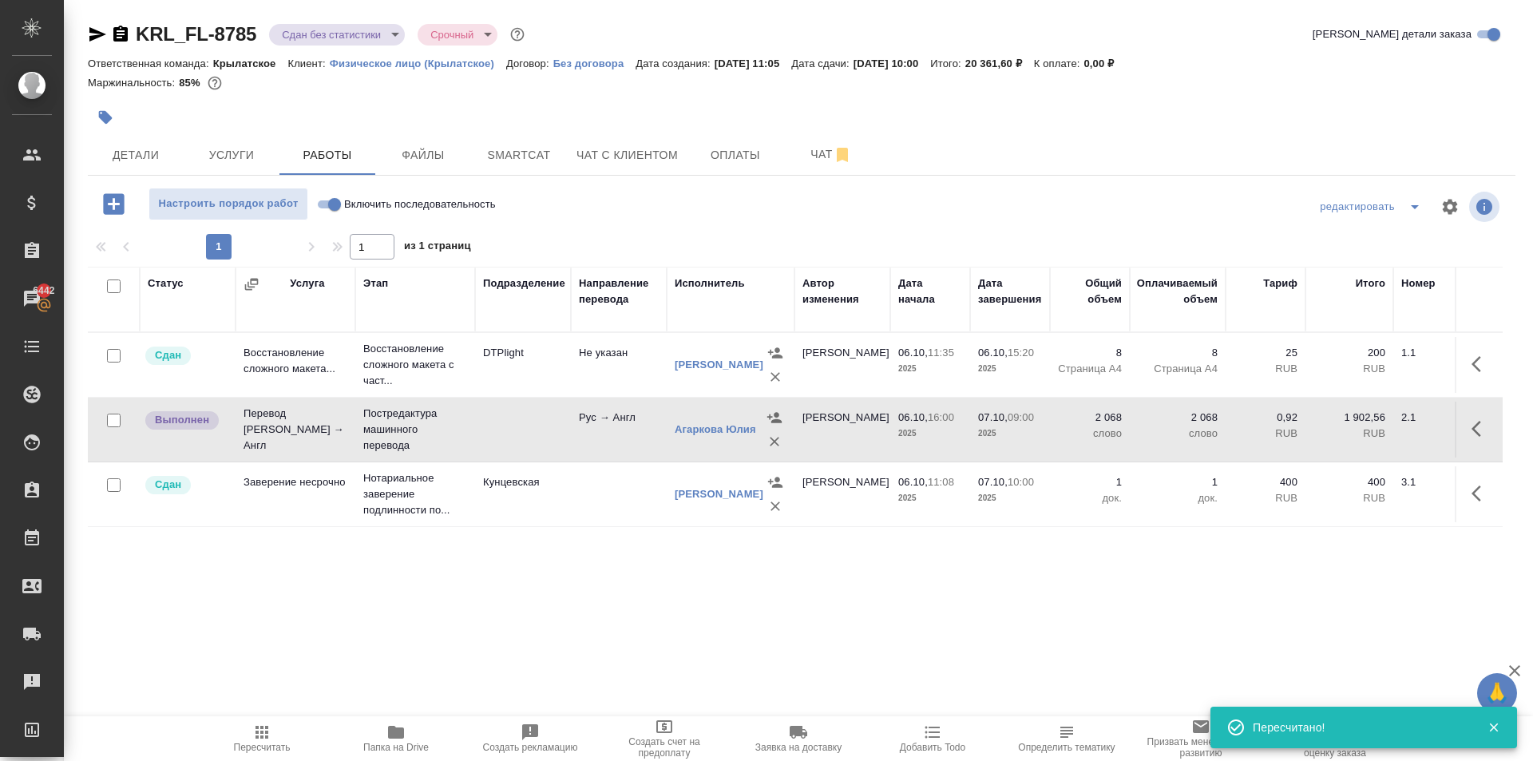
click at [376, 741] on span "Папка на Drive" at bounding box center [396, 738] width 115 height 30
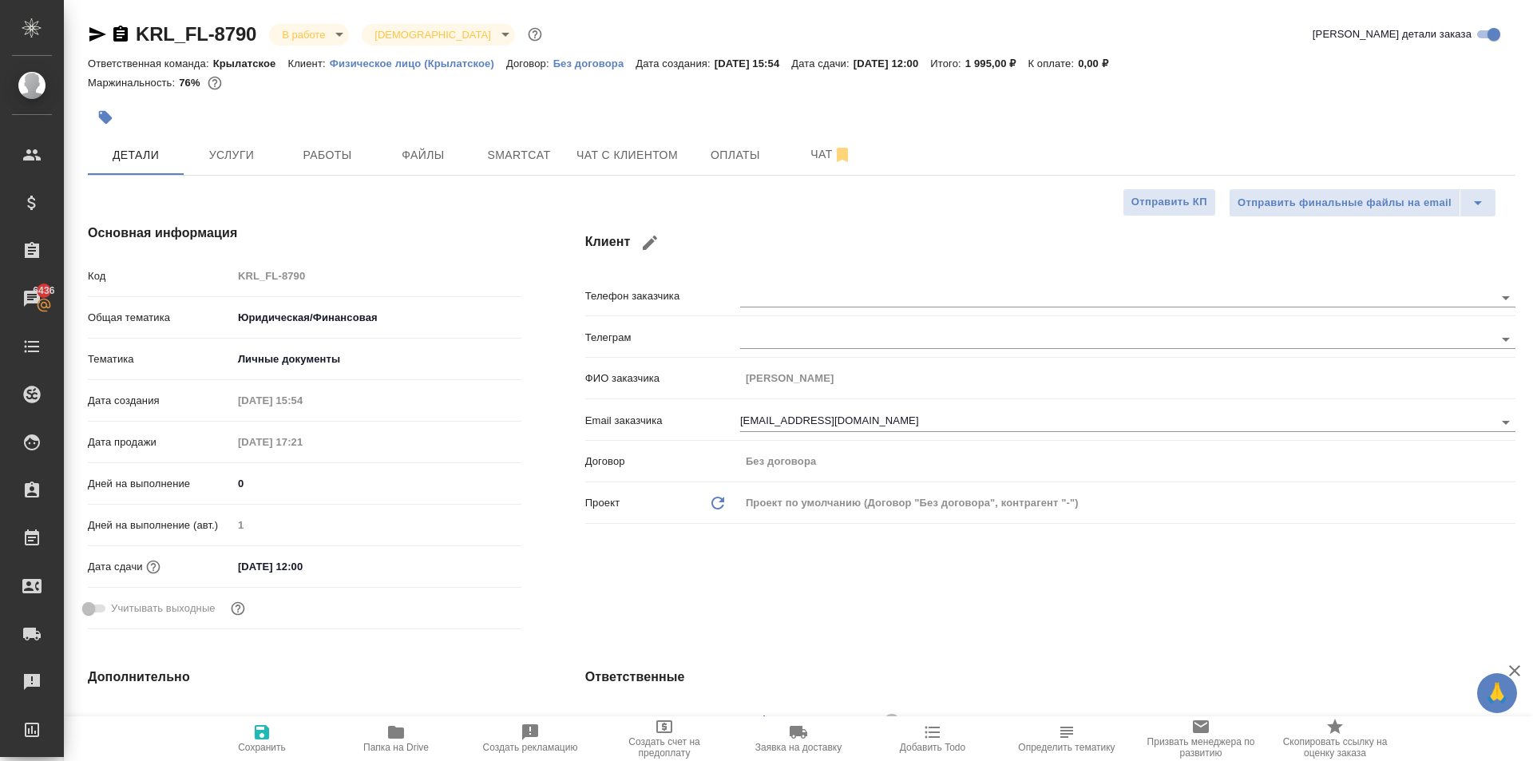
select select "RU"
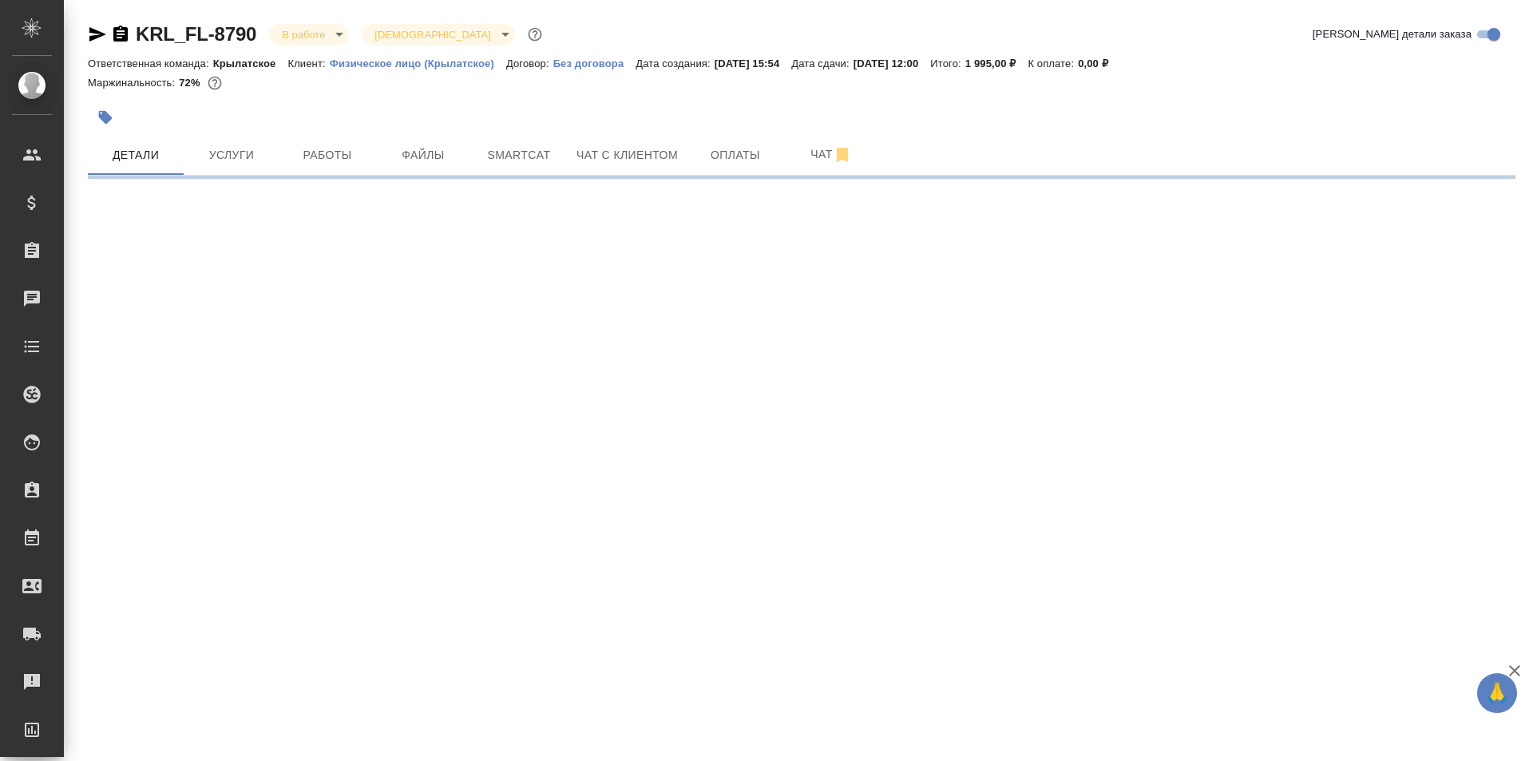
select select "RU"
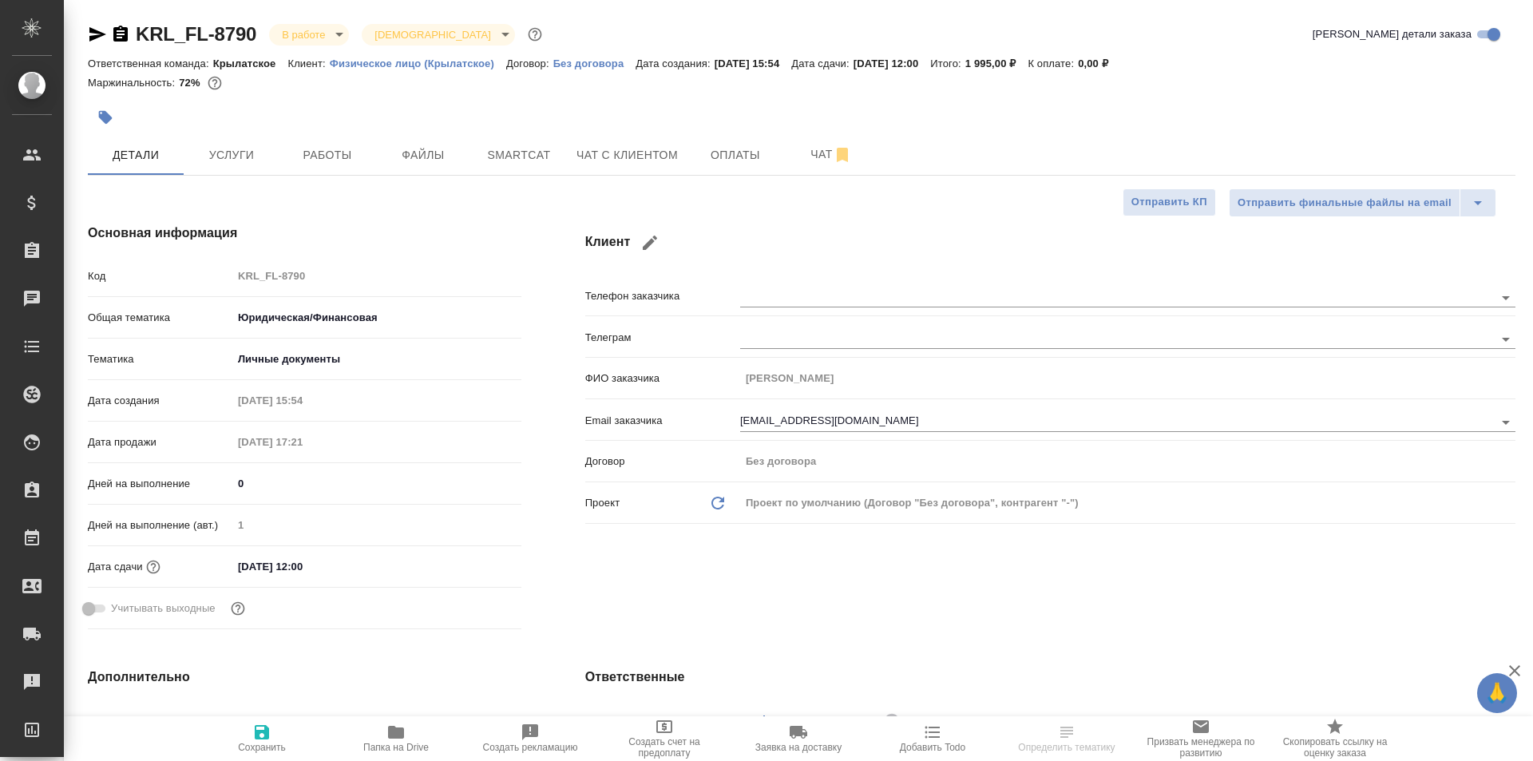
type textarea "x"
click at [284, 145] on button "Работы" at bounding box center [328, 155] width 96 height 40
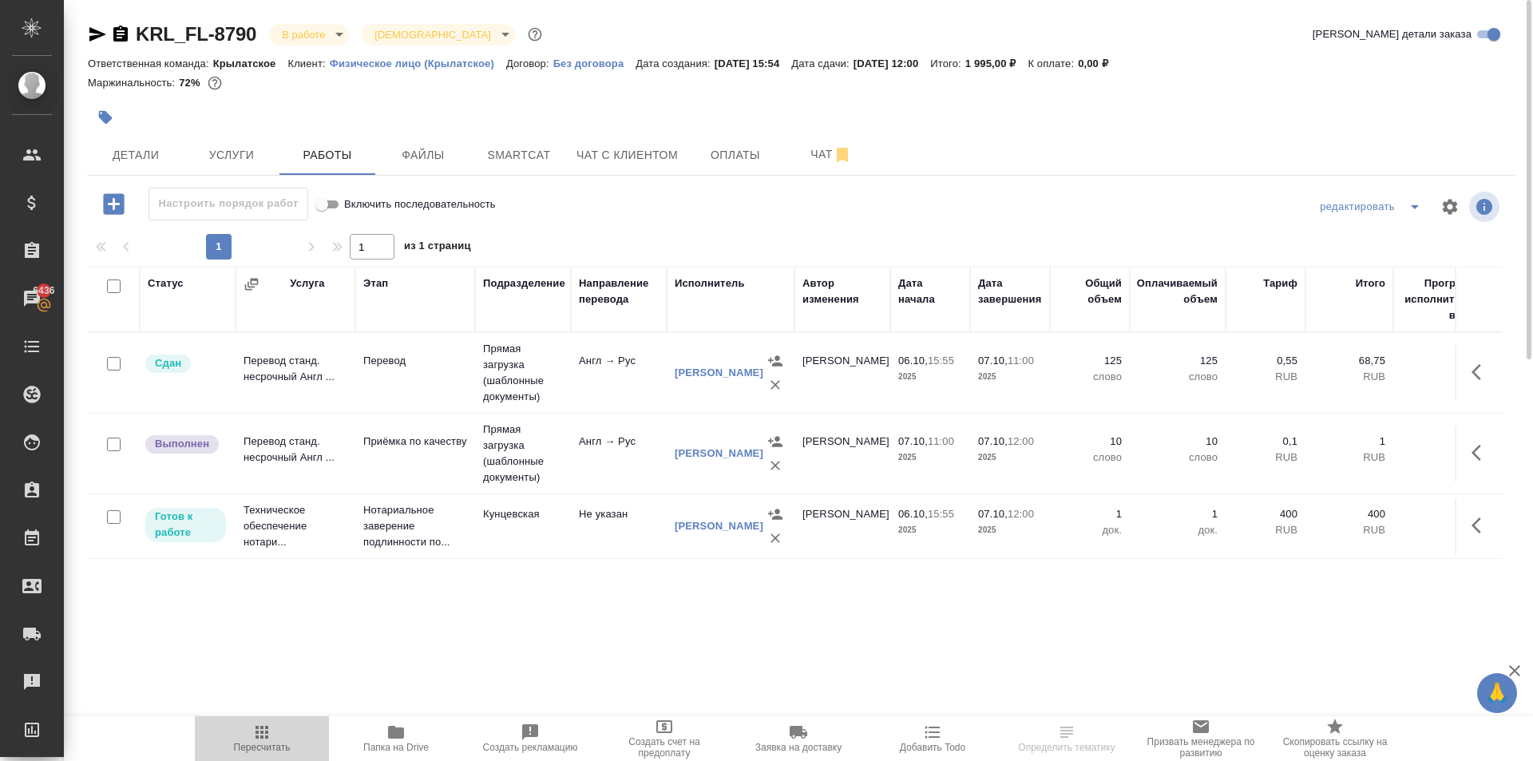
click at [255, 738] on icon "button" at bounding box center [261, 732] width 19 height 19
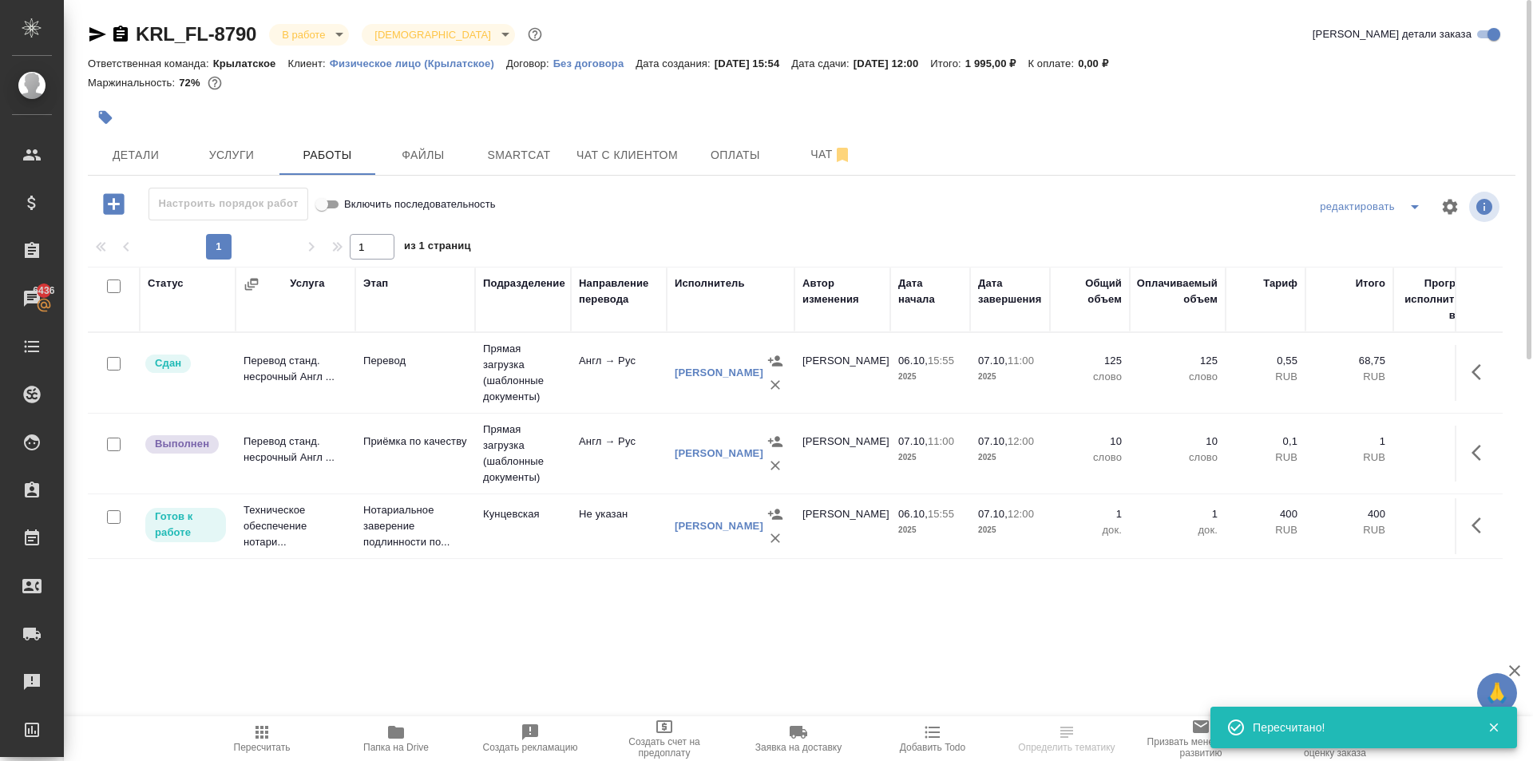
click at [1481, 450] on icon "button" at bounding box center [1481, 452] width 19 height 19
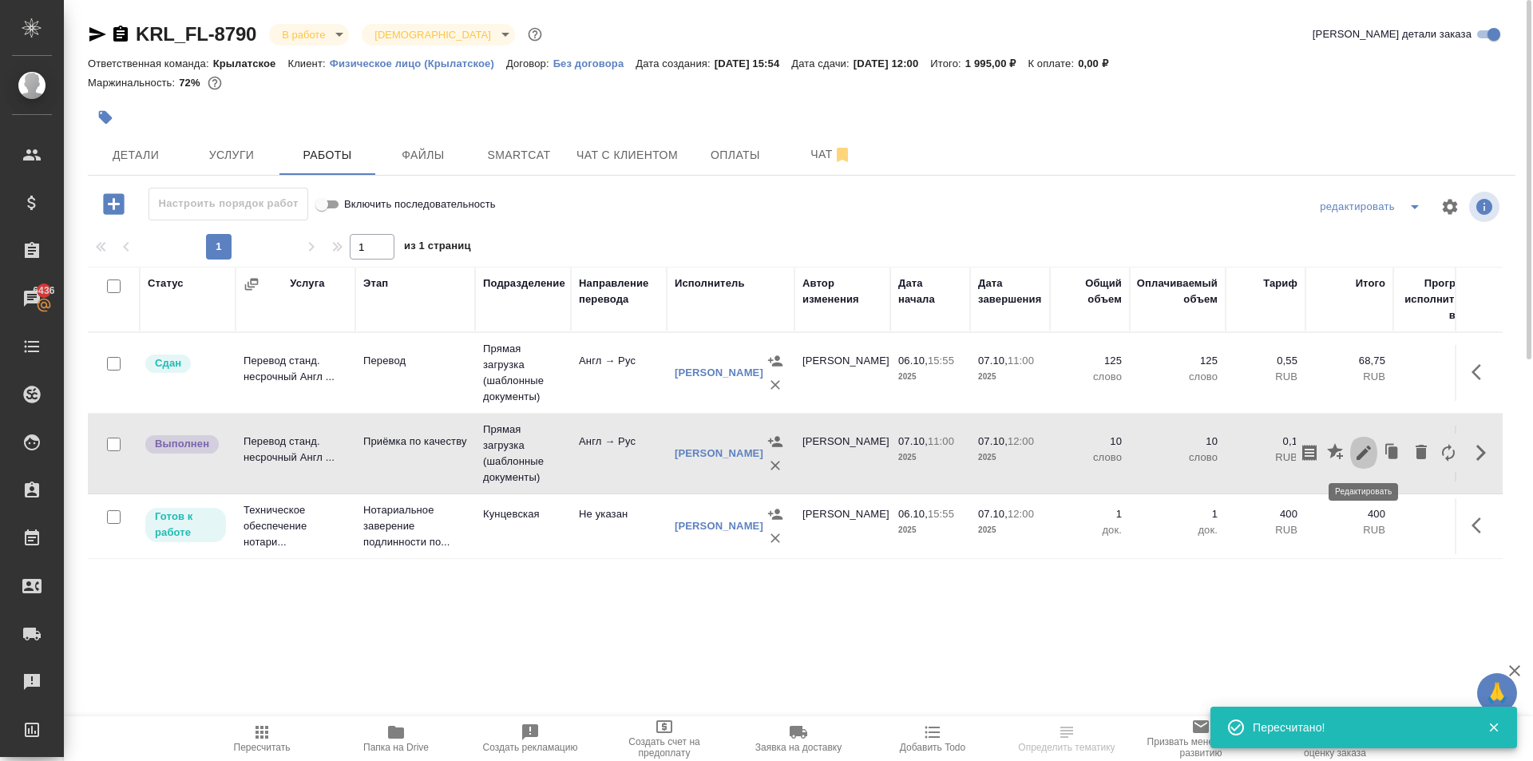
click at [1360, 449] on icon "button" at bounding box center [1363, 452] width 19 height 19
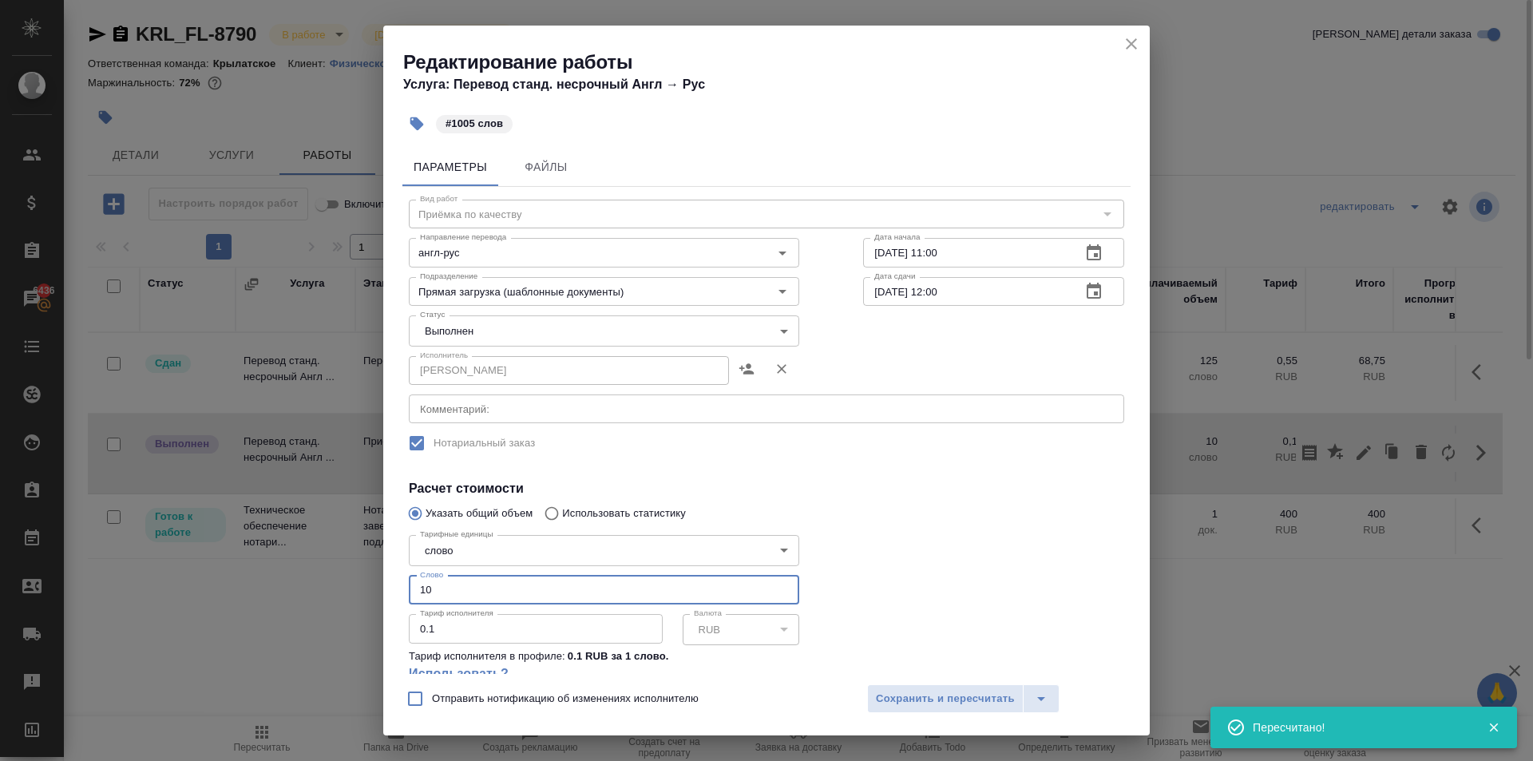
drag, startPoint x: 488, startPoint y: 577, endPoint x: 357, endPoint y: 565, distance: 131.5
click at [357, 565] on div "Редактирование работы Услуга: Перевод станд. несрочный Англ → Рус #1005 слов Па…" at bounding box center [766, 380] width 1533 height 761
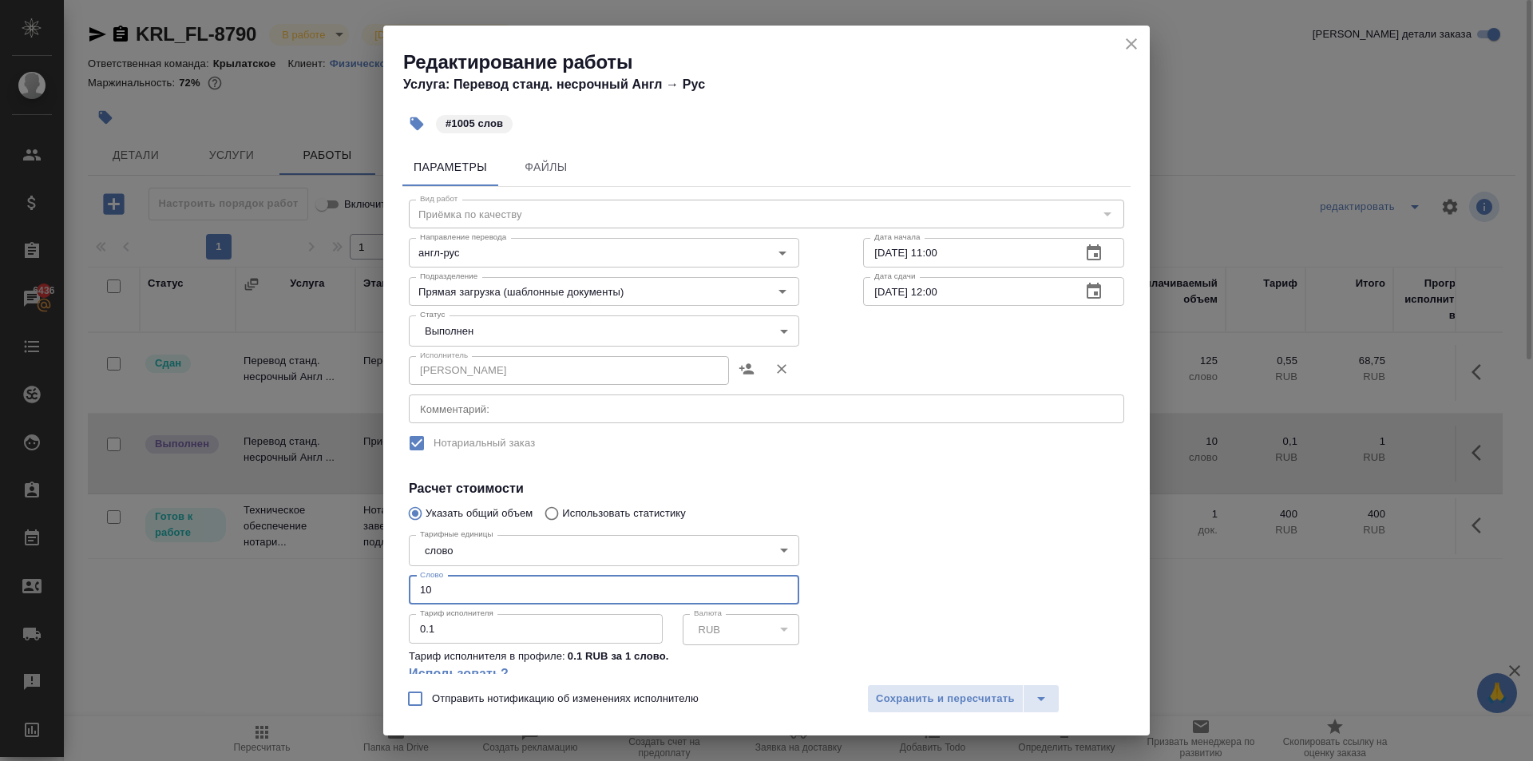
click at [492, 579] on input "10" at bounding box center [604, 590] width 391 height 29
type input "1005"
click at [446, 326] on body "🙏 .cls-1 fill:#fff; AWATERA Kasymov Timur Клиенты Спецификации Заказы 6436 Чаты…" at bounding box center [766, 380] width 1533 height 761
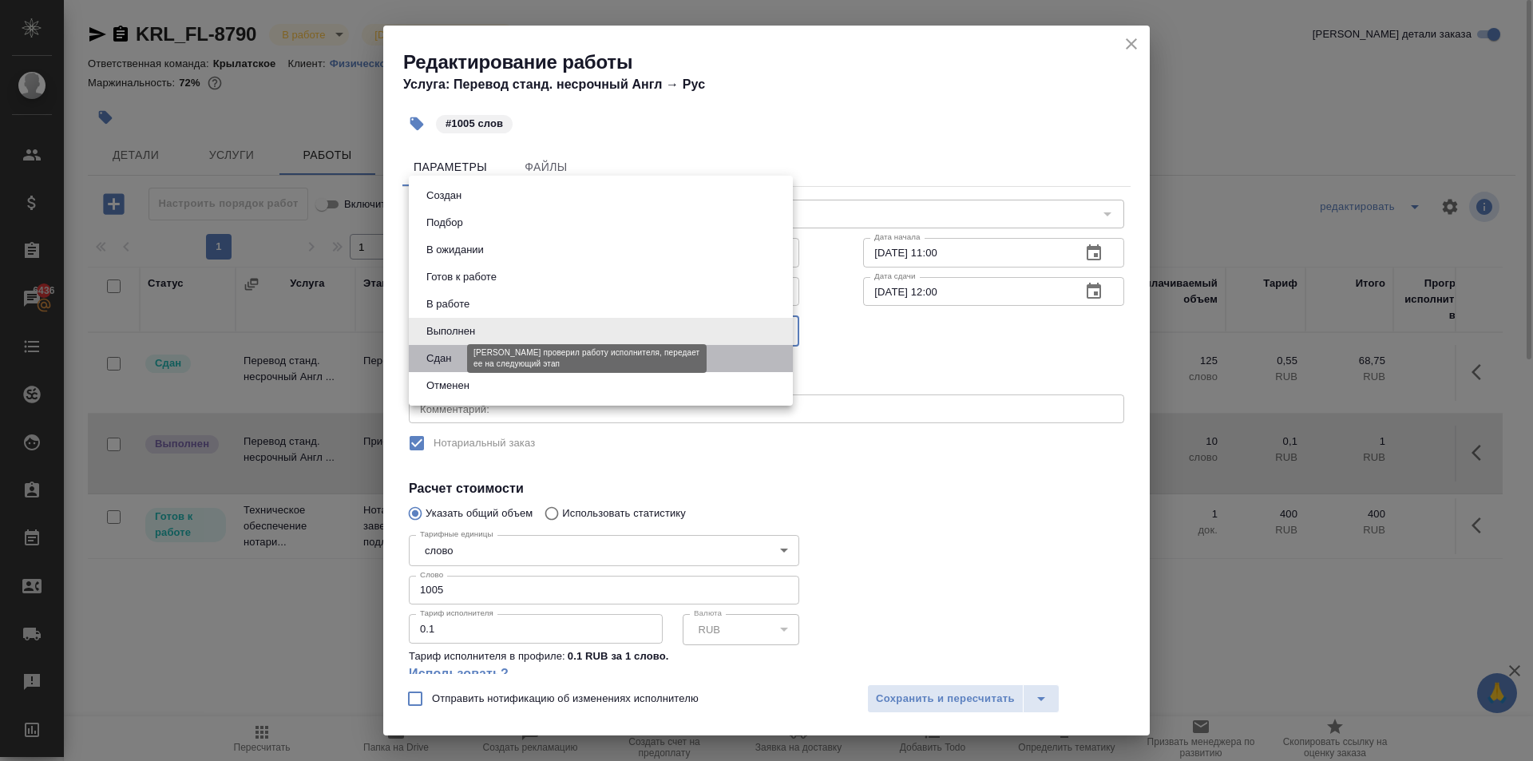
click at [437, 363] on button "Сдан" at bounding box center [439, 359] width 34 height 18
type input "closed"
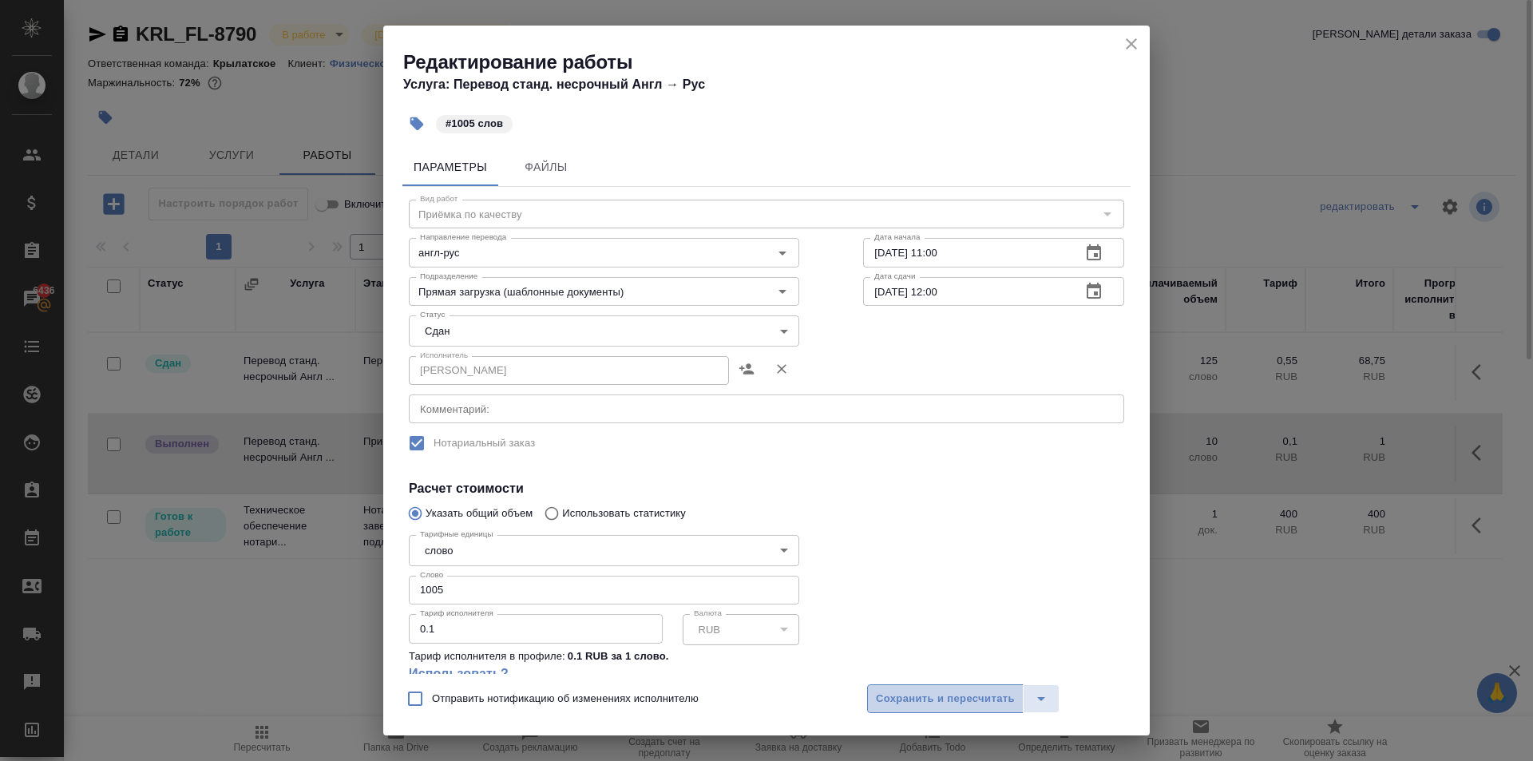
click at [945, 695] on span "Сохранить и пересчитать" at bounding box center [945, 699] width 139 height 18
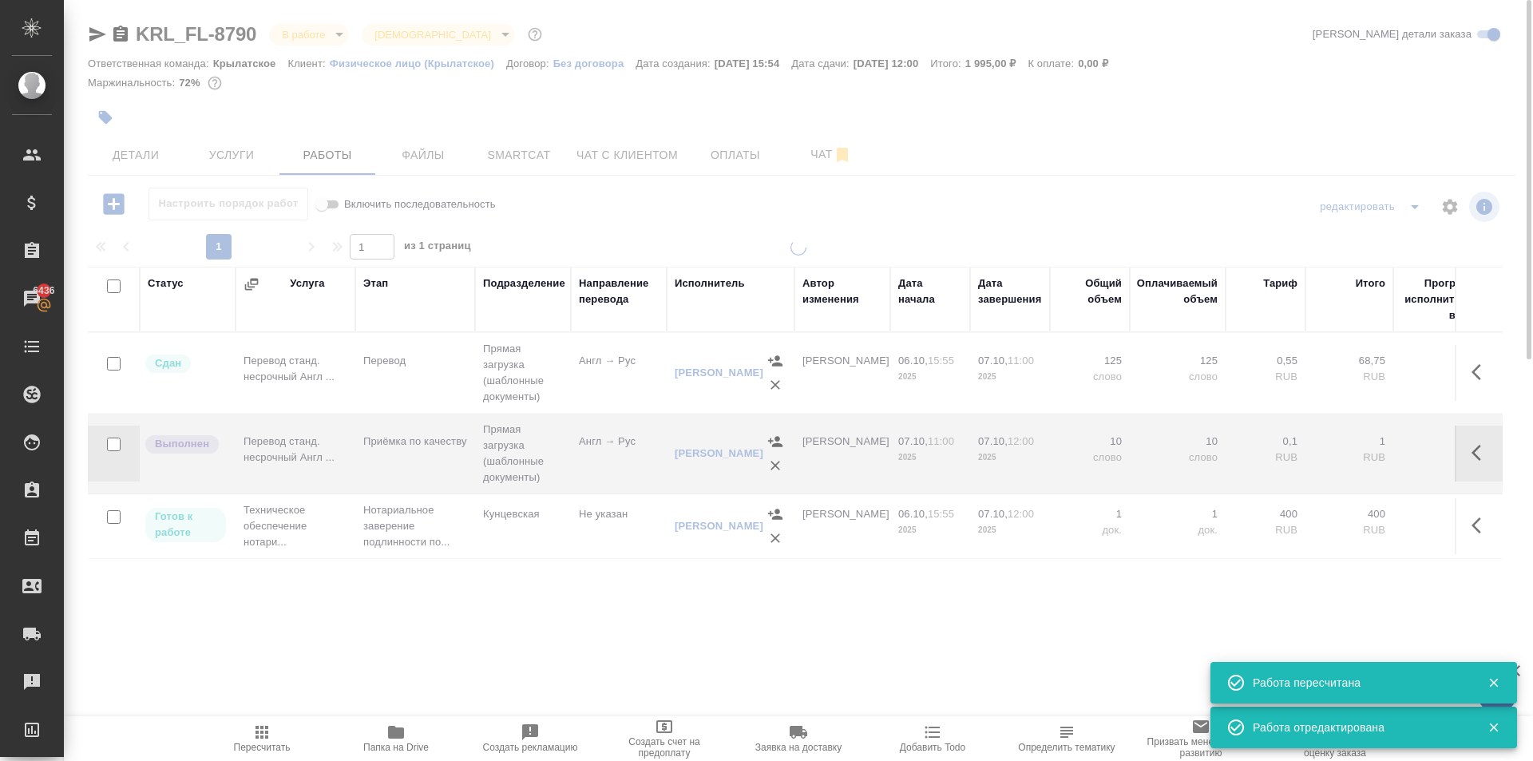
click at [269, 739] on icon "button" at bounding box center [261, 732] width 19 height 19
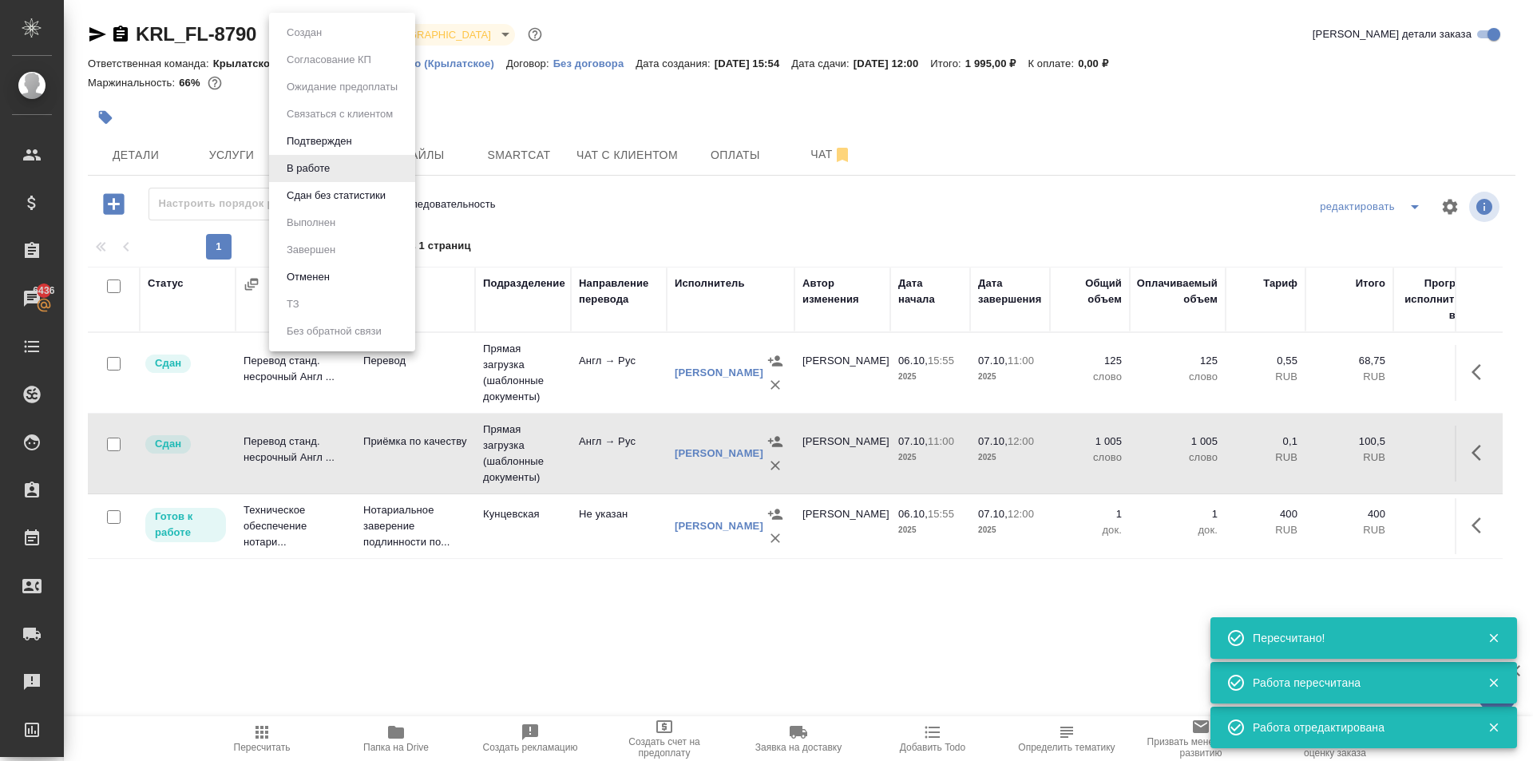
click at [301, 43] on body "🙏 .cls-1 fill:#fff; AWATERA Kasymov Timur Клиенты Спецификации Заказы 6436 Чаты…" at bounding box center [766, 380] width 1533 height 761
click at [322, 195] on button "Сдан без статистики" at bounding box center [336, 196] width 109 height 18
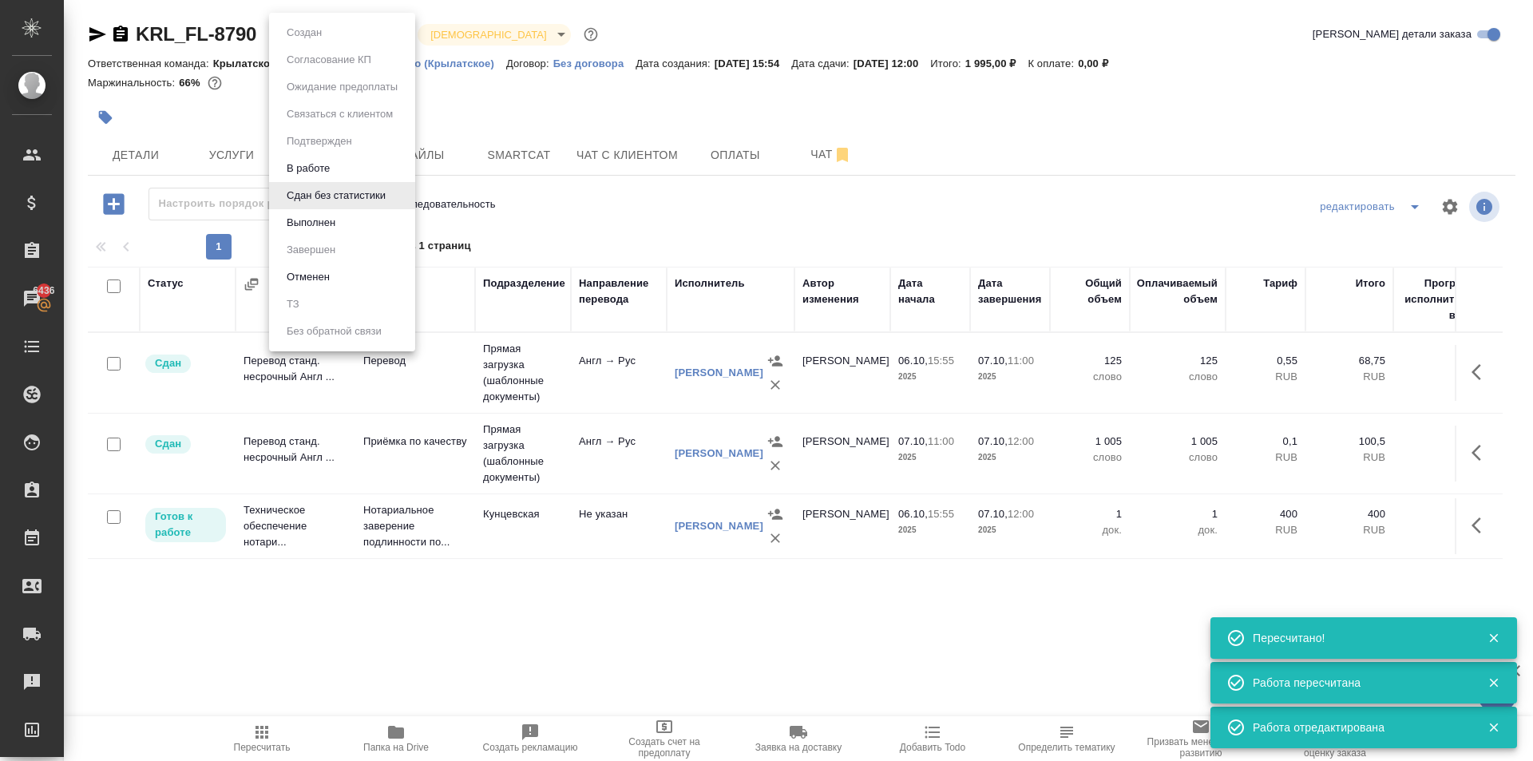
click at [306, 38] on body "🙏 .cls-1 fill:#fff; AWATERA Kasymov Timur Клиенты Спецификации Заказы 6436 Чаты…" at bounding box center [766, 380] width 1533 height 761
click at [315, 222] on button "Выполнен" at bounding box center [311, 223] width 58 height 18
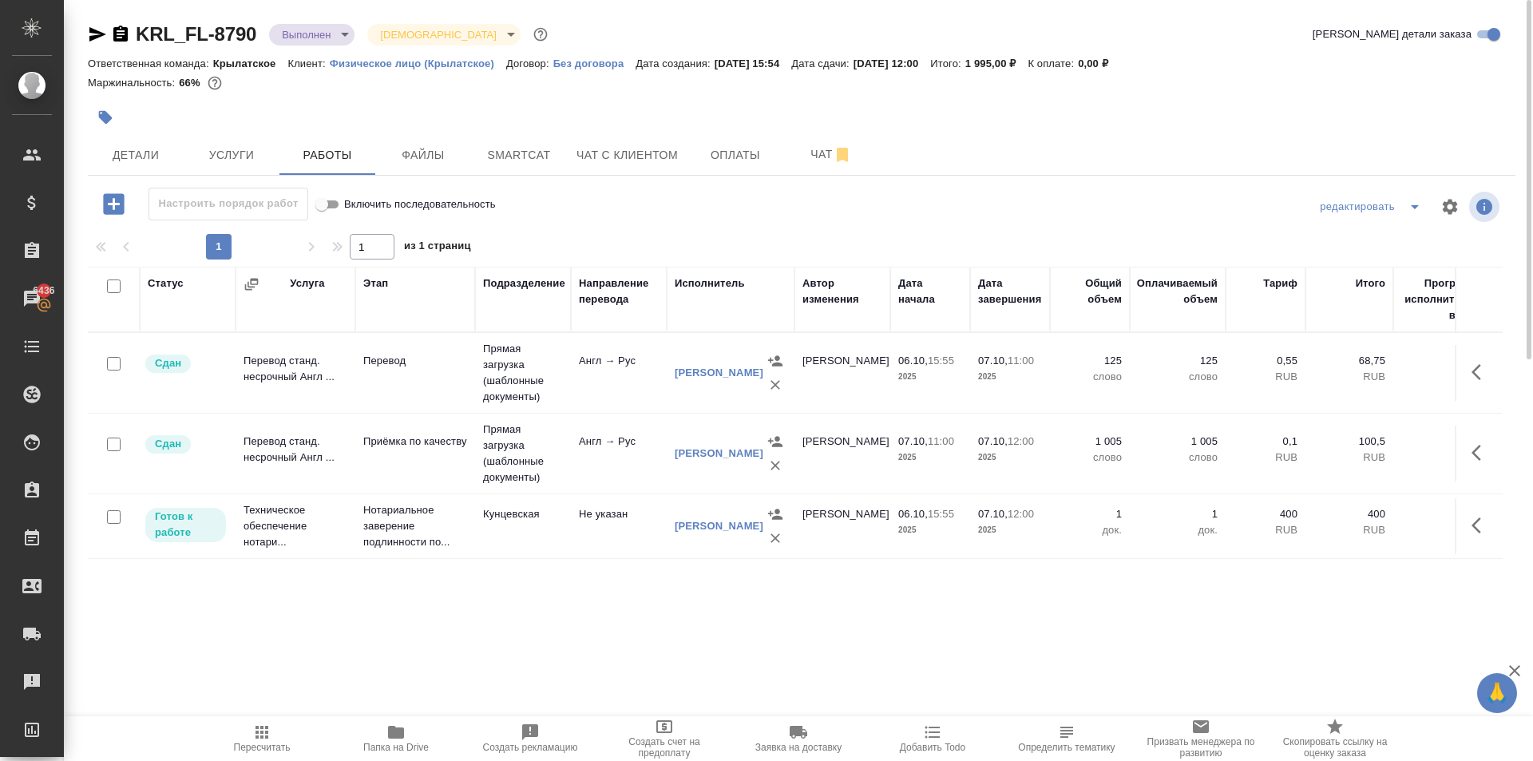
click at [253, 749] on span "Пересчитать" at bounding box center [262, 747] width 57 height 11
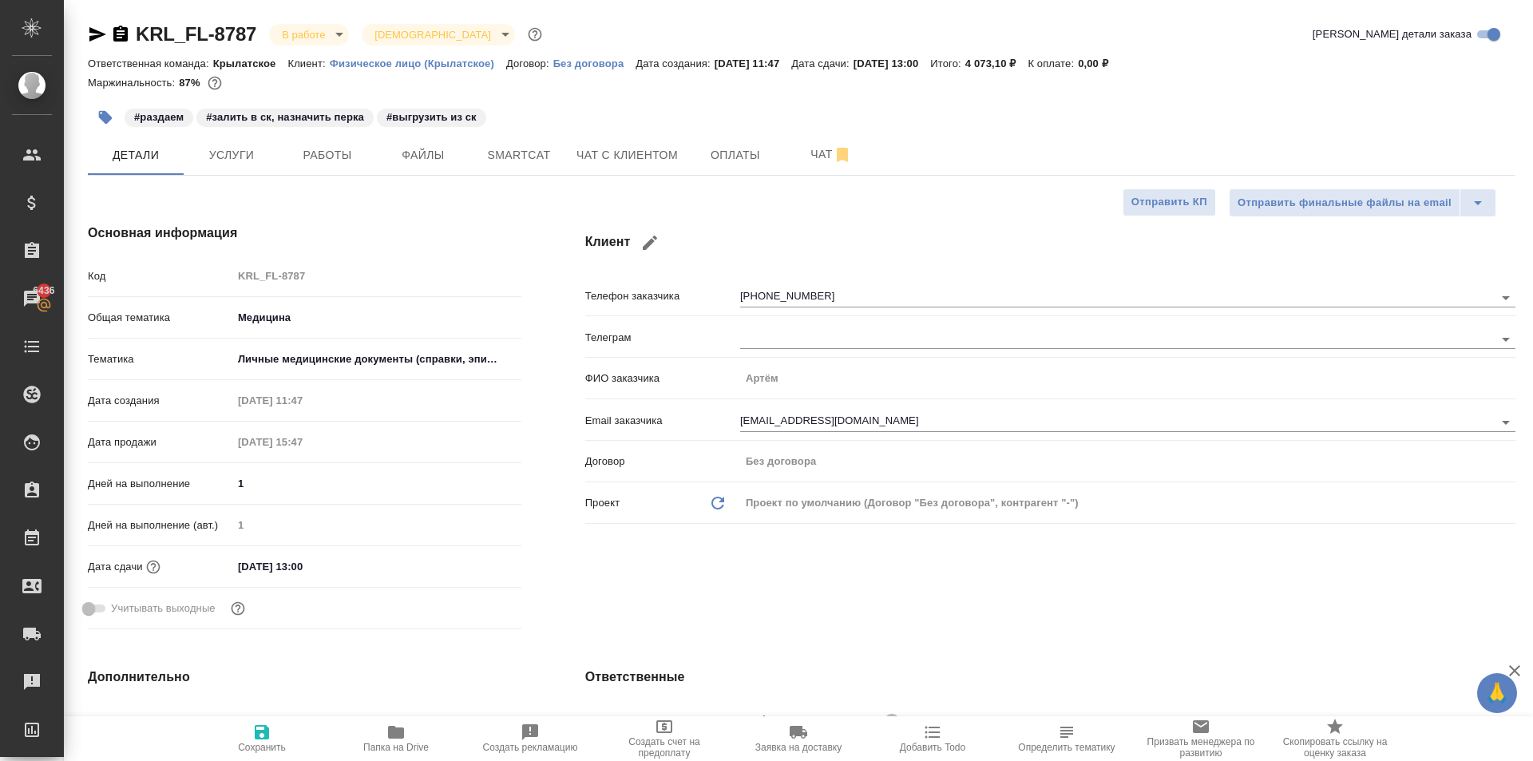
select select "RU"
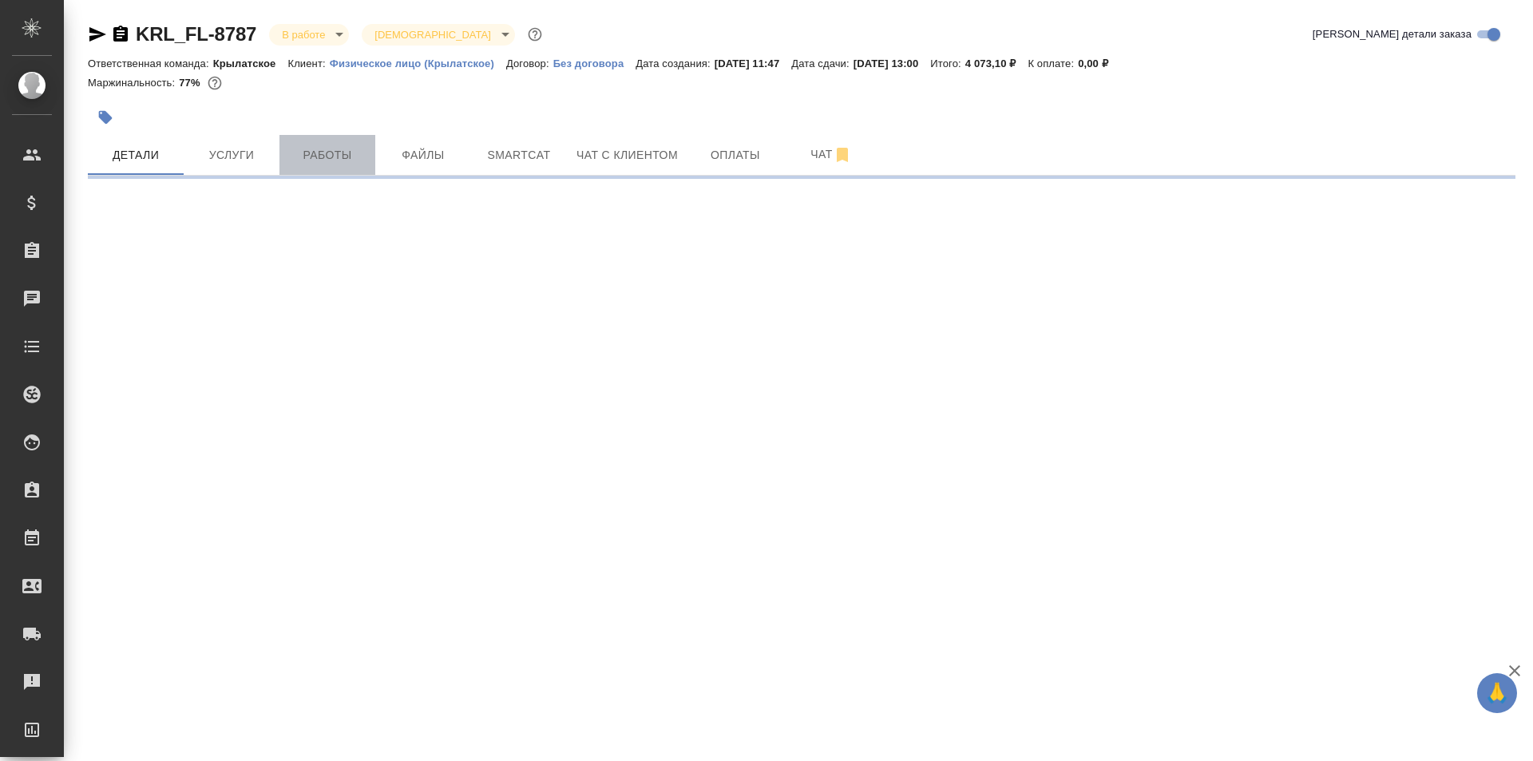
click at [363, 141] on button "Работы" at bounding box center [328, 155] width 96 height 40
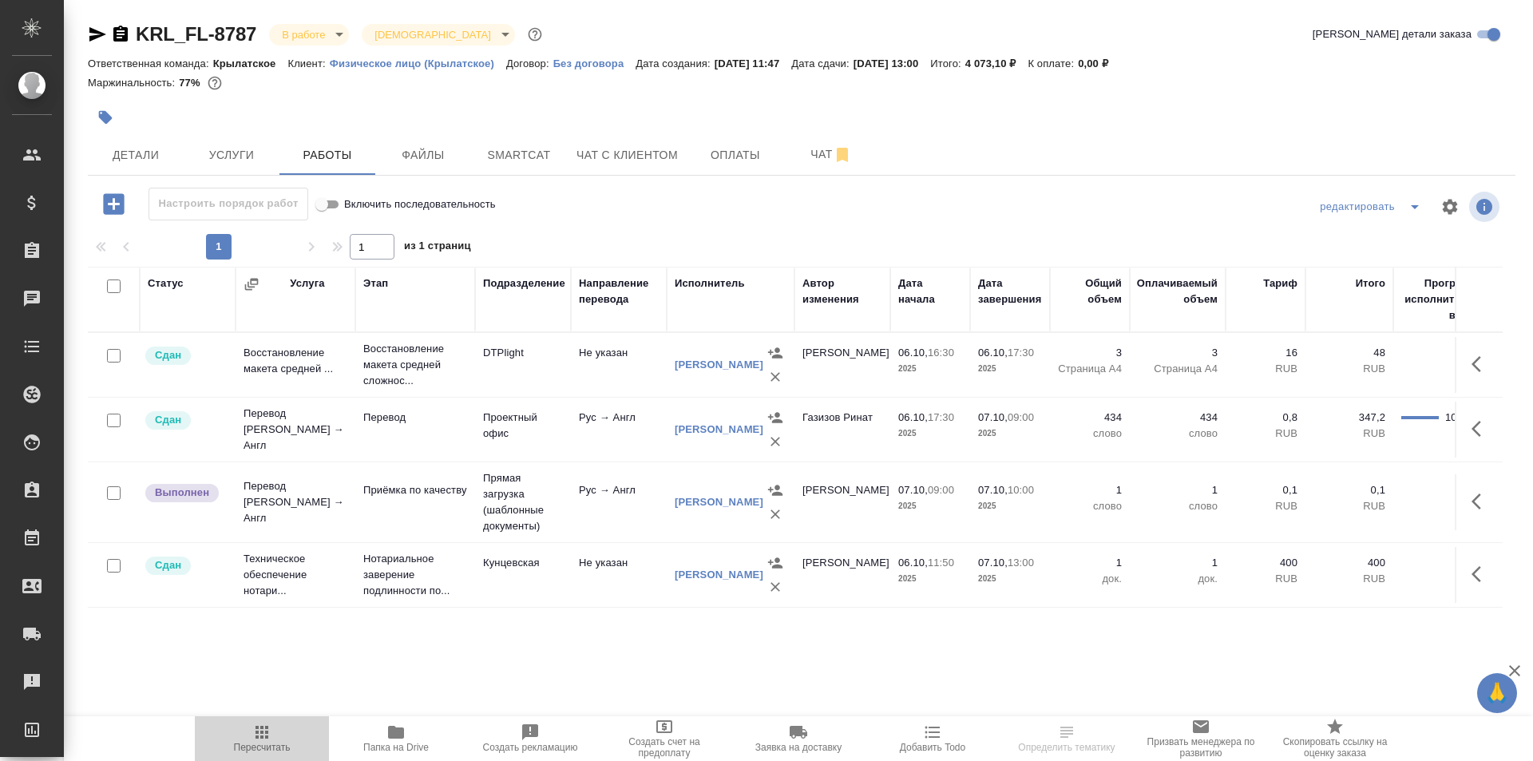
click at [293, 731] on span "Пересчитать" at bounding box center [261, 738] width 115 height 30
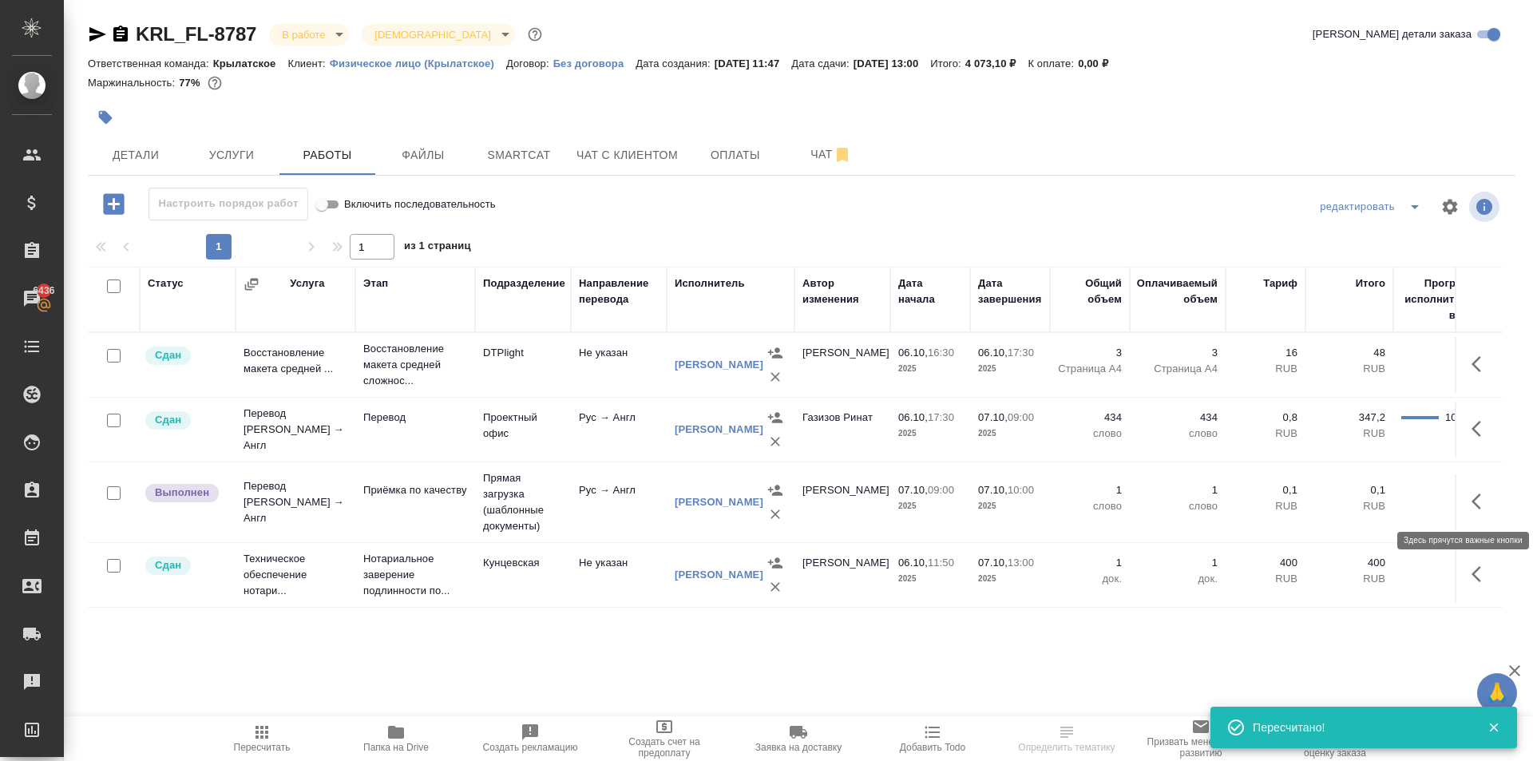
click at [1485, 510] on button "button" at bounding box center [1481, 501] width 38 height 38
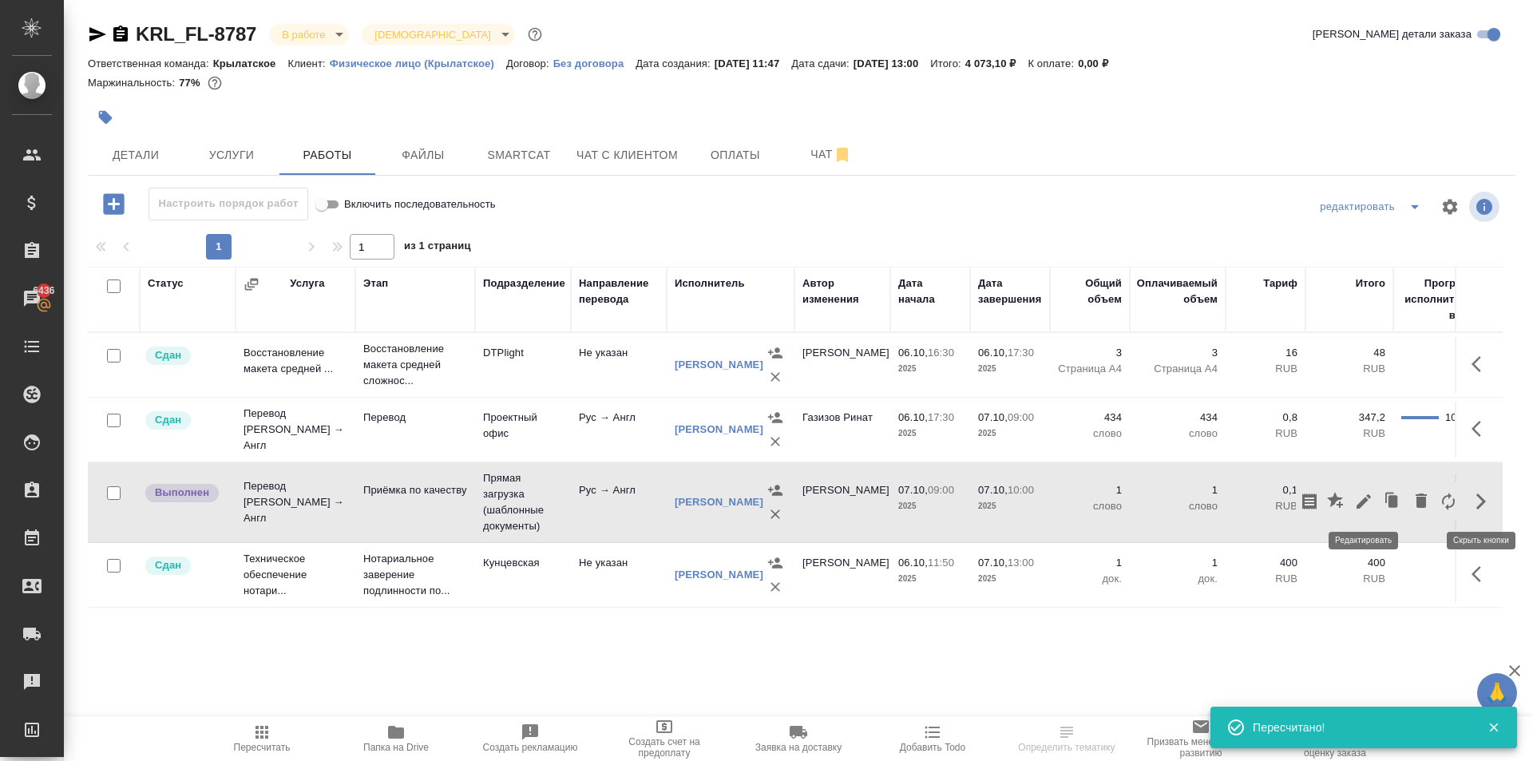
click at [1366, 515] on button "button" at bounding box center [1363, 501] width 27 height 38
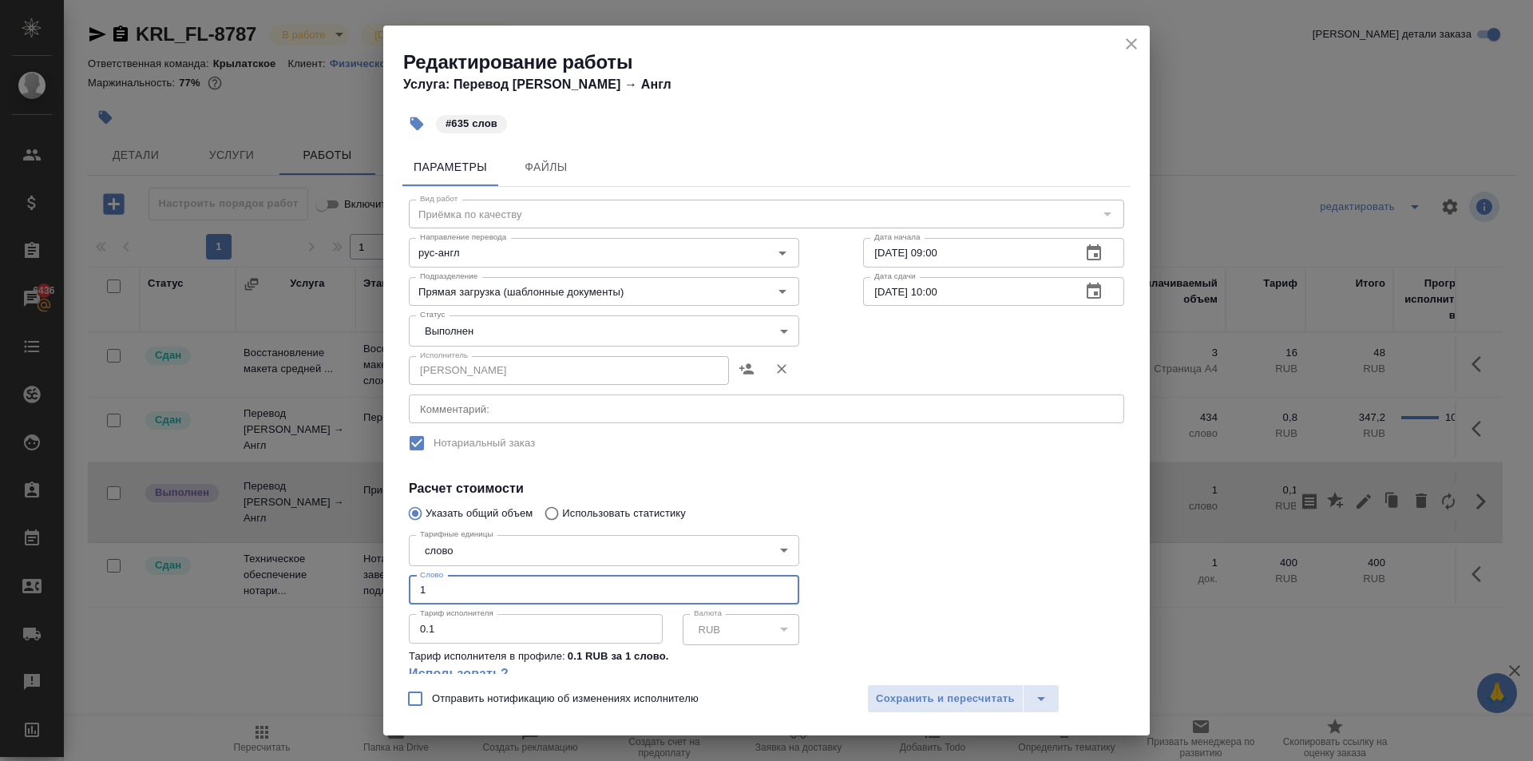
drag, startPoint x: 450, startPoint y: 594, endPoint x: 376, endPoint y: 599, distance: 73.6
click at [376, 599] on div "Редактирование работы Услуга: Перевод Стандарт Рус → Англ #635 слов Параметры Ф…" at bounding box center [766, 380] width 1533 height 761
type input "635"
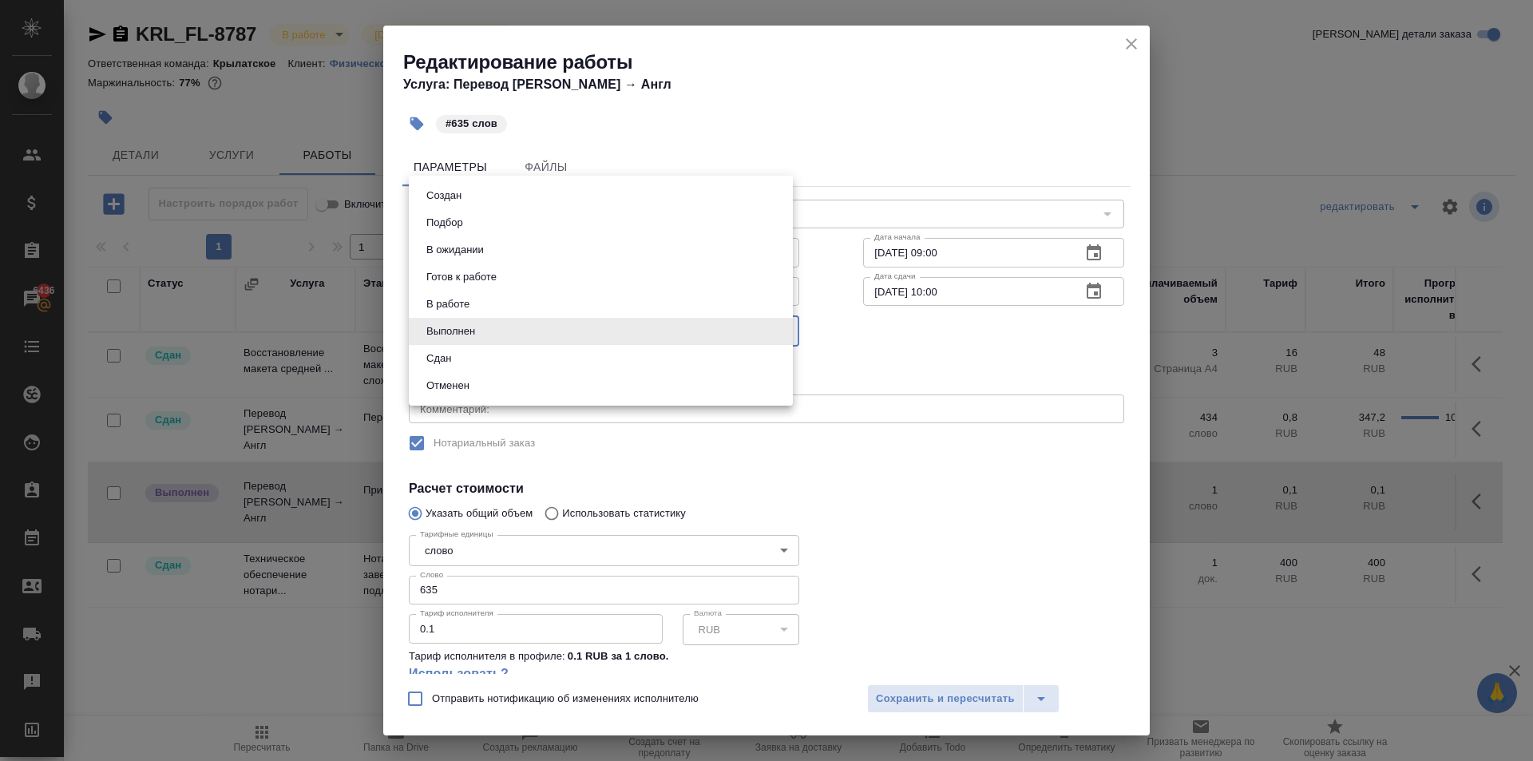
click at [490, 335] on body "🙏 .cls-1 fill:#fff; AWATERA Kasymov Timur Клиенты Спецификации Заказы 6436 Чаты…" at bounding box center [766, 380] width 1533 height 761
click at [446, 358] on button "Сдан" at bounding box center [439, 359] width 34 height 18
type input "closed"
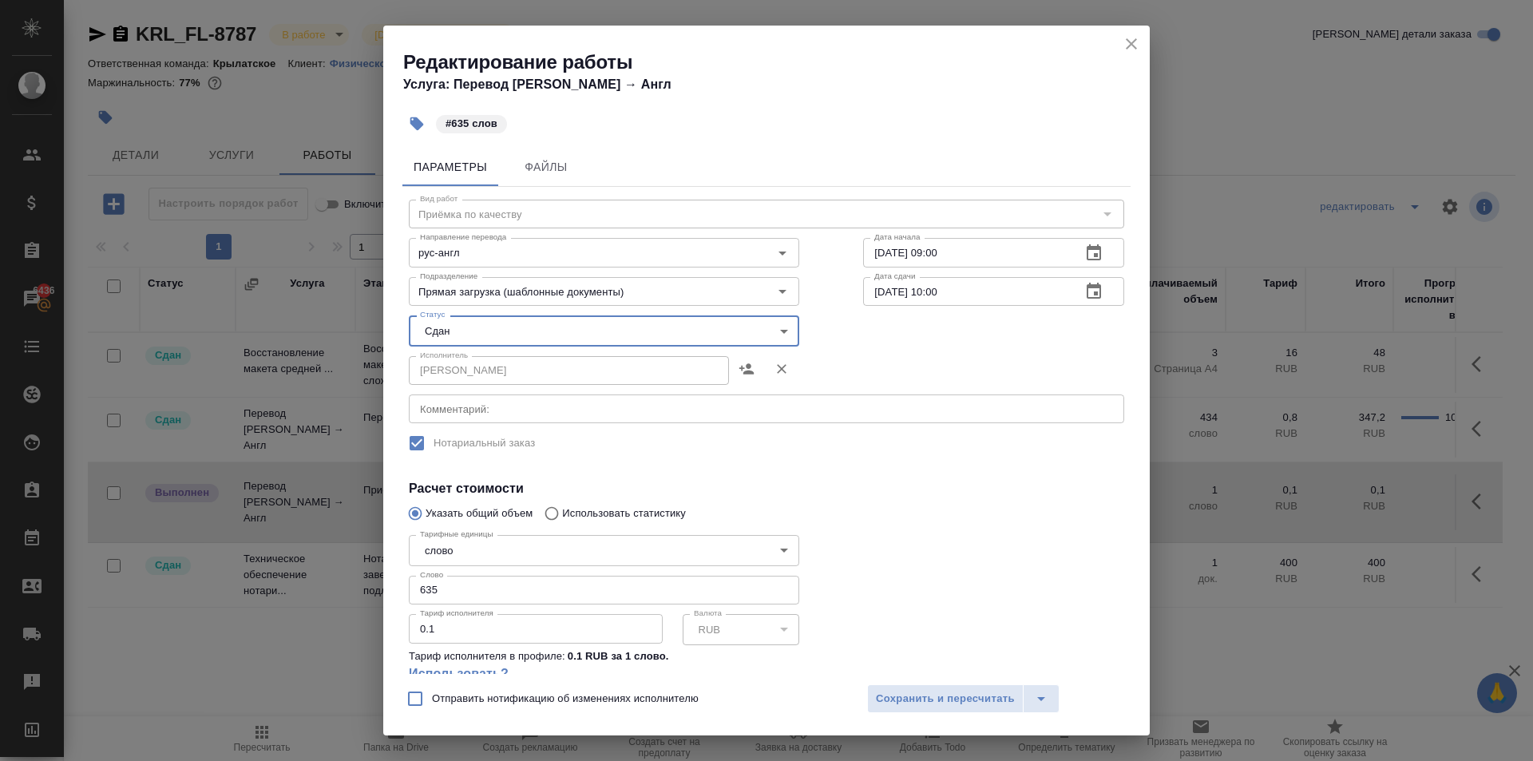
click at [956, 684] on div "Отправить нотификацию об изменениях исполнителю Сохранить и пересчитать" at bounding box center [766, 704] width 767 height 61
click at [947, 686] on button "Сохранить и пересчитать" at bounding box center [945, 698] width 157 height 29
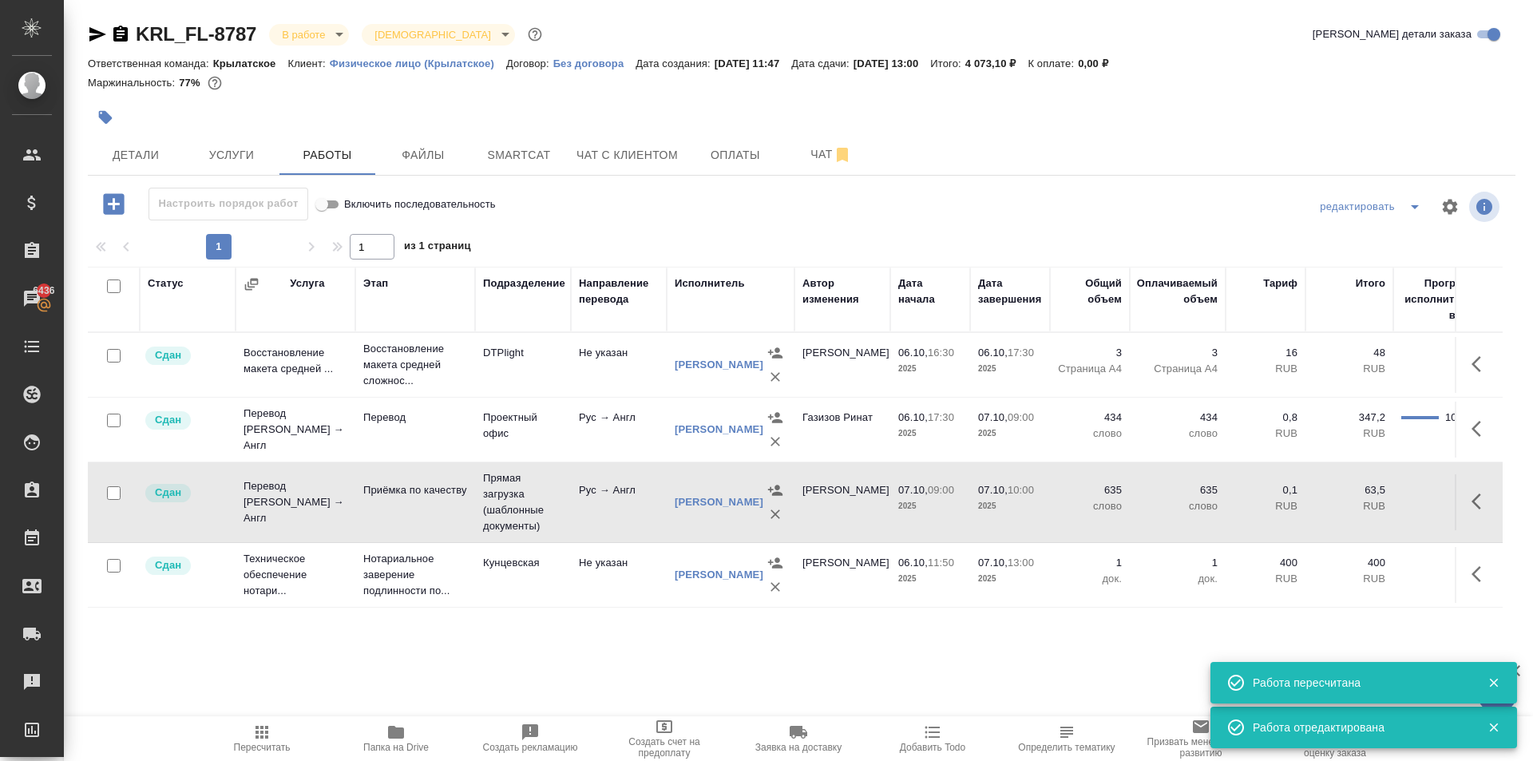
click at [252, 717] on button "Пересчитать" at bounding box center [262, 738] width 134 height 45
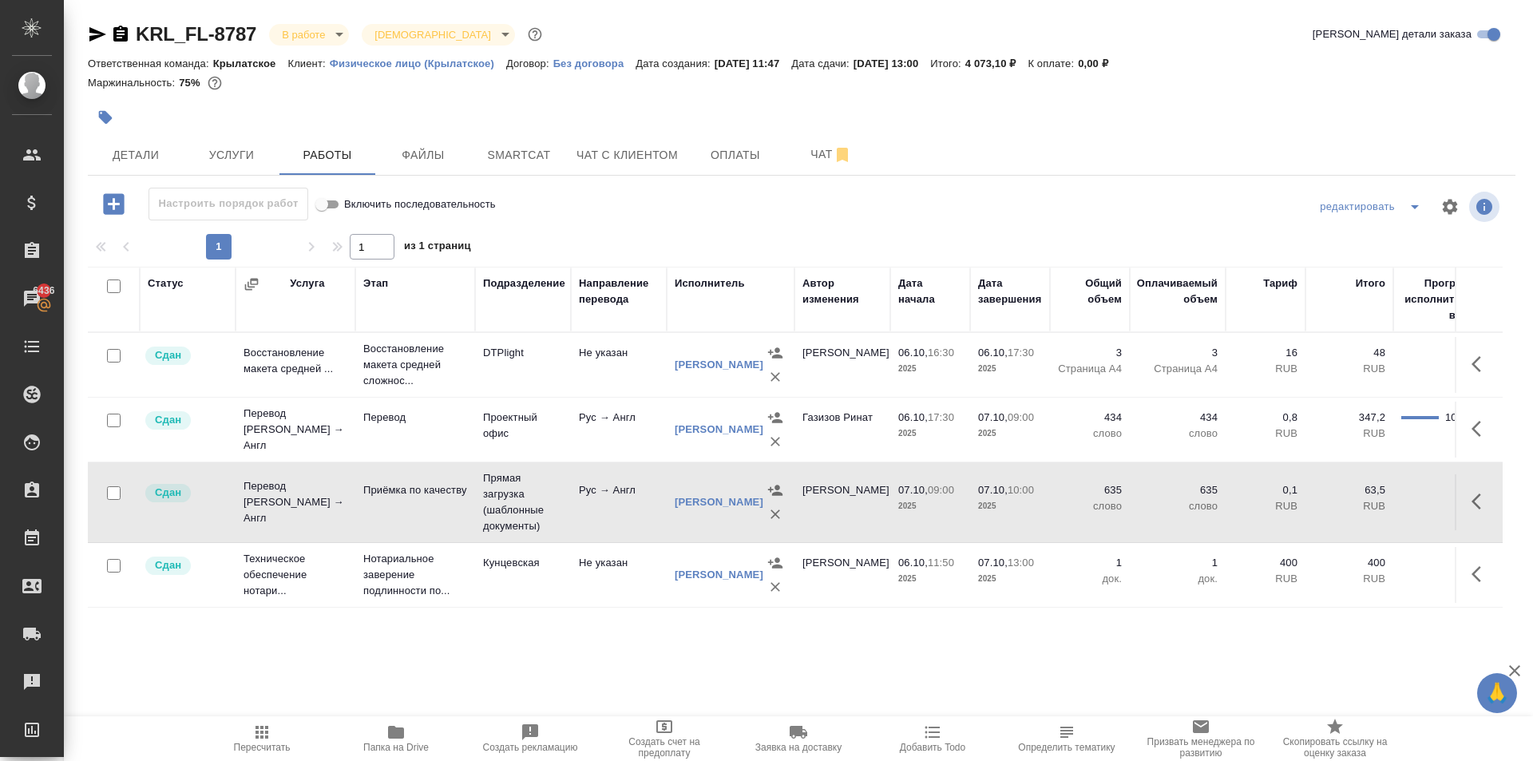
click at [130, 130] on div at bounding box center [564, 117] width 952 height 35
click at [140, 139] on button "Детали" at bounding box center [136, 155] width 96 height 40
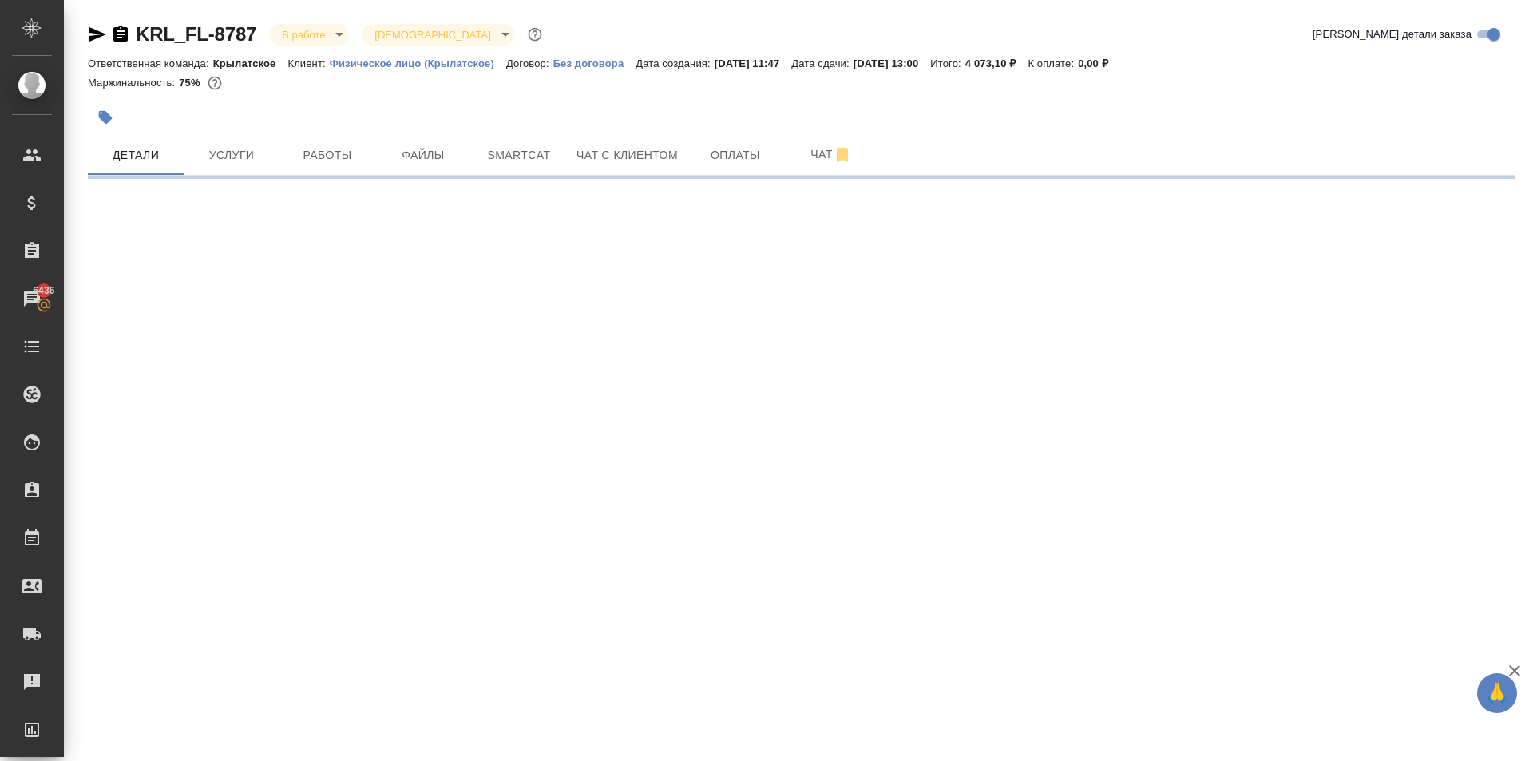
select select "RU"
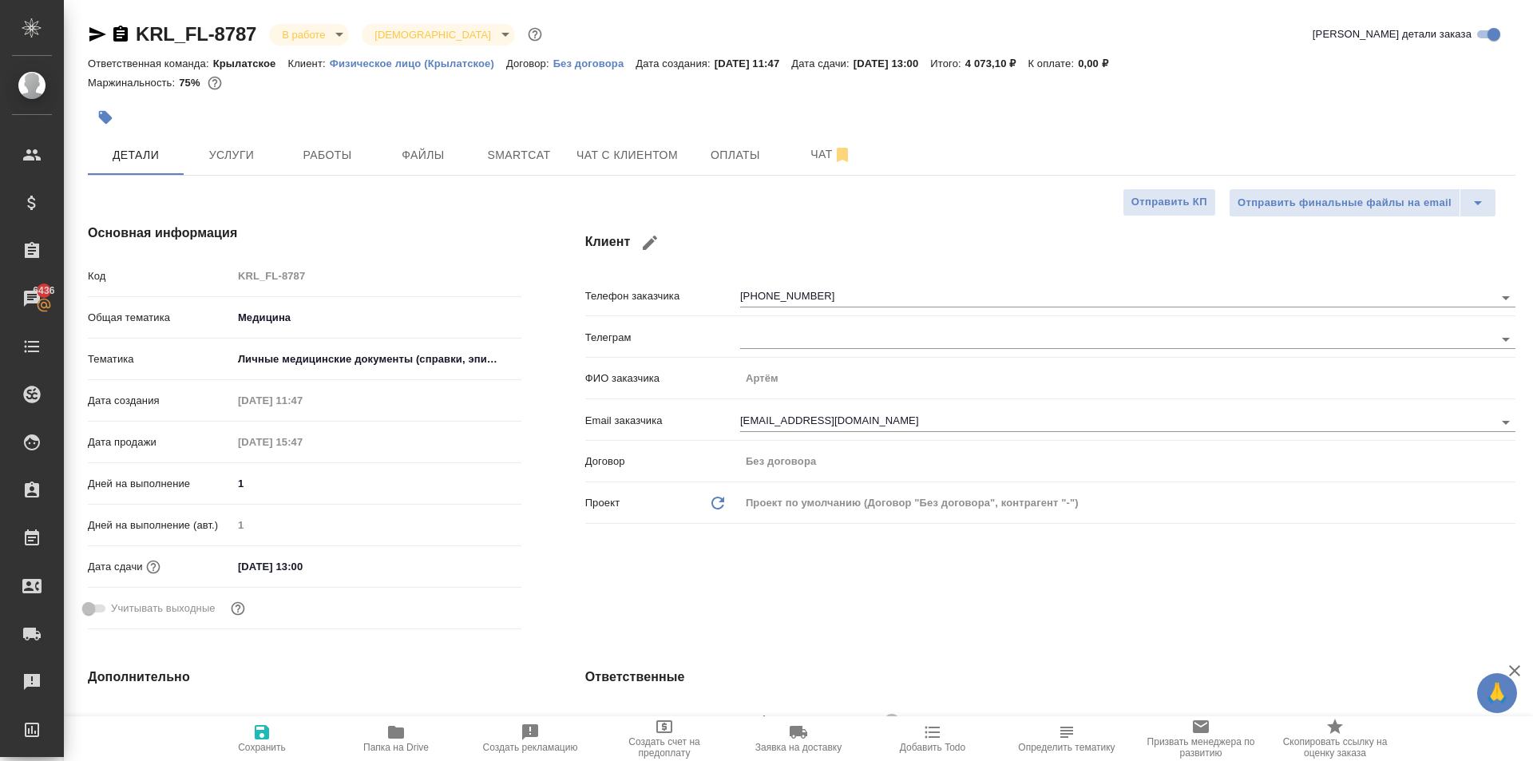
type textarea "x"
